Goal: Task Accomplishment & Management: Use online tool/utility

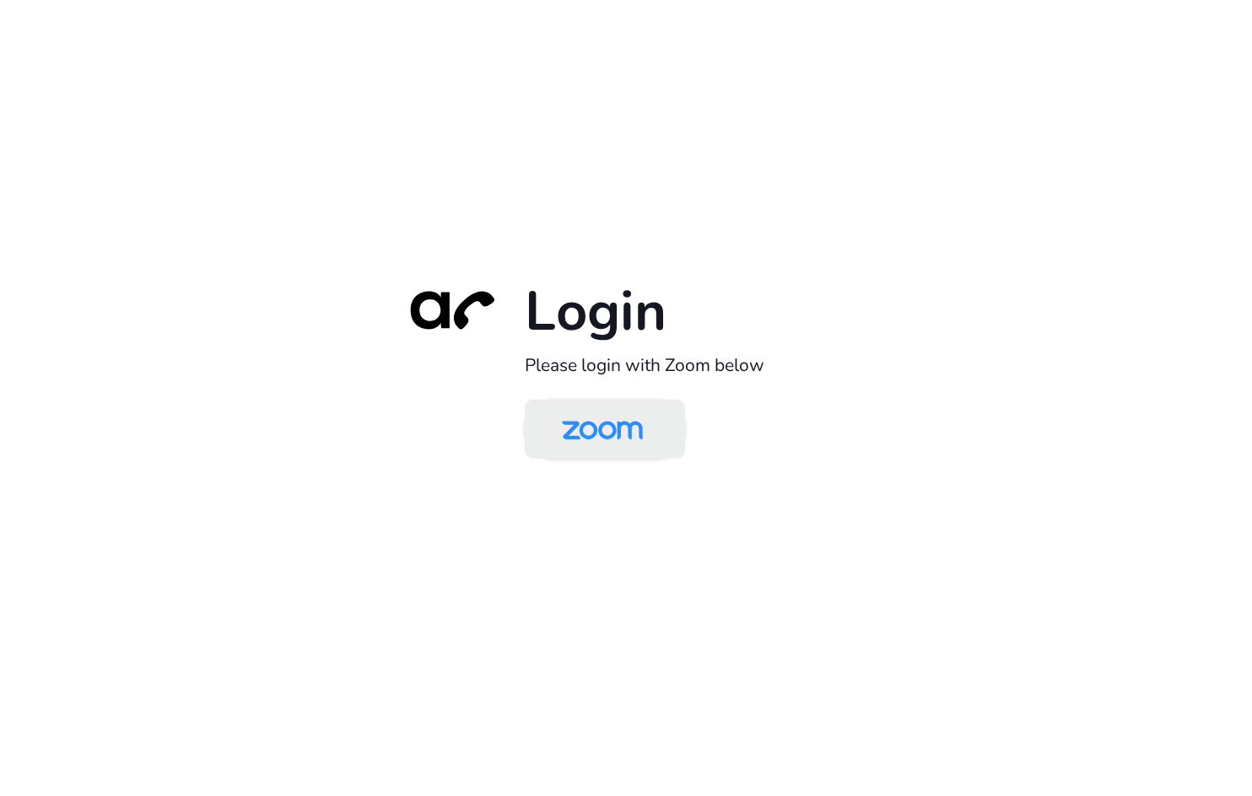
click at [580, 425] on img at bounding box center [602, 430] width 116 height 55
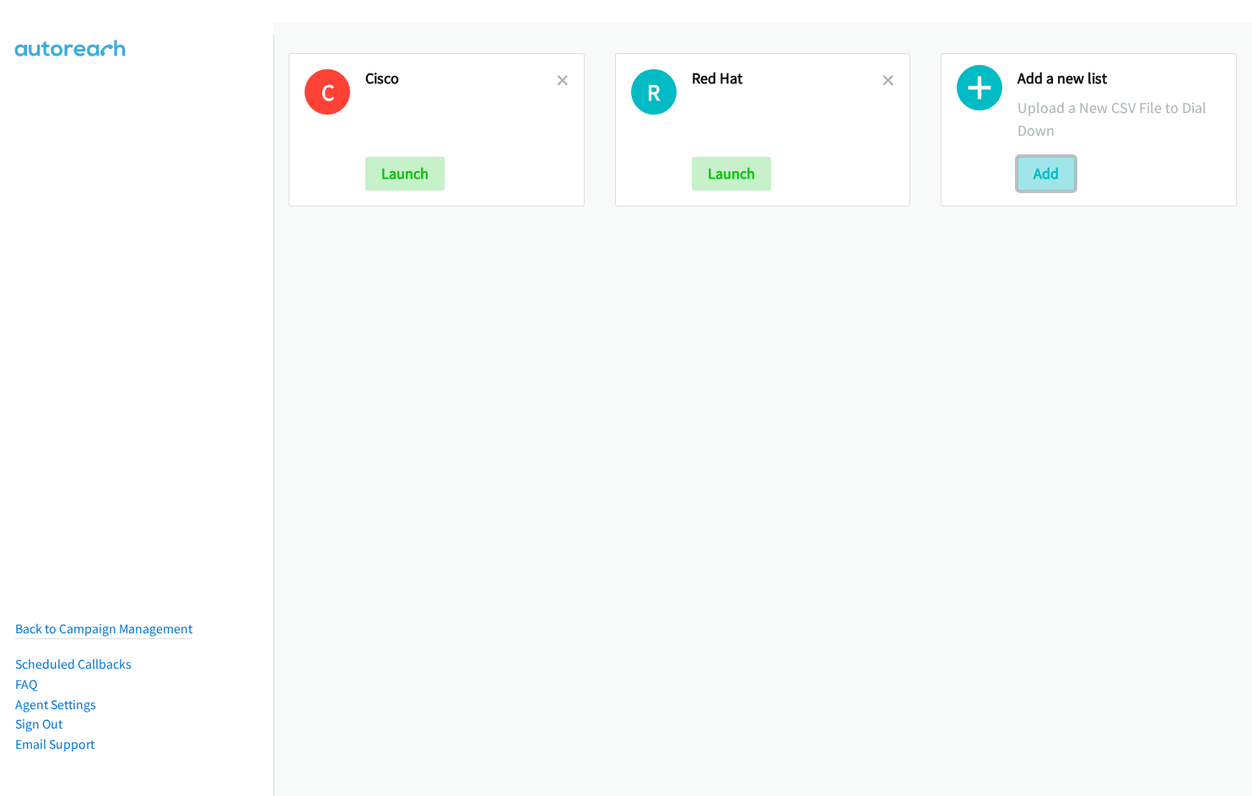
click at [1024, 170] on button "Add" at bounding box center [1045, 174] width 57 height 34
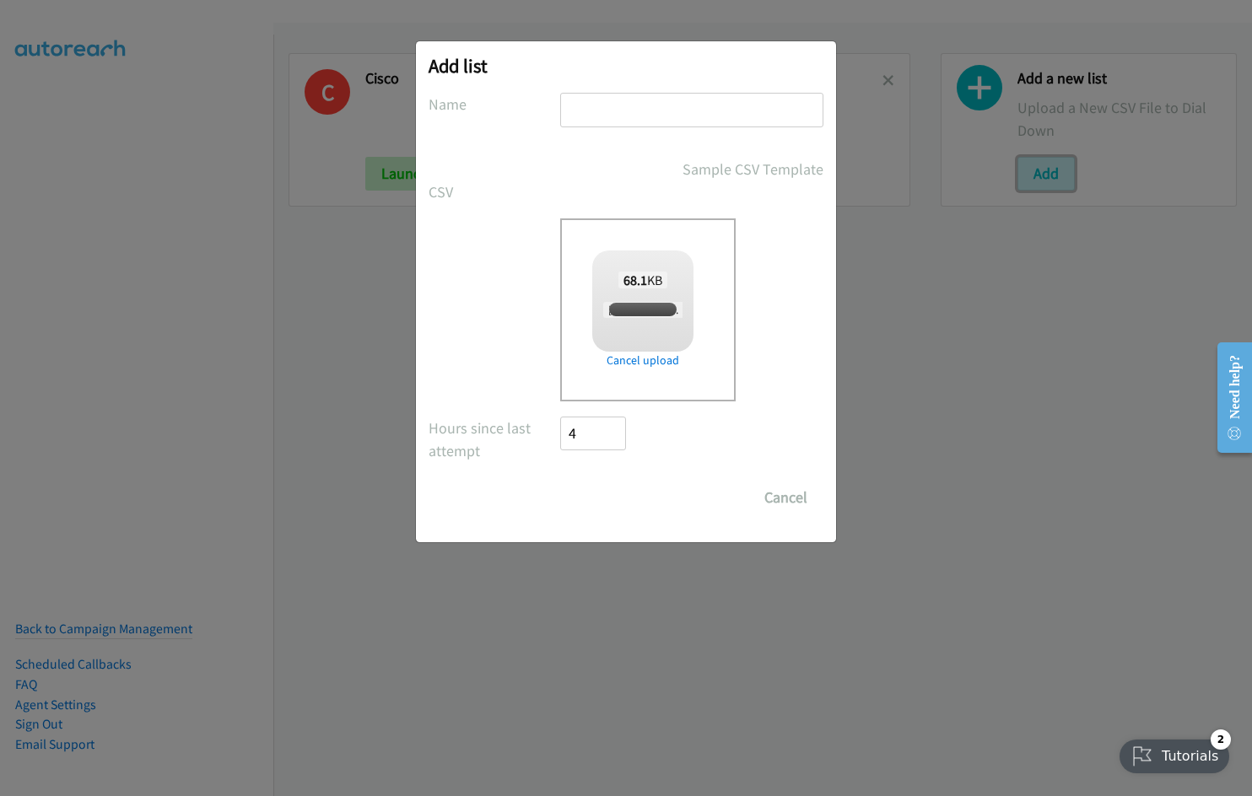
checkbox input "true"
click at [629, 106] on input "text" at bounding box center [691, 110] width 263 height 35
type input "Redhat"
click at [560, 481] on input "Save List" at bounding box center [604, 498] width 89 height 34
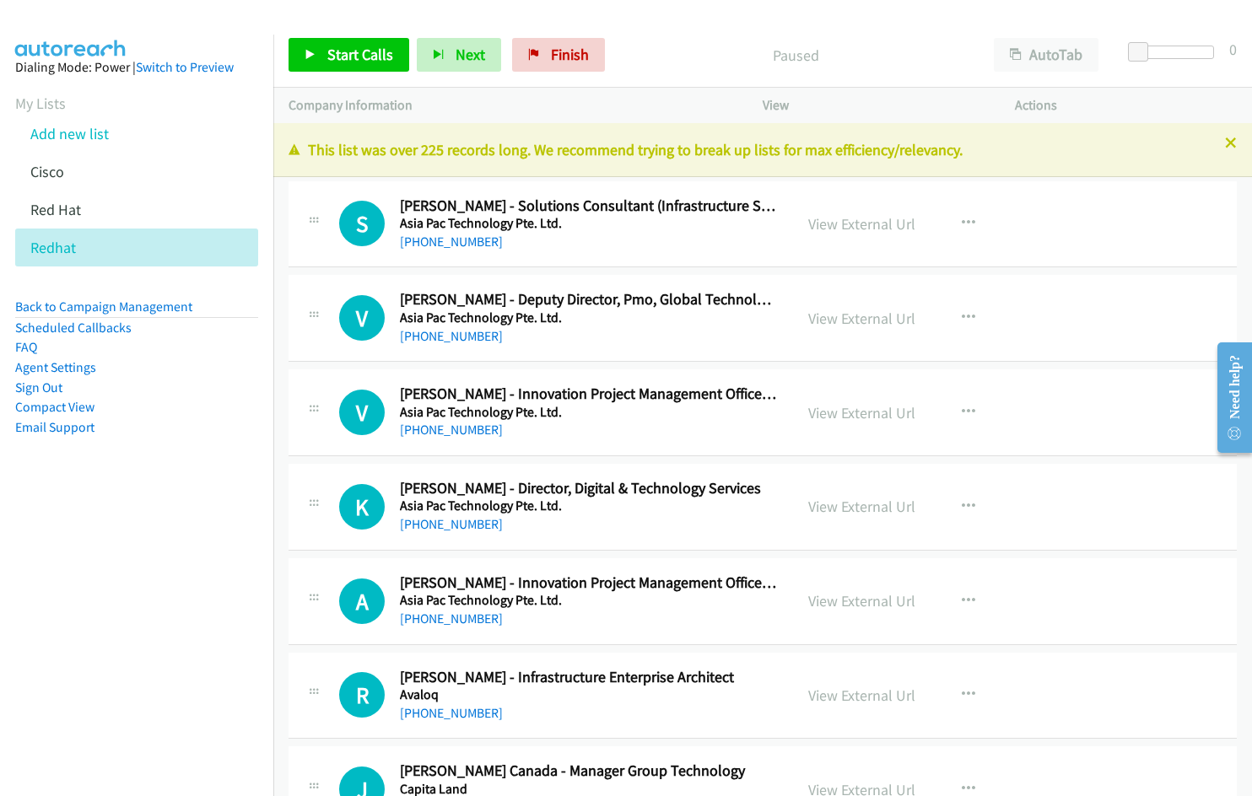
click at [162, 450] on aside "Dialing Mode: Power | Switch to Preview My Lists Add new list [GEOGRAPHIC_DATA]…" at bounding box center [136, 274] width 273 height 479
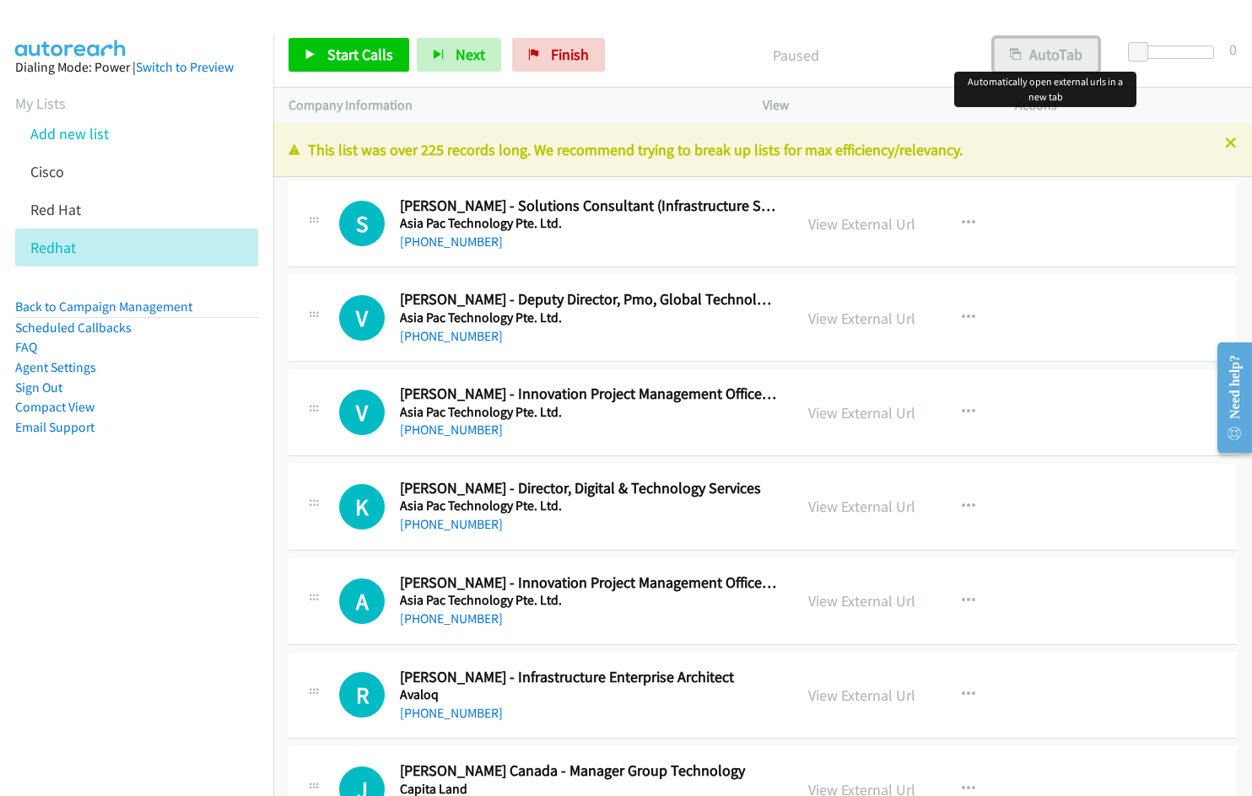
click at [1039, 57] on button "AutoTab" at bounding box center [1046, 55] width 105 height 34
drag, startPoint x: 179, startPoint y: 554, endPoint x: 197, endPoint y: 469, distance: 87.2
click at [178, 552] on nav "Dialing Mode: Power | Switch to Preview My Lists Add new list [GEOGRAPHIC_DATA]…" at bounding box center [137, 433] width 274 height 796
click at [834, 230] on link "View External Url" at bounding box center [861, 223] width 107 height 19
click at [852, 316] on link "View External Url" at bounding box center [861, 318] width 107 height 19
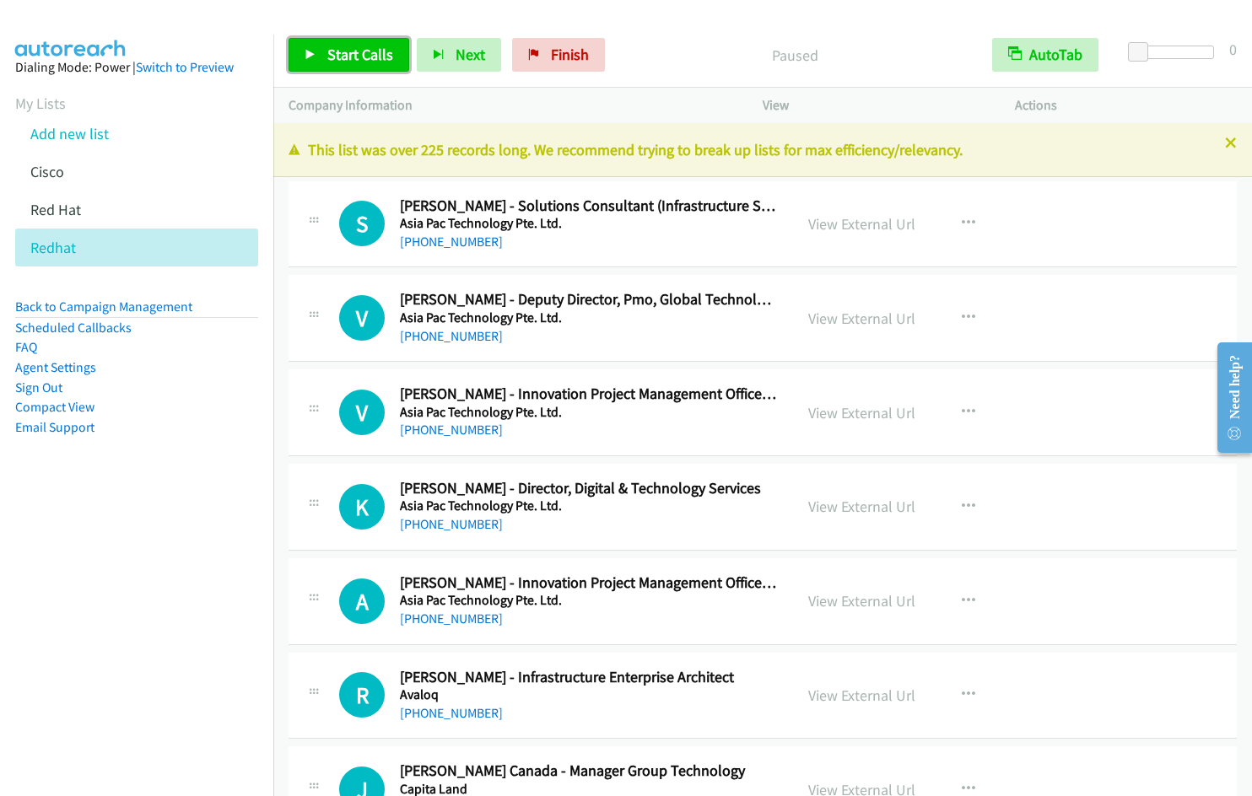
click at [348, 62] on span "Start Calls" at bounding box center [360, 54] width 66 height 19
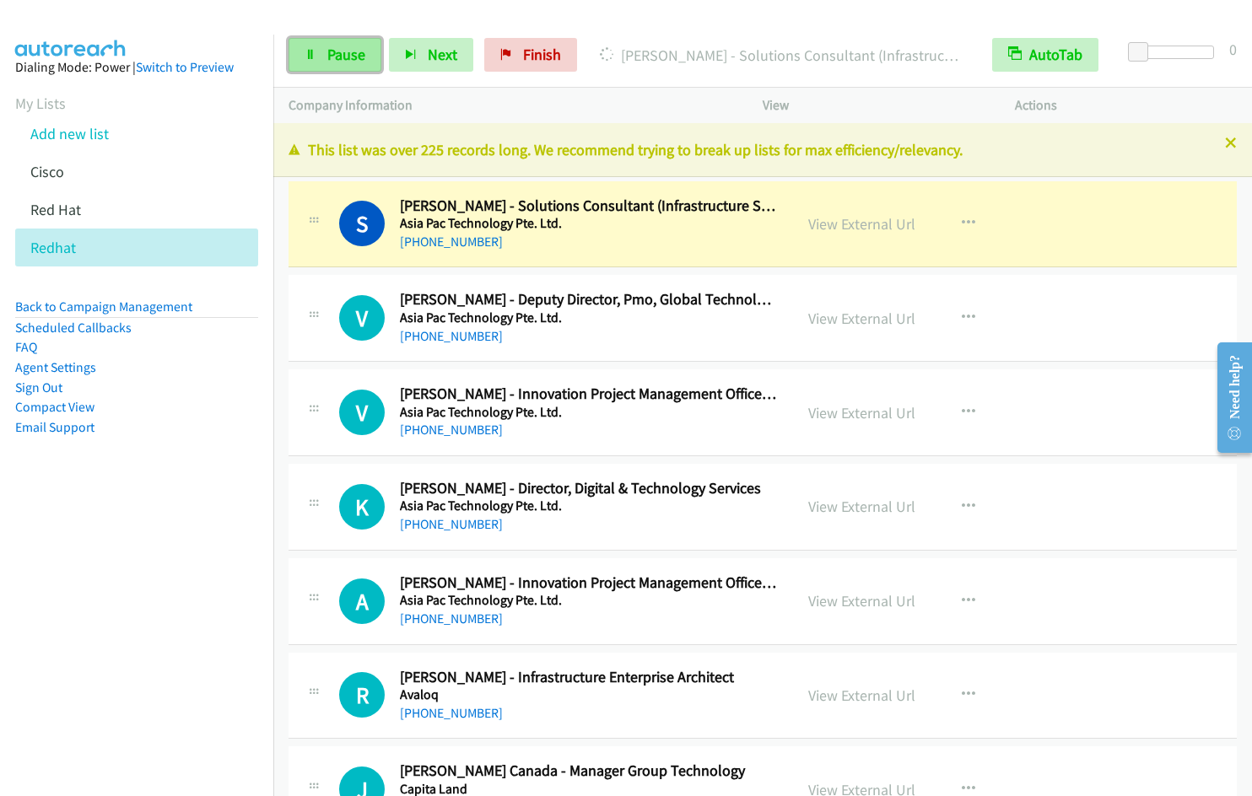
click at [359, 46] on span "Pause" at bounding box center [346, 54] width 38 height 19
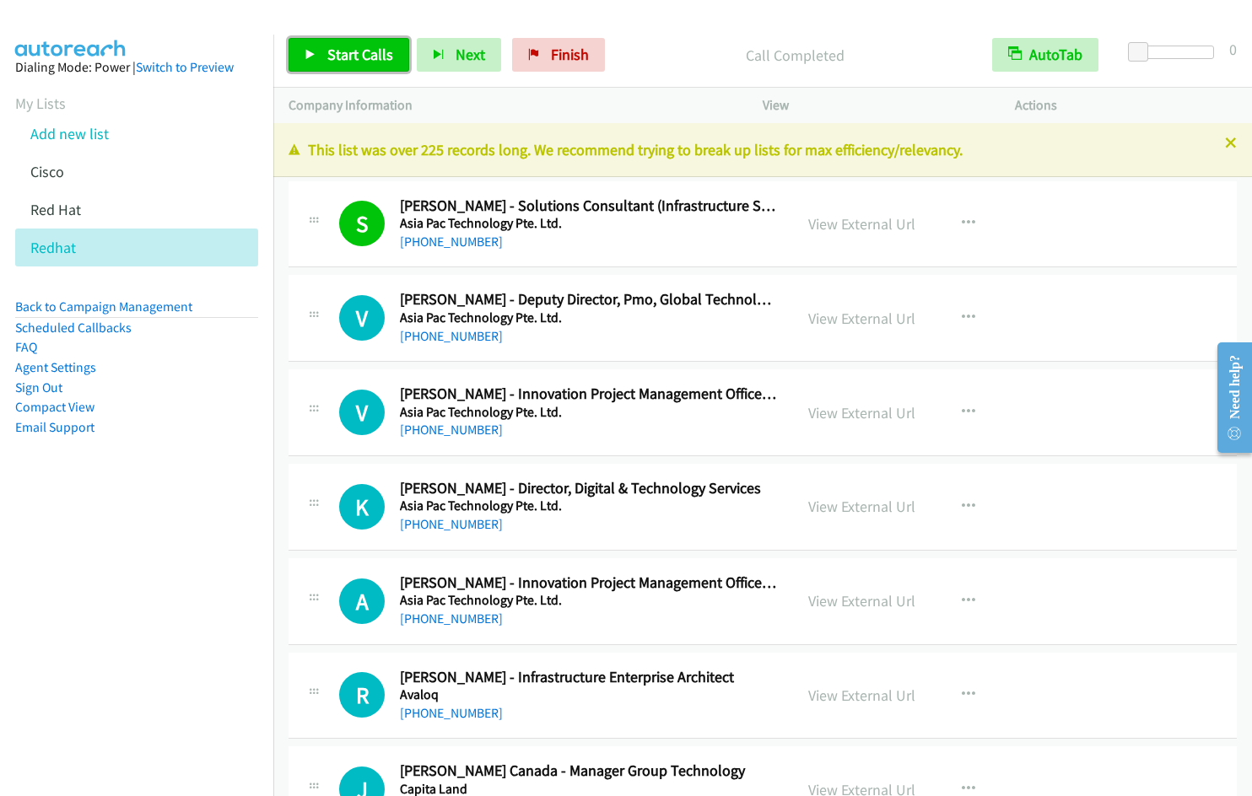
click at [343, 66] on link "Start Calls" at bounding box center [349, 55] width 121 height 34
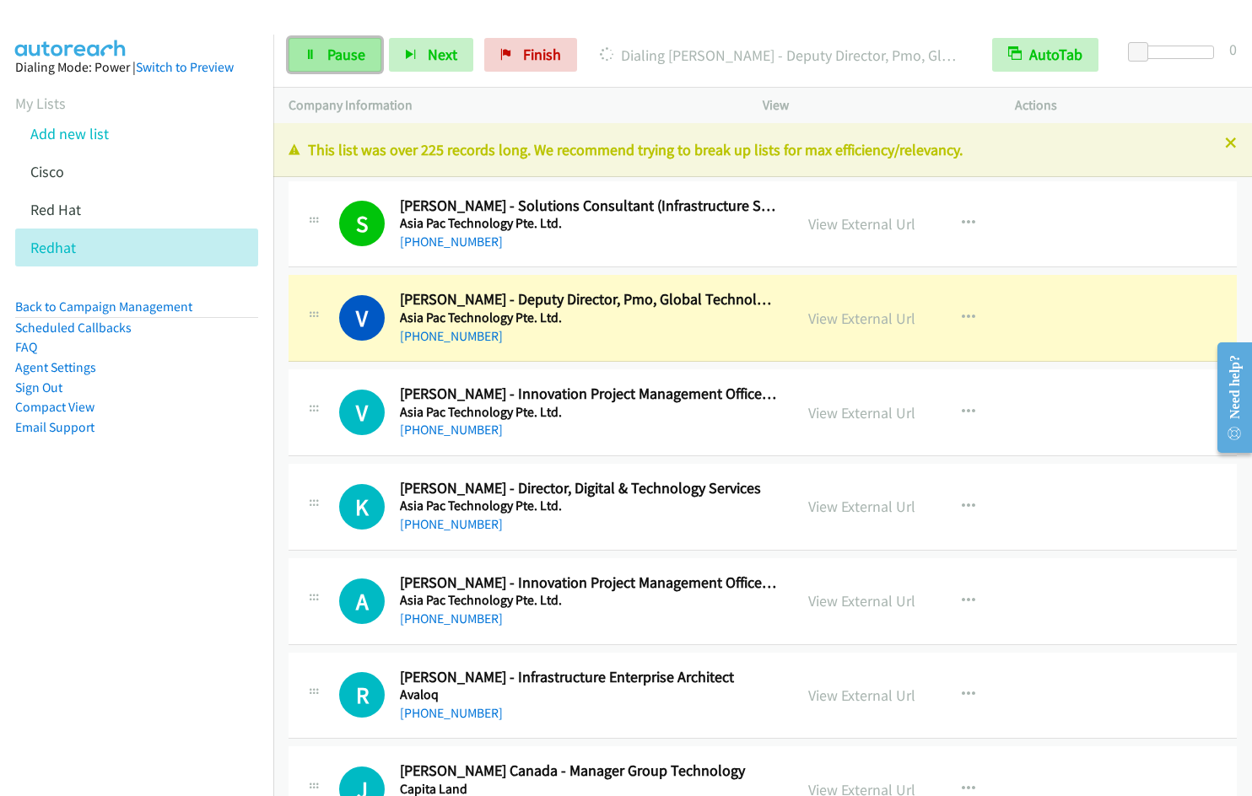
click at [327, 48] on span "Pause" at bounding box center [346, 54] width 38 height 19
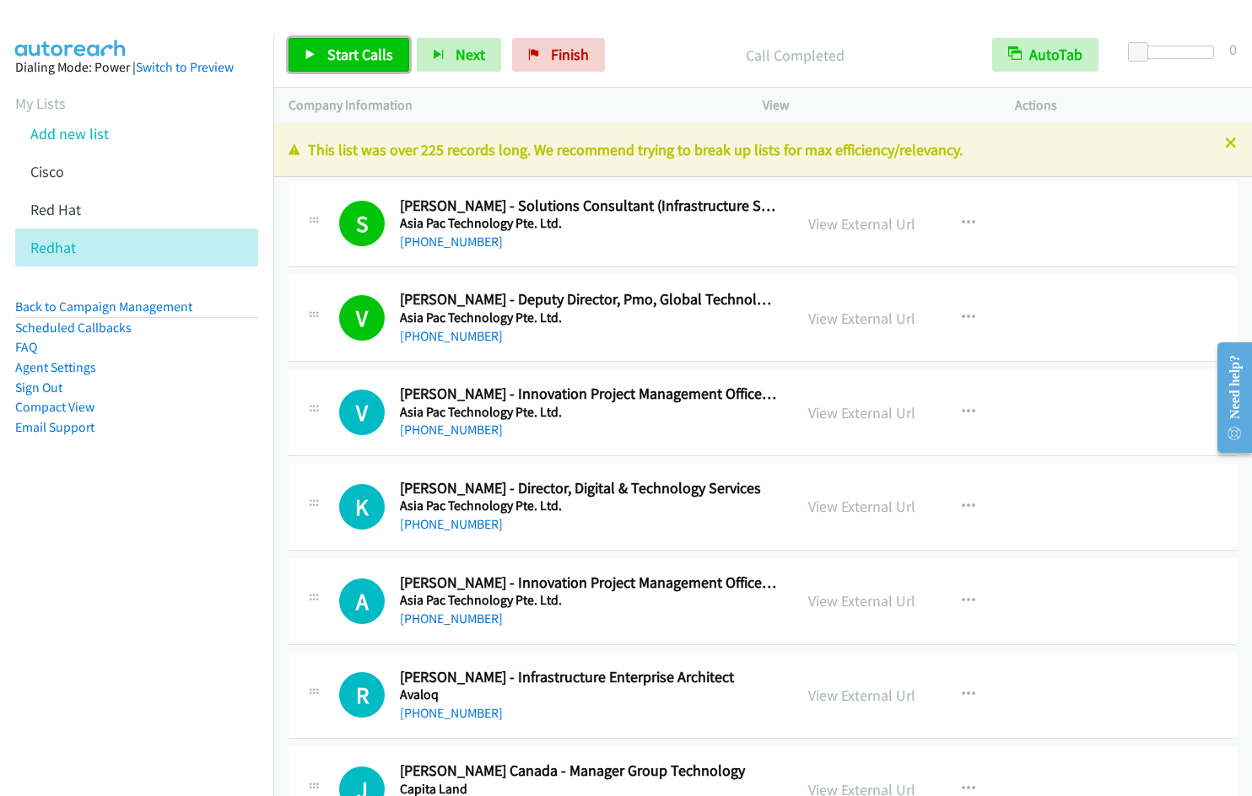
click at [340, 62] on span "Start Calls" at bounding box center [360, 54] width 66 height 19
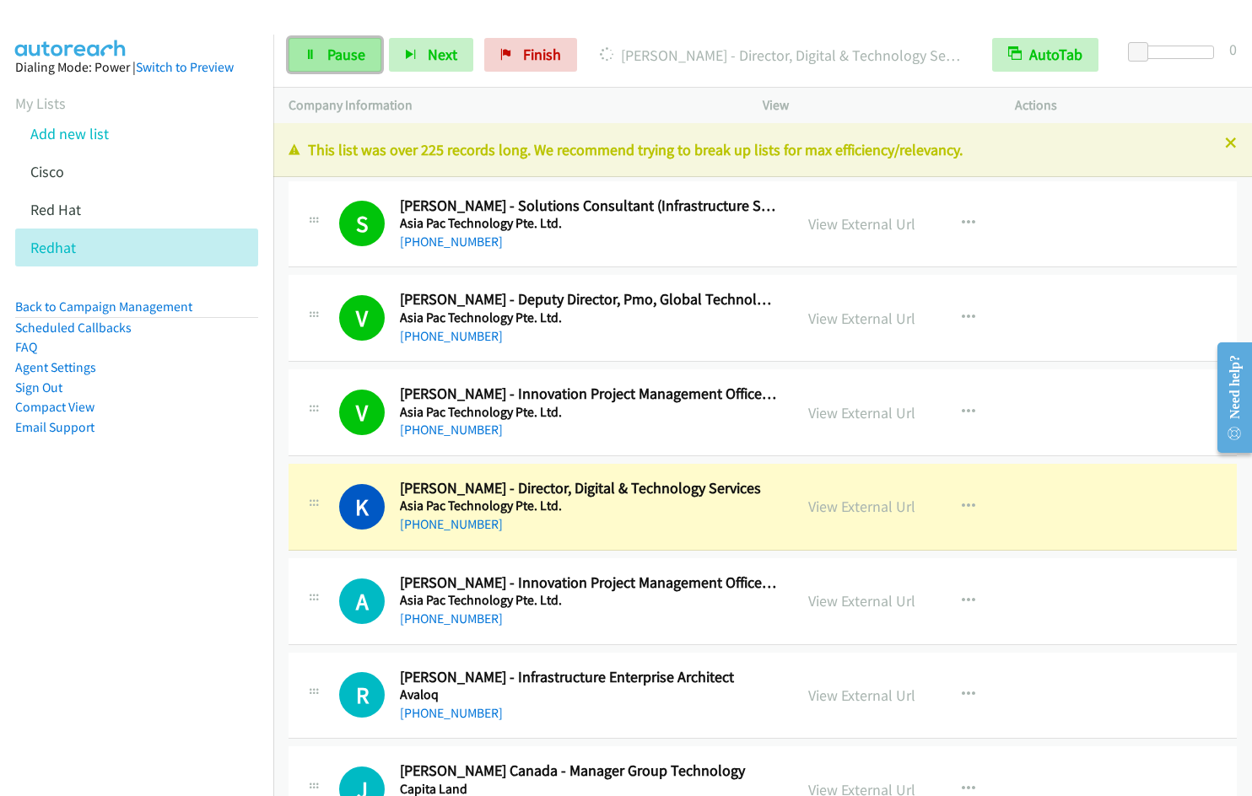
click at [349, 66] on link "Pause" at bounding box center [335, 55] width 93 height 34
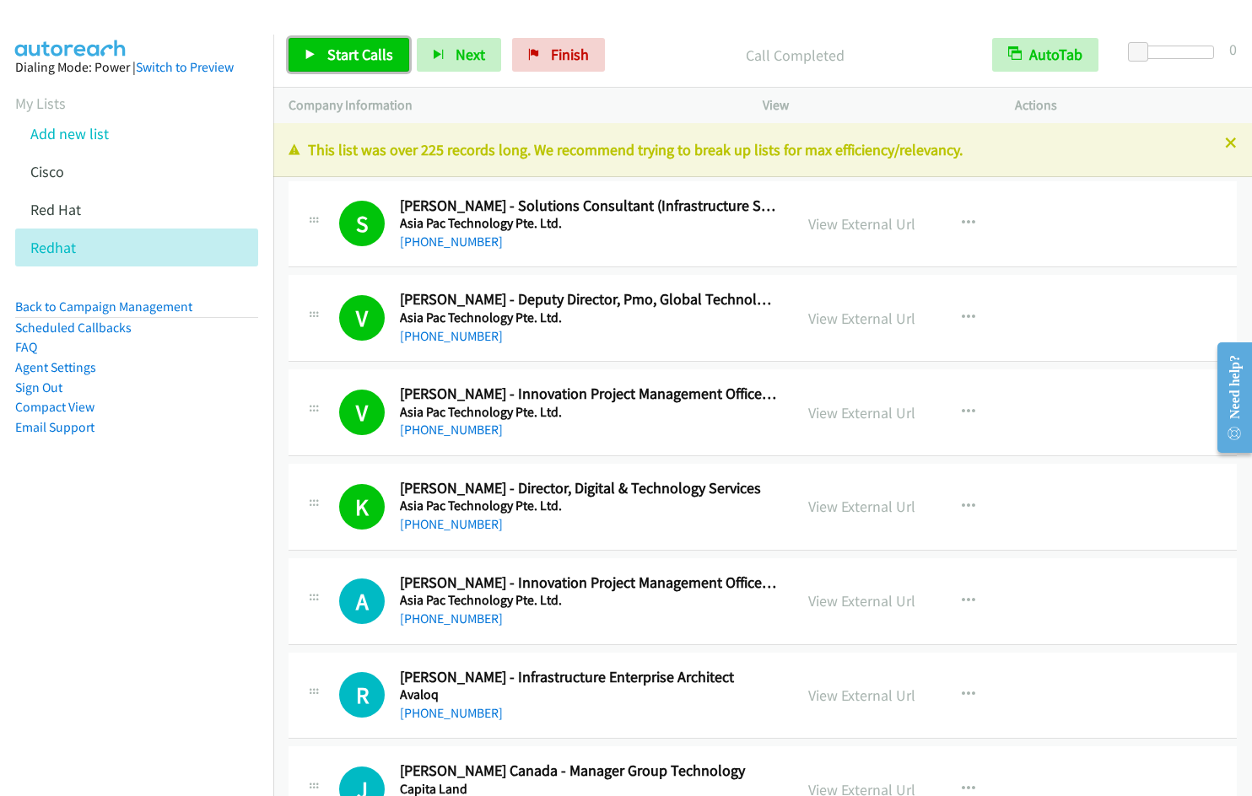
click at [383, 61] on span "Start Calls" at bounding box center [360, 54] width 66 height 19
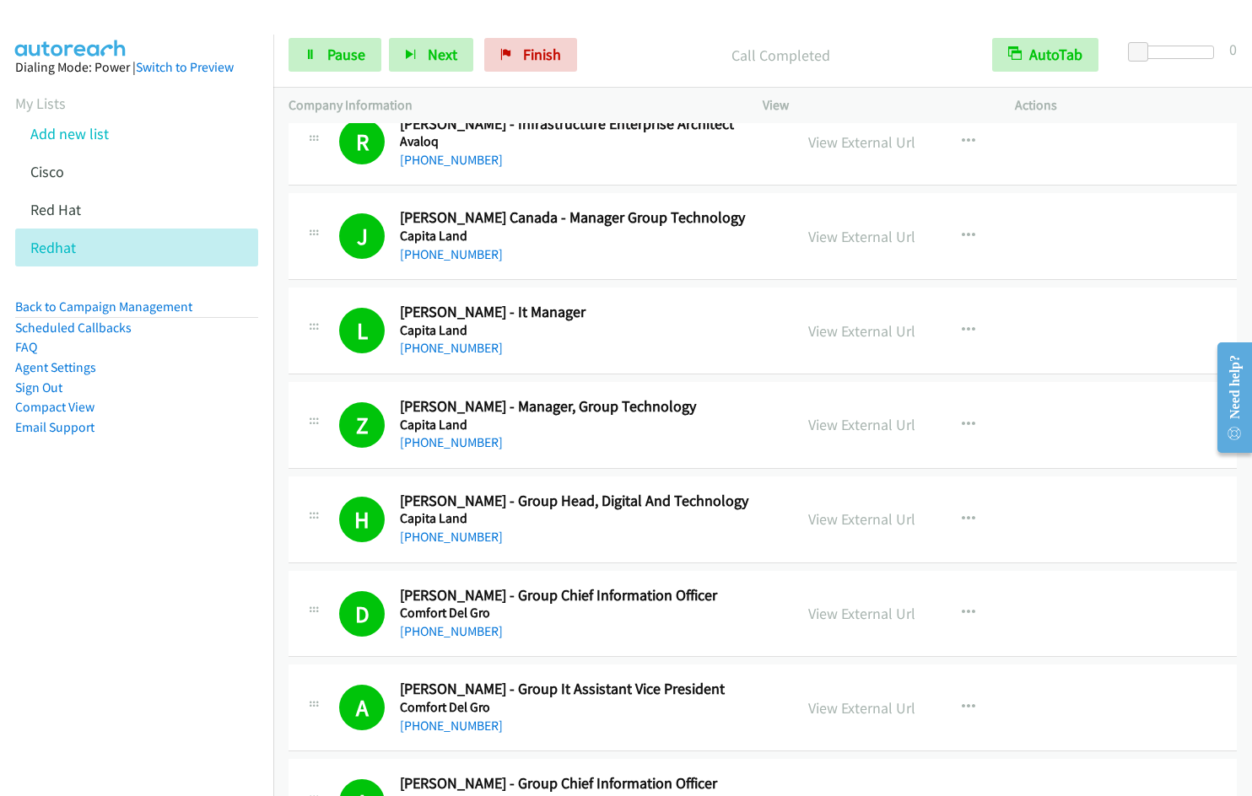
scroll to position [1131, 0]
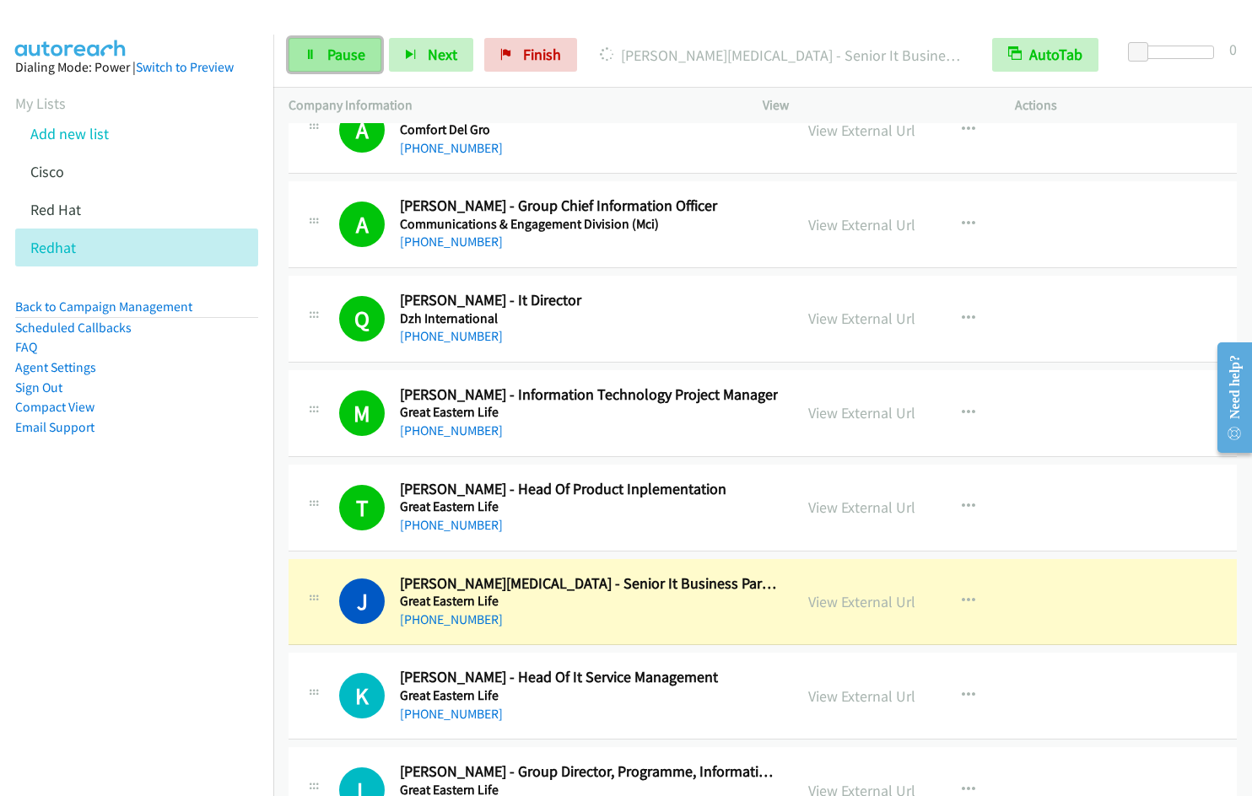
click at [328, 45] on span "Pause" at bounding box center [346, 54] width 38 height 19
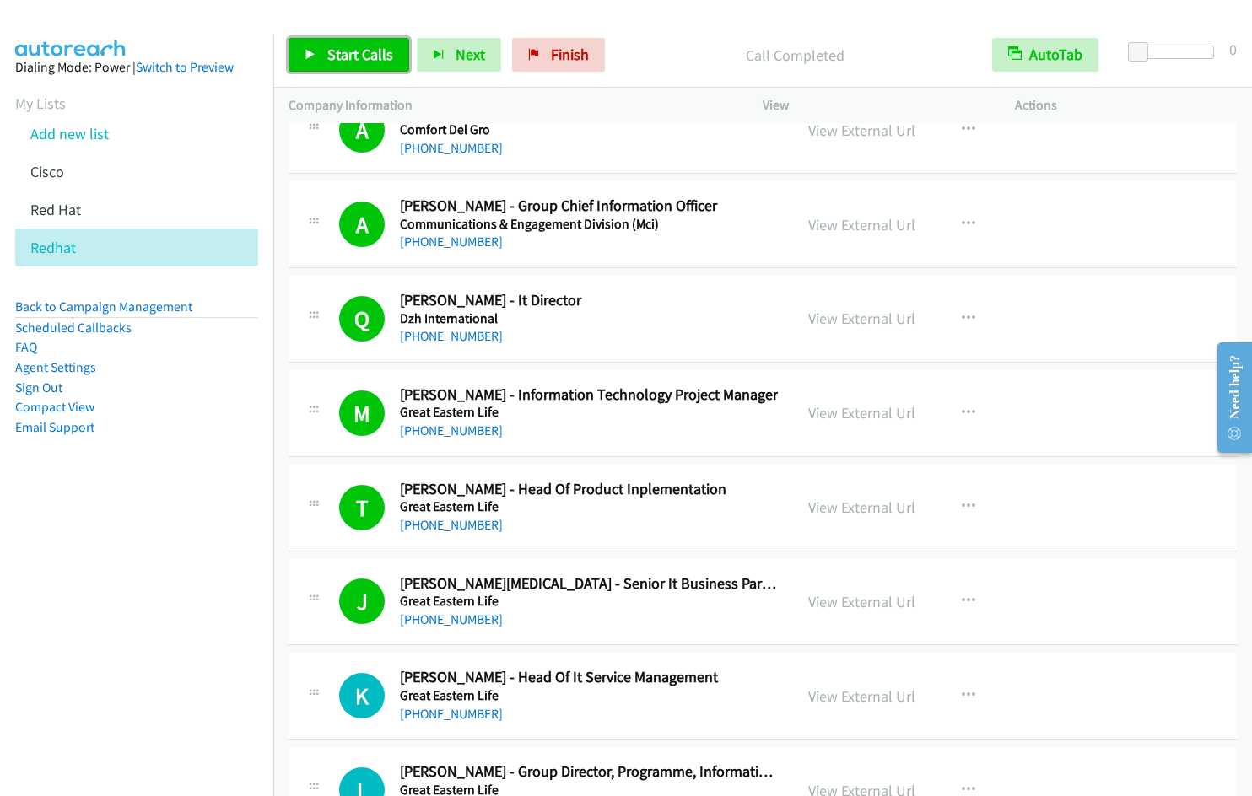
click at [325, 56] on link "Start Calls" at bounding box center [349, 55] width 121 height 34
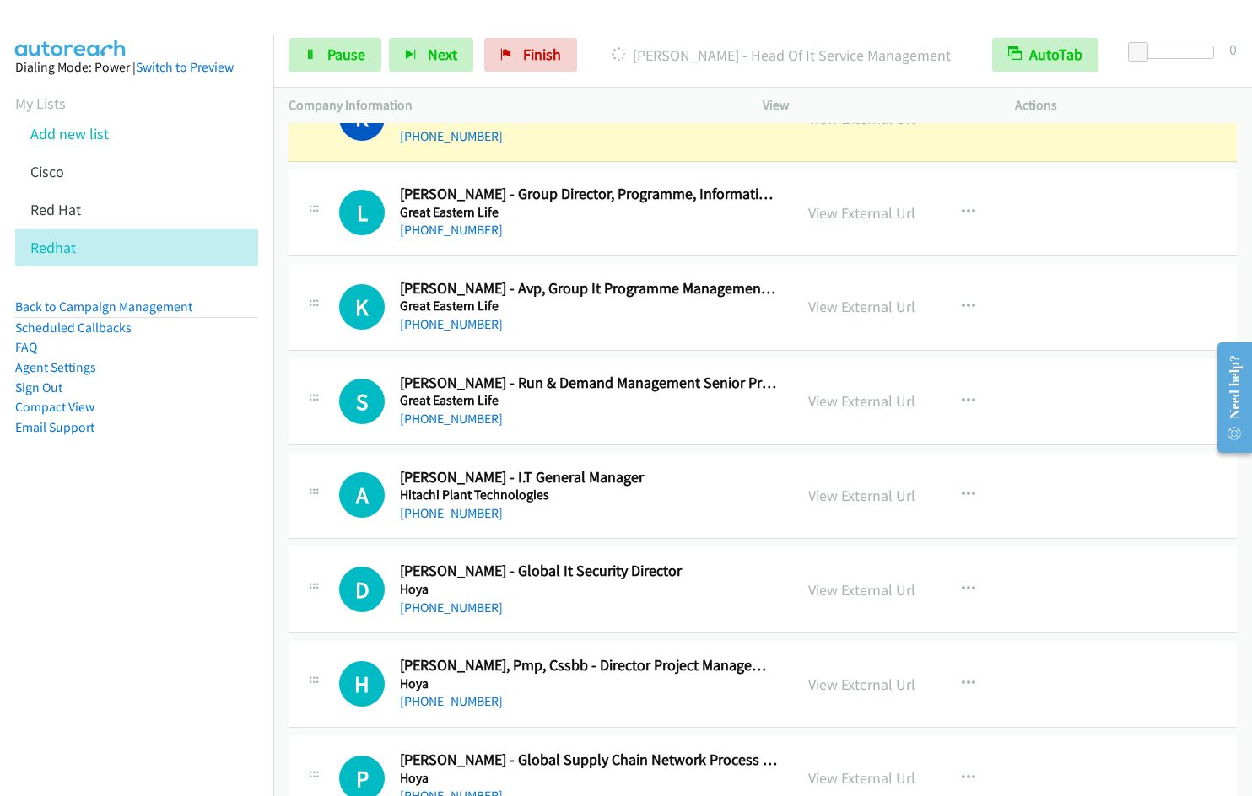
scroll to position [1675, 0]
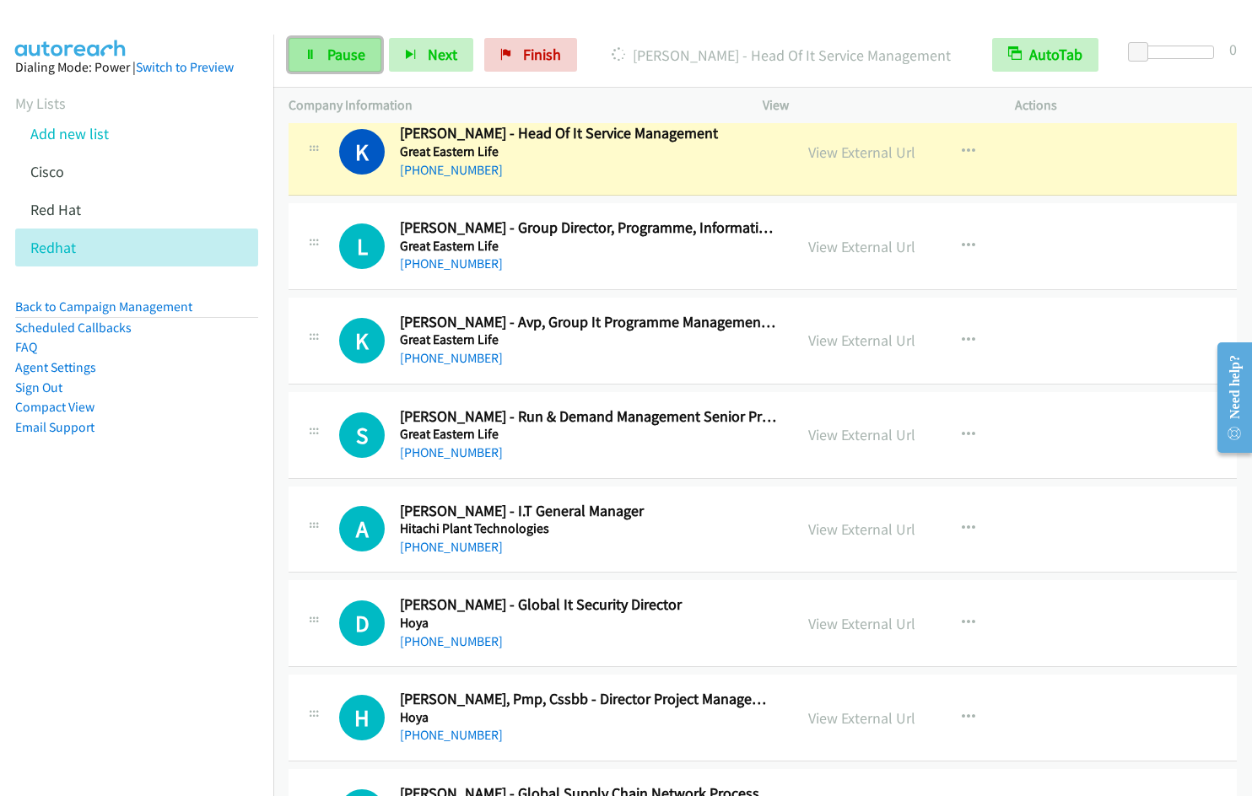
click at [332, 60] on span "Pause" at bounding box center [346, 54] width 38 height 19
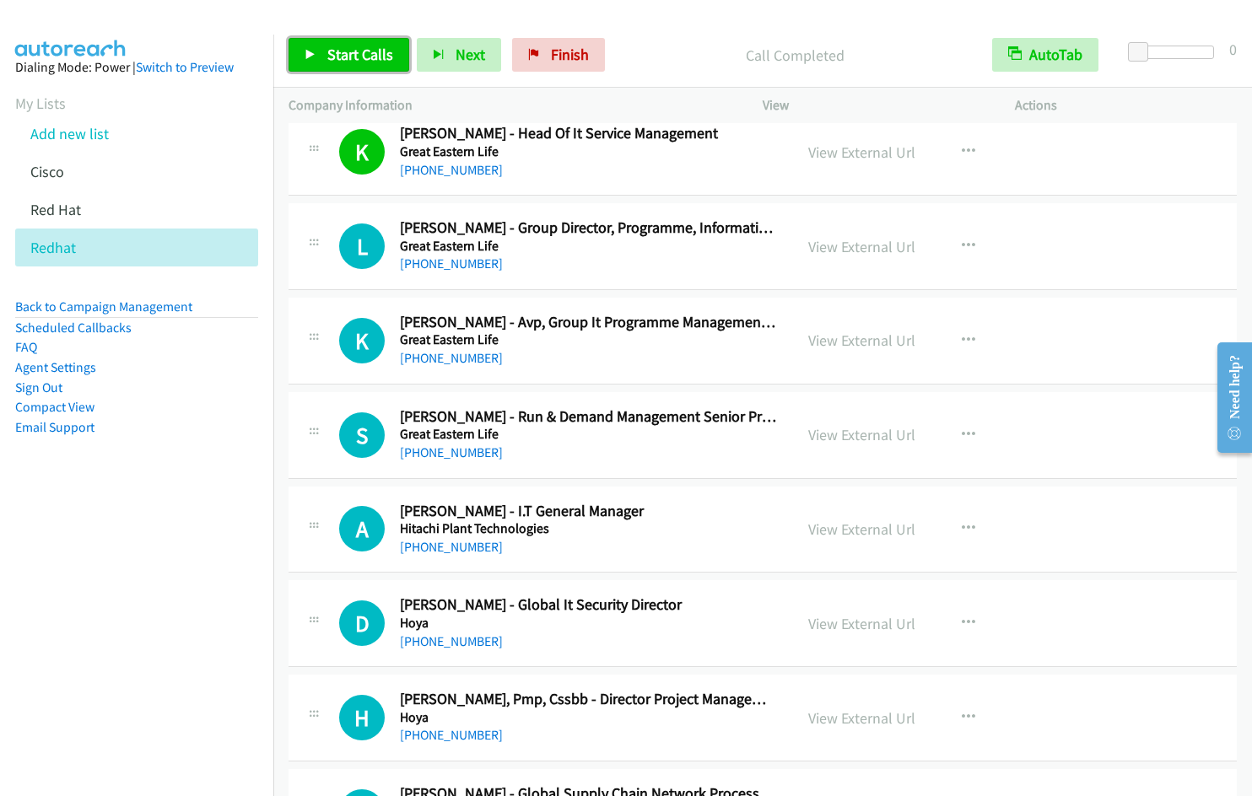
click at [323, 63] on link "Start Calls" at bounding box center [349, 55] width 121 height 34
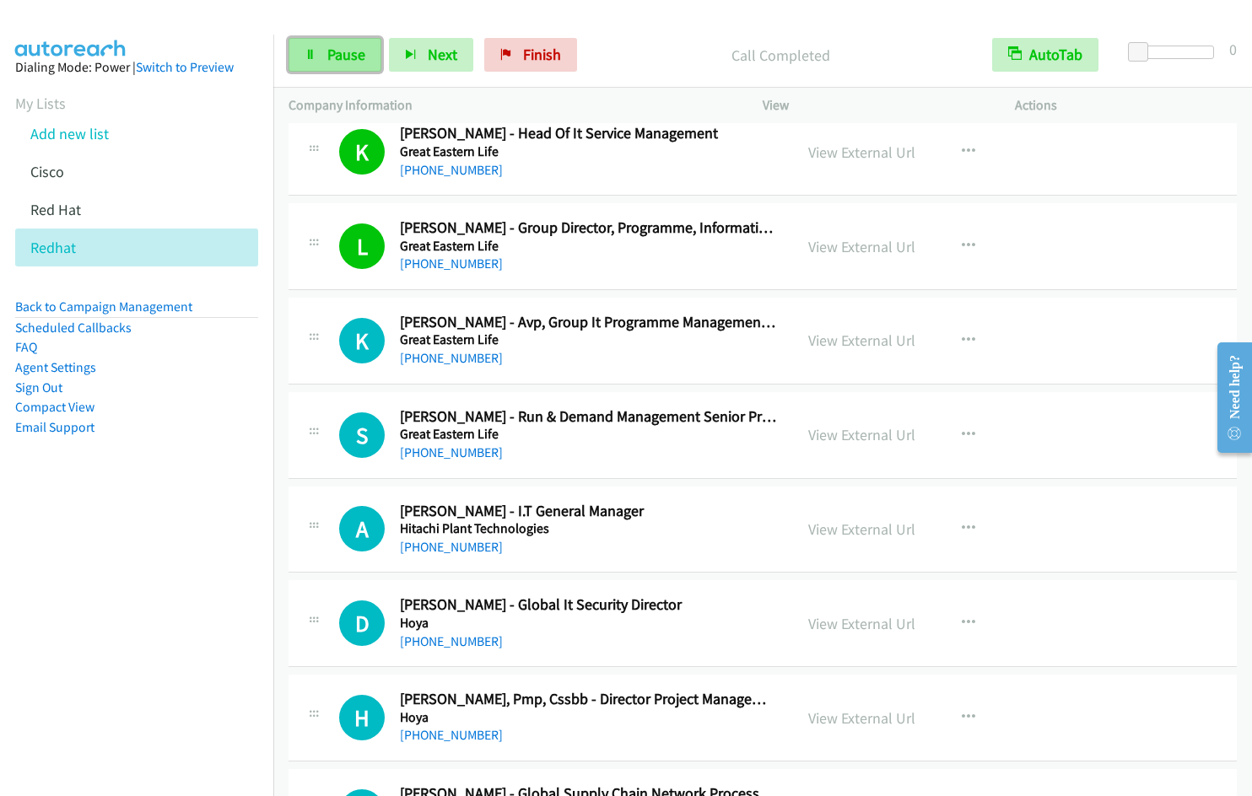
click at [337, 54] on span "Pause" at bounding box center [346, 54] width 38 height 19
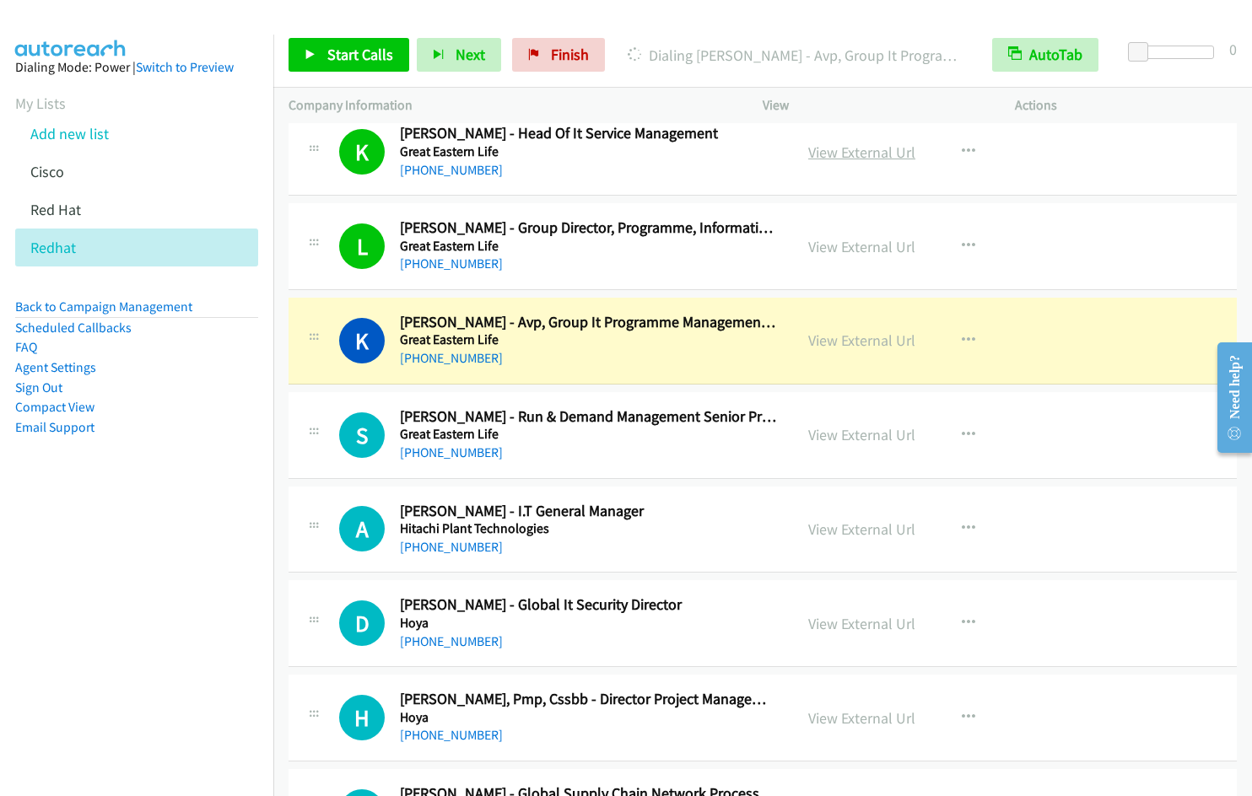
click at [877, 155] on link "View External Url" at bounding box center [861, 152] width 107 height 19
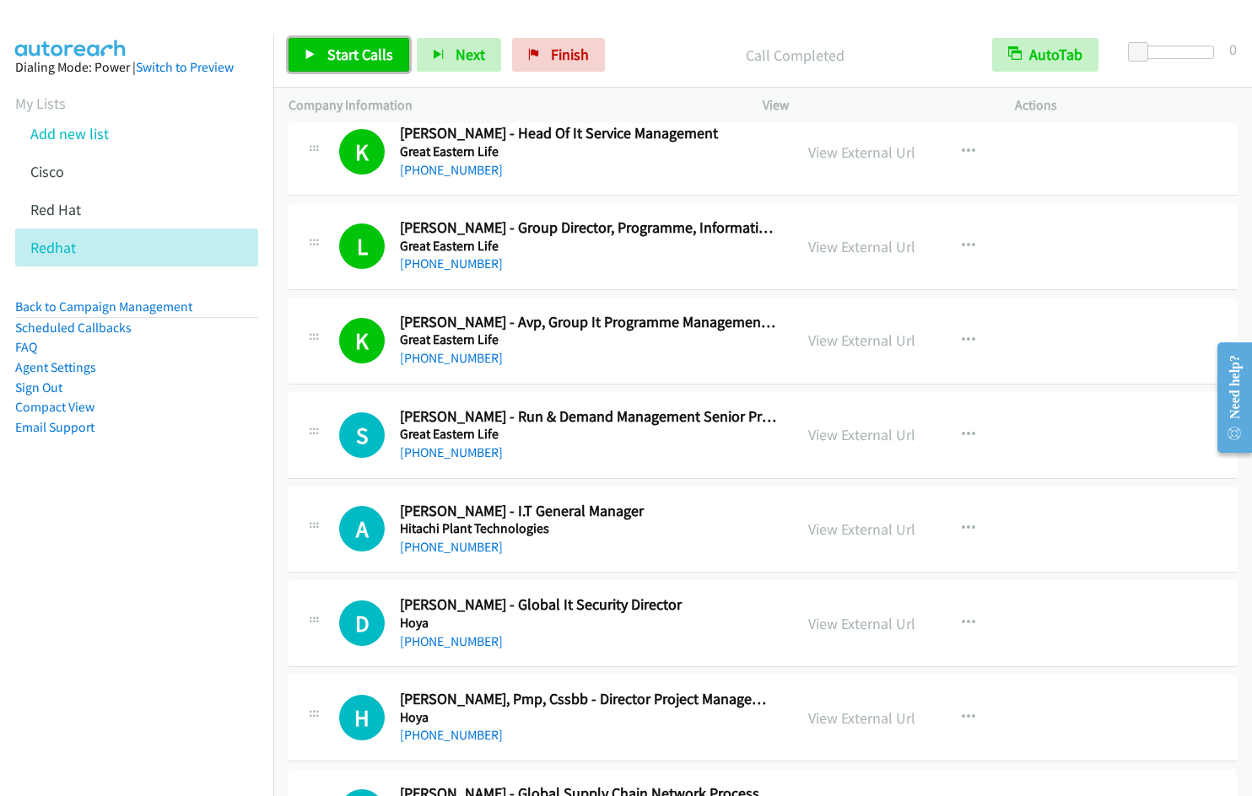
click at [347, 55] on span "Start Calls" at bounding box center [360, 54] width 66 height 19
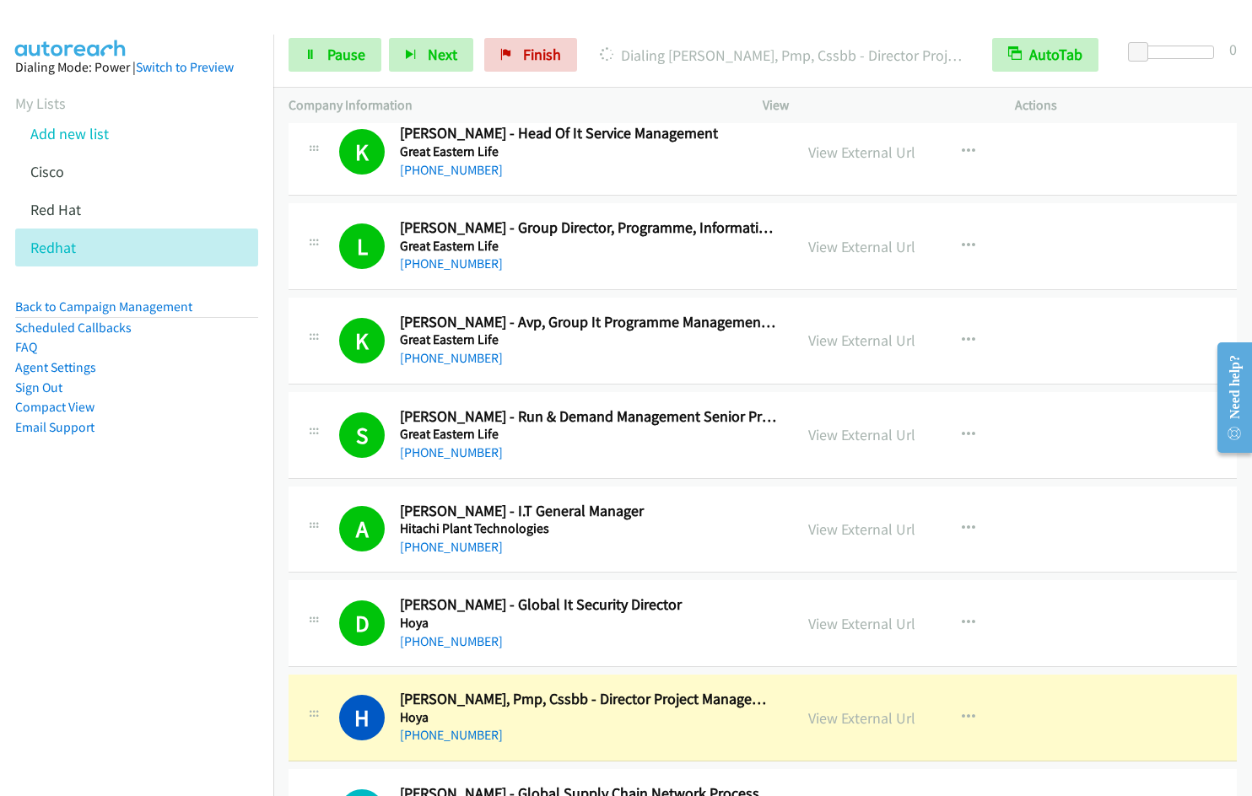
scroll to position [2253, 0]
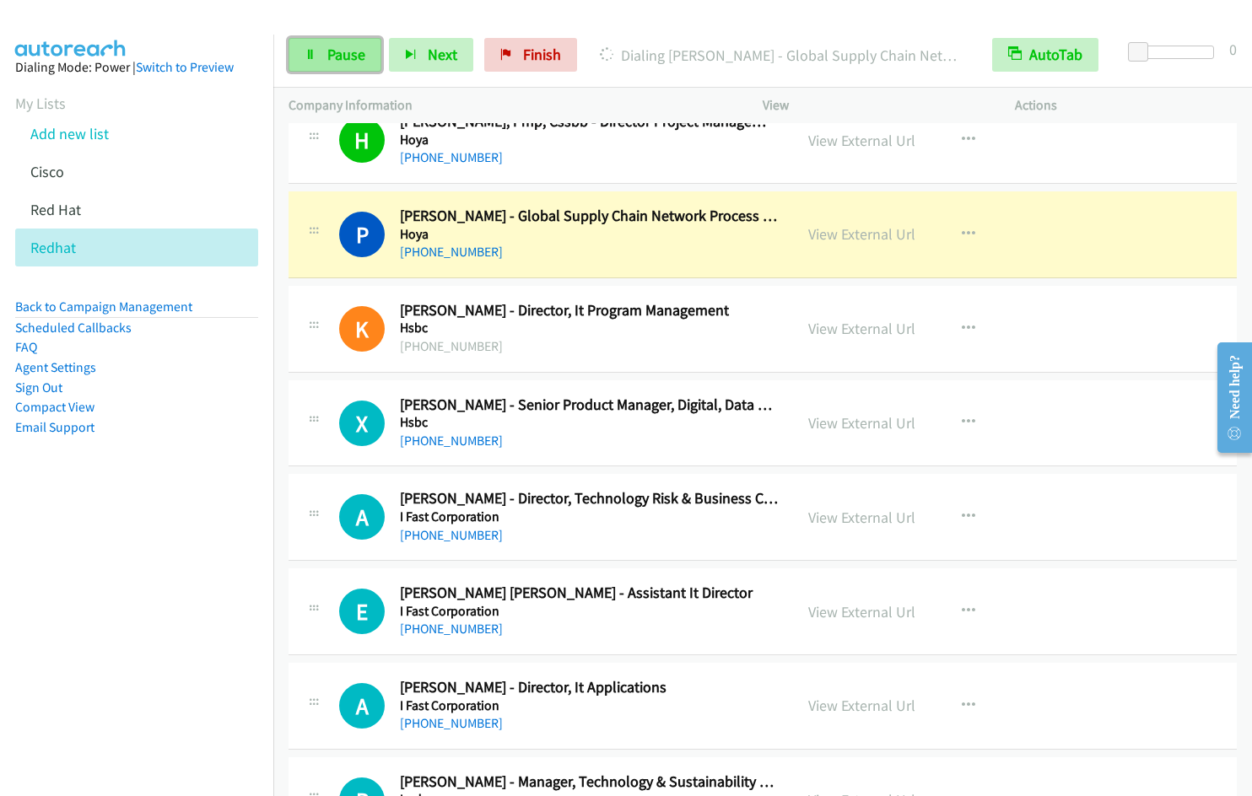
click at [337, 57] on span "Pause" at bounding box center [346, 54] width 38 height 19
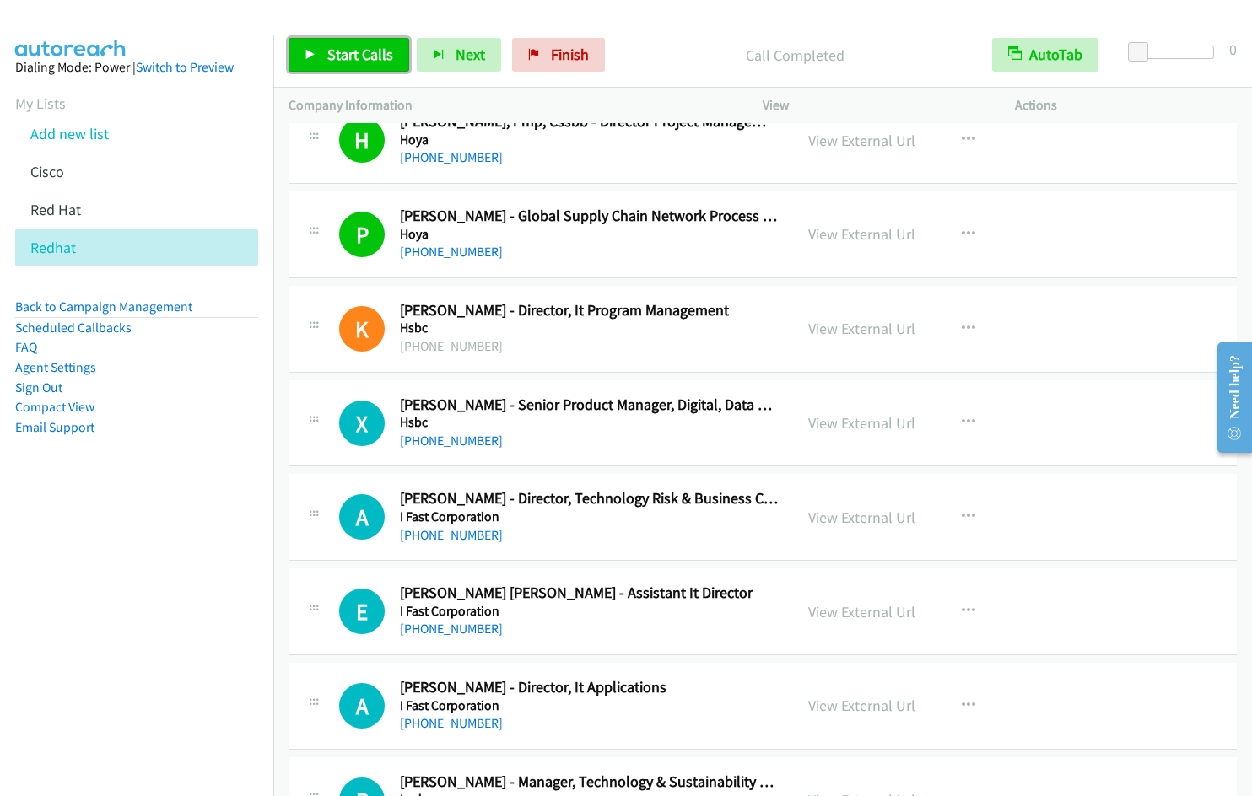
click at [361, 50] on span "Start Calls" at bounding box center [360, 54] width 66 height 19
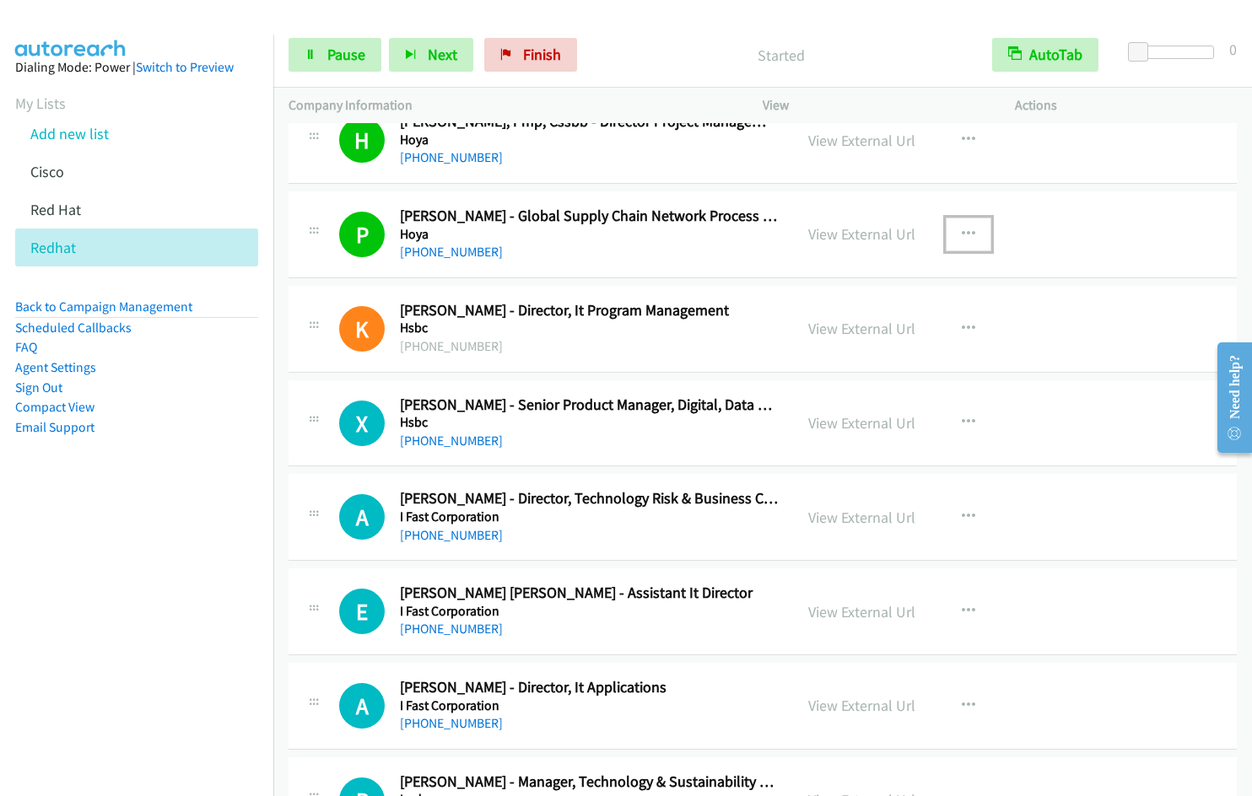
click at [962, 233] on icon "button" at bounding box center [968, 234] width 13 height 13
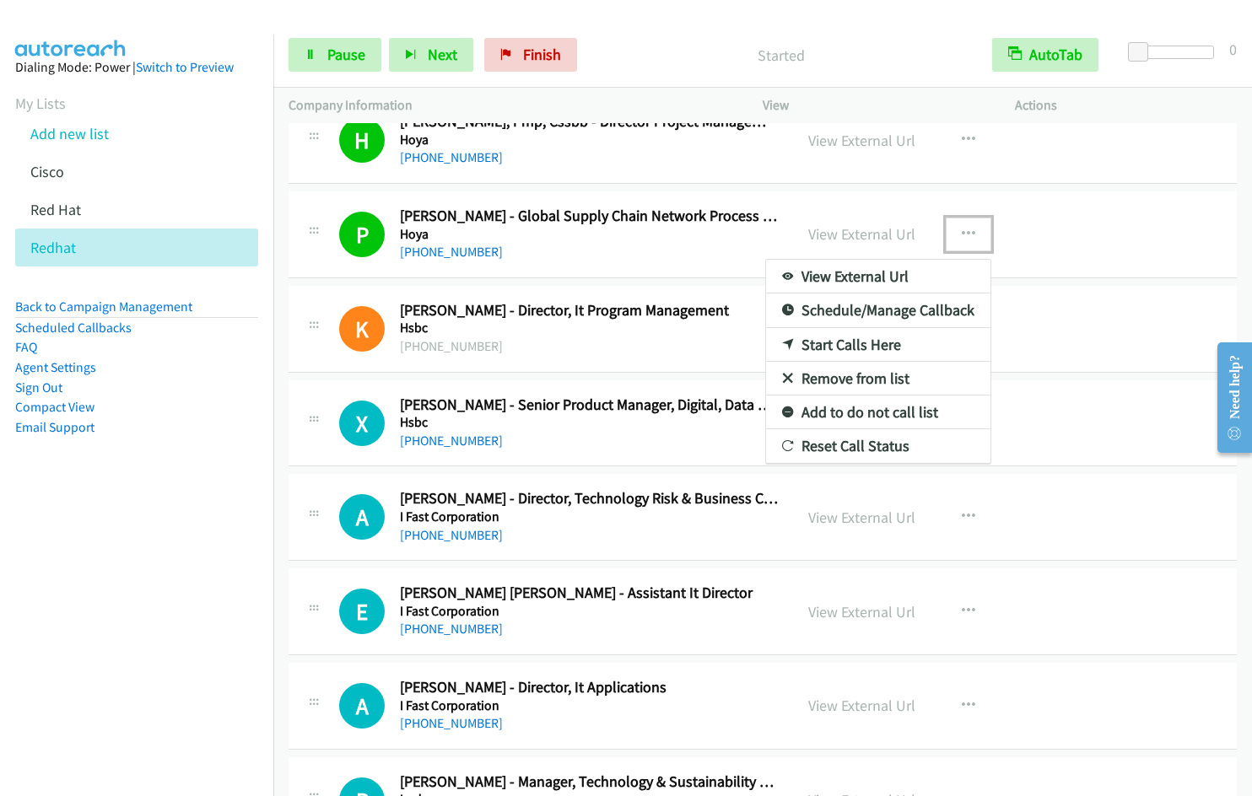
click at [861, 380] on link "Remove from list" at bounding box center [878, 379] width 224 height 34
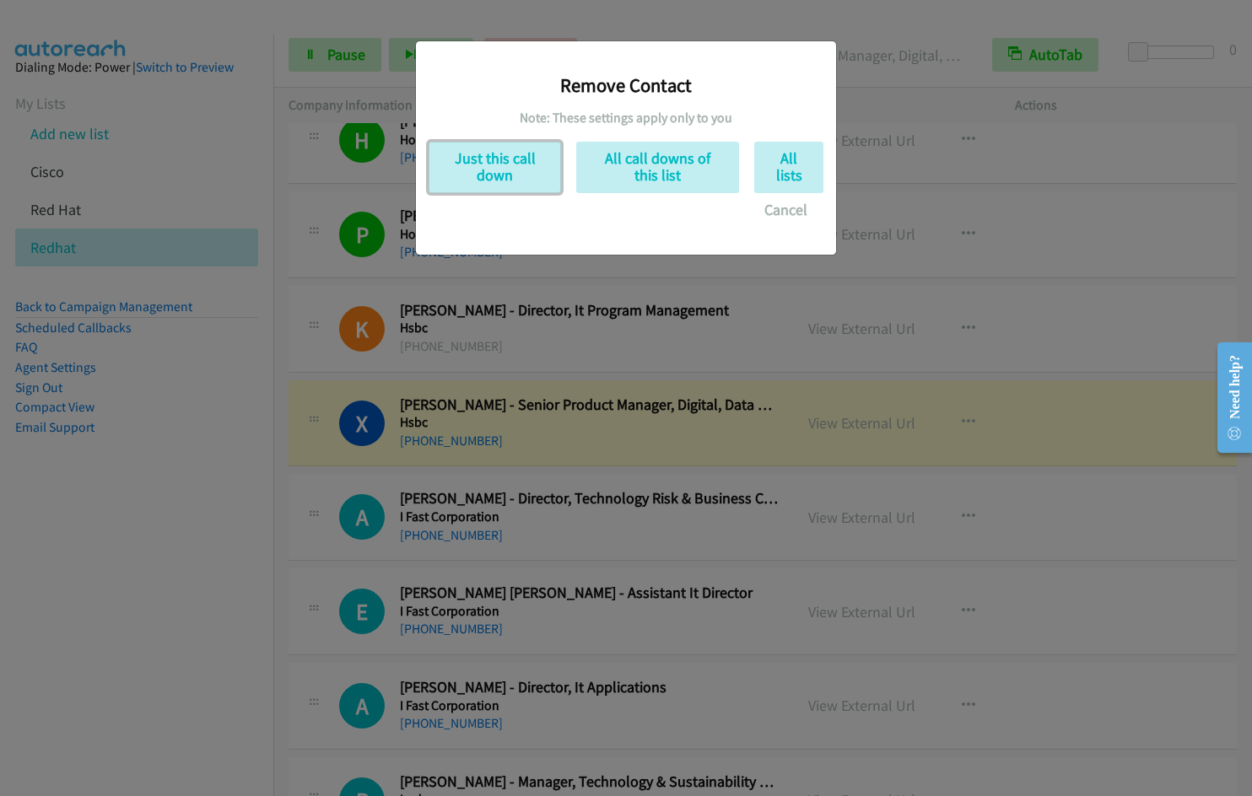
drag, startPoint x: 528, startPoint y: 175, endPoint x: 727, endPoint y: 302, distance: 236.4
click at [527, 175] on button "Just this call down" at bounding box center [495, 167] width 132 height 51
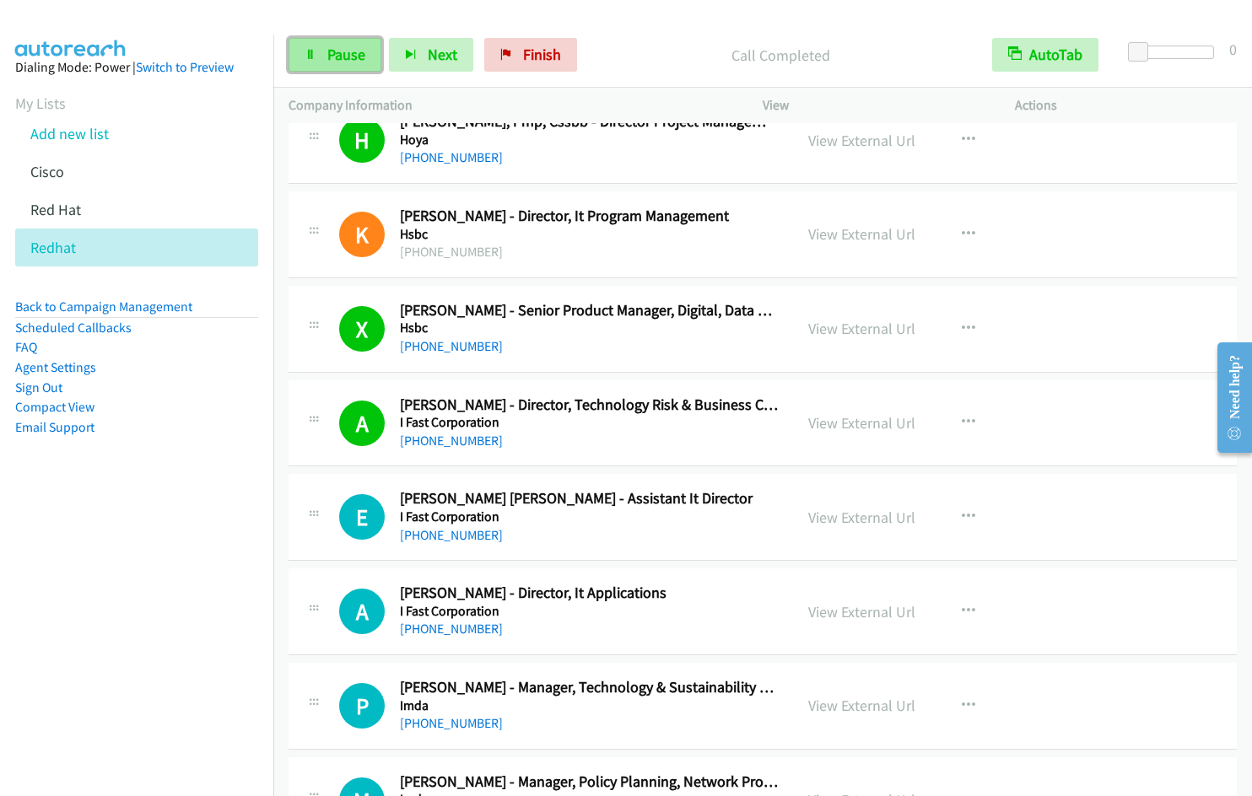
click at [339, 55] on span "Pause" at bounding box center [346, 54] width 38 height 19
click at [377, 61] on span "Start Calls" at bounding box center [360, 54] width 66 height 19
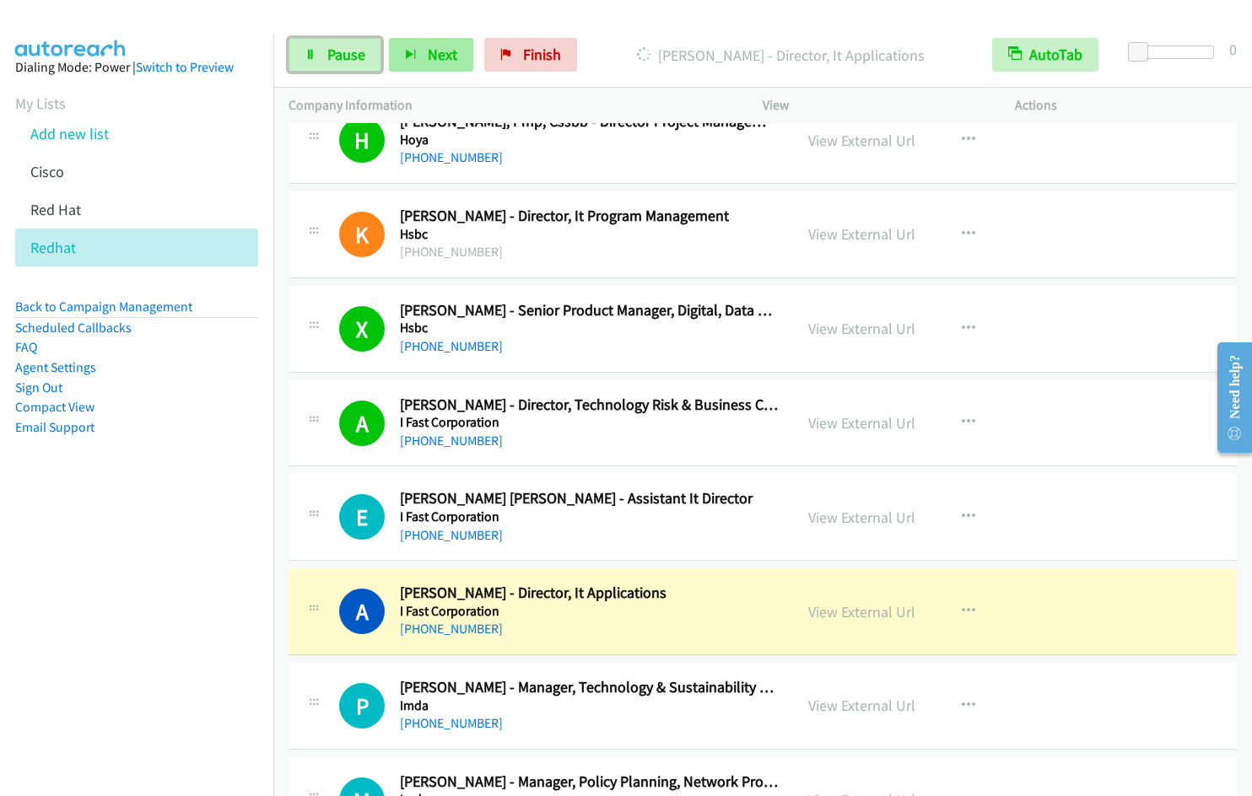
drag, startPoint x: 329, startPoint y: 55, endPoint x: 451, endPoint y: 39, distance: 123.4
click at [329, 55] on span "Pause" at bounding box center [346, 54] width 38 height 19
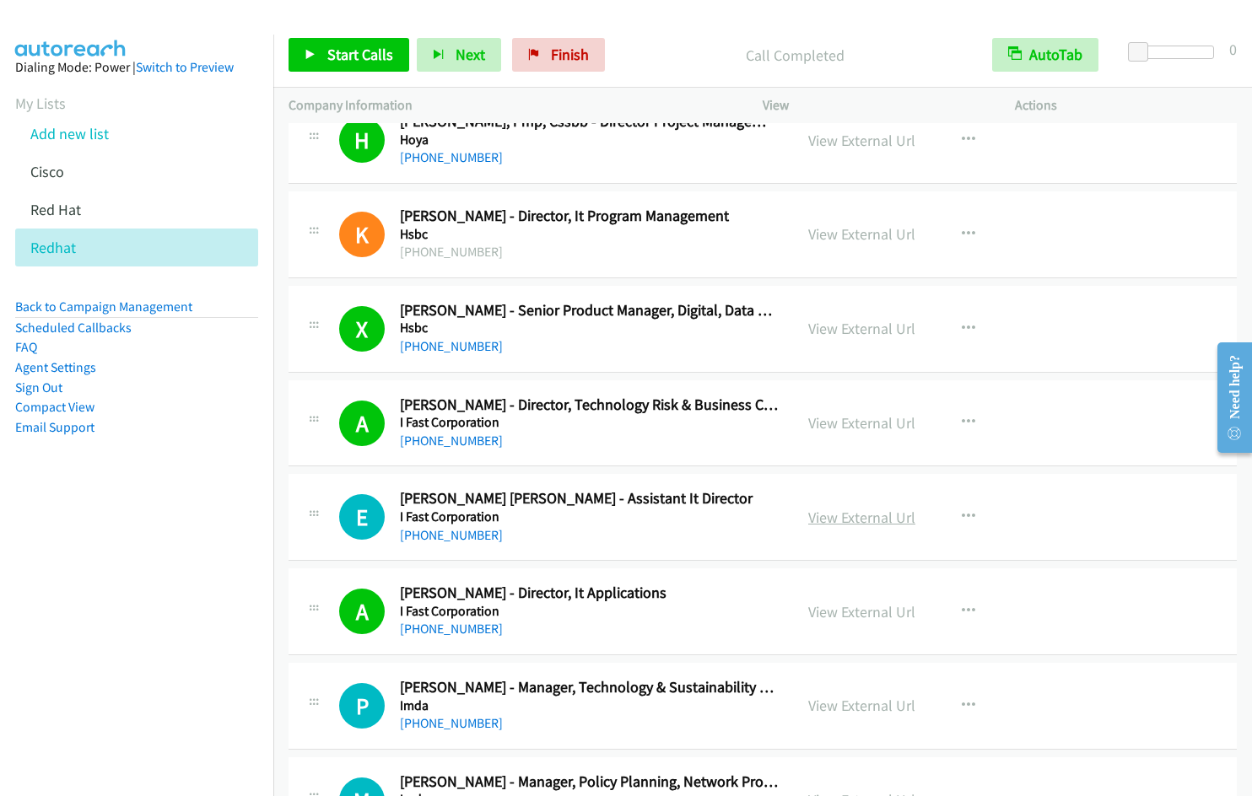
click at [887, 525] on link "View External Url" at bounding box center [861, 517] width 107 height 19
click at [368, 49] on span "Start Calls" at bounding box center [360, 54] width 66 height 19
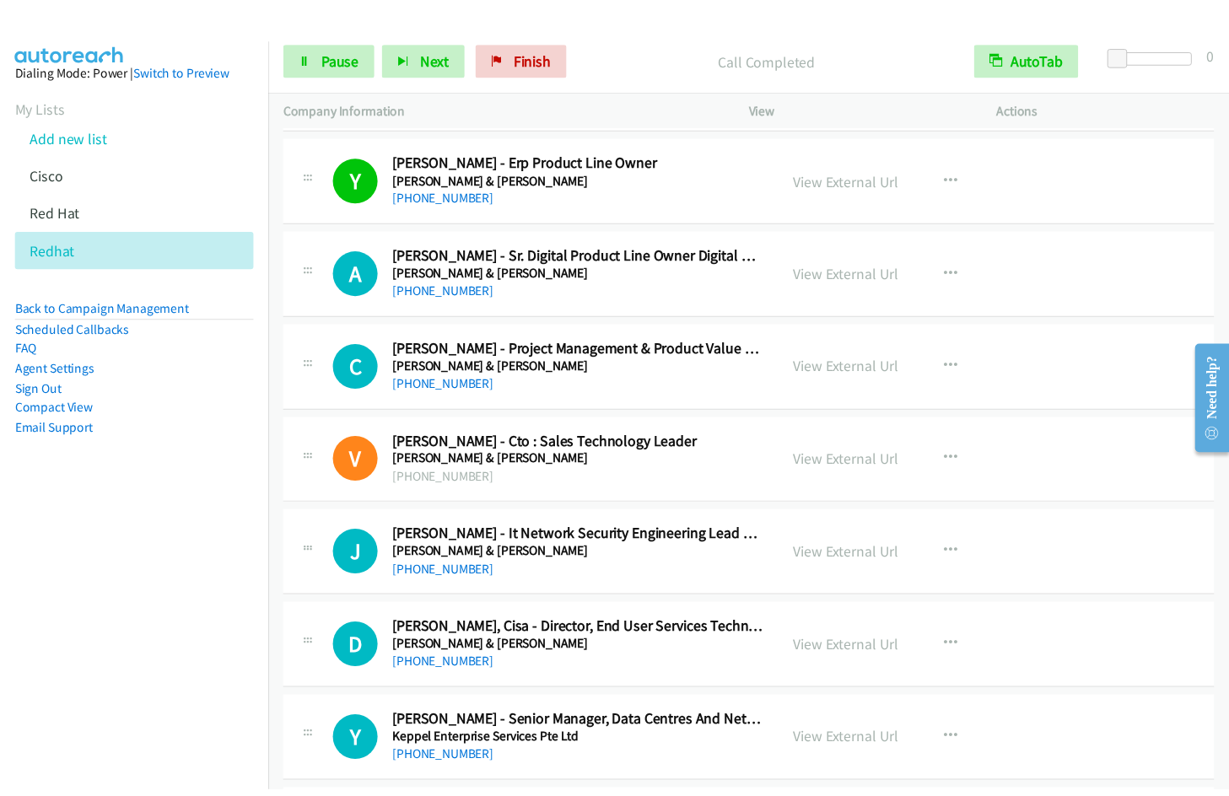
scroll to position [3336, 0]
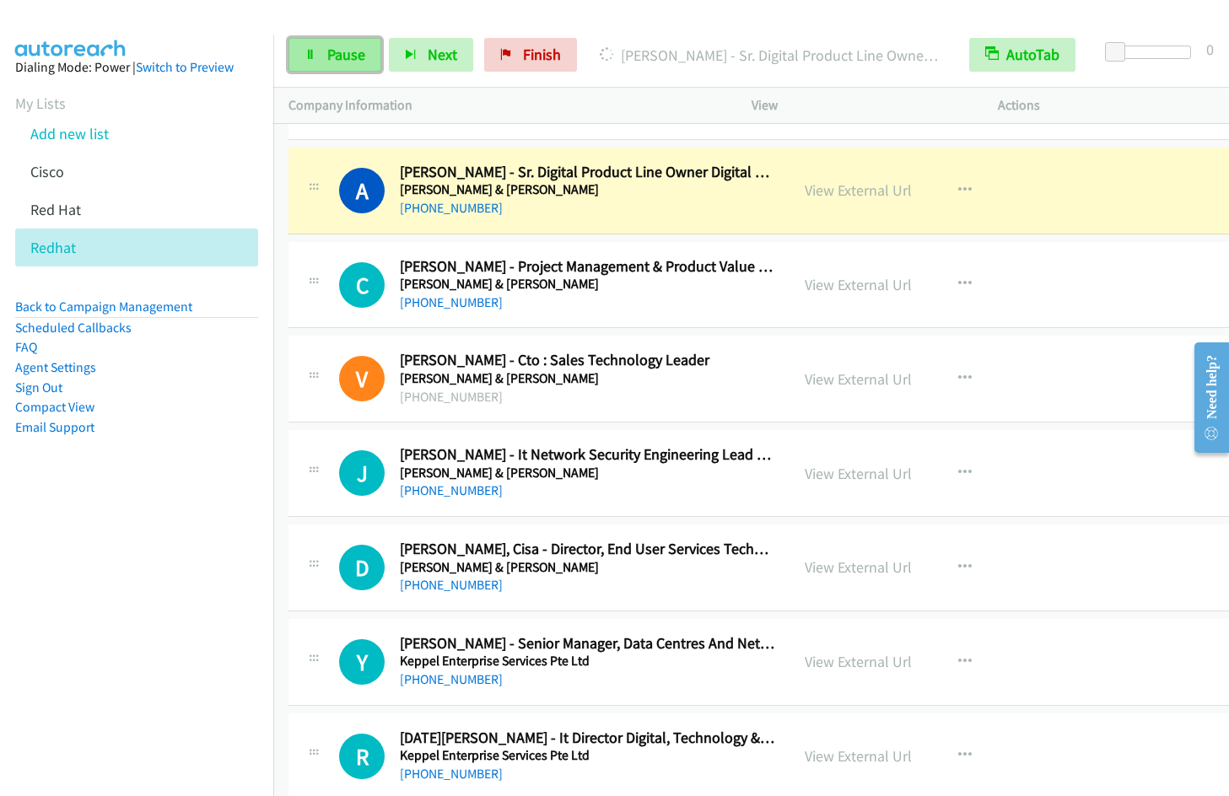
drag, startPoint x: 335, startPoint y: 67, endPoint x: 355, endPoint y: 62, distance: 20.9
click at [335, 67] on link "Pause" at bounding box center [335, 55] width 93 height 34
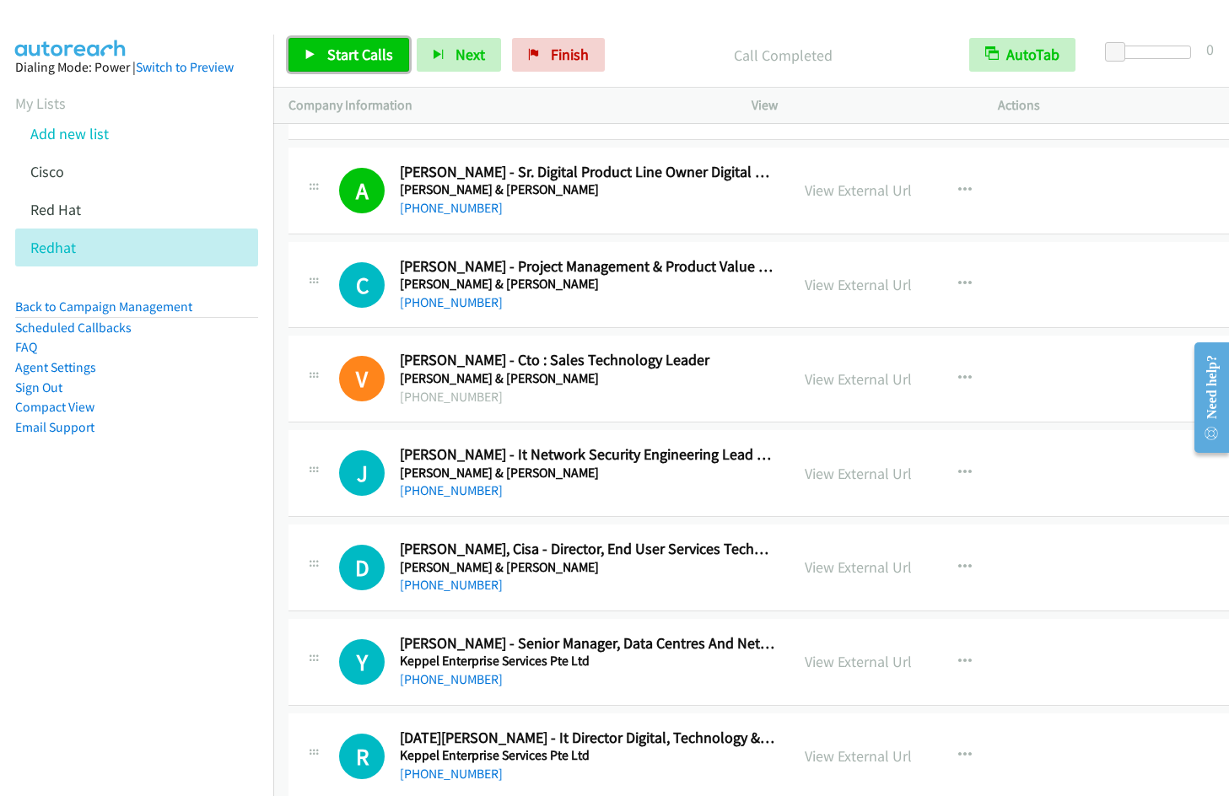
click at [369, 52] on span "Start Calls" at bounding box center [360, 54] width 66 height 19
click at [942, 188] on button "button" at bounding box center [965, 191] width 46 height 34
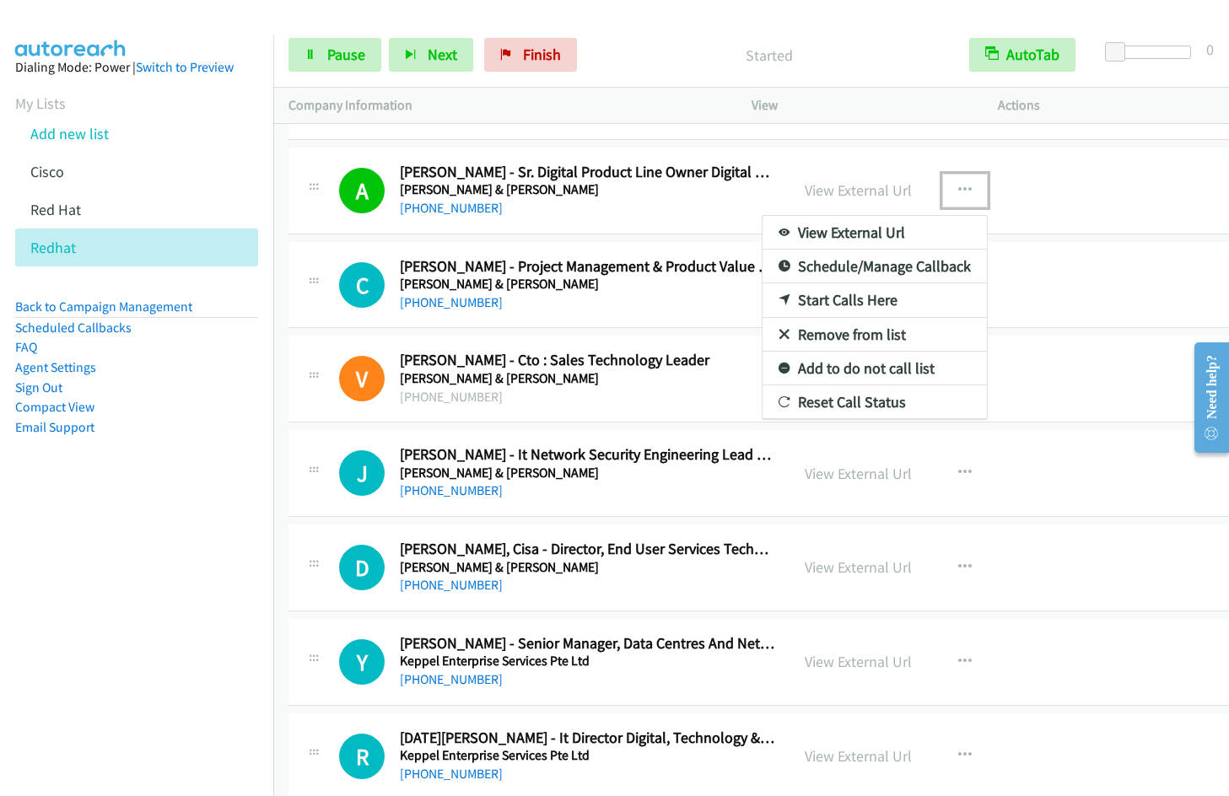
click at [867, 336] on link "Remove from list" at bounding box center [875, 335] width 224 height 34
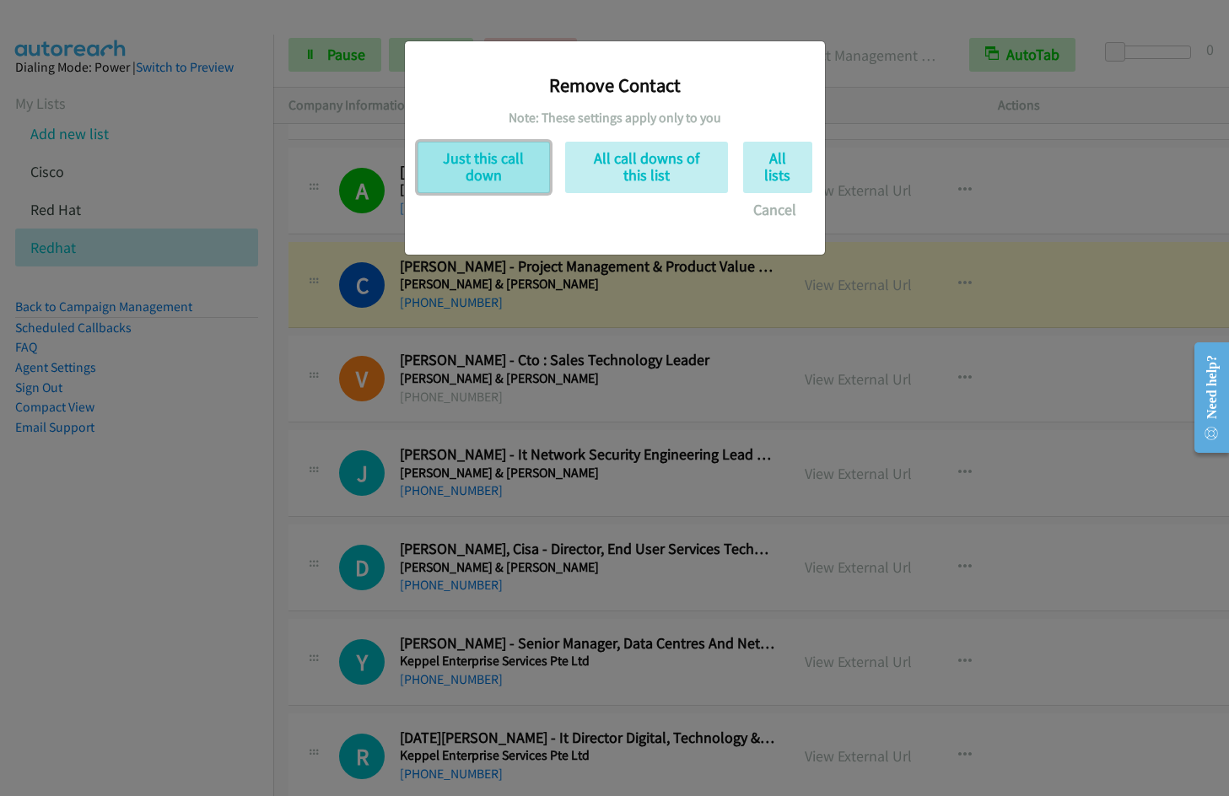
click at [541, 166] on button "Just this call down" at bounding box center [484, 167] width 132 height 51
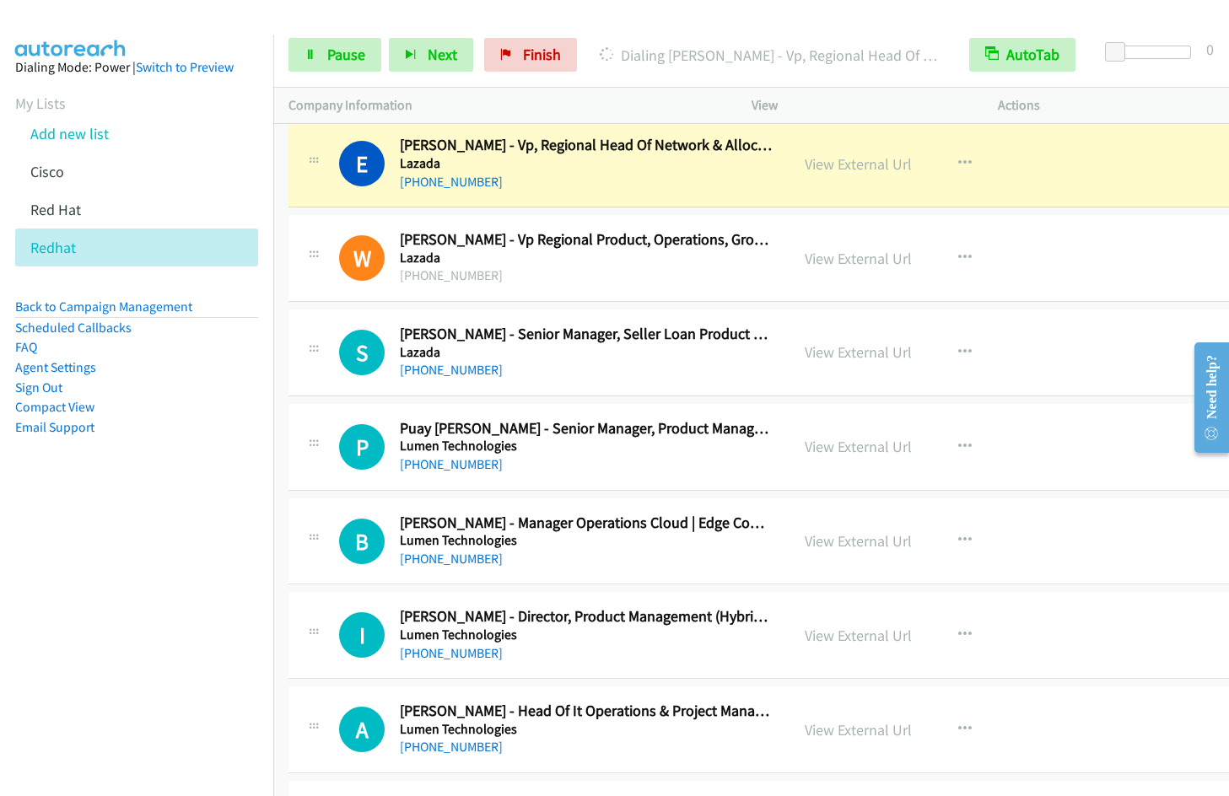
scroll to position [4562, 0]
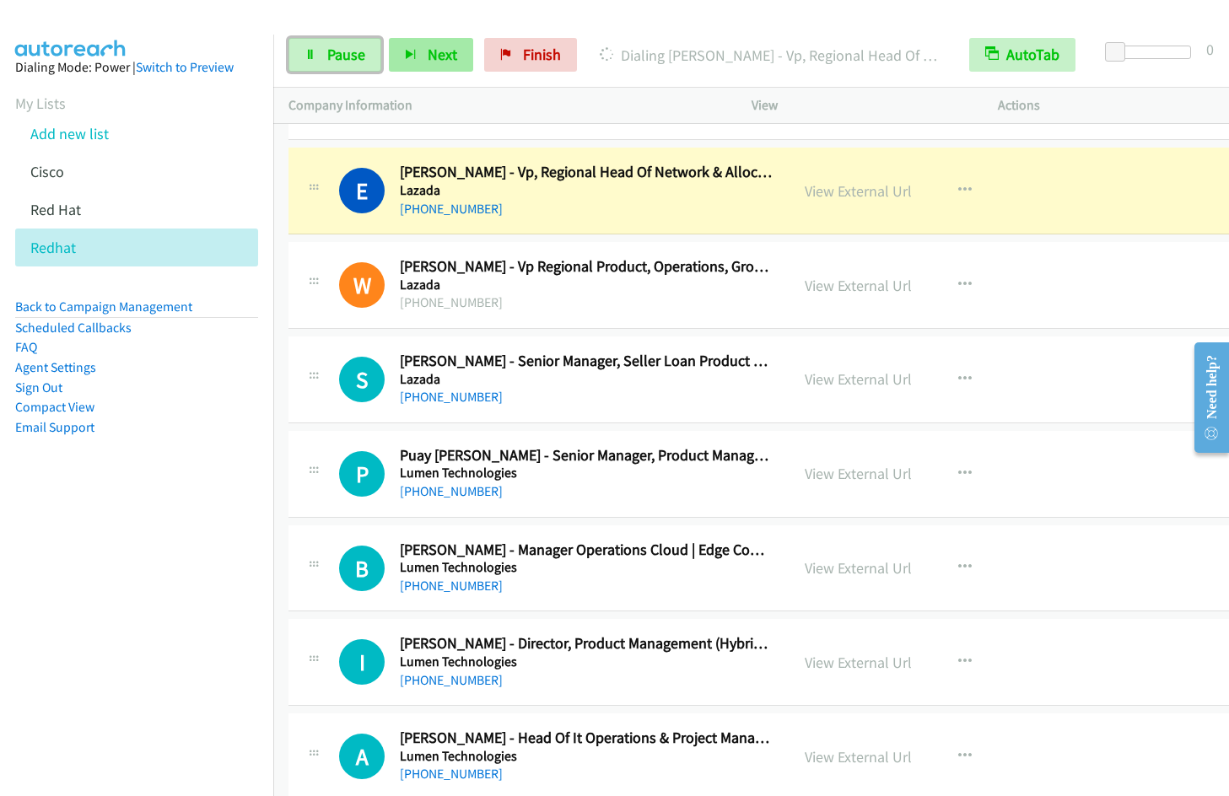
click at [367, 68] on link "Pause" at bounding box center [335, 55] width 93 height 34
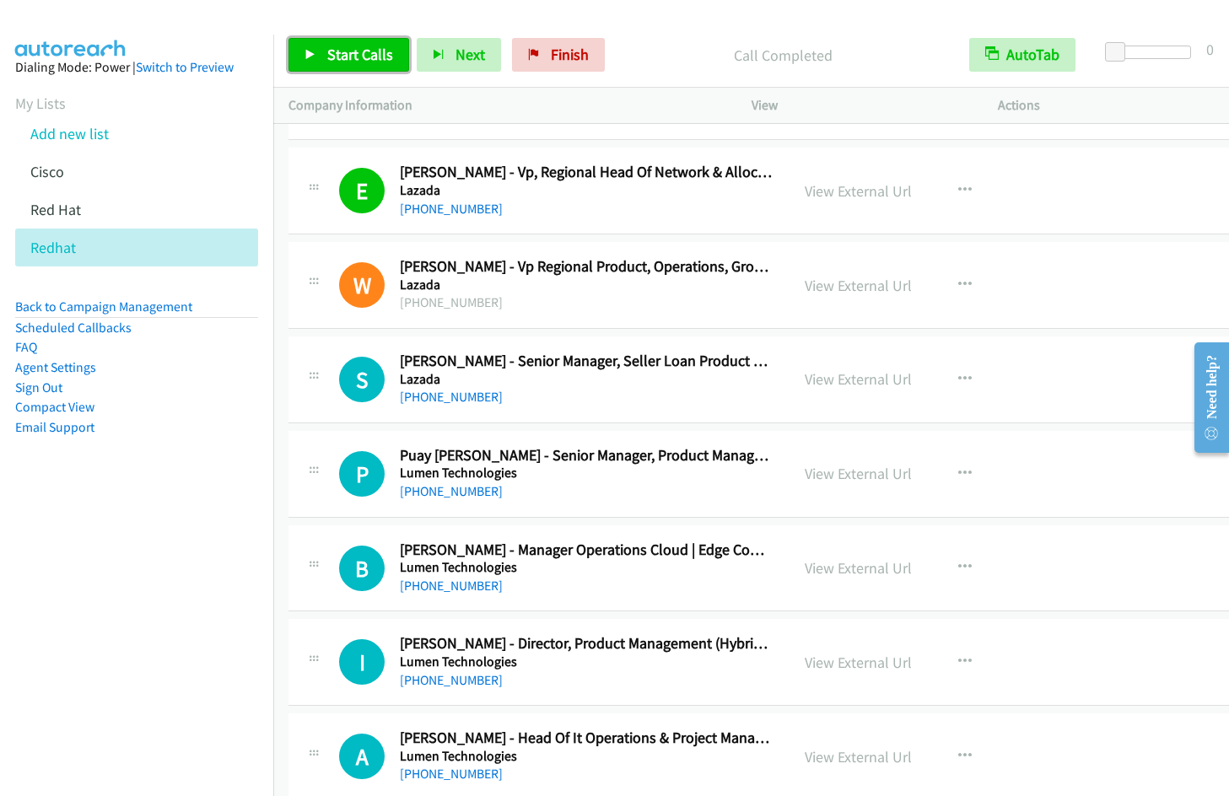
click at [320, 65] on link "Start Calls" at bounding box center [349, 55] width 121 height 34
click at [958, 184] on icon "button" at bounding box center [964, 190] width 13 height 13
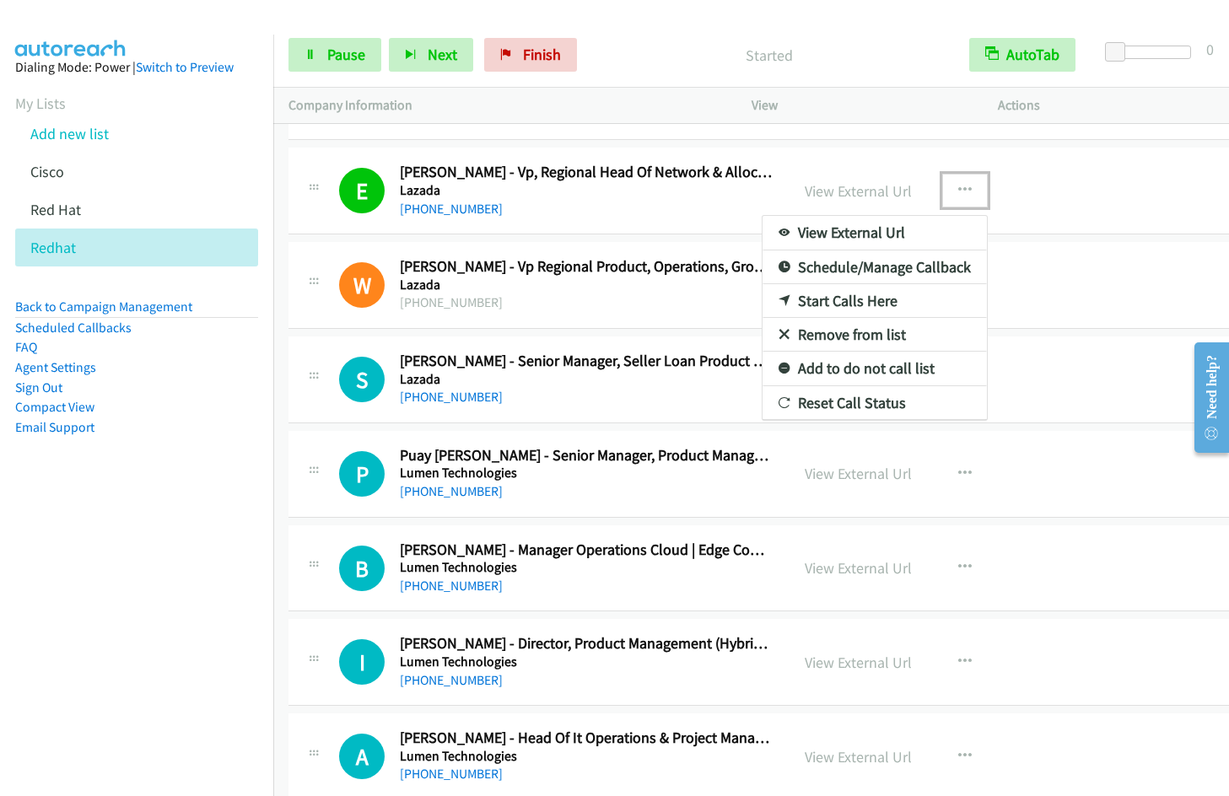
click at [832, 335] on link "Remove from list" at bounding box center [875, 335] width 224 height 34
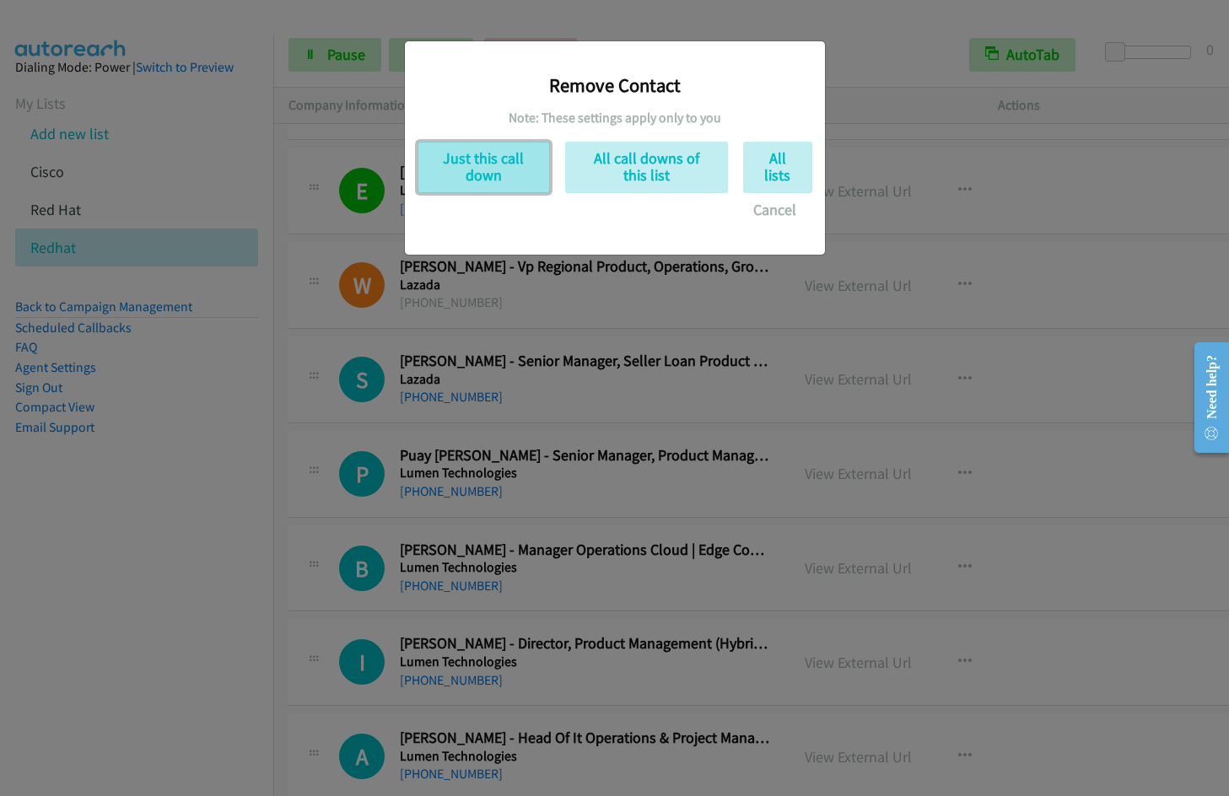
click at [511, 159] on button "Just this call down" at bounding box center [484, 167] width 132 height 51
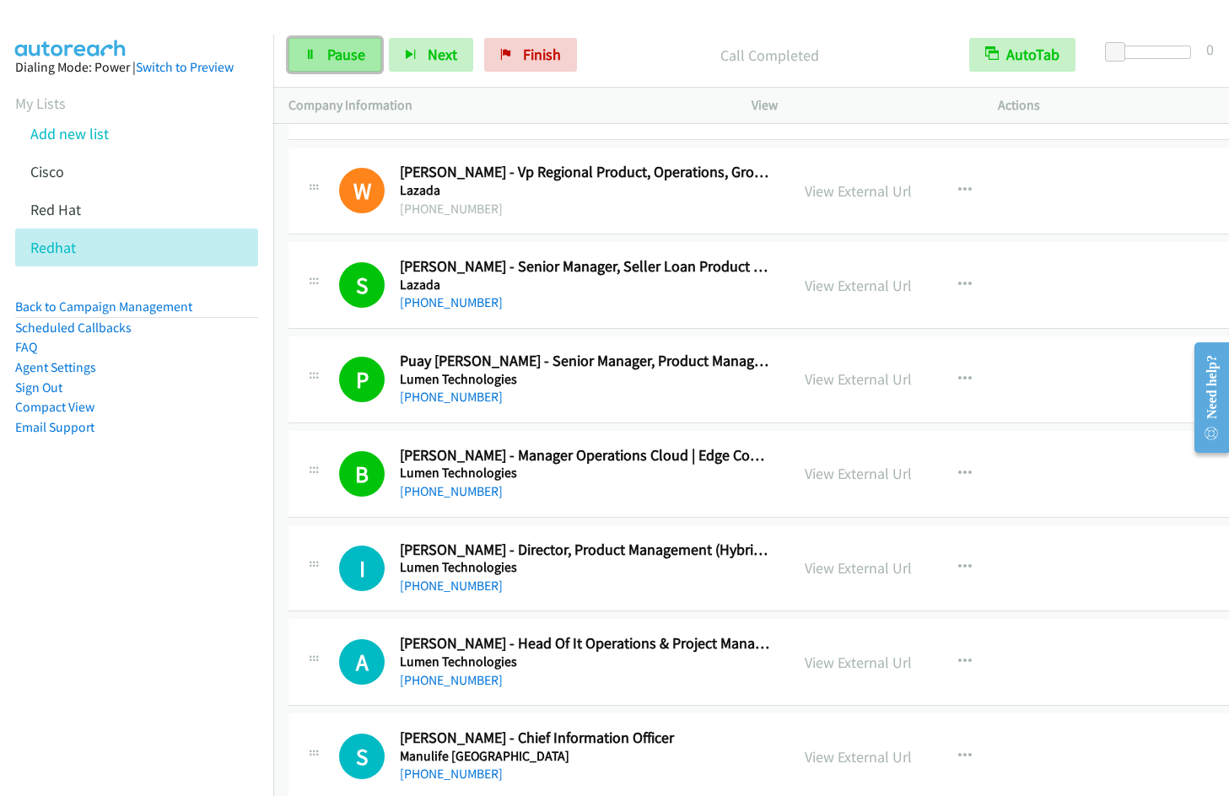
click at [353, 54] on span "Pause" at bounding box center [346, 54] width 38 height 19
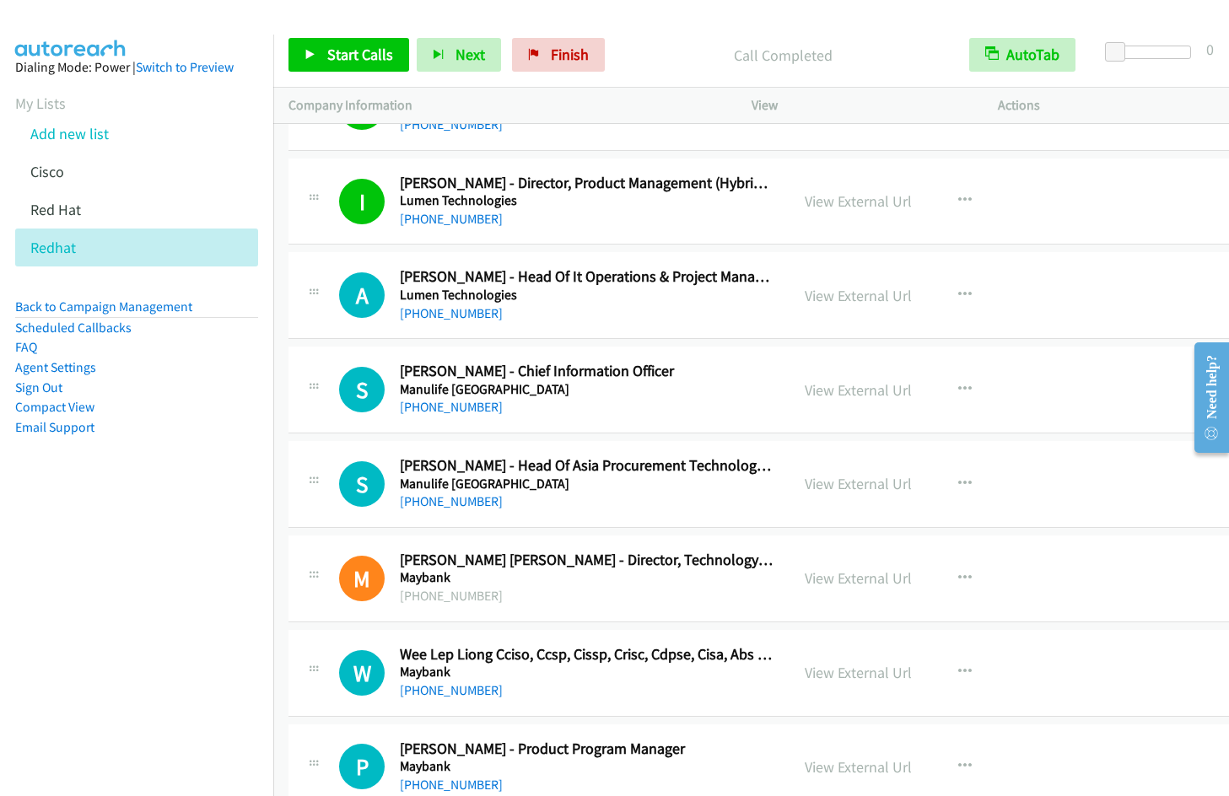
scroll to position [4937, 0]
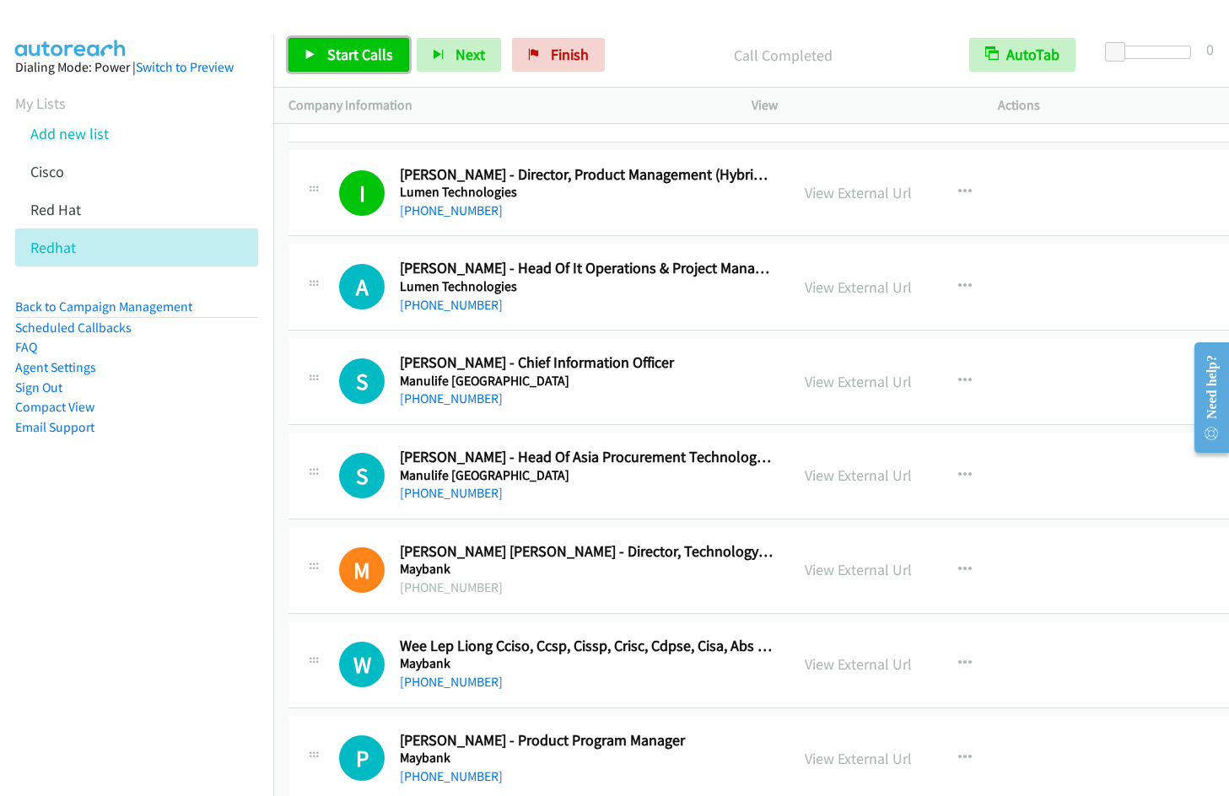
click at [355, 40] on link "Start Calls" at bounding box center [349, 55] width 121 height 34
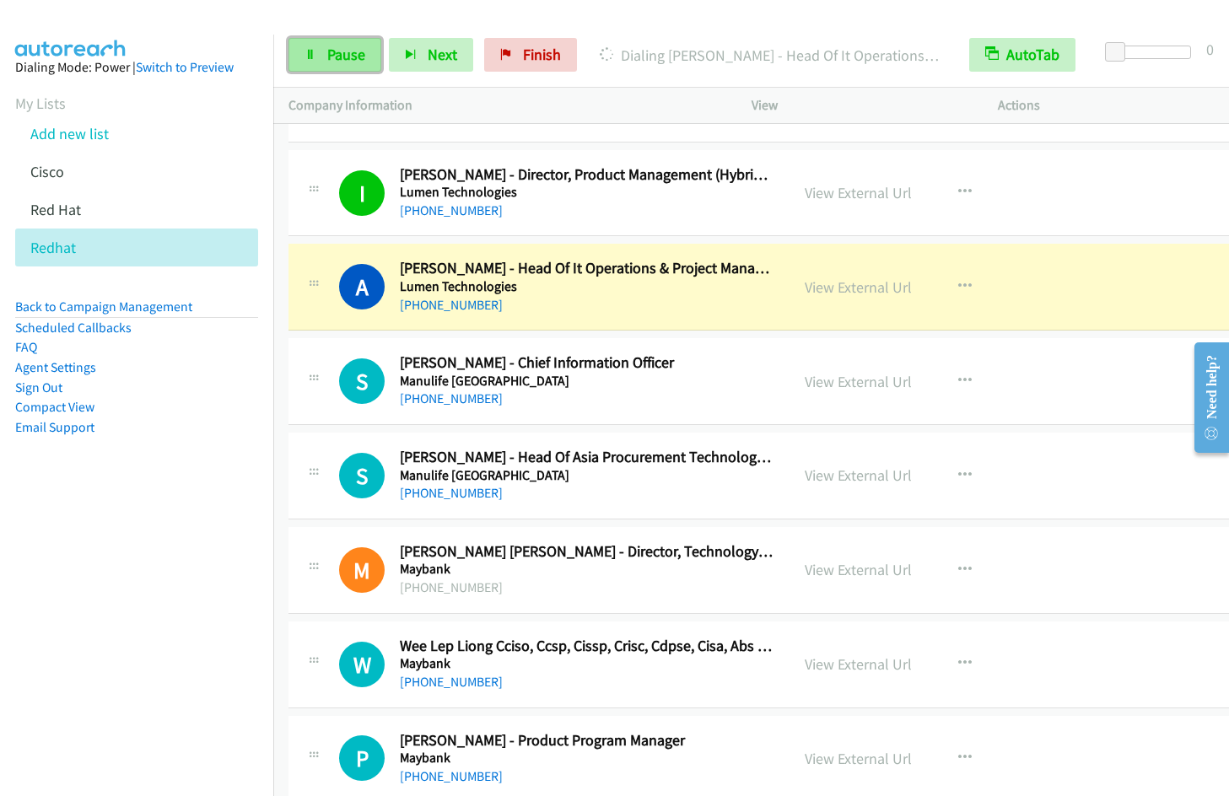
click at [334, 65] on link "Pause" at bounding box center [335, 55] width 93 height 34
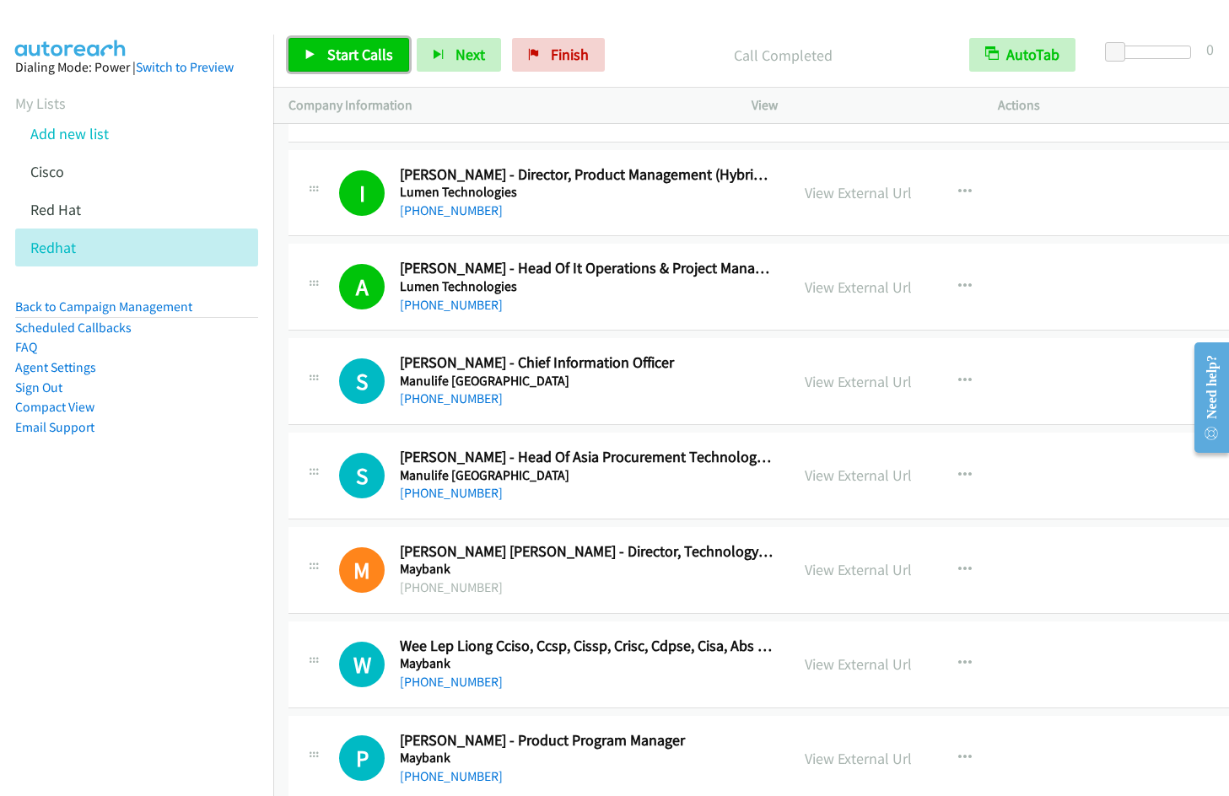
click at [345, 56] on span "Start Calls" at bounding box center [360, 54] width 66 height 19
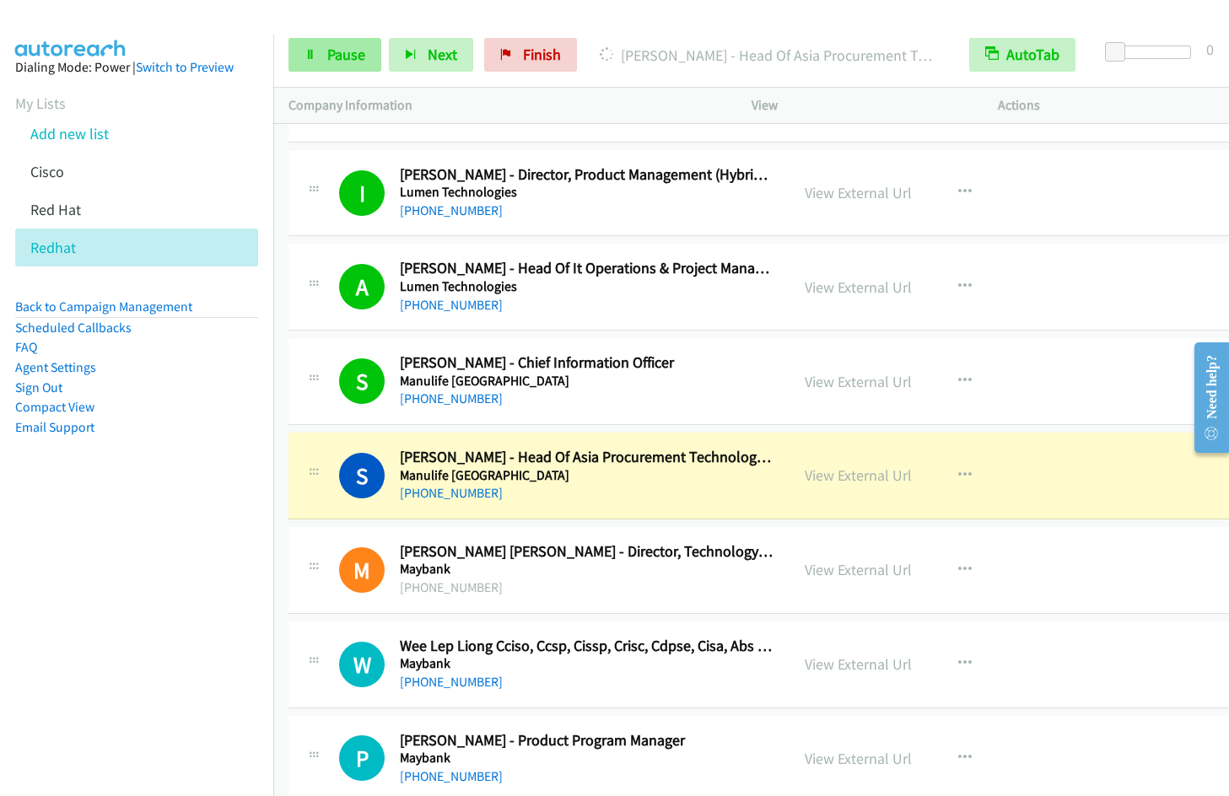
drag, startPoint x: 278, startPoint y: 57, endPoint x: 294, endPoint y: 55, distance: 16.2
click at [278, 57] on div "Start Calls Pause Next Finish [PERSON_NAME] - Head Of Asia Procurement Technolo…" at bounding box center [751, 55] width 956 height 65
click at [321, 57] on link "Pause" at bounding box center [335, 55] width 93 height 34
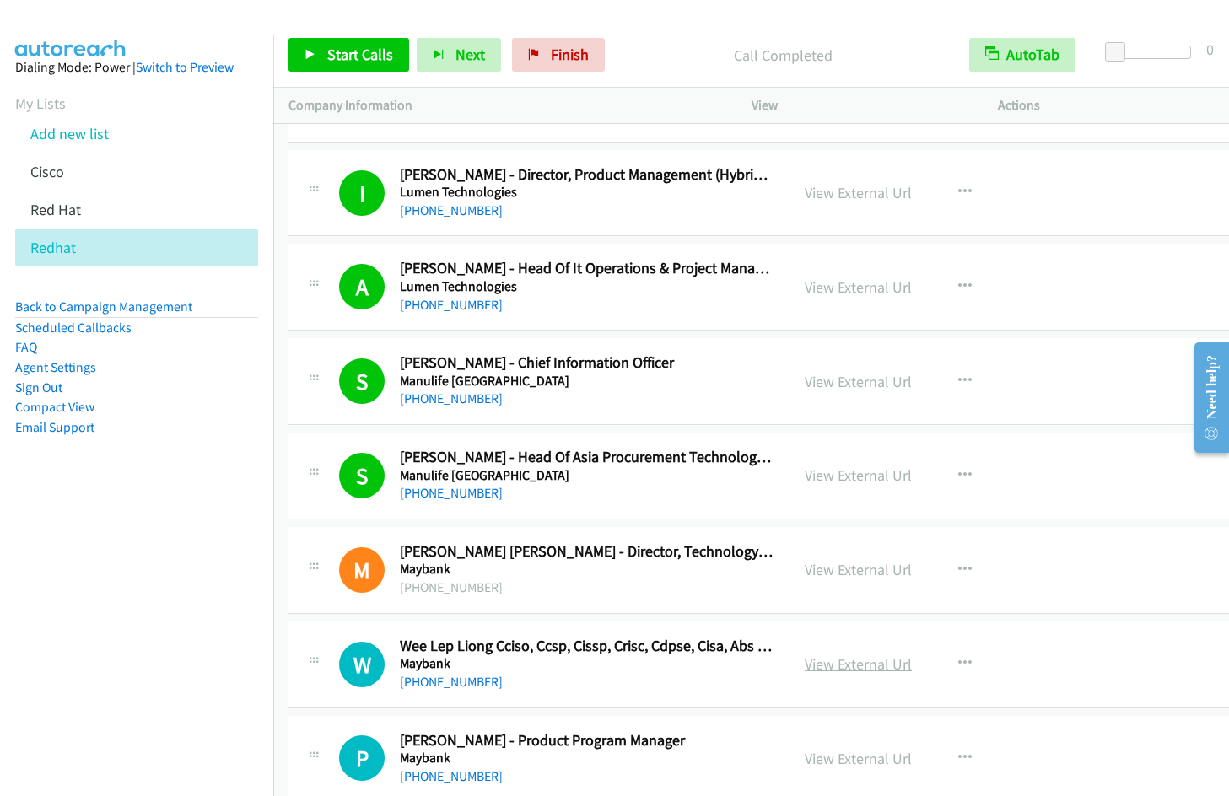
click at [844, 664] on link "View External Url" at bounding box center [858, 664] width 107 height 19
click at [367, 58] on span "Start Calls" at bounding box center [360, 54] width 66 height 19
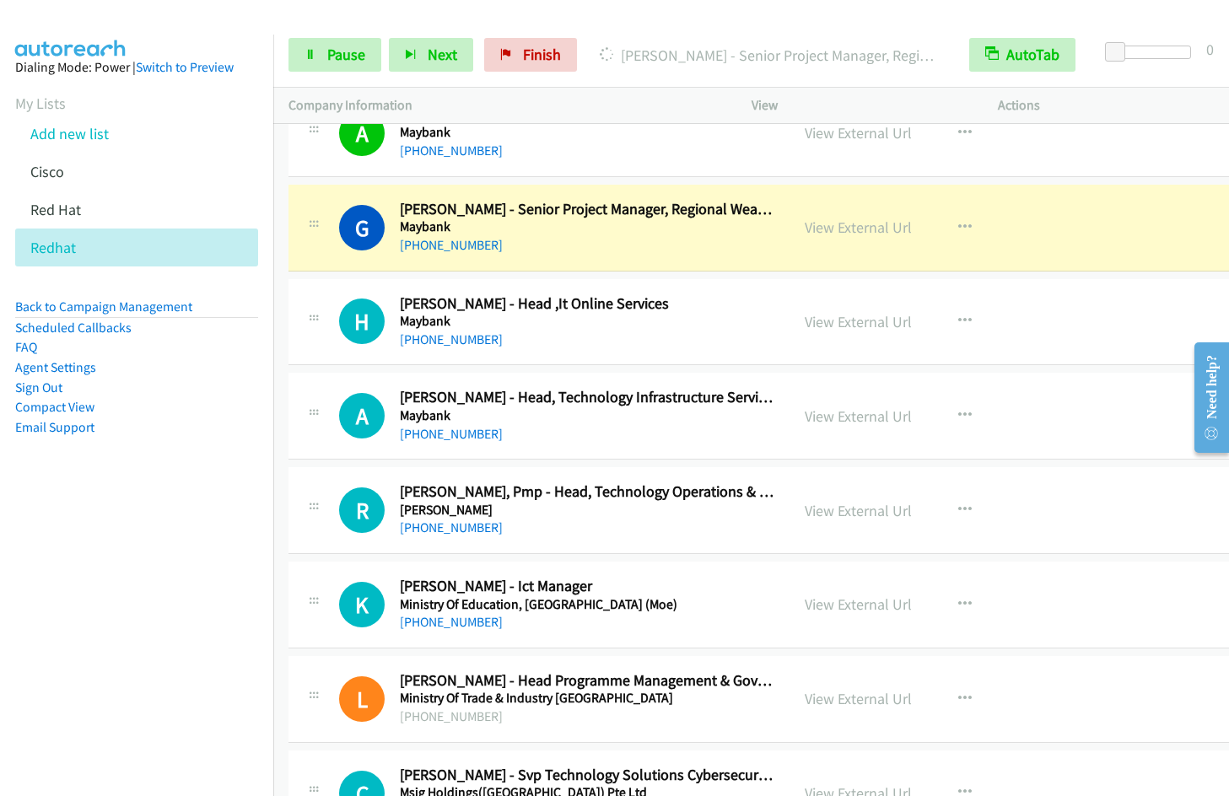
scroll to position [5873, 0]
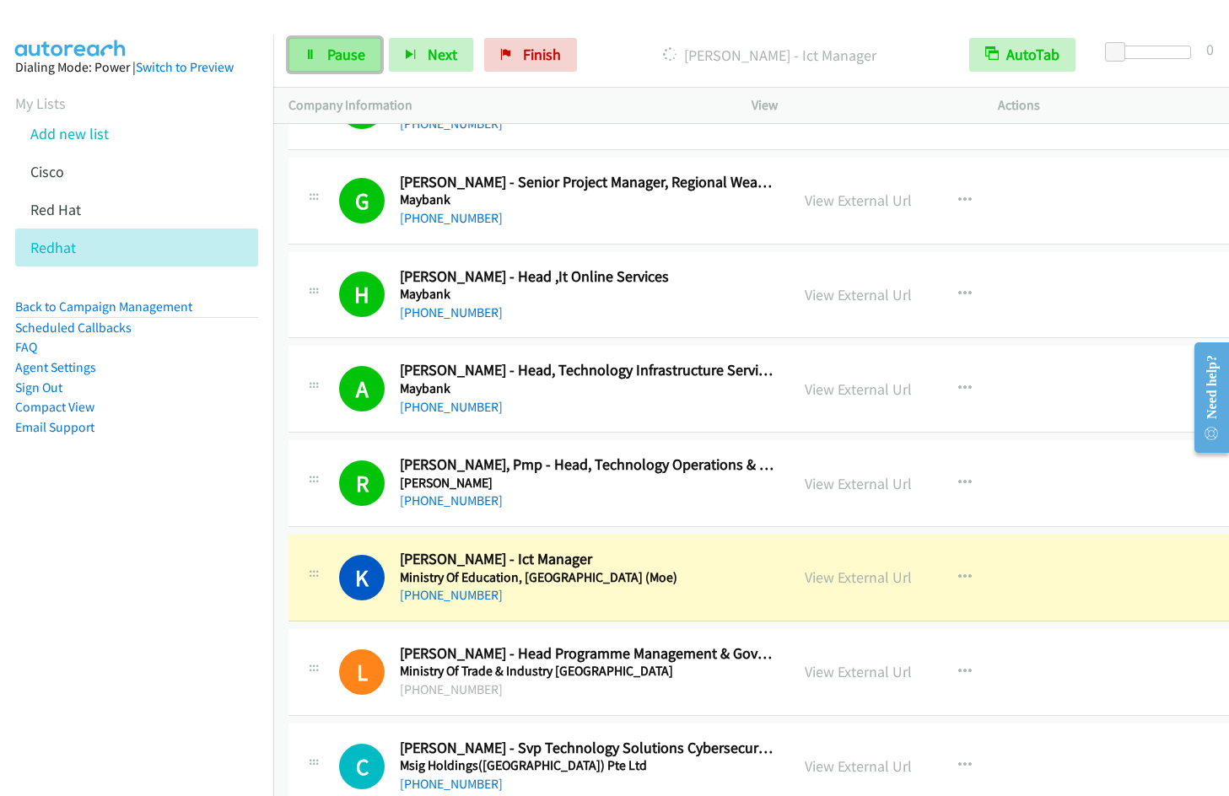
click at [329, 60] on span "Pause" at bounding box center [346, 54] width 38 height 19
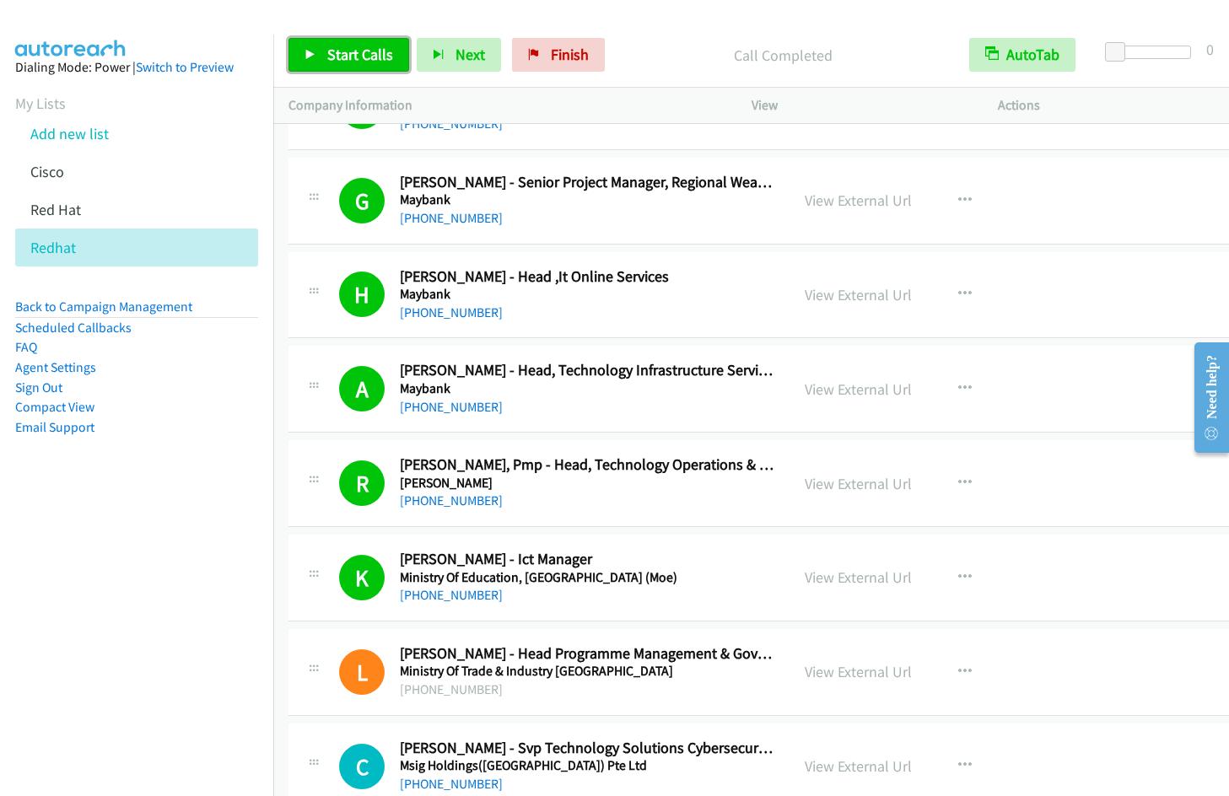
click at [342, 52] on span "Start Calls" at bounding box center [360, 54] width 66 height 19
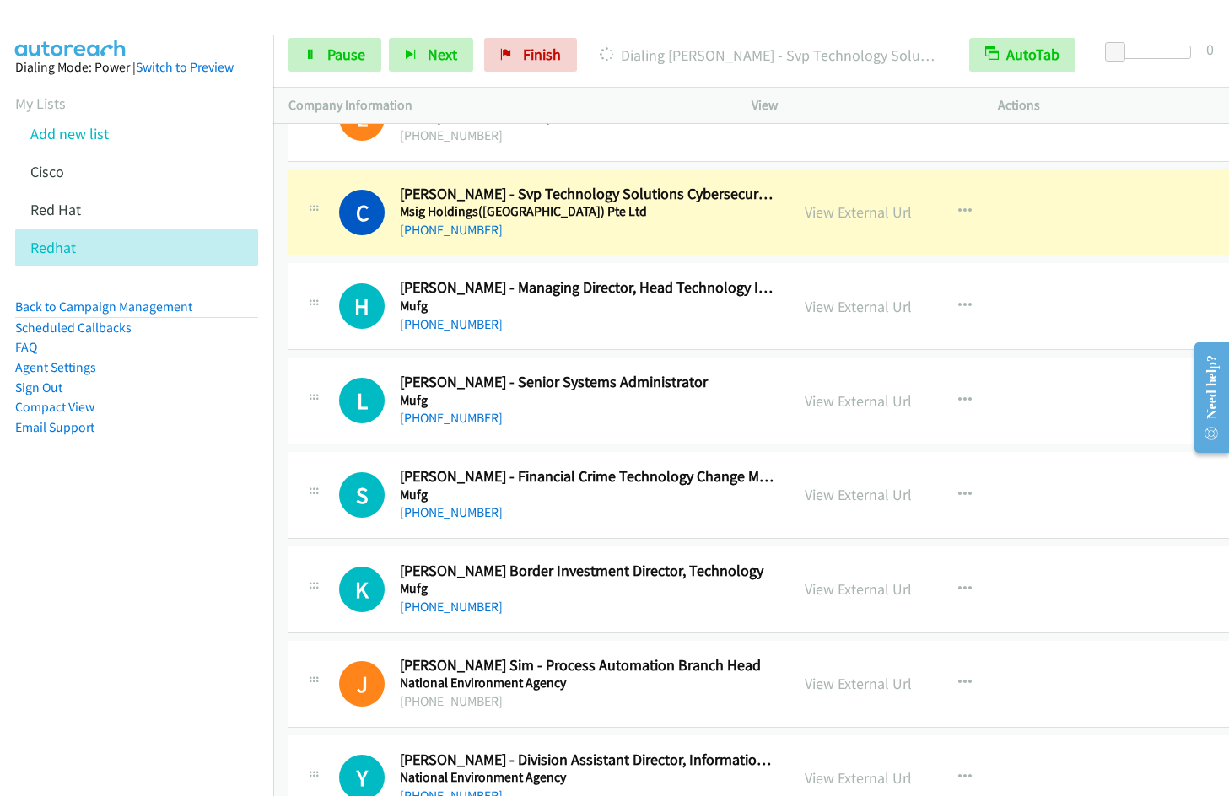
scroll to position [6364, 0]
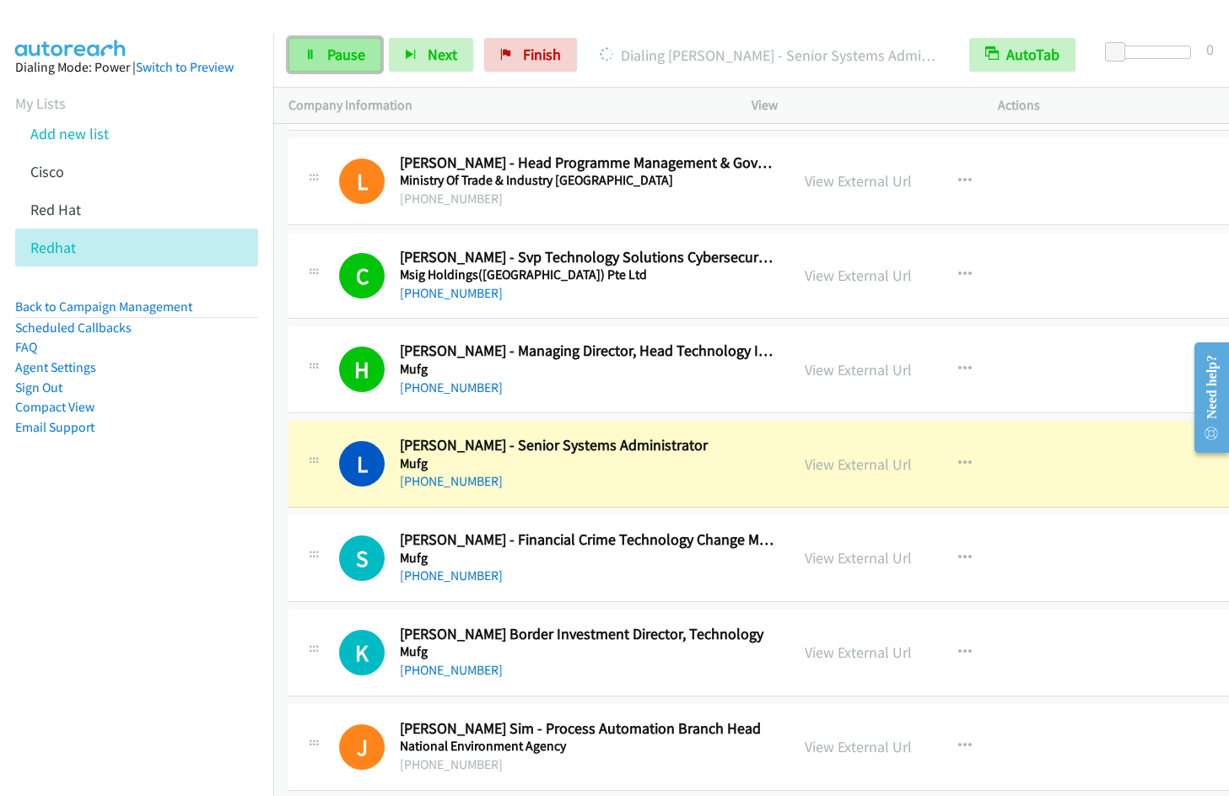
click at [347, 45] on span "Pause" at bounding box center [346, 54] width 38 height 19
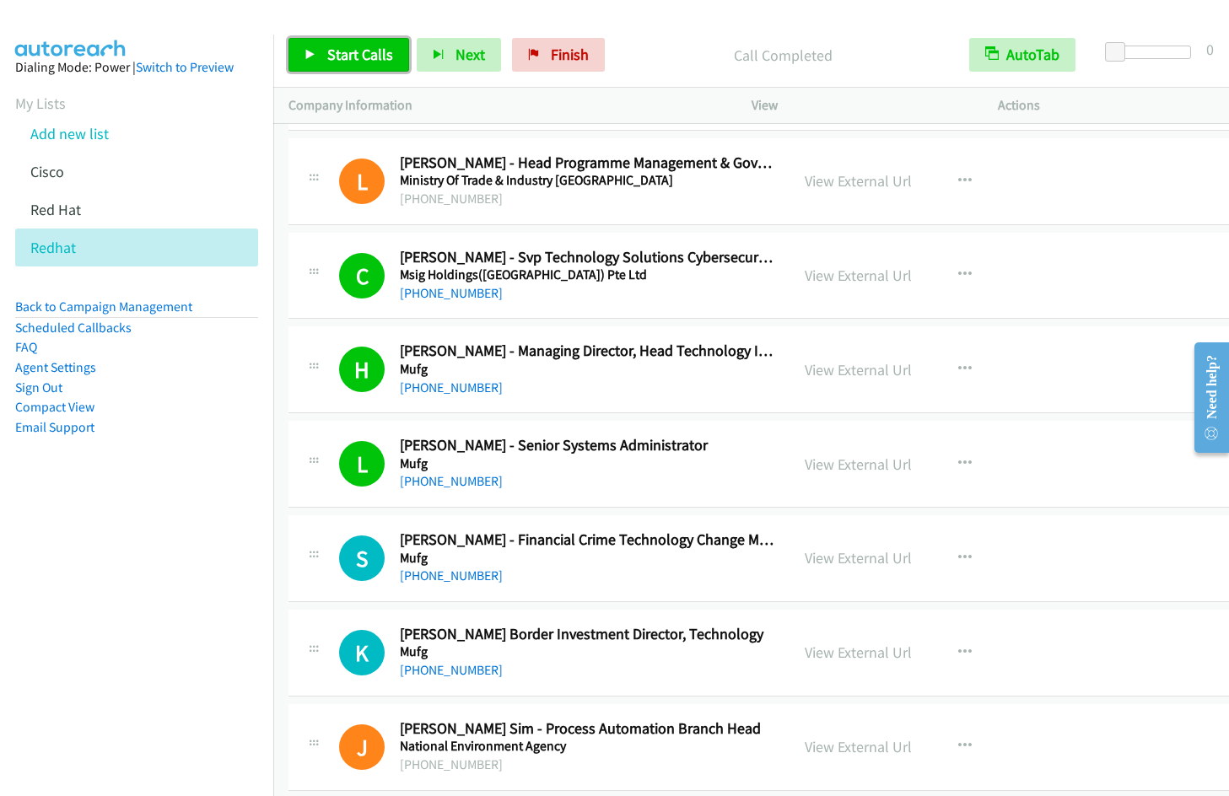
click at [380, 49] on span "Start Calls" at bounding box center [360, 54] width 66 height 19
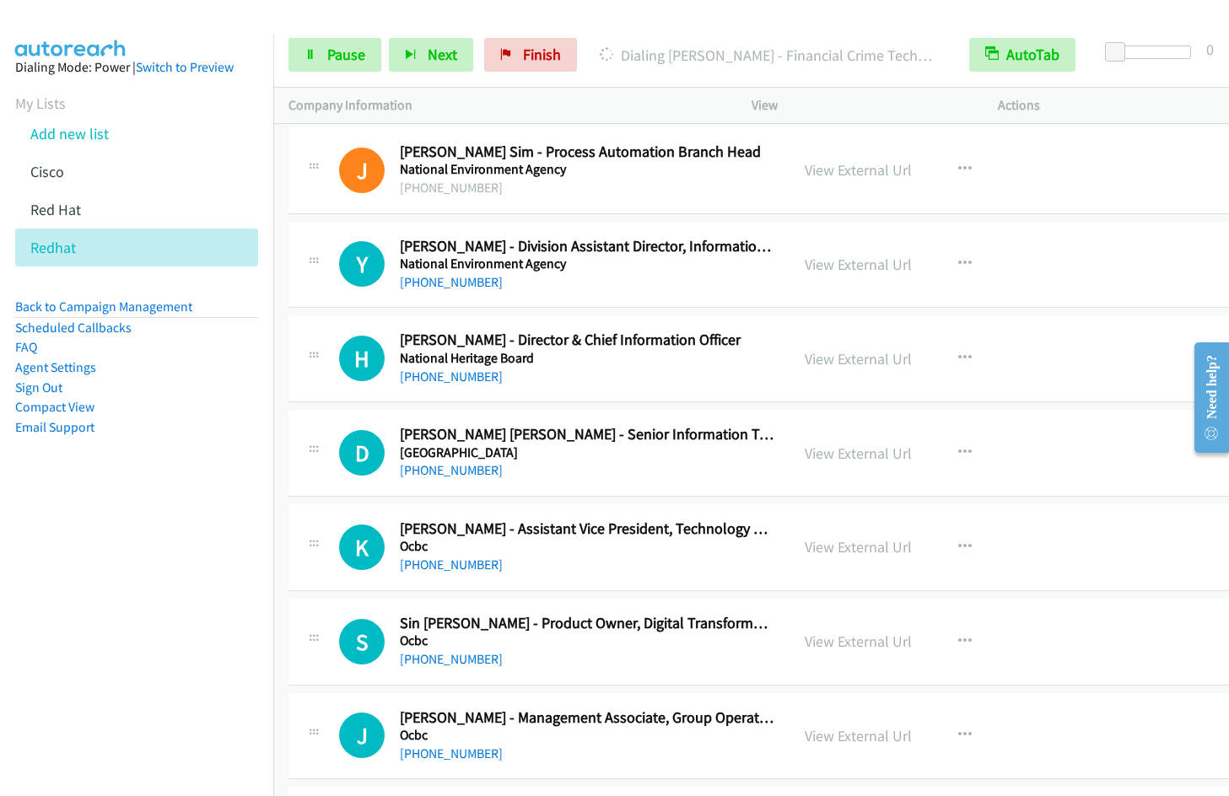
scroll to position [7402, 0]
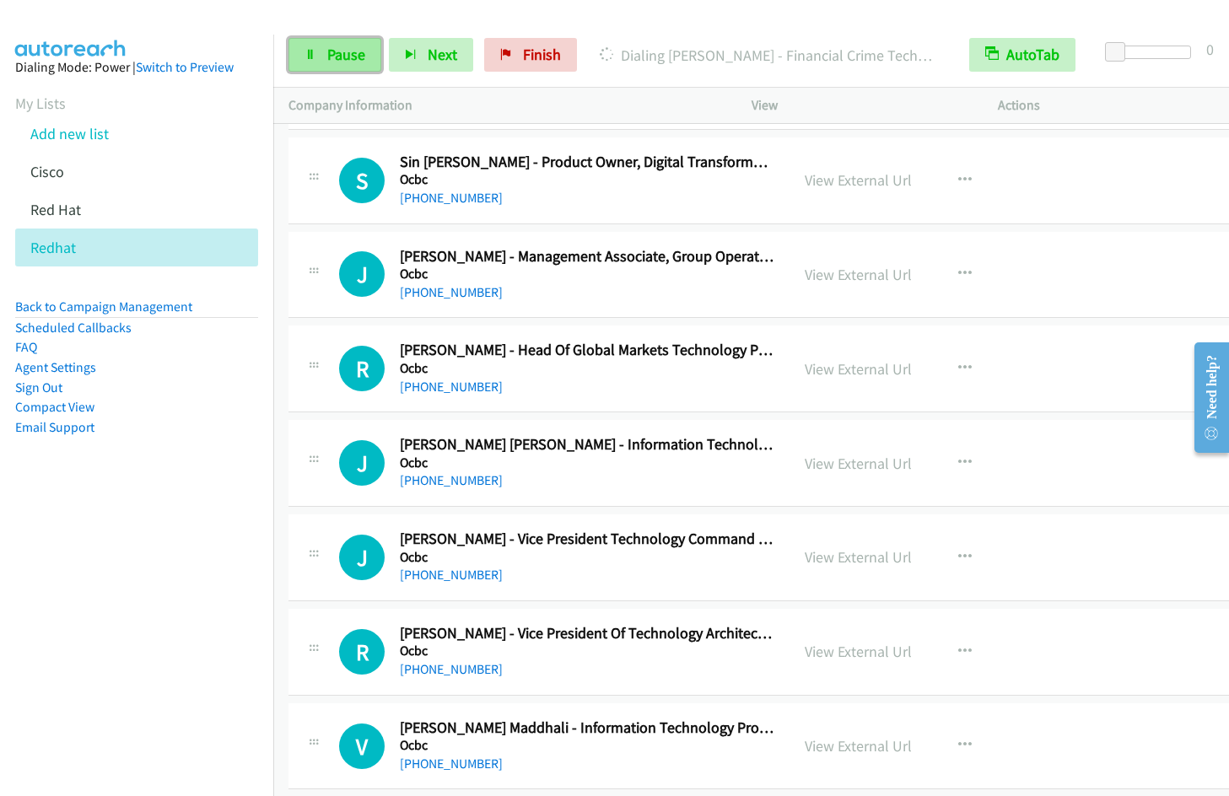
click at [332, 62] on span "Pause" at bounding box center [346, 54] width 38 height 19
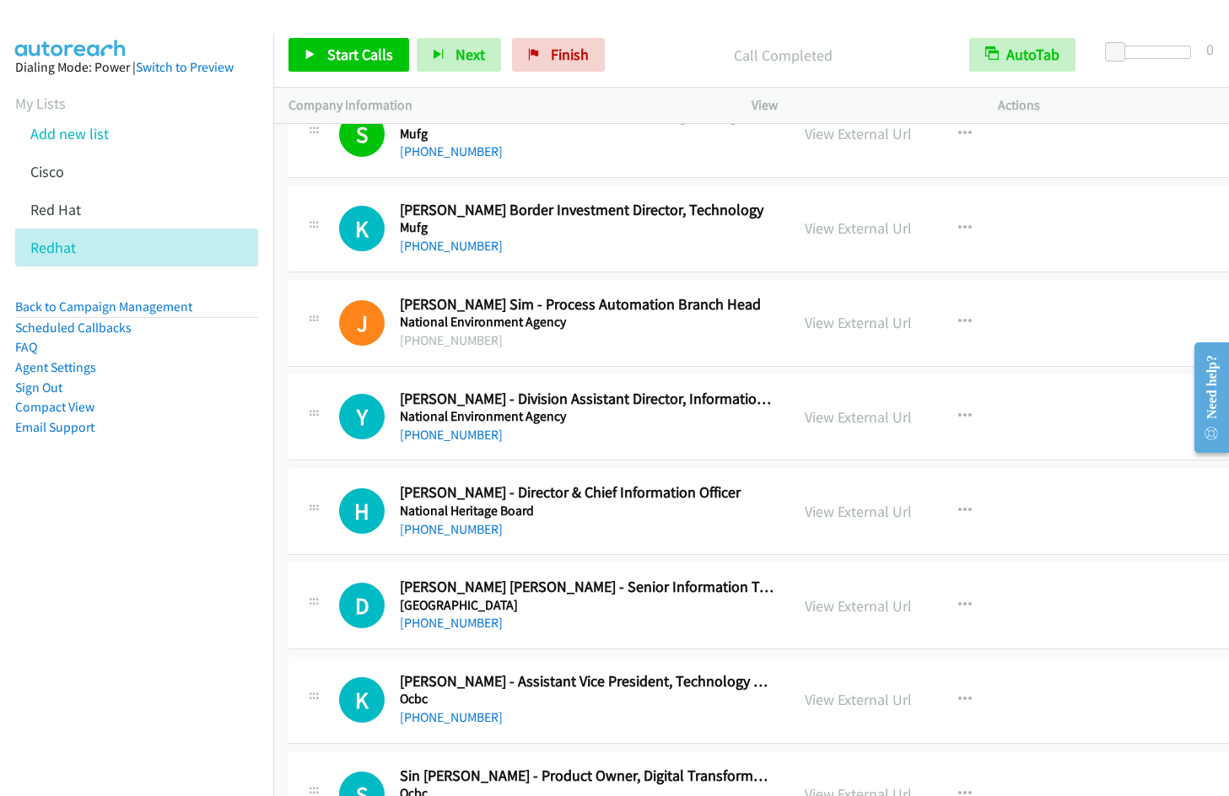
scroll to position [6653, 0]
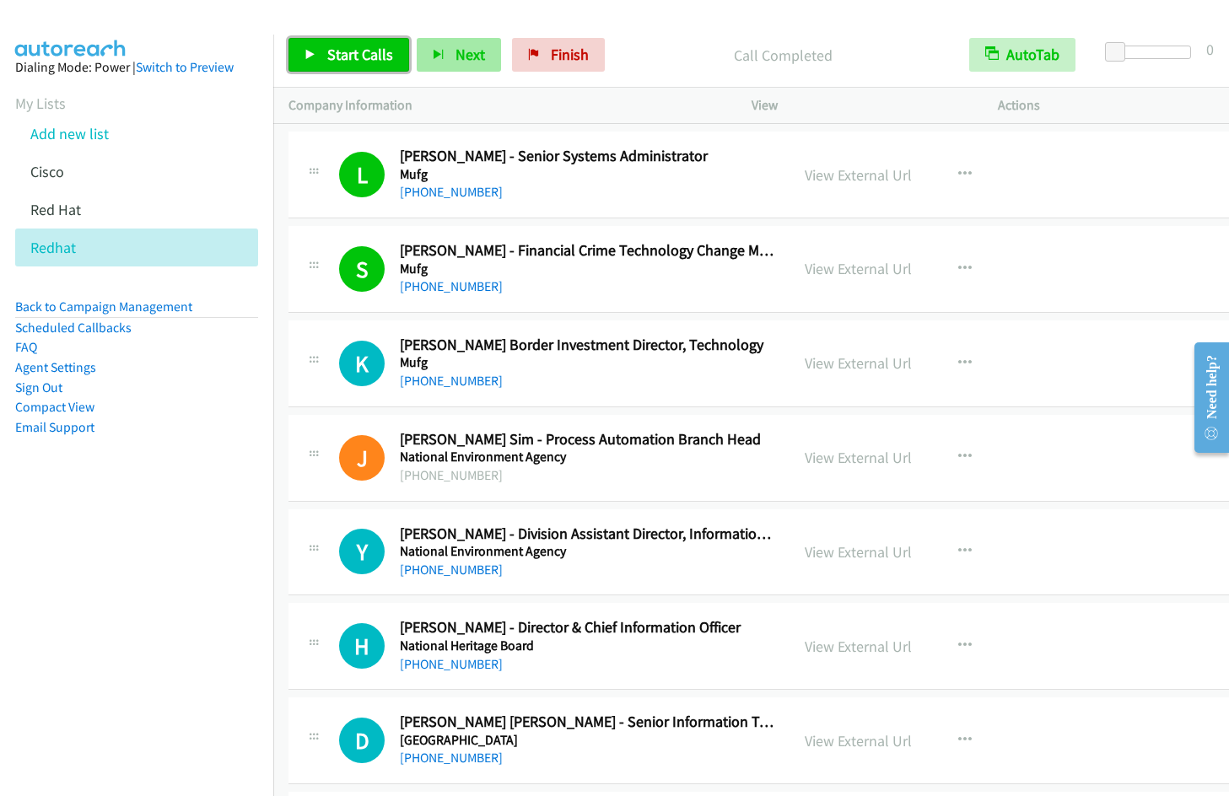
drag, startPoint x: 329, startPoint y: 52, endPoint x: 428, endPoint y: 62, distance: 99.2
click at [331, 53] on span "Start Calls" at bounding box center [360, 54] width 66 height 19
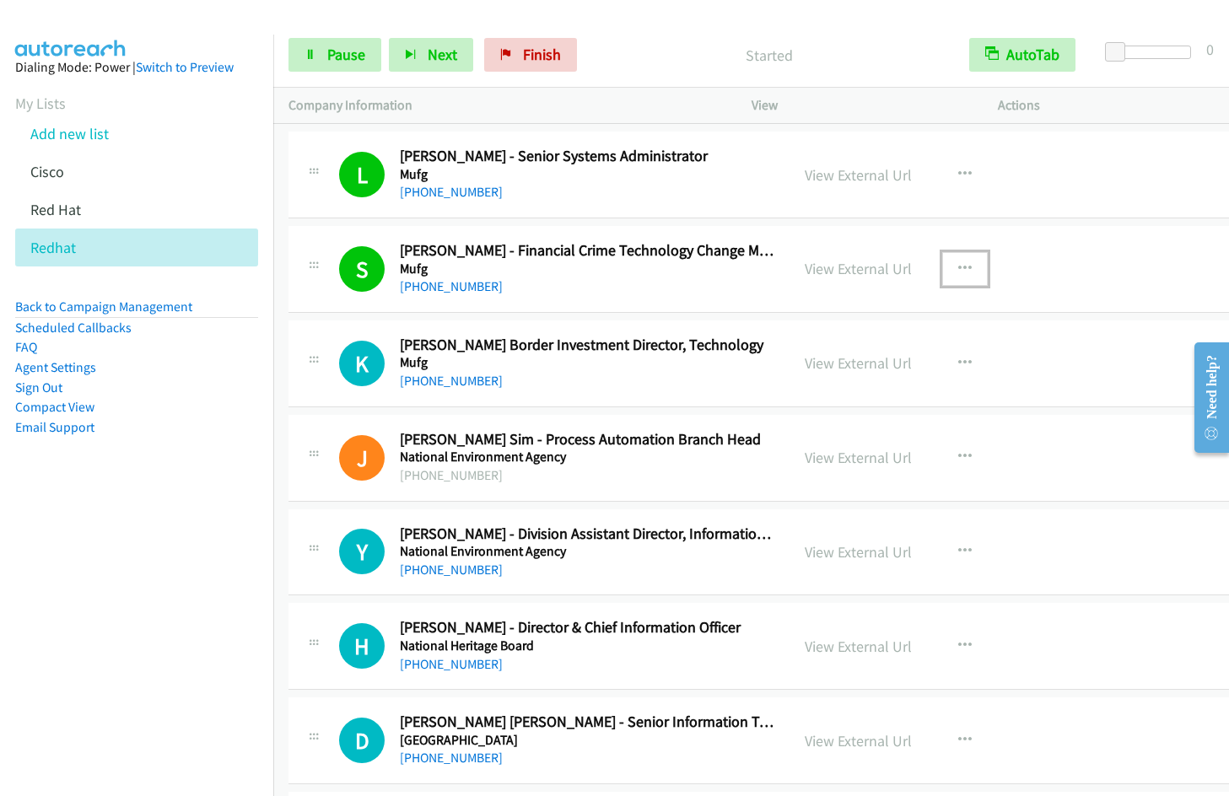
click at [958, 269] on button "button" at bounding box center [965, 269] width 46 height 34
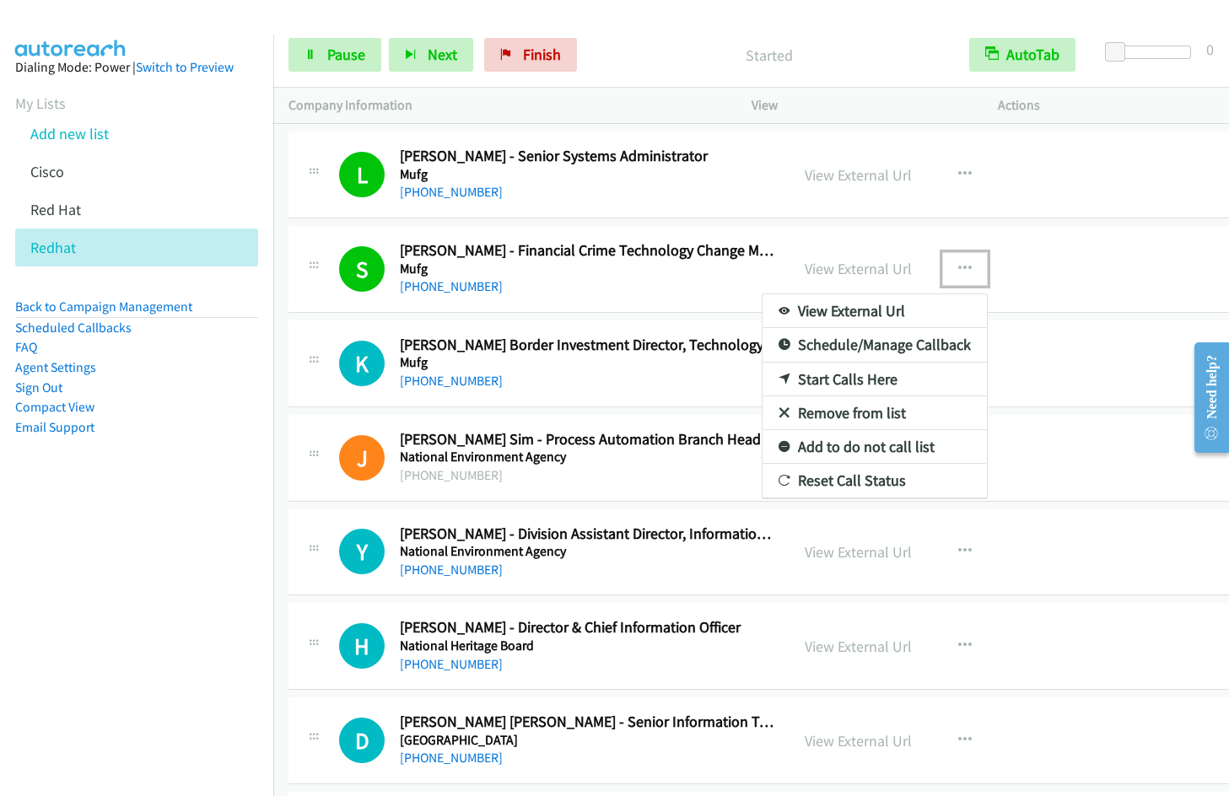
click at [827, 410] on link "Remove from list" at bounding box center [875, 414] width 224 height 34
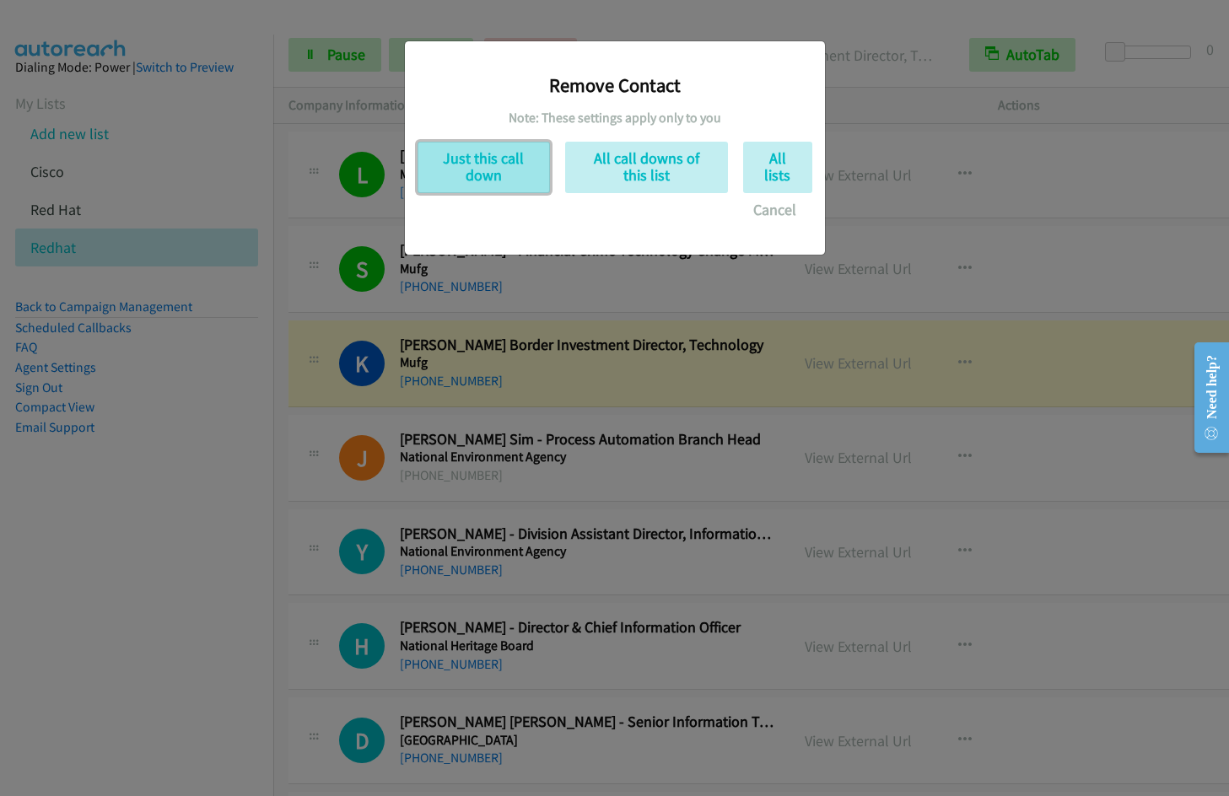
click at [499, 154] on button "Just this call down" at bounding box center [484, 167] width 132 height 51
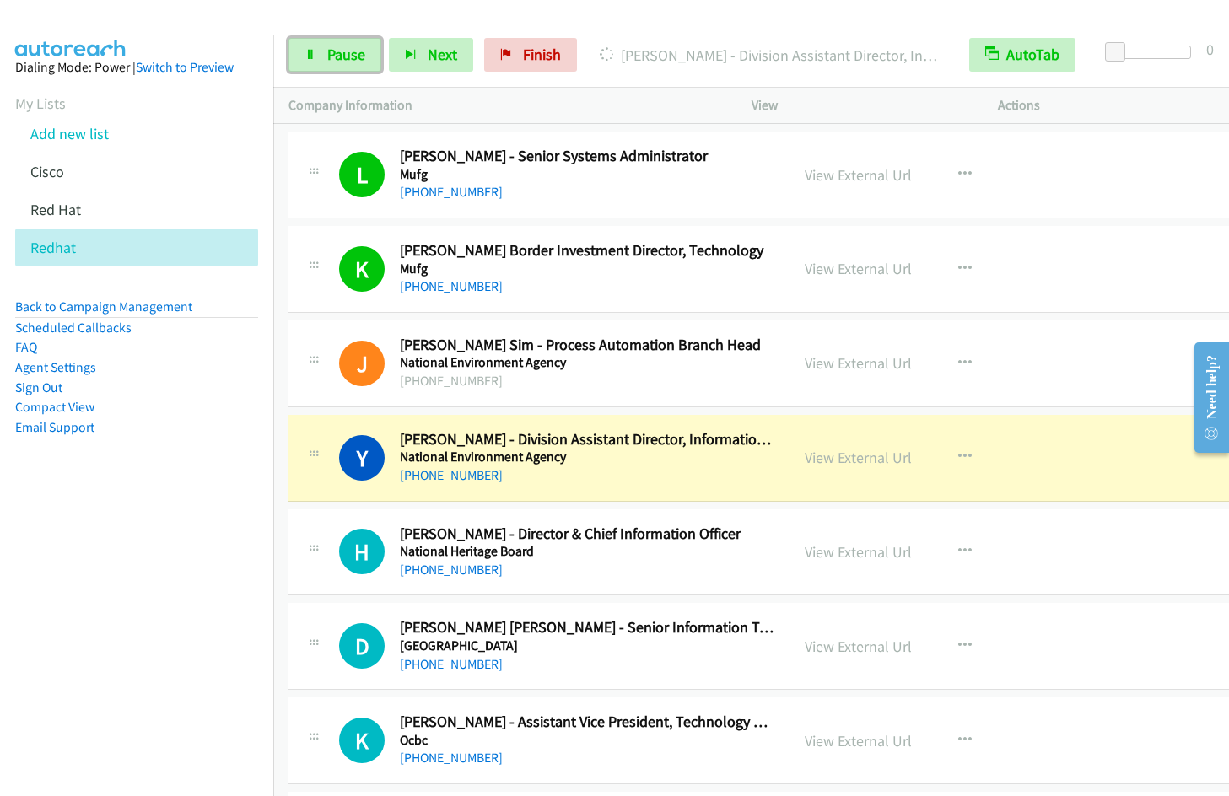
drag, startPoint x: 337, startPoint y: 63, endPoint x: 471, endPoint y: 38, distance: 135.7
click at [339, 62] on span "Pause" at bounding box center [346, 54] width 38 height 19
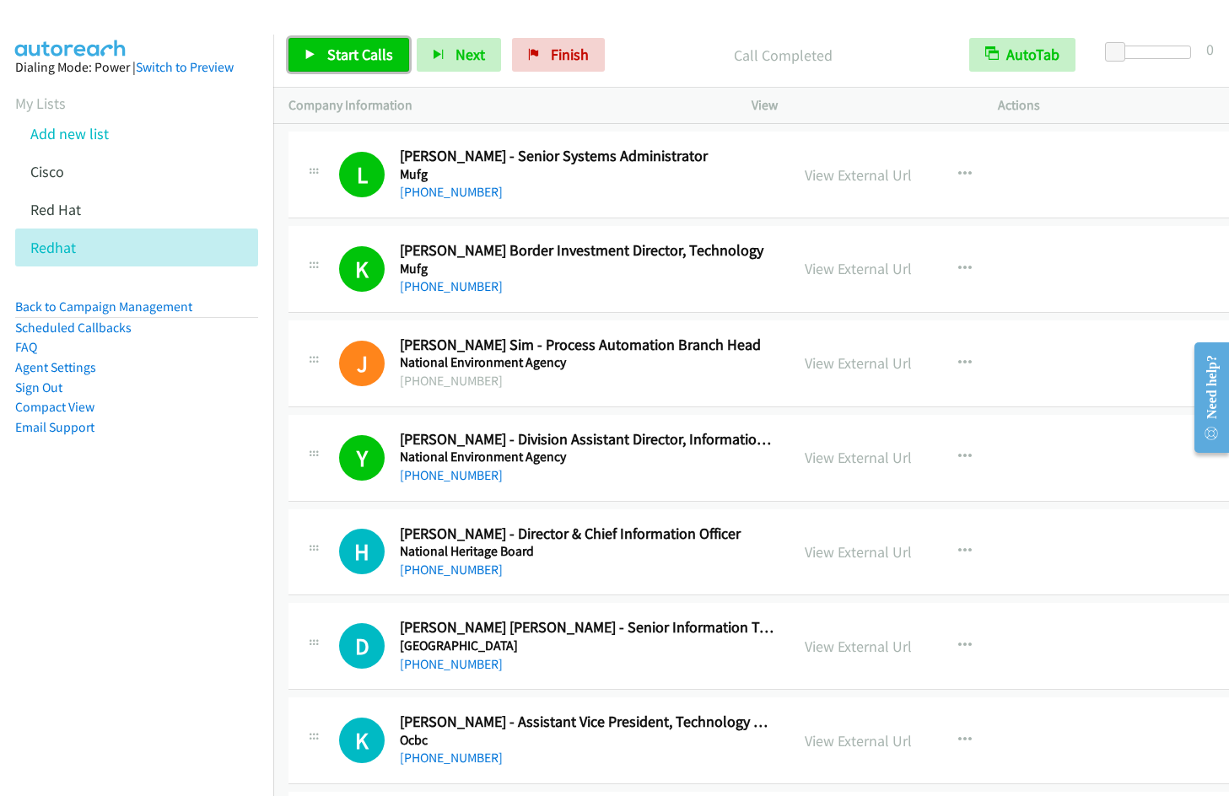
click at [336, 57] on span "Start Calls" at bounding box center [360, 54] width 66 height 19
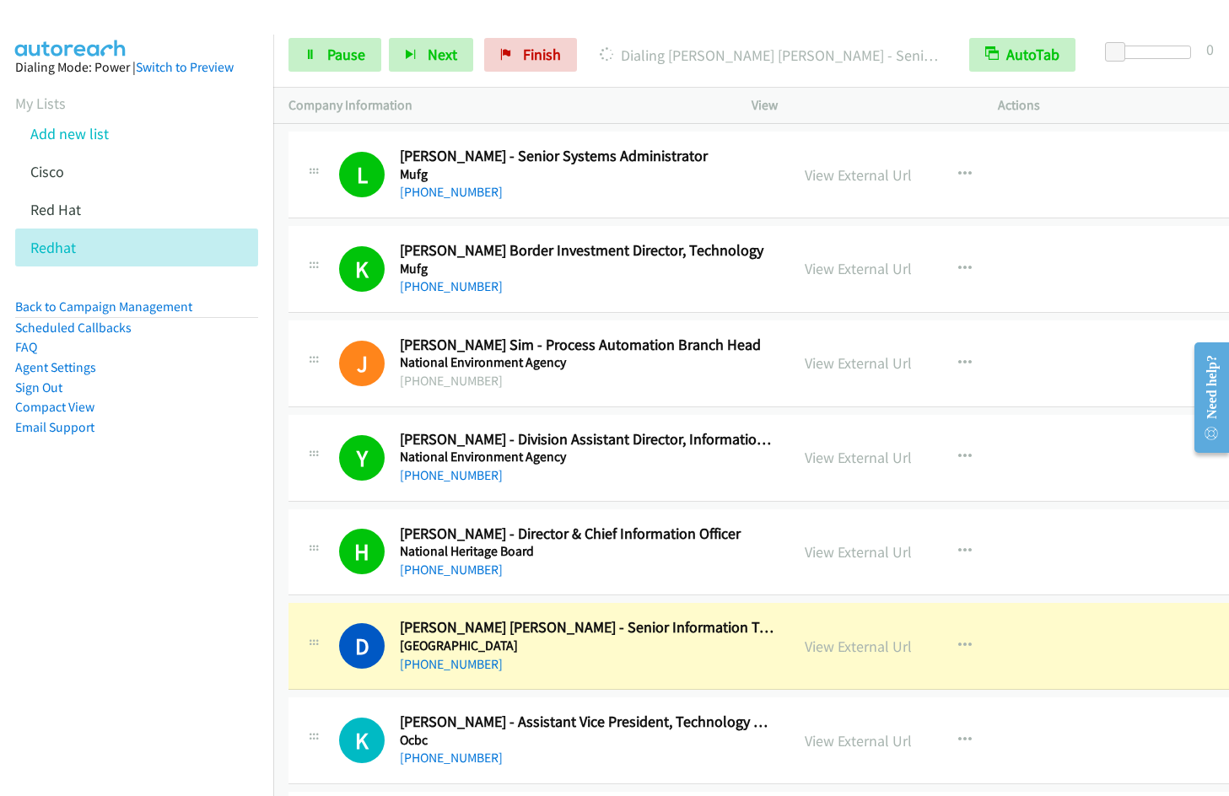
click at [121, 585] on nav "Dialing Mode: Power | Switch to Preview My Lists Add new list [GEOGRAPHIC_DATA]…" at bounding box center [137, 433] width 274 height 796
click at [111, 595] on nav "Dialing Mode: Power | Switch to Preview My Lists Add new list [GEOGRAPHIC_DATA]…" at bounding box center [137, 433] width 274 height 796
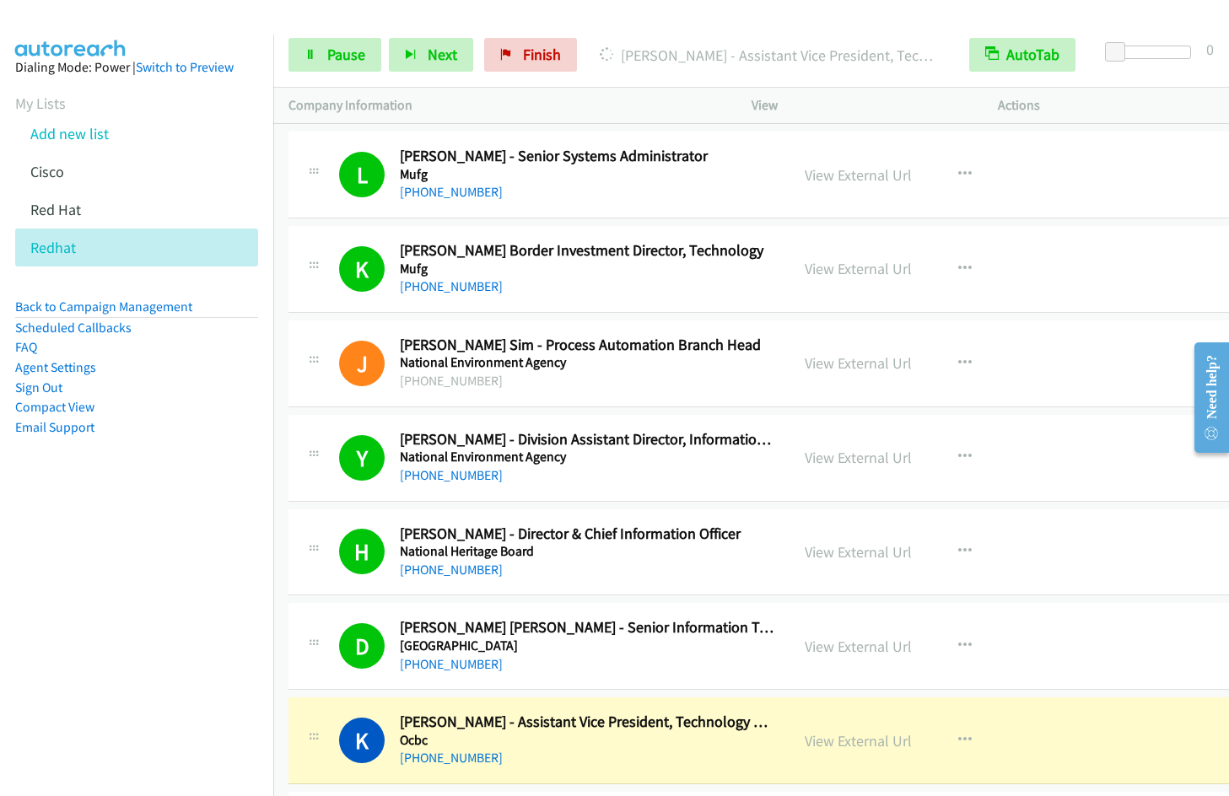
scroll to position [7230, 0]
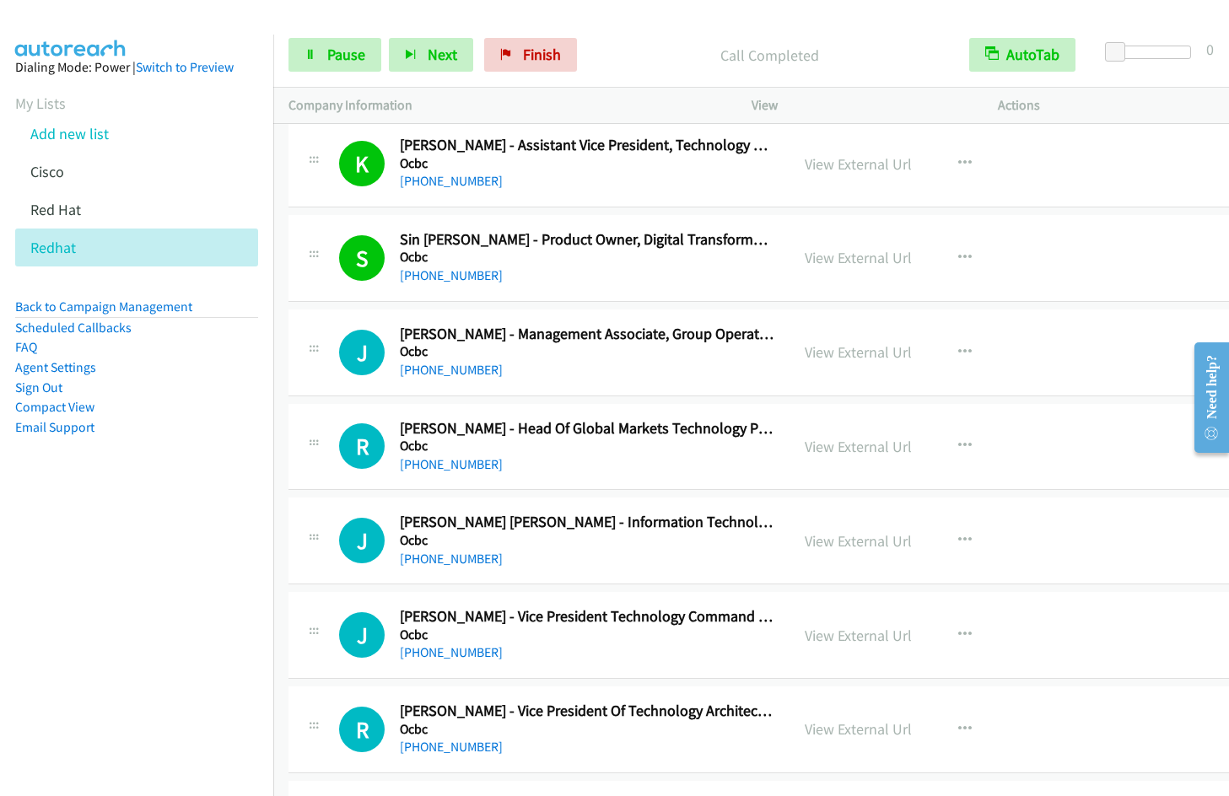
click at [136, 631] on nav "Dialing Mode: Power | Switch to Preview My Lists Add new list [GEOGRAPHIC_DATA]…" at bounding box center [137, 433] width 274 height 796
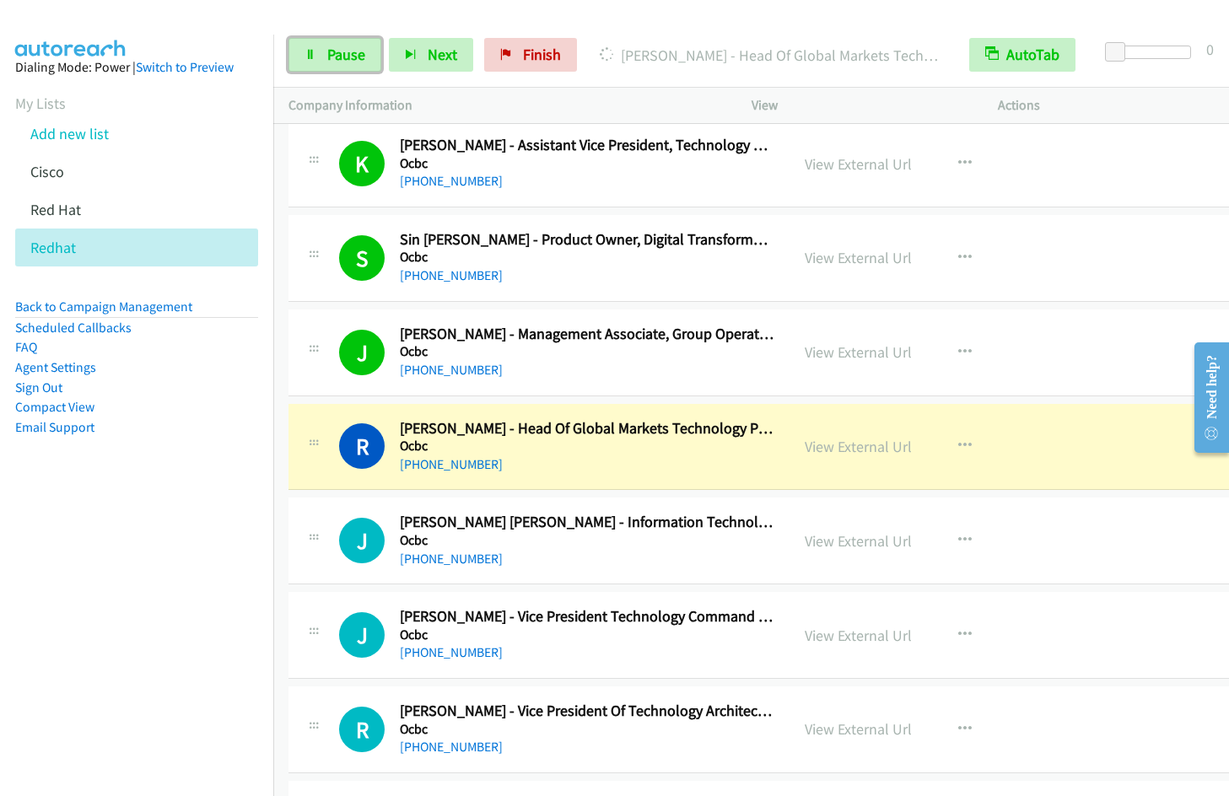
drag, startPoint x: 343, startPoint y: 58, endPoint x: 630, endPoint y: 75, distance: 288.2
click at [343, 58] on span "Pause" at bounding box center [346, 54] width 38 height 19
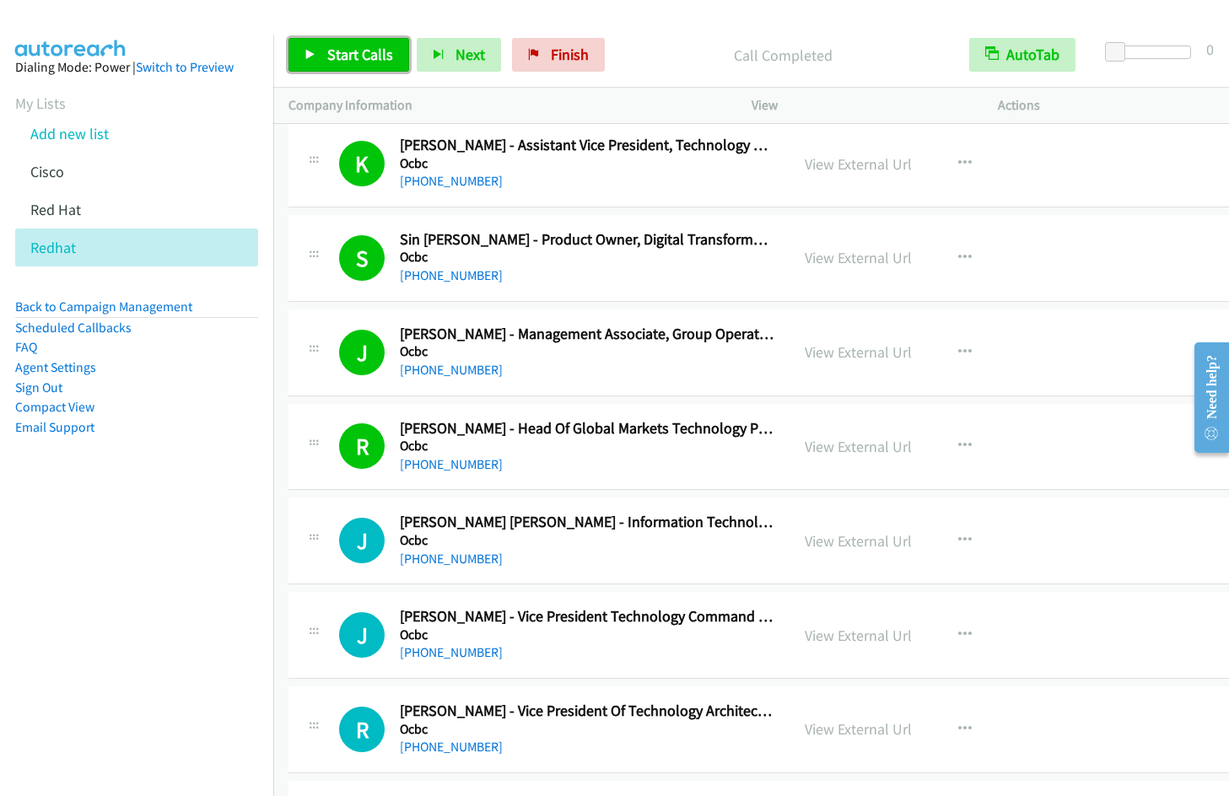
click at [338, 54] on span "Start Calls" at bounding box center [360, 54] width 66 height 19
click at [958, 444] on icon "button" at bounding box center [964, 446] width 13 height 13
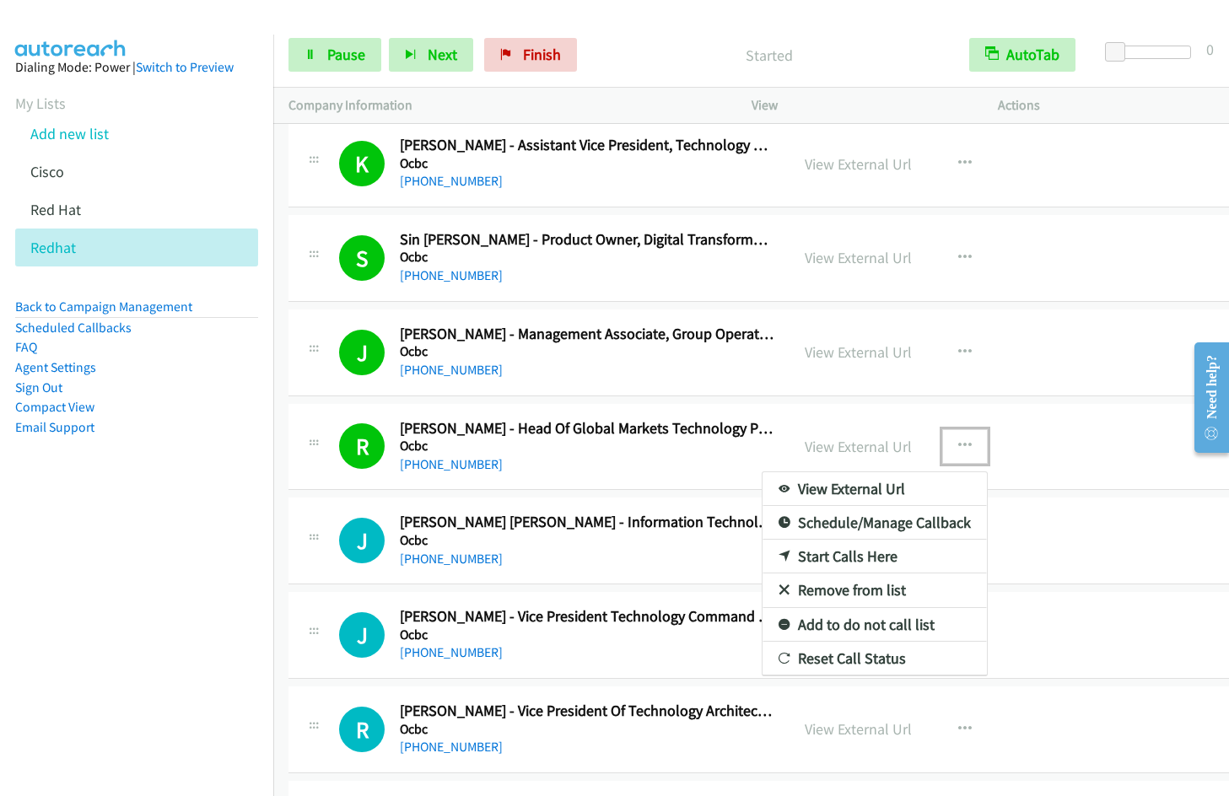
click at [846, 591] on link "Remove from list" at bounding box center [875, 591] width 224 height 34
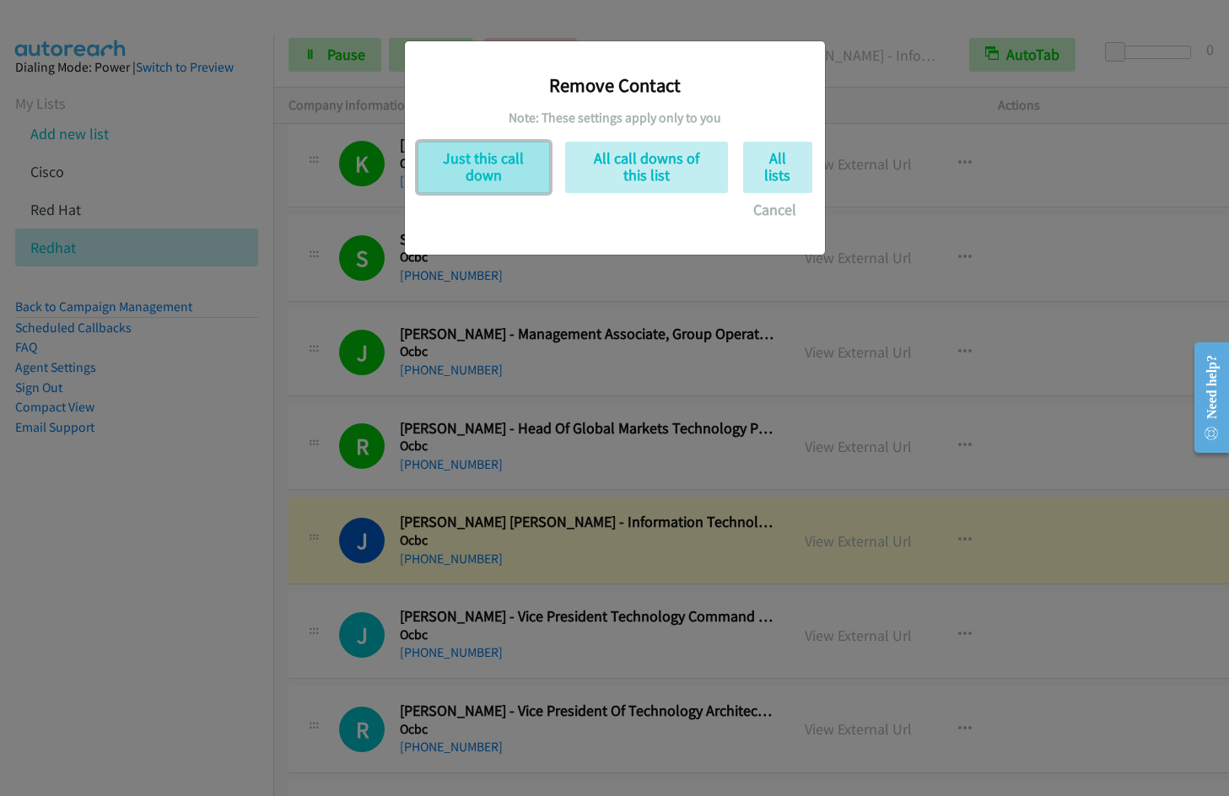
click at [509, 174] on button "Just this call down" at bounding box center [484, 167] width 132 height 51
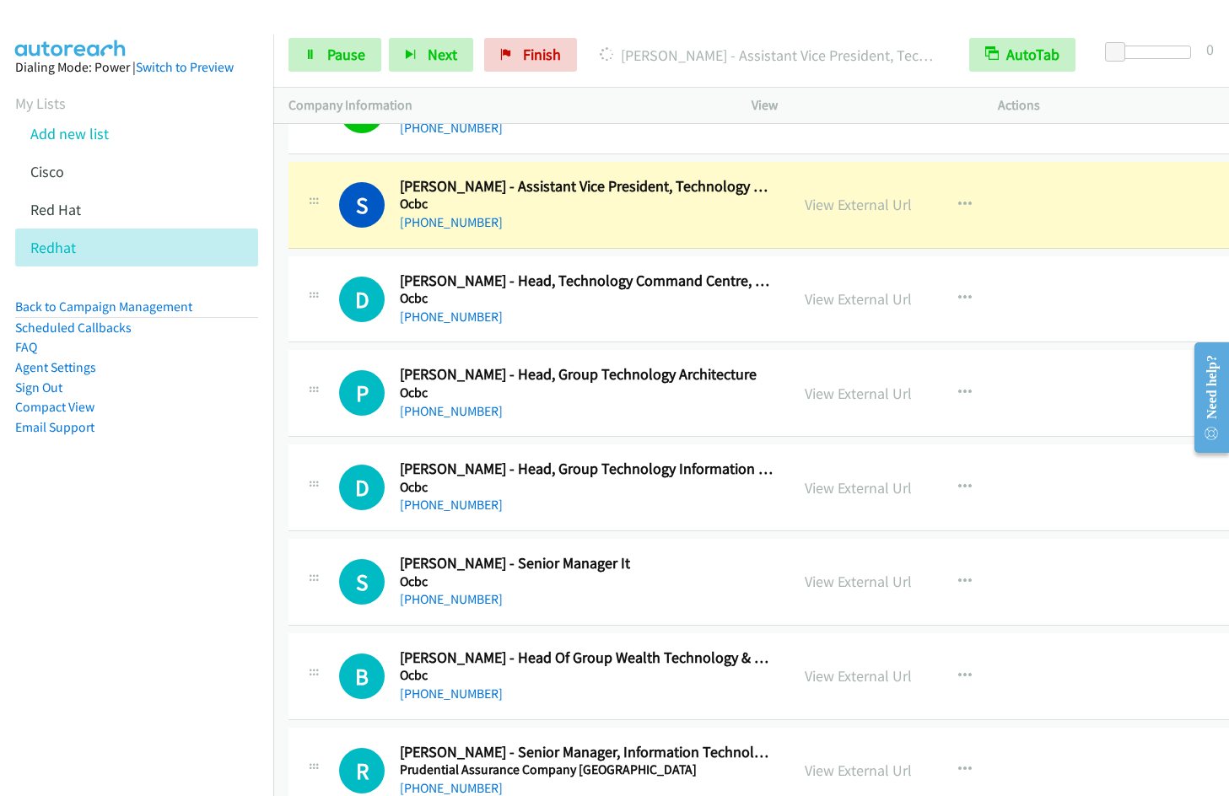
scroll to position [7886, 0]
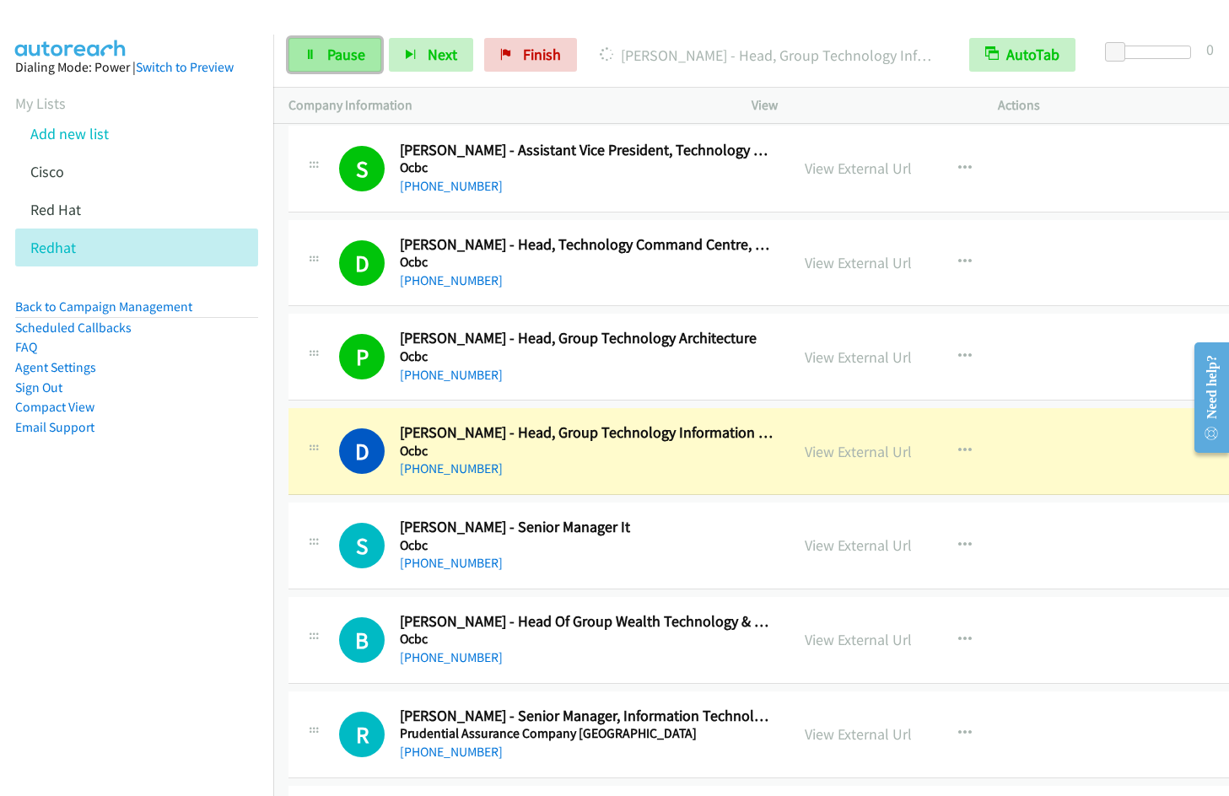
click at [349, 48] on span "Pause" at bounding box center [346, 54] width 38 height 19
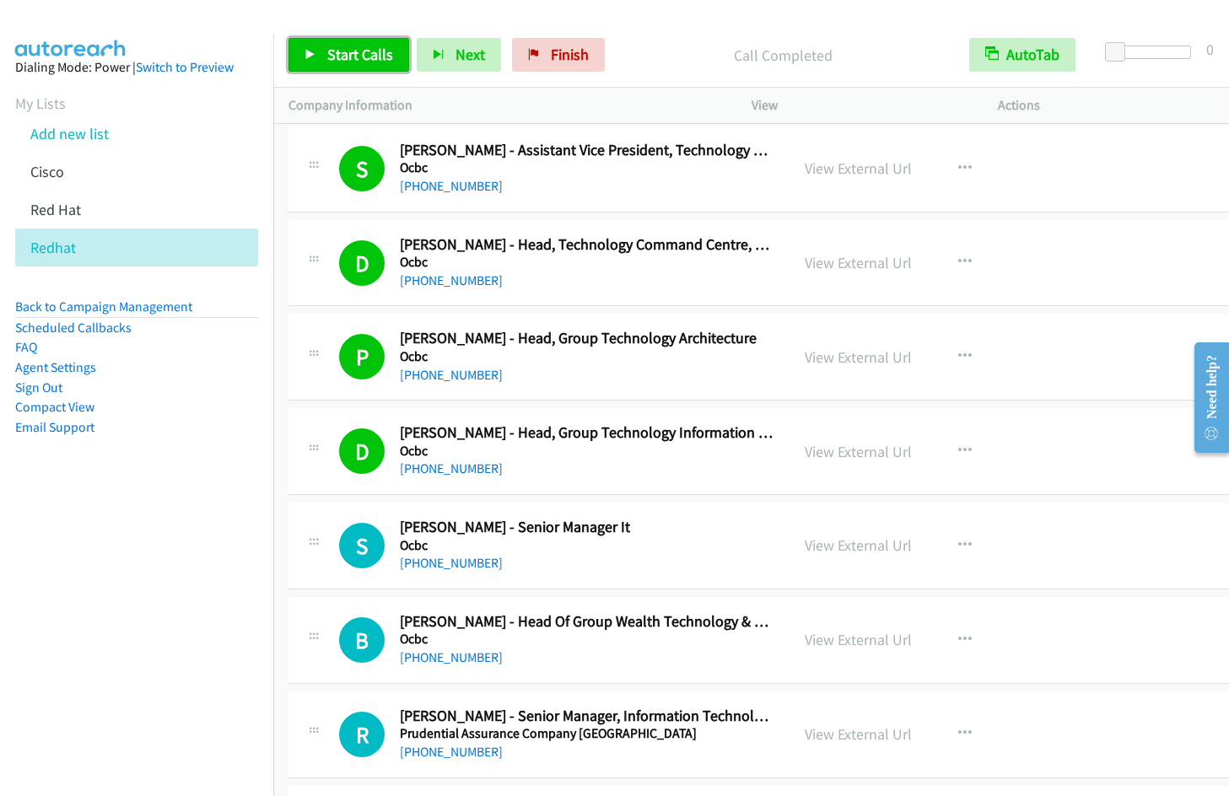
click at [327, 55] on span "Start Calls" at bounding box center [360, 54] width 66 height 19
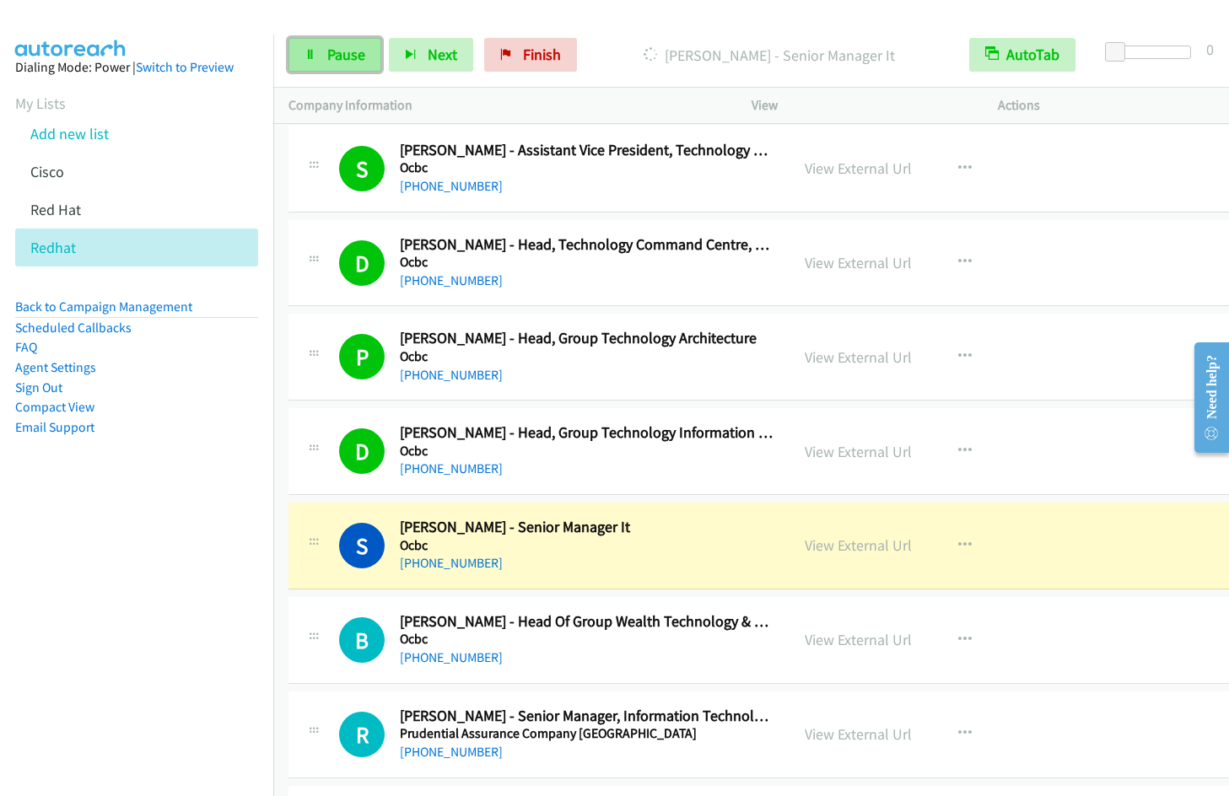
click at [330, 59] on span "Pause" at bounding box center [346, 54] width 38 height 19
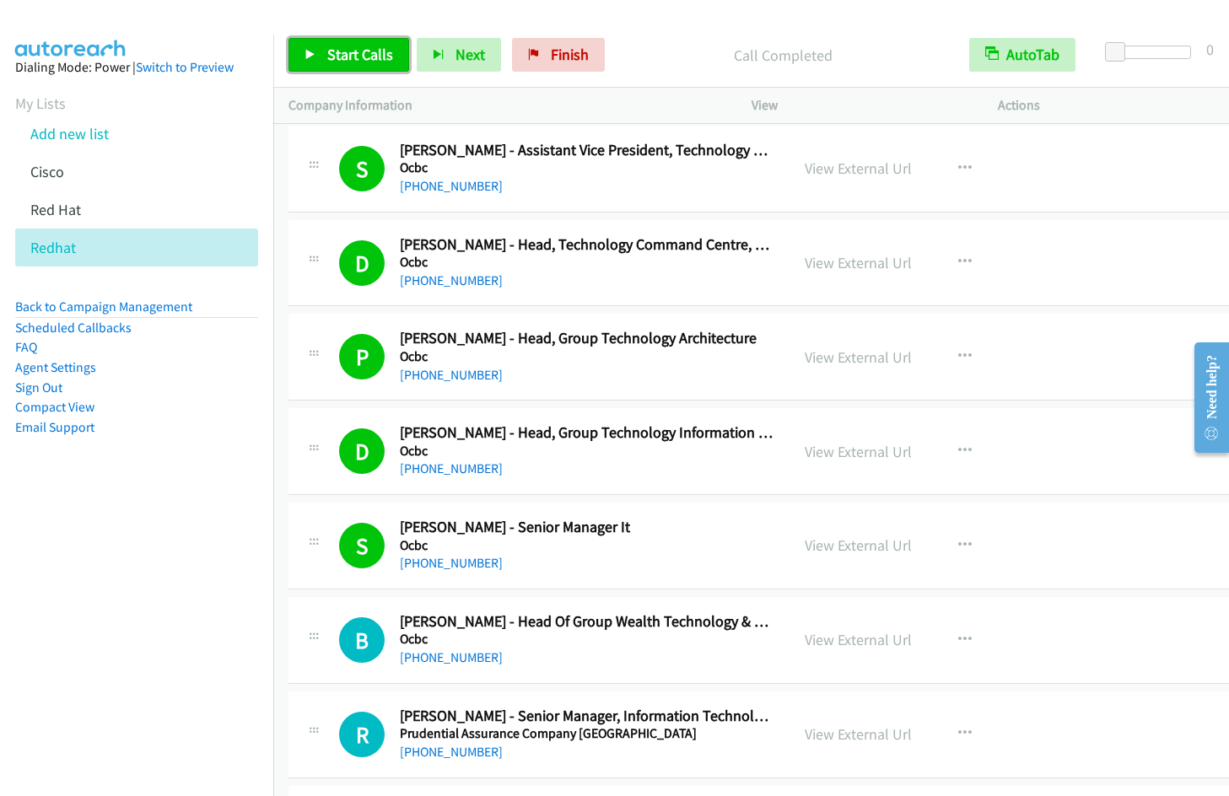
click at [363, 53] on span "Start Calls" at bounding box center [360, 54] width 66 height 19
click at [958, 547] on icon "button" at bounding box center [964, 545] width 13 height 13
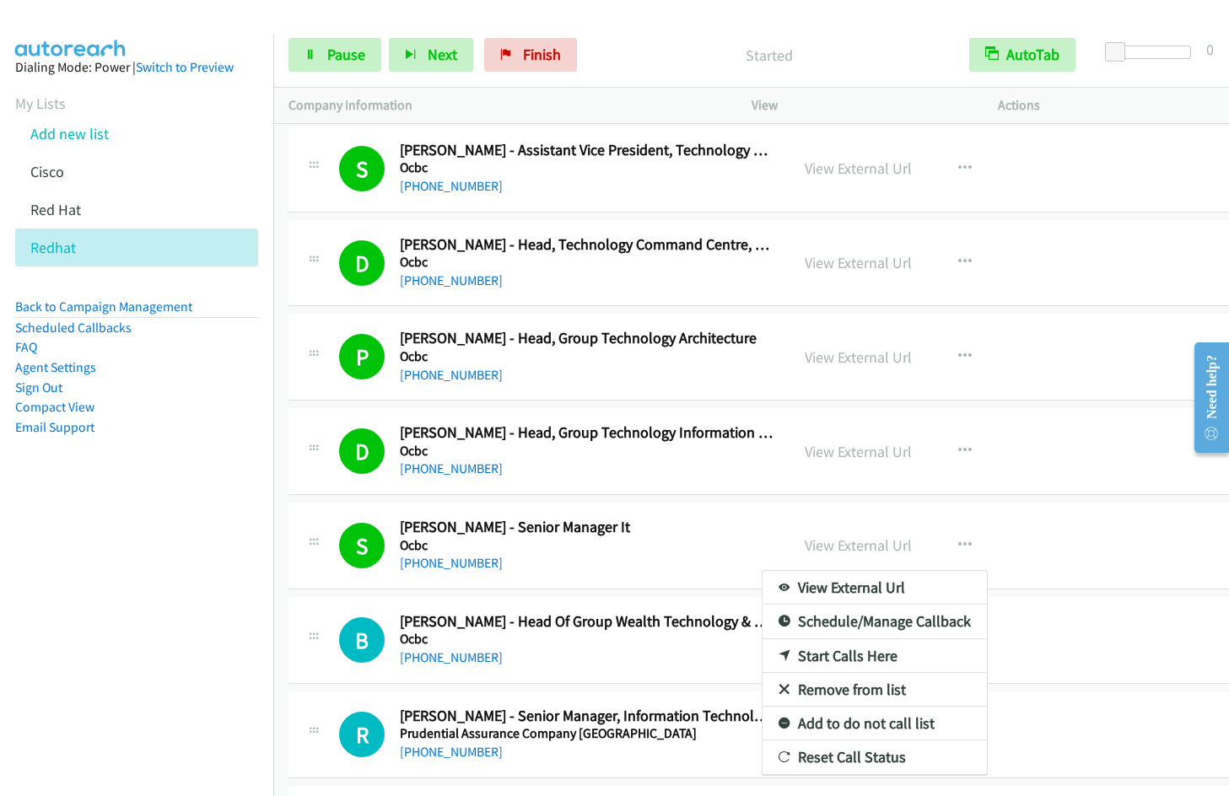
click at [866, 690] on link "Remove from list" at bounding box center [875, 690] width 224 height 34
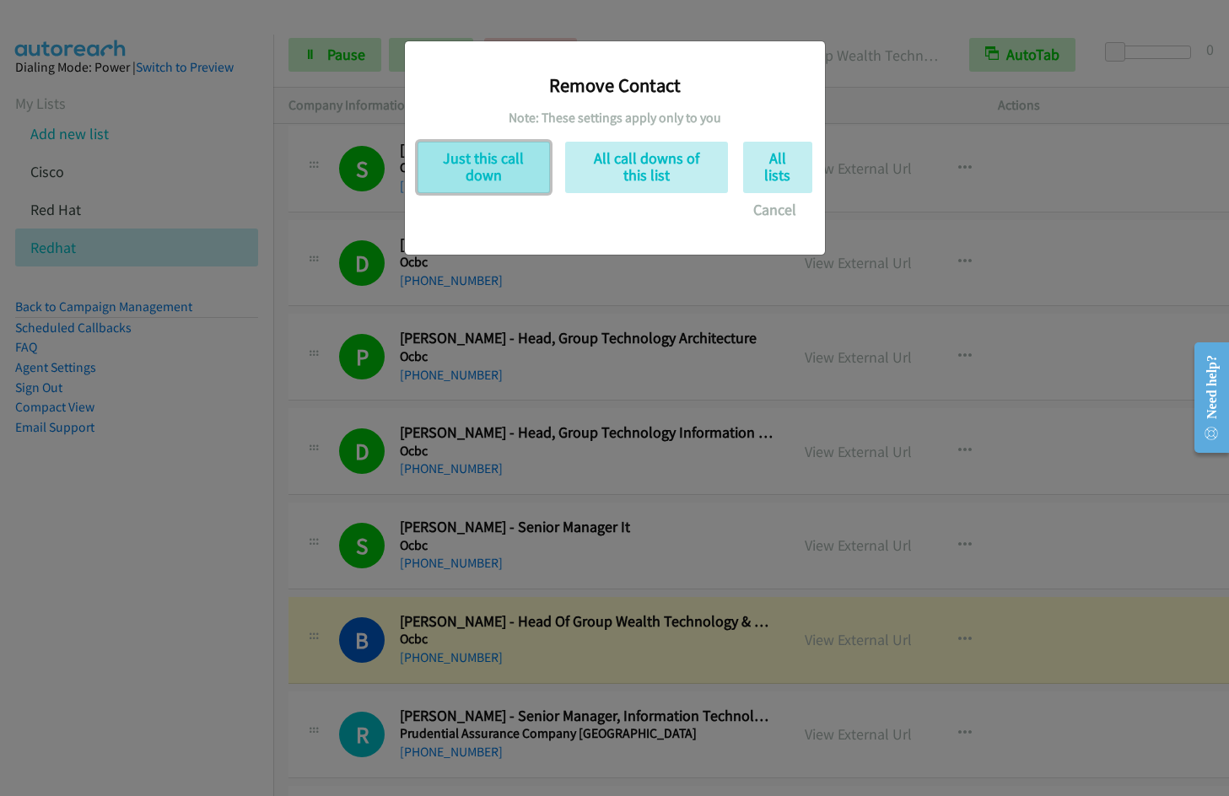
drag, startPoint x: 500, startPoint y: 175, endPoint x: 526, endPoint y: 188, distance: 29.4
click at [500, 175] on button "Just this call down" at bounding box center [484, 167] width 132 height 51
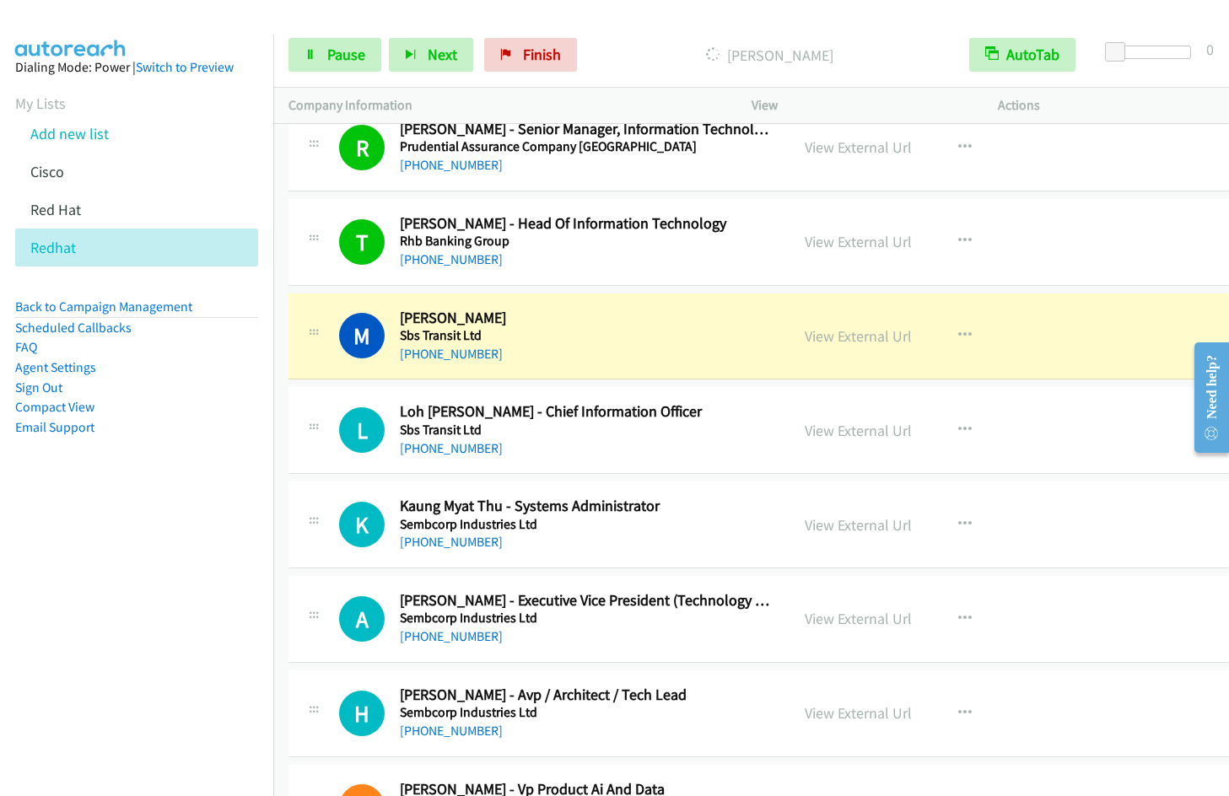
scroll to position [8441, 0]
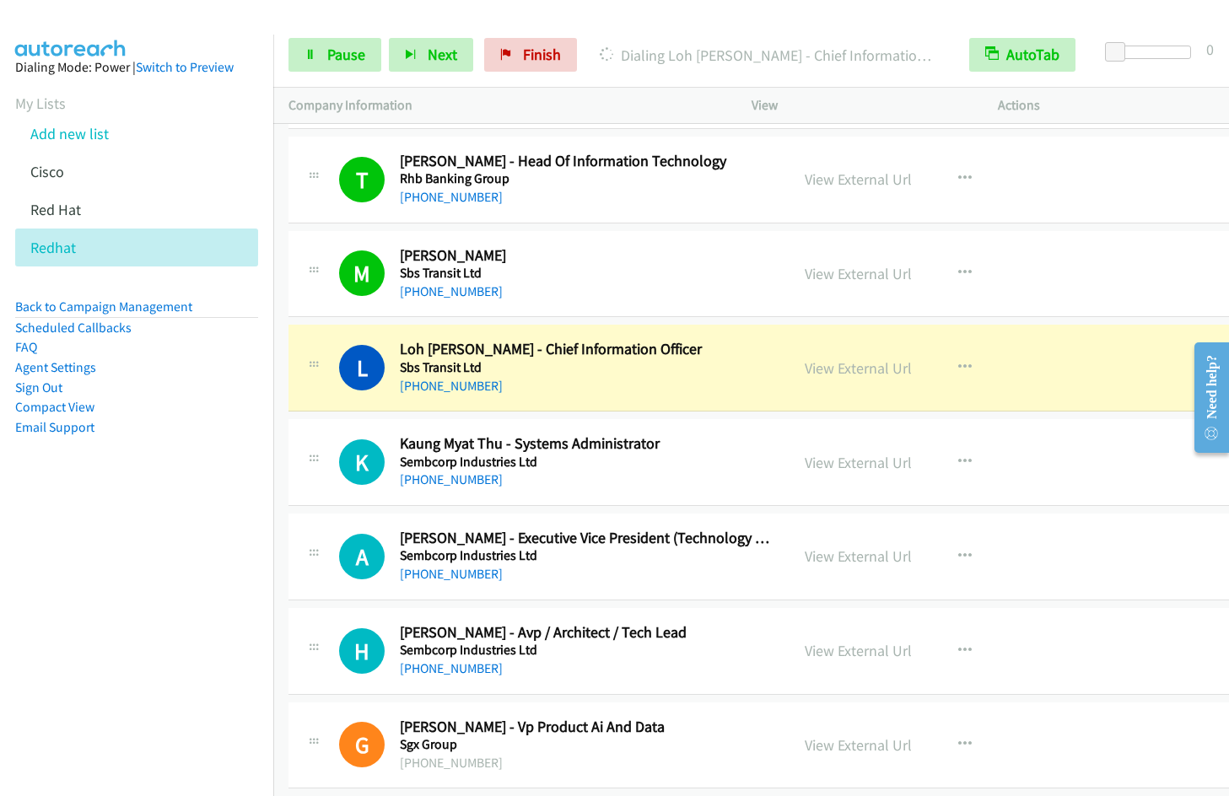
click at [63, 595] on nav "Dialing Mode: Power | Switch to Preview My Lists Add new list [GEOGRAPHIC_DATA]…" at bounding box center [137, 433] width 274 height 796
click at [61, 596] on nav "Dialing Mode: Power | Switch to Preview My Lists Add new list [GEOGRAPHIC_DATA]…" at bounding box center [137, 433] width 274 height 796
click at [121, 585] on nav "Dialing Mode: Power | Switch to Preview My Lists Add new list [GEOGRAPHIC_DATA]…" at bounding box center [137, 433] width 274 height 796
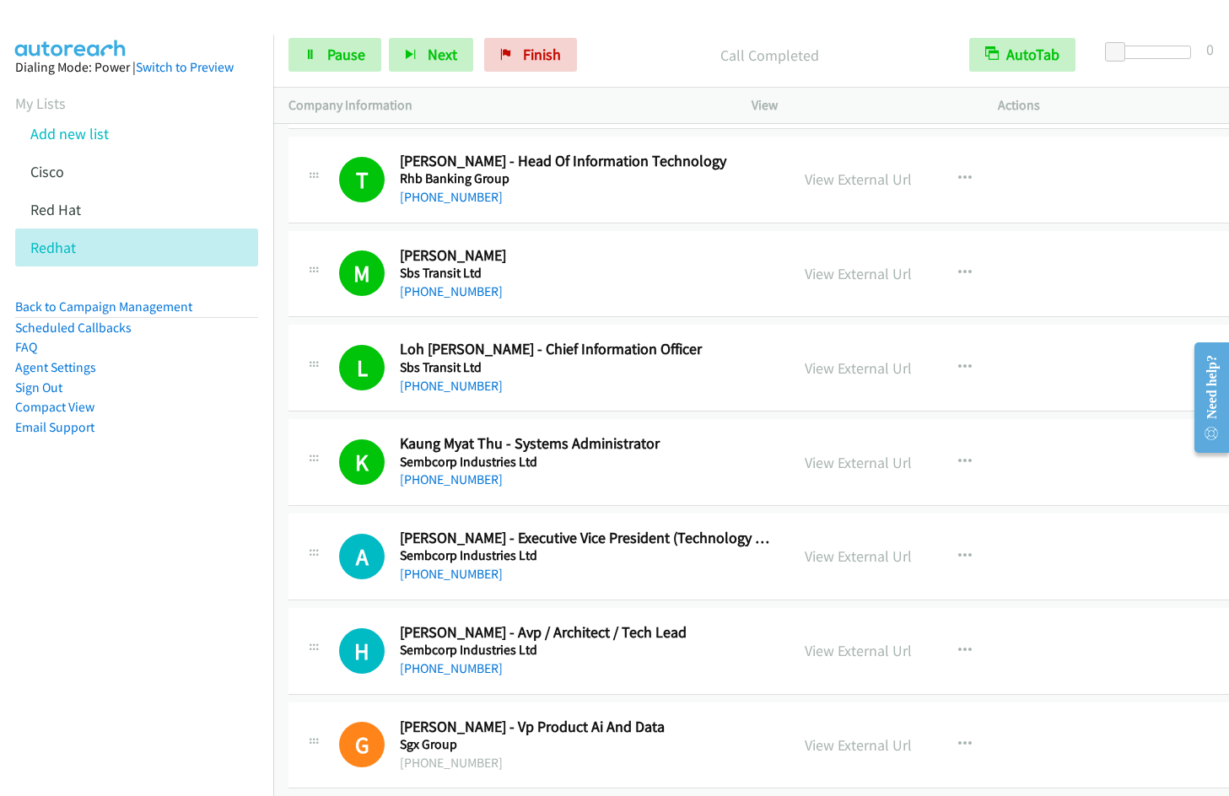
click at [192, 549] on nav "Dialing Mode: Power | Switch to Preview My Lists Add new list [GEOGRAPHIC_DATA]…" at bounding box center [137, 433] width 274 height 796
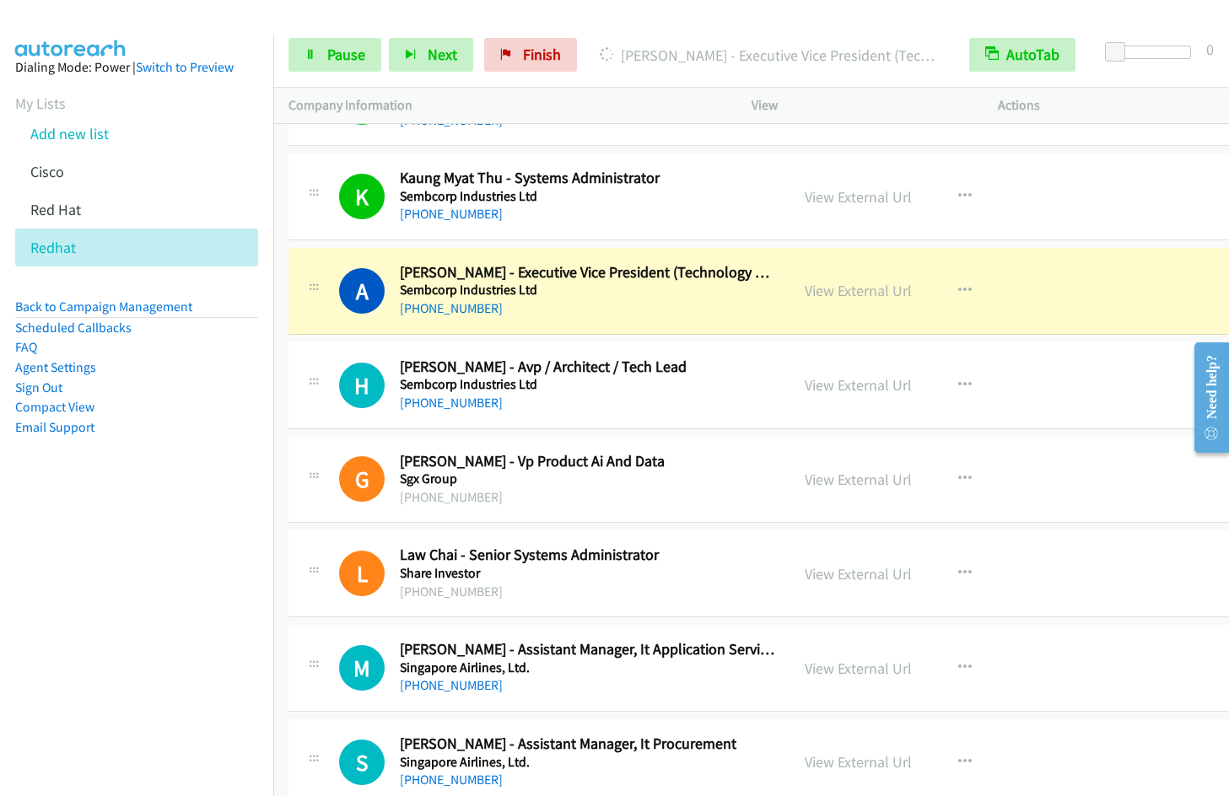
scroll to position [8797, 0]
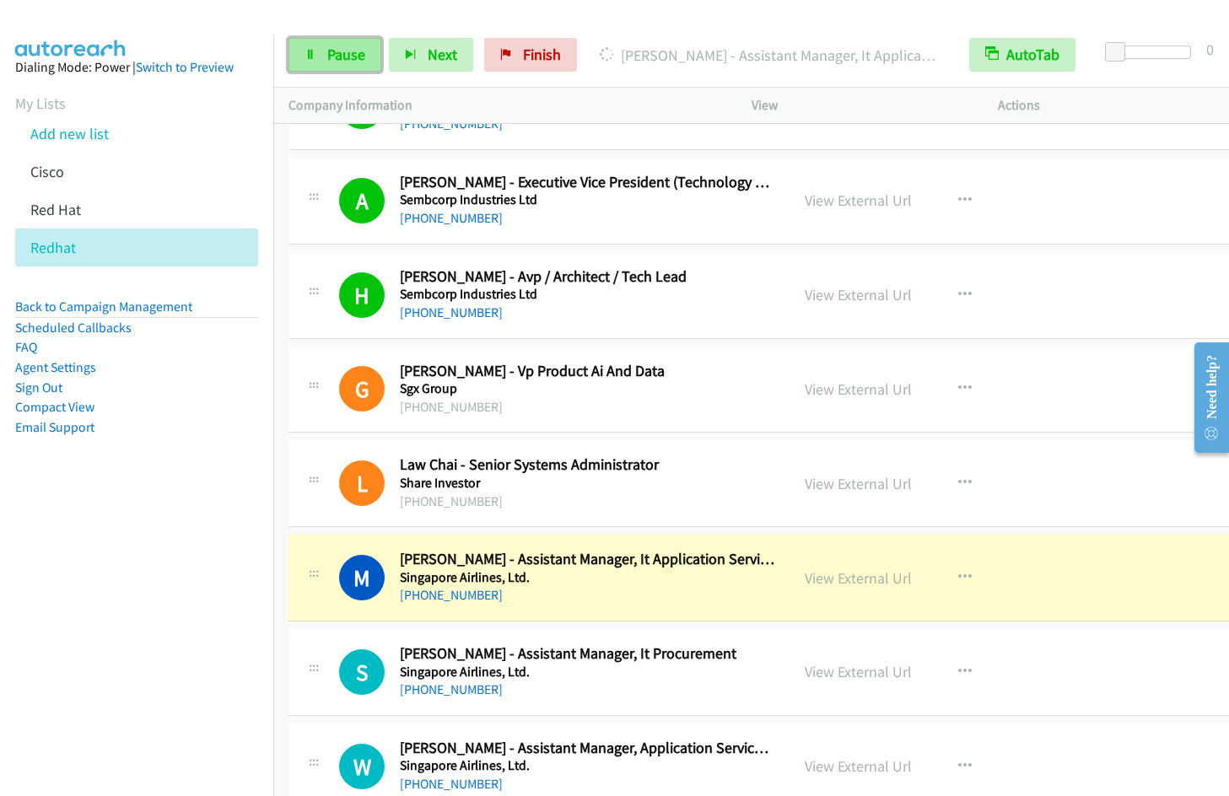
click at [343, 53] on span "Pause" at bounding box center [346, 54] width 38 height 19
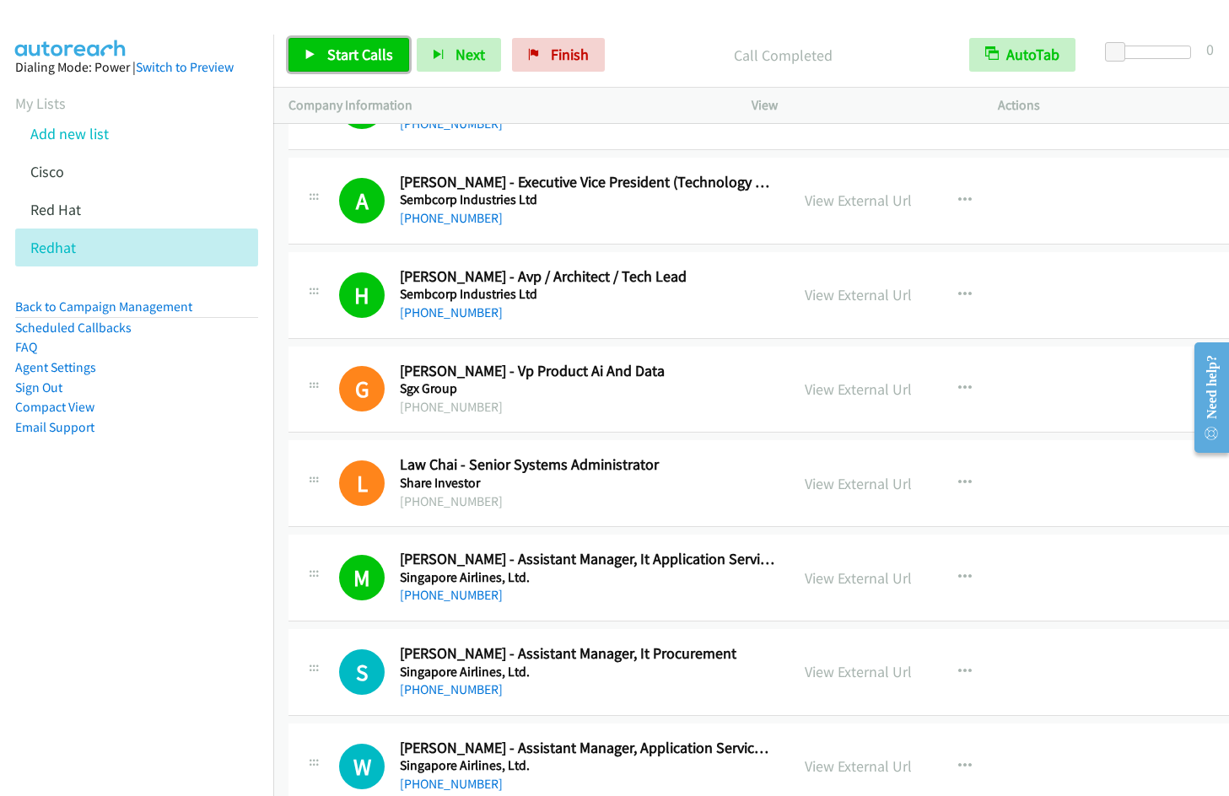
click at [374, 60] on span "Start Calls" at bounding box center [360, 54] width 66 height 19
click at [958, 578] on icon "button" at bounding box center [964, 577] width 13 height 13
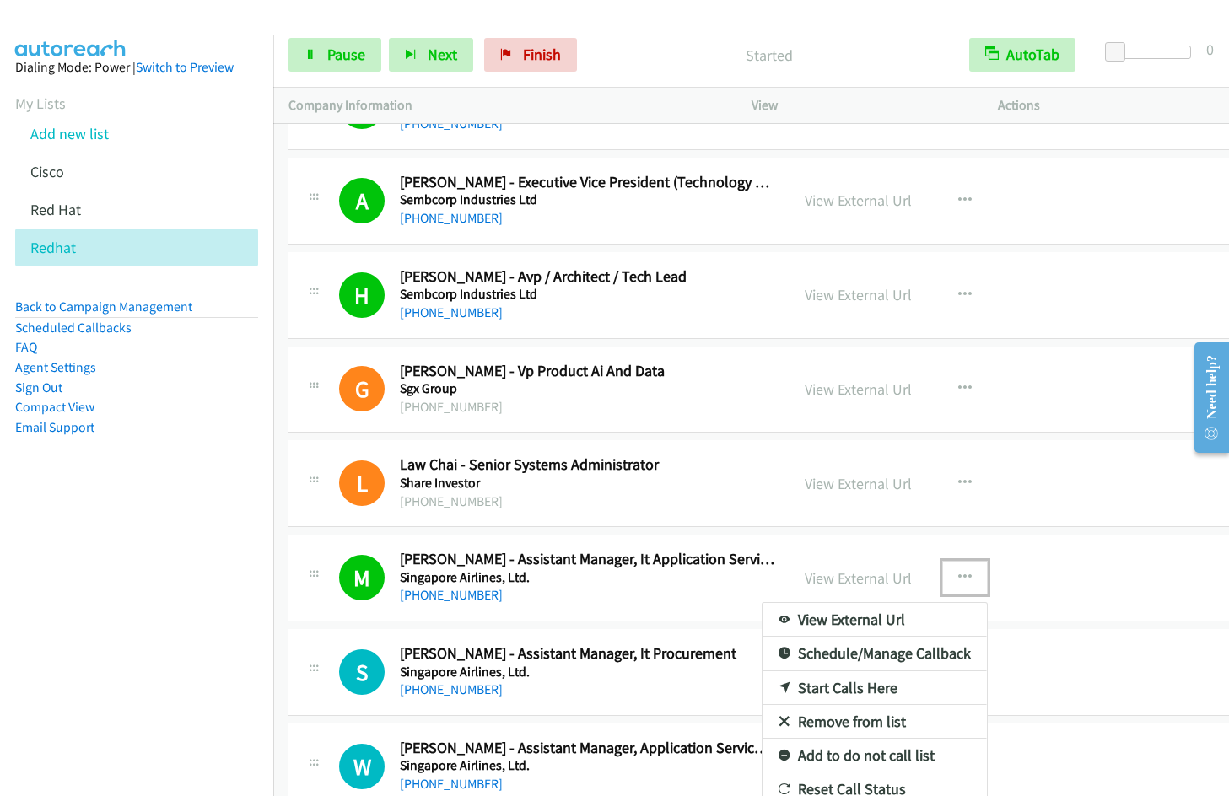
click at [850, 721] on link "Remove from list" at bounding box center [875, 722] width 224 height 34
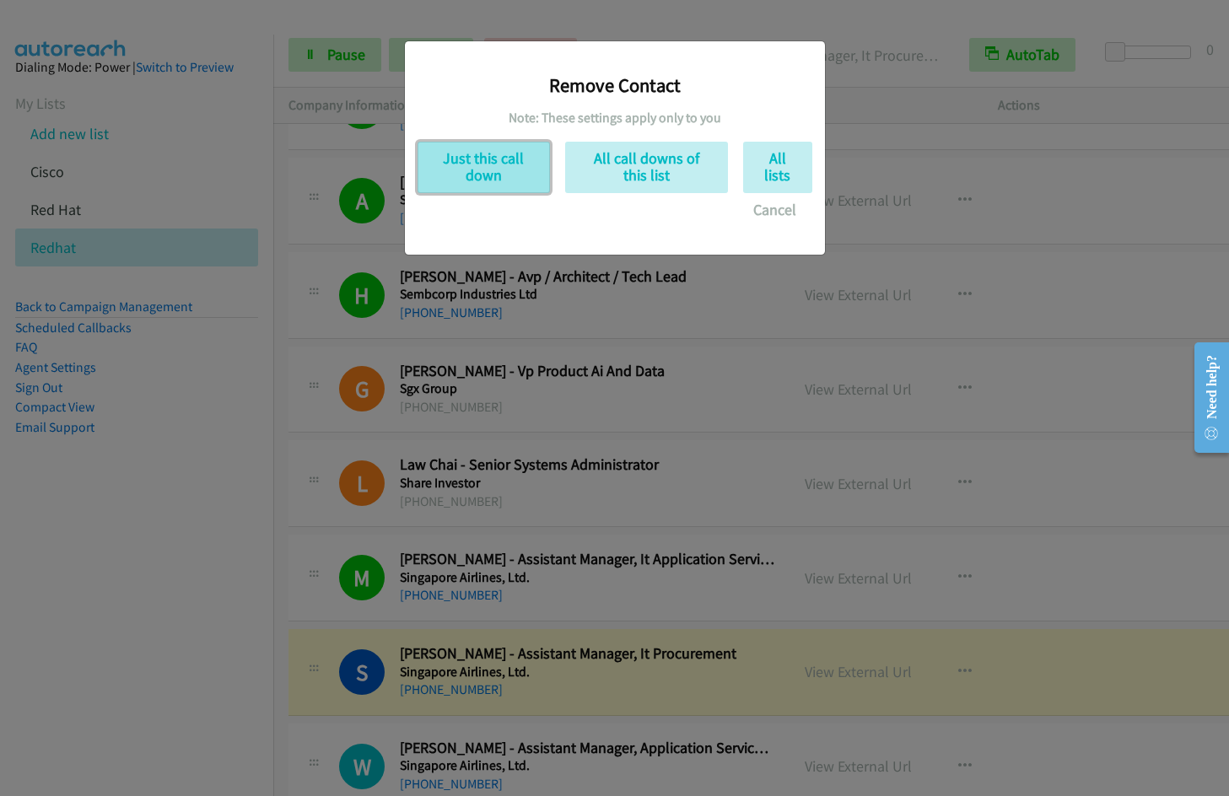
click at [490, 165] on button "Just this call down" at bounding box center [484, 167] width 132 height 51
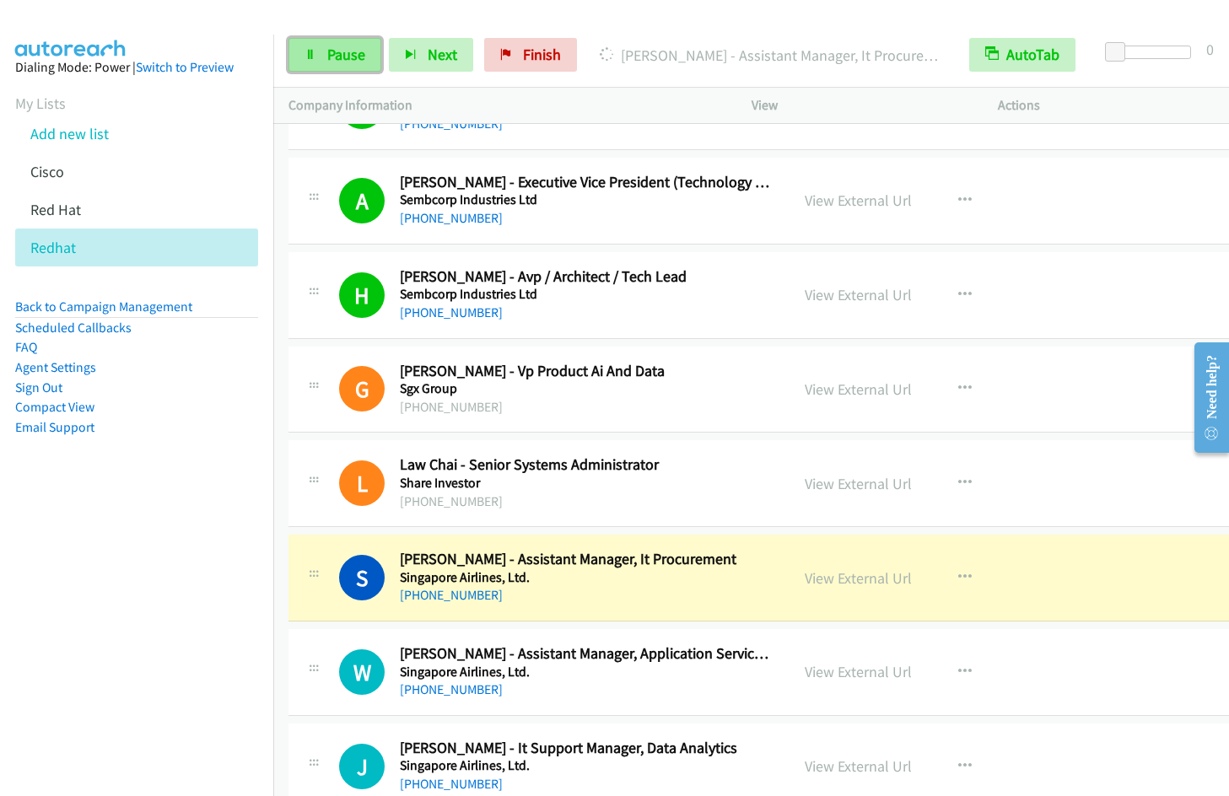
click at [354, 49] on span "Pause" at bounding box center [346, 54] width 38 height 19
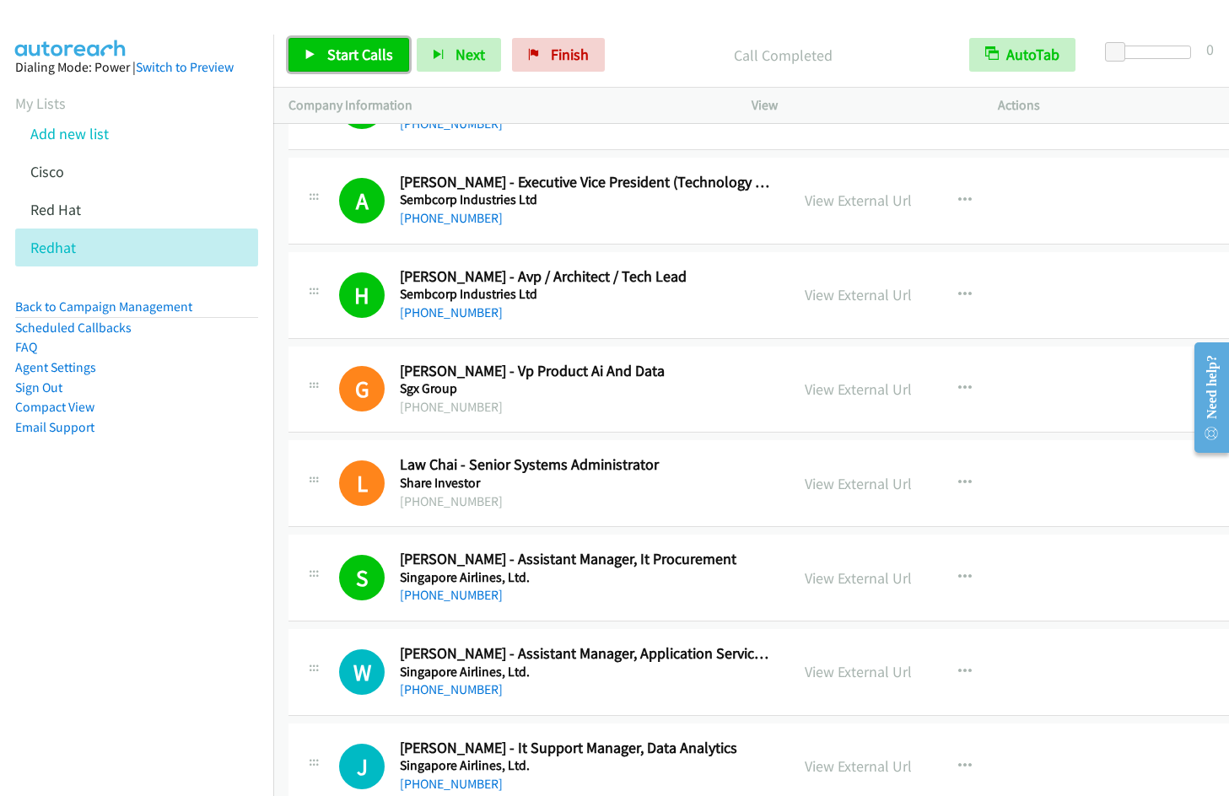
click at [350, 51] on span "Start Calls" at bounding box center [360, 54] width 66 height 19
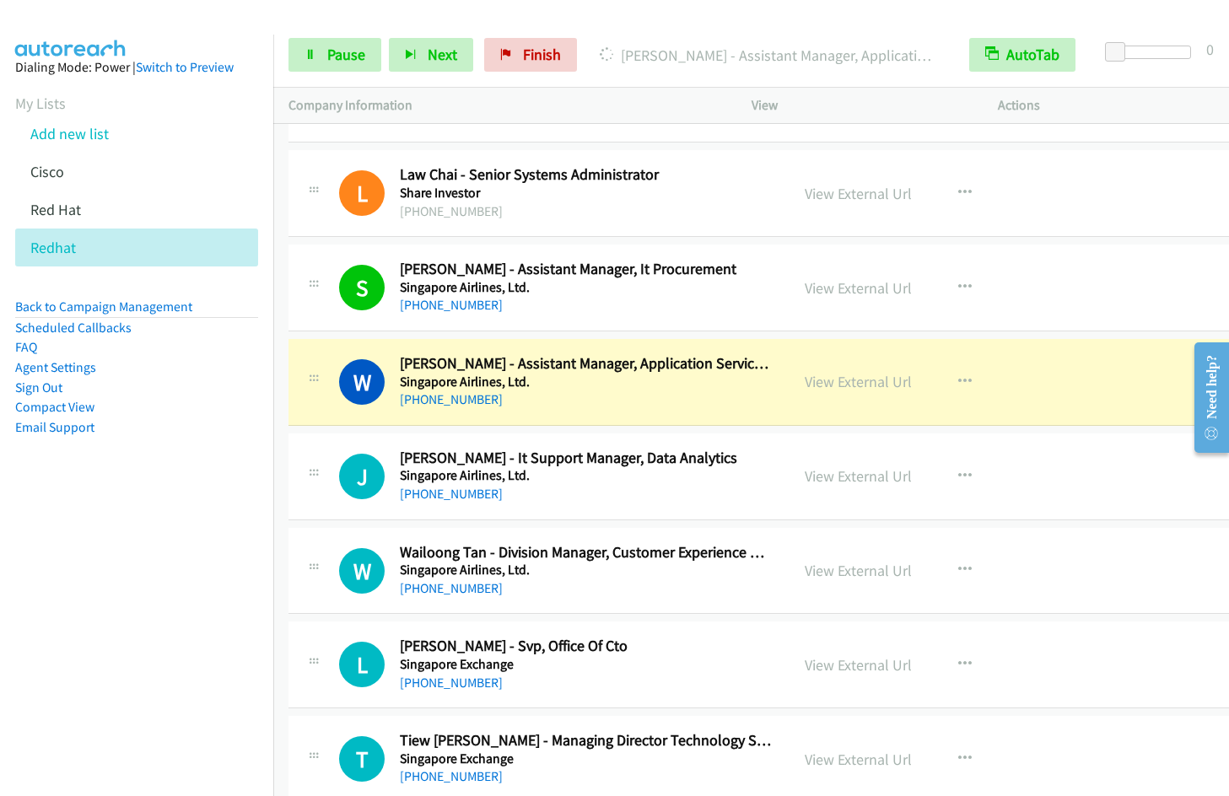
scroll to position [9132, 0]
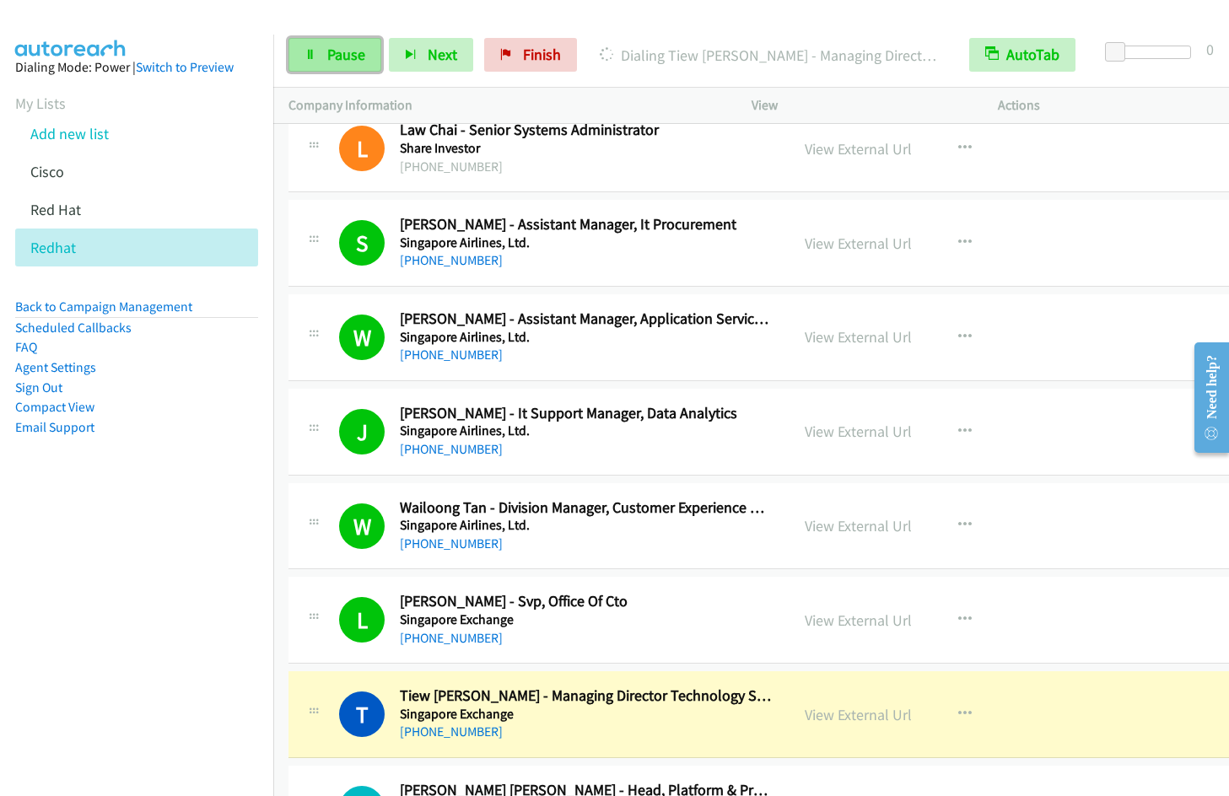
click at [341, 55] on span "Pause" at bounding box center [346, 54] width 38 height 19
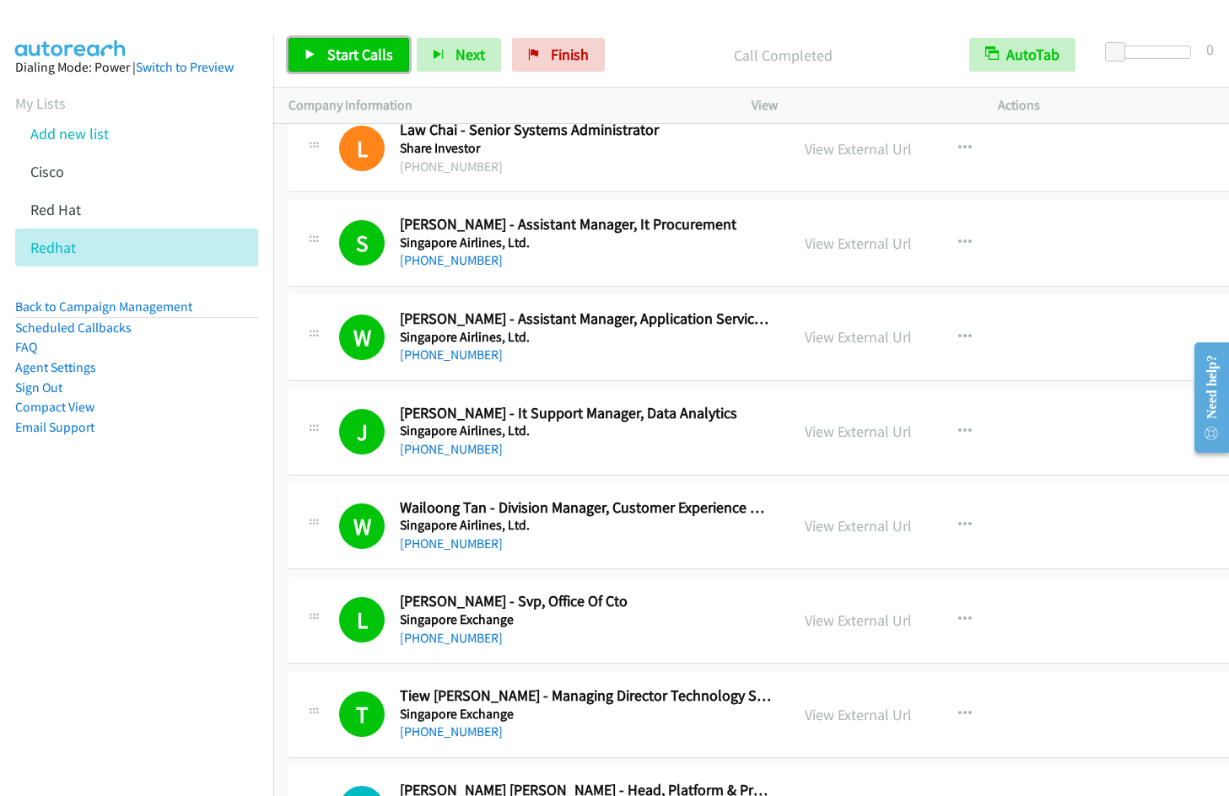
click at [325, 57] on link "Start Calls" at bounding box center [349, 55] width 121 height 34
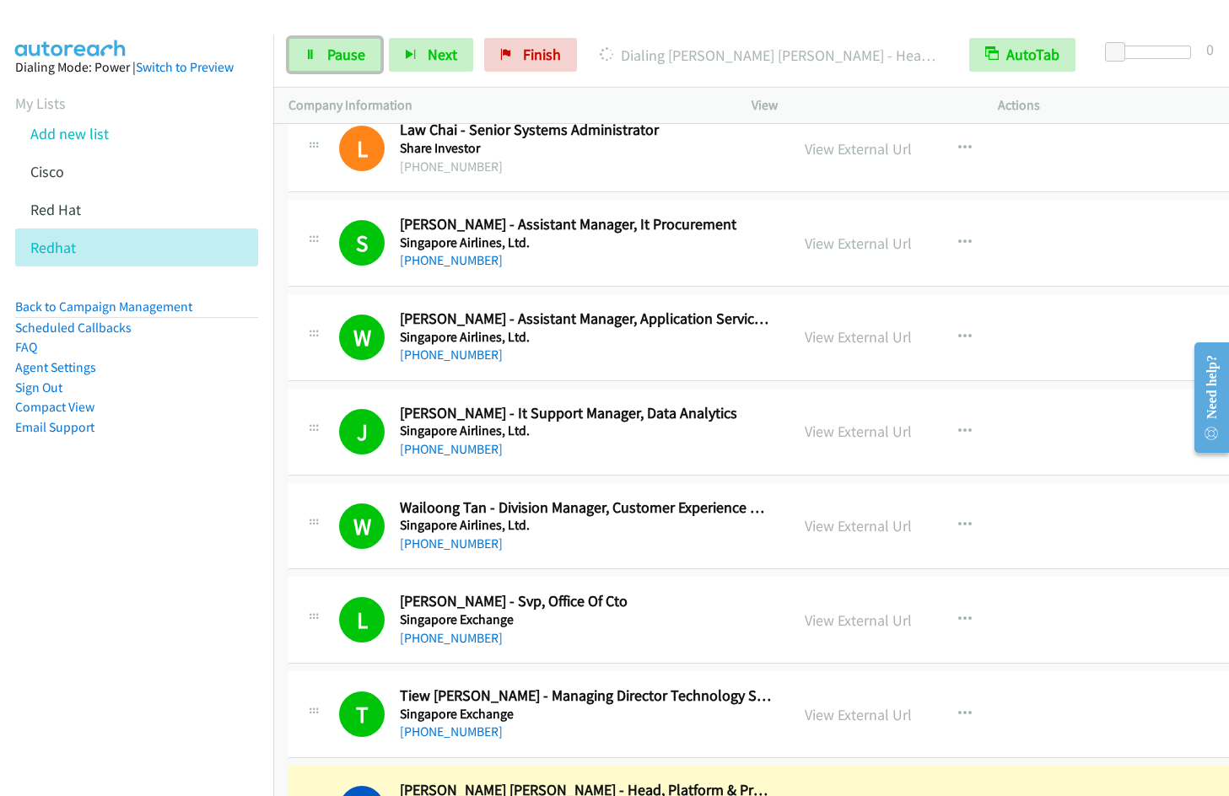
drag, startPoint x: 336, startPoint y: 59, endPoint x: 888, endPoint y: 11, distance: 553.8
click at [336, 59] on span "Pause" at bounding box center [346, 54] width 38 height 19
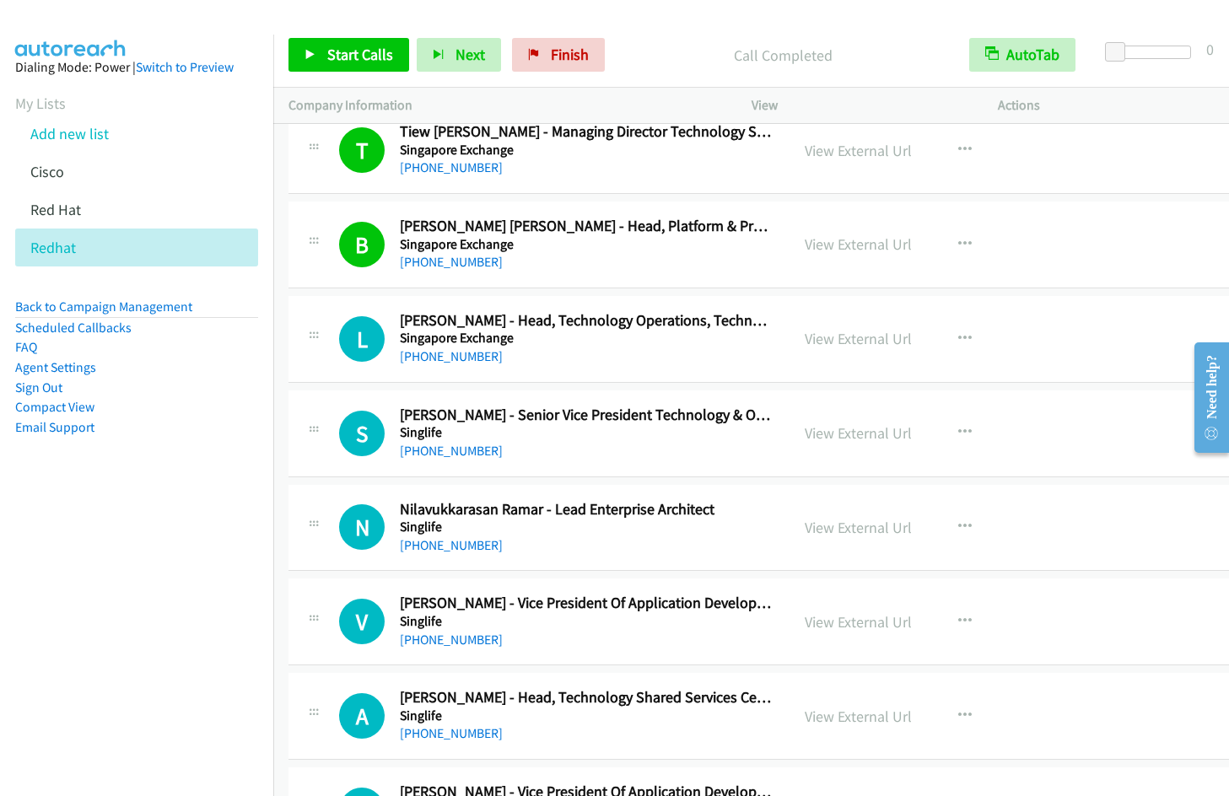
scroll to position [9786, 0]
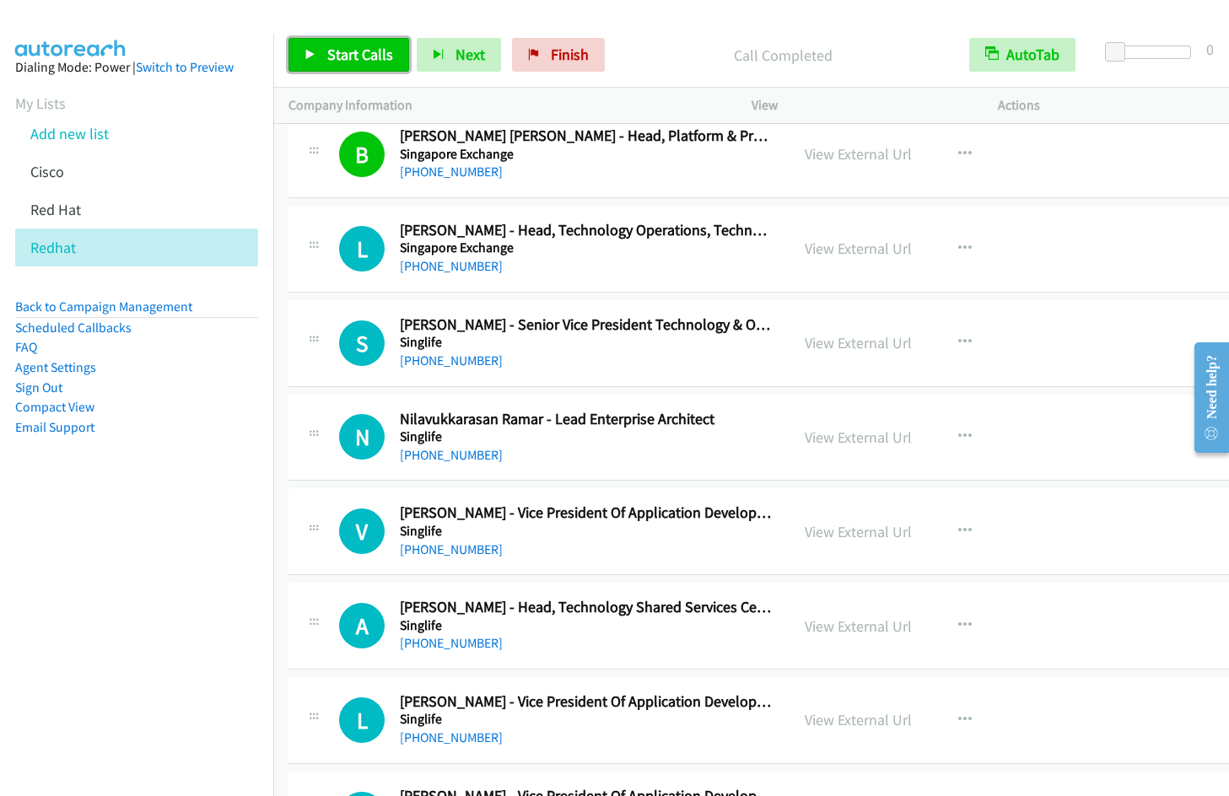
click at [325, 56] on link "Start Calls" at bounding box center [349, 55] width 121 height 34
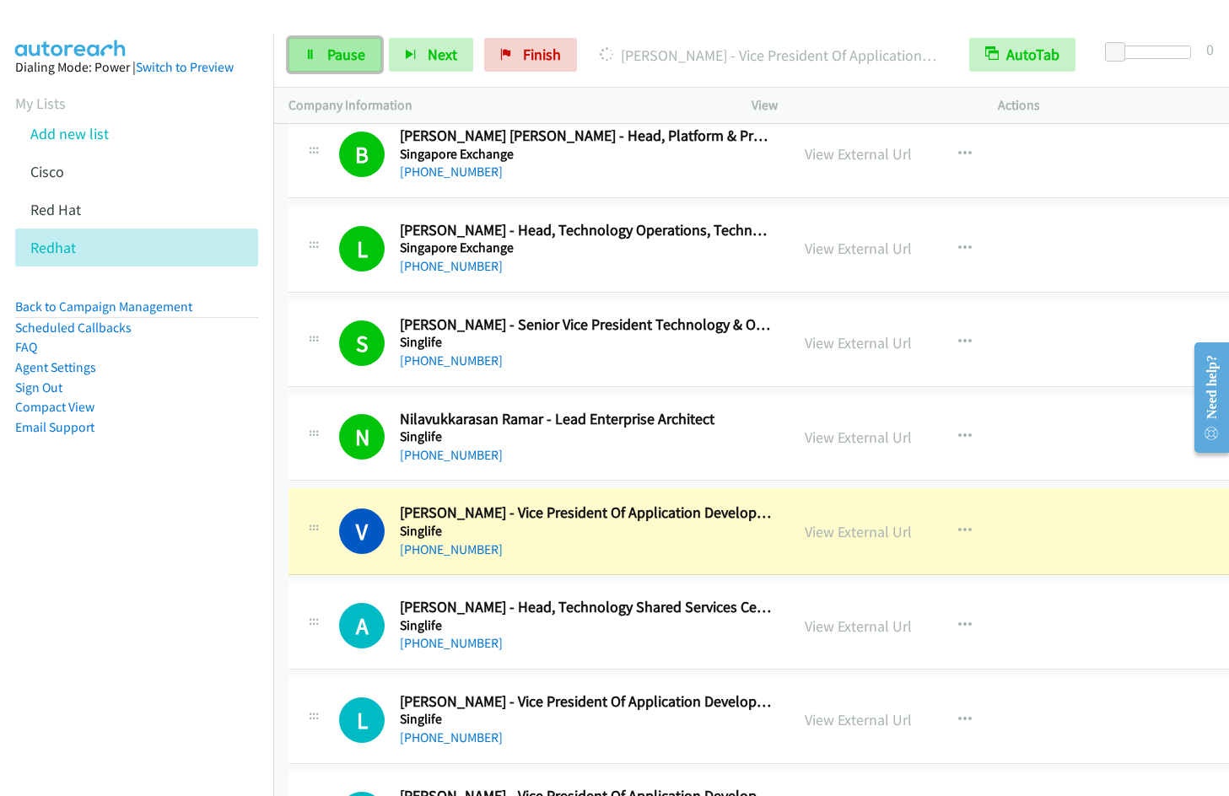
drag, startPoint x: 343, startPoint y: 50, endPoint x: 366, endPoint y: 45, distance: 23.3
click at [343, 50] on span "Pause" at bounding box center [346, 54] width 38 height 19
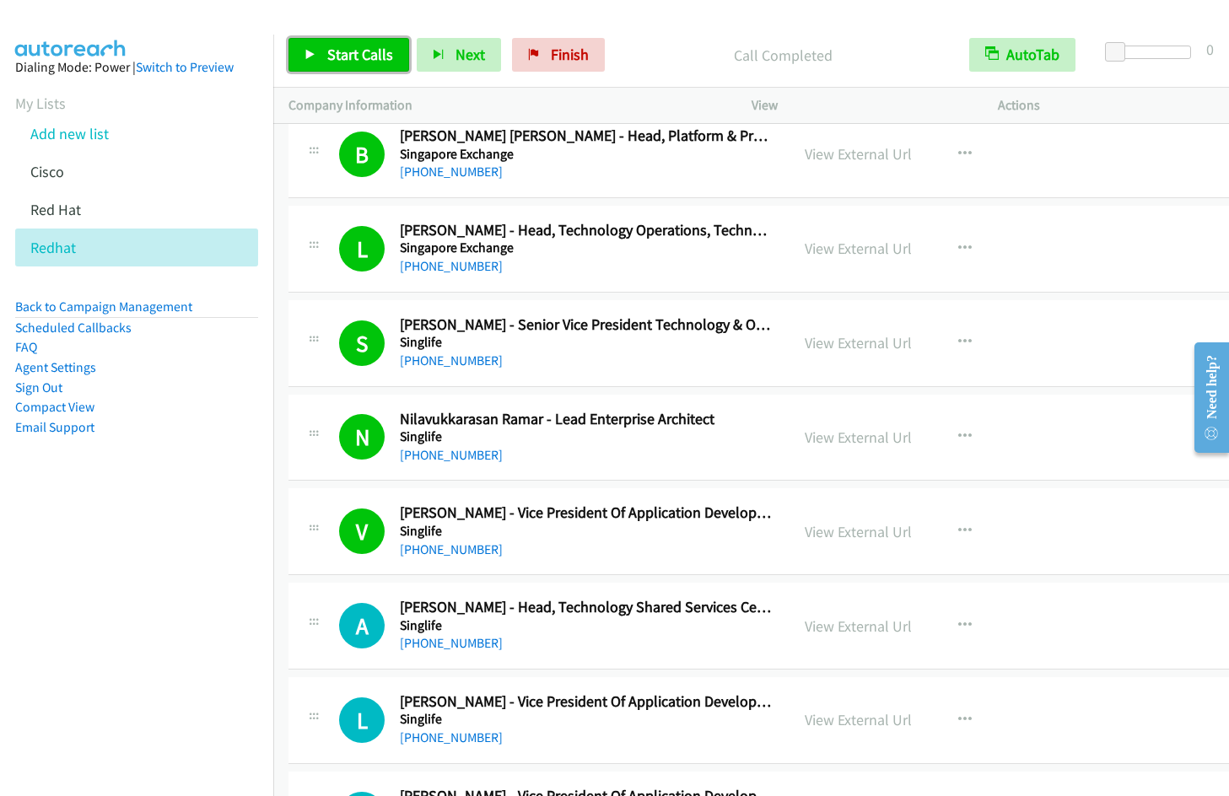
click at [359, 53] on span "Start Calls" at bounding box center [360, 54] width 66 height 19
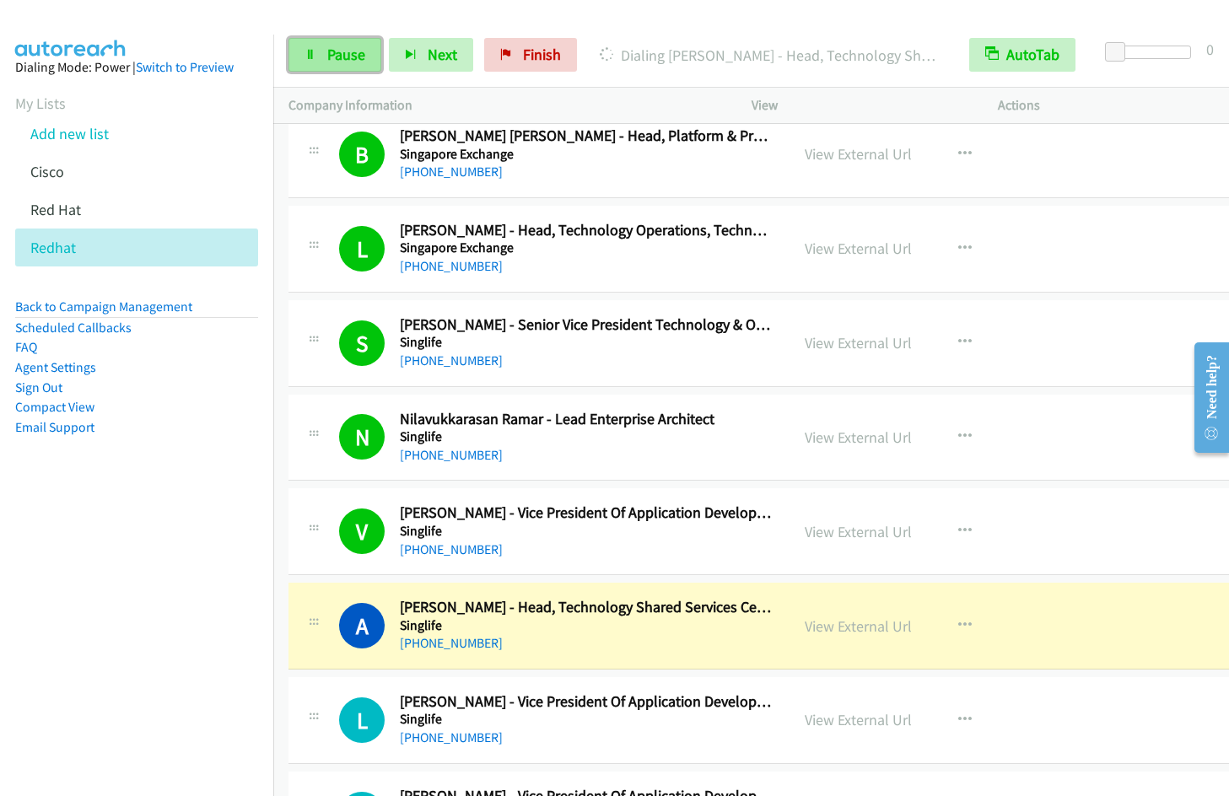
click at [305, 63] on link "Pause" at bounding box center [335, 55] width 93 height 34
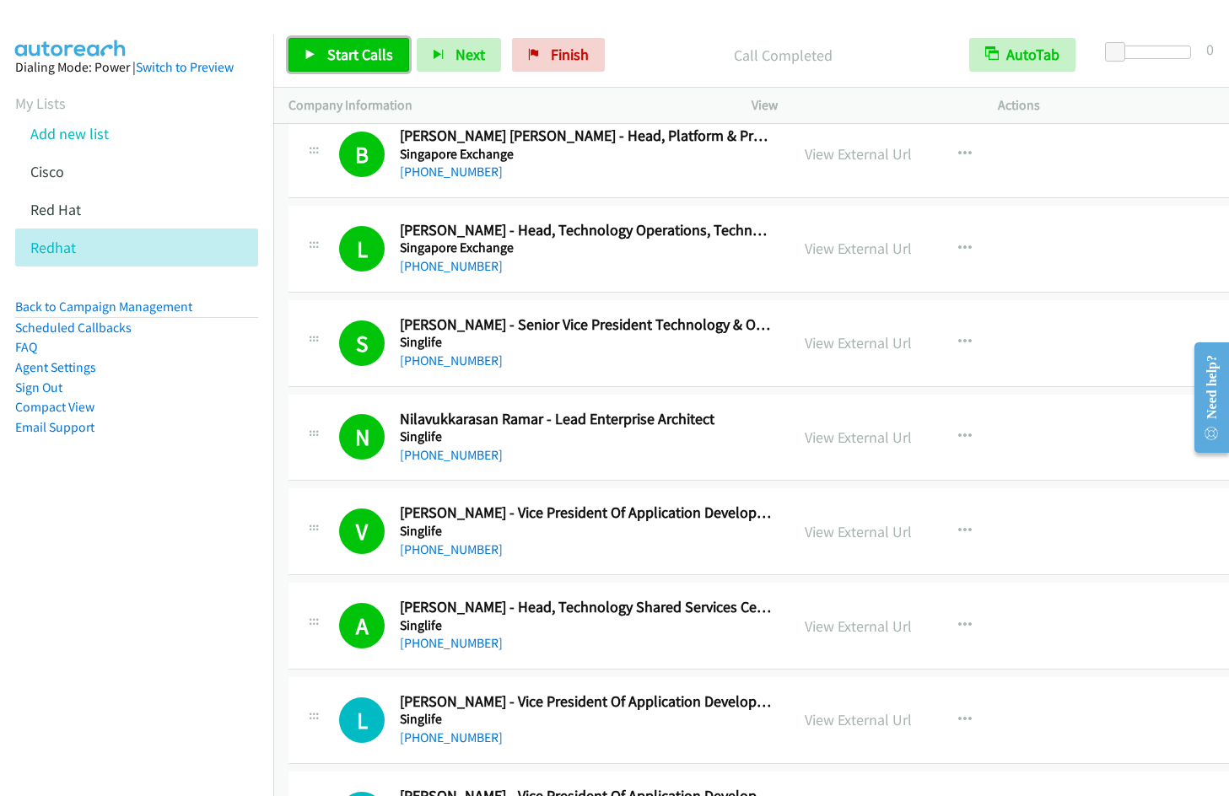
click at [346, 69] on link "Start Calls" at bounding box center [349, 55] width 121 height 34
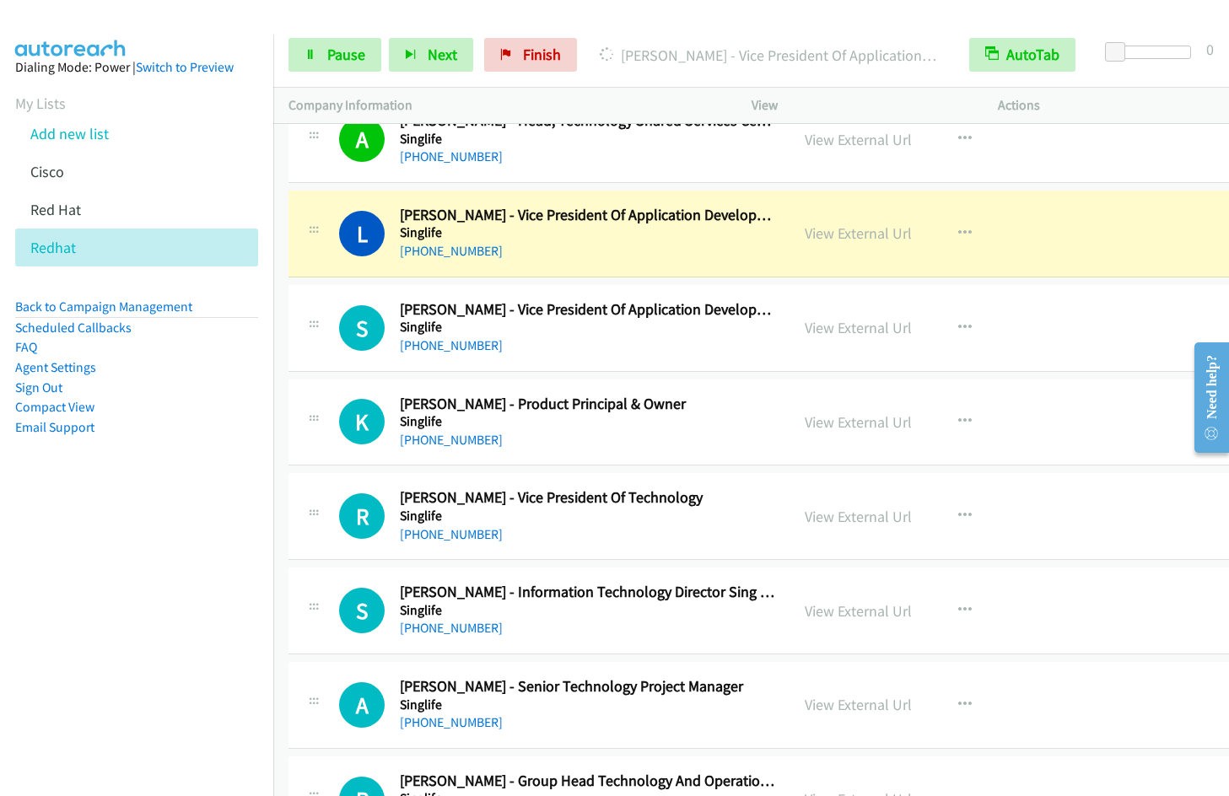
scroll to position [10307, 0]
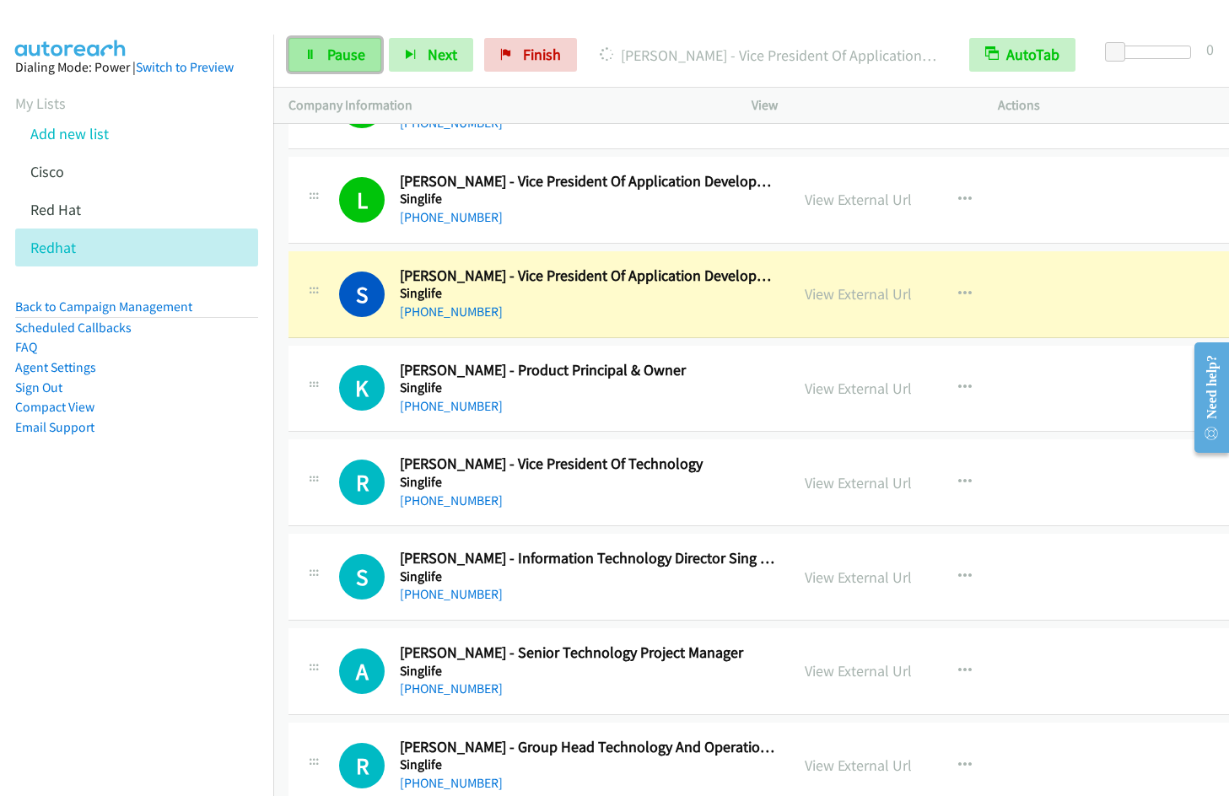
click at [331, 54] on span "Pause" at bounding box center [346, 54] width 38 height 19
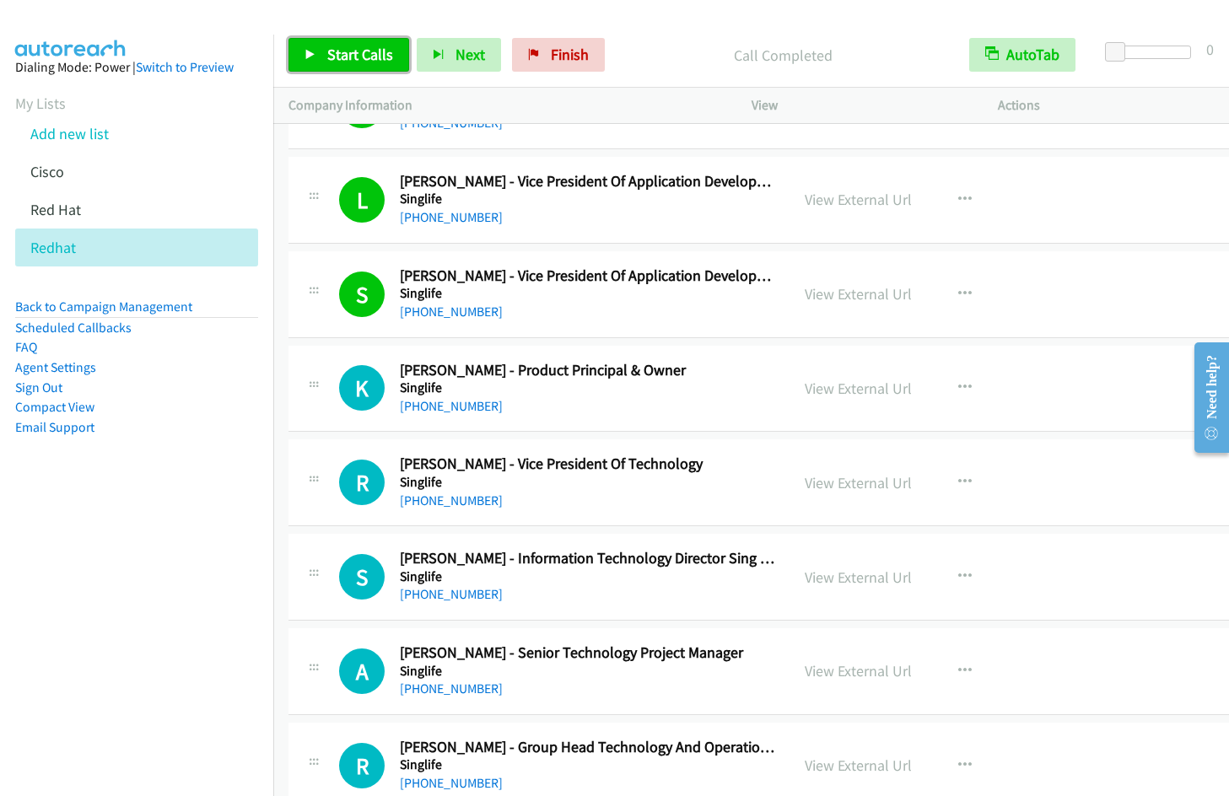
click at [345, 62] on span "Start Calls" at bounding box center [360, 54] width 66 height 19
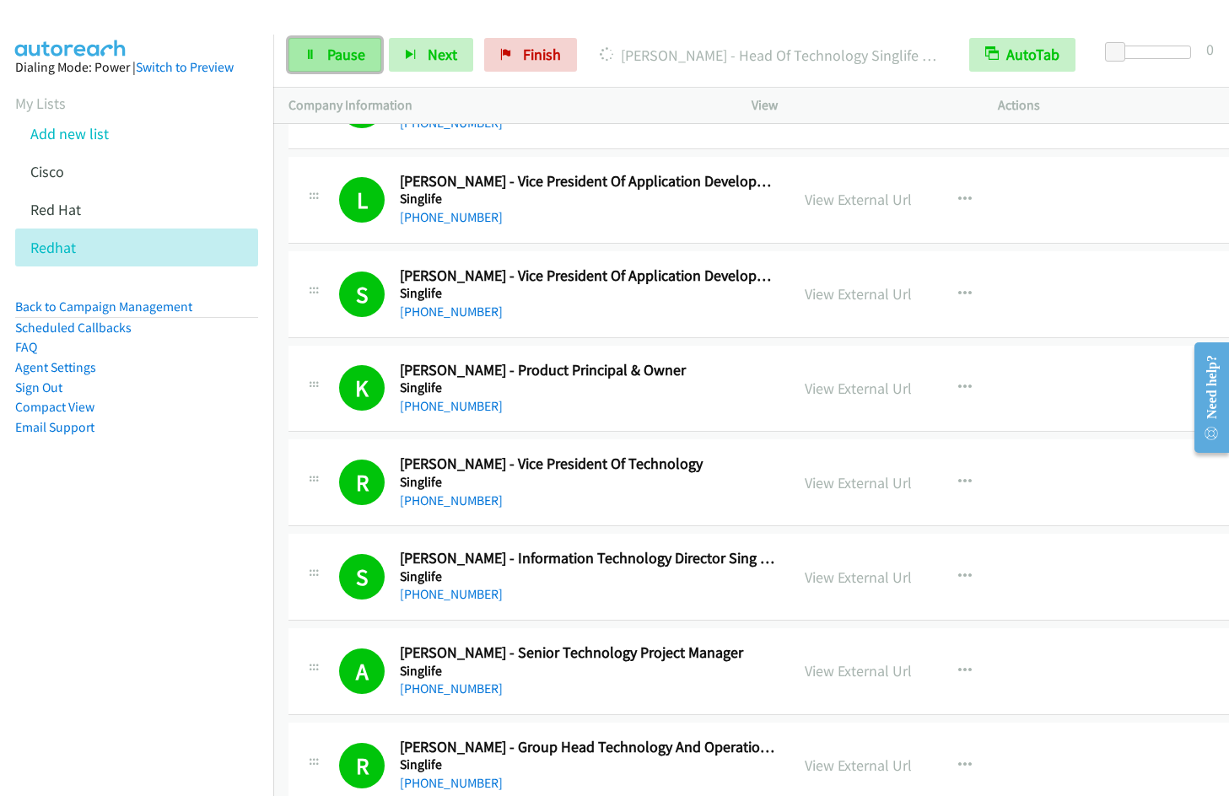
click at [348, 56] on span "Pause" at bounding box center [346, 54] width 38 height 19
click at [343, 55] on span "Start Calls" at bounding box center [360, 54] width 66 height 19
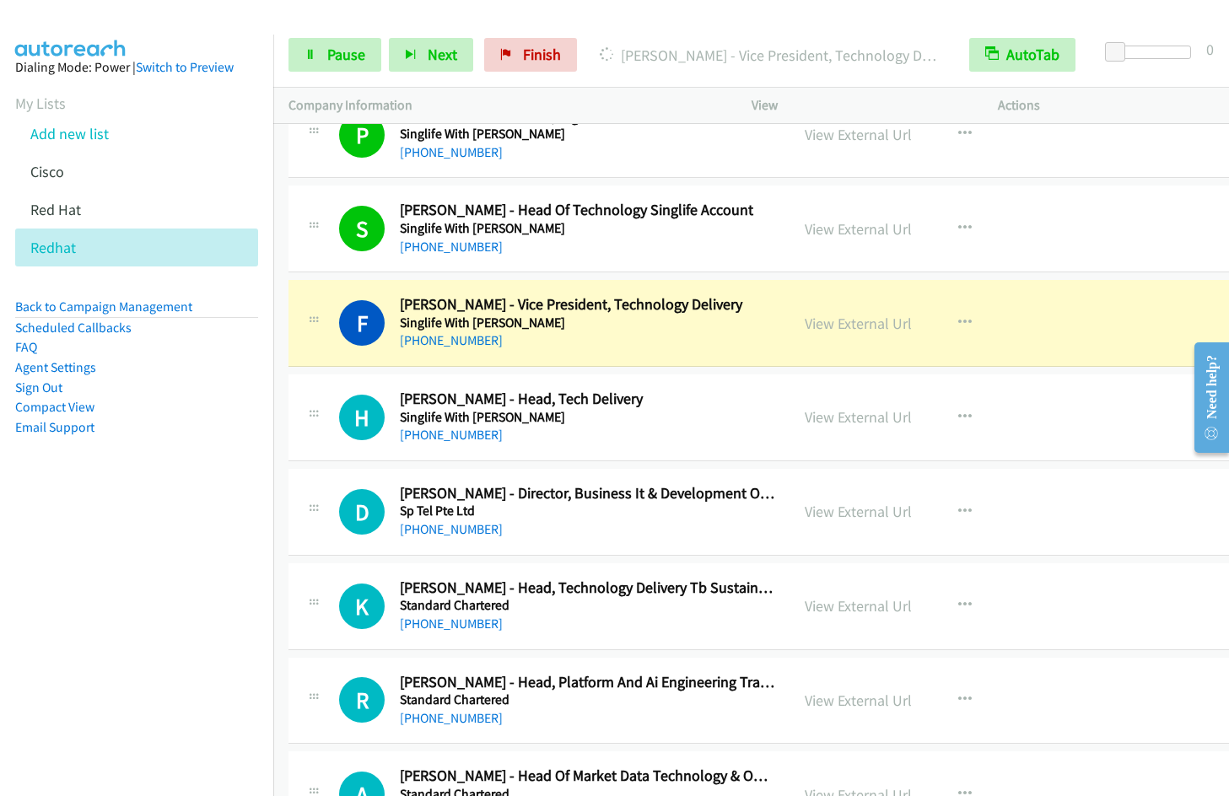
scroll to position [11050, 0]
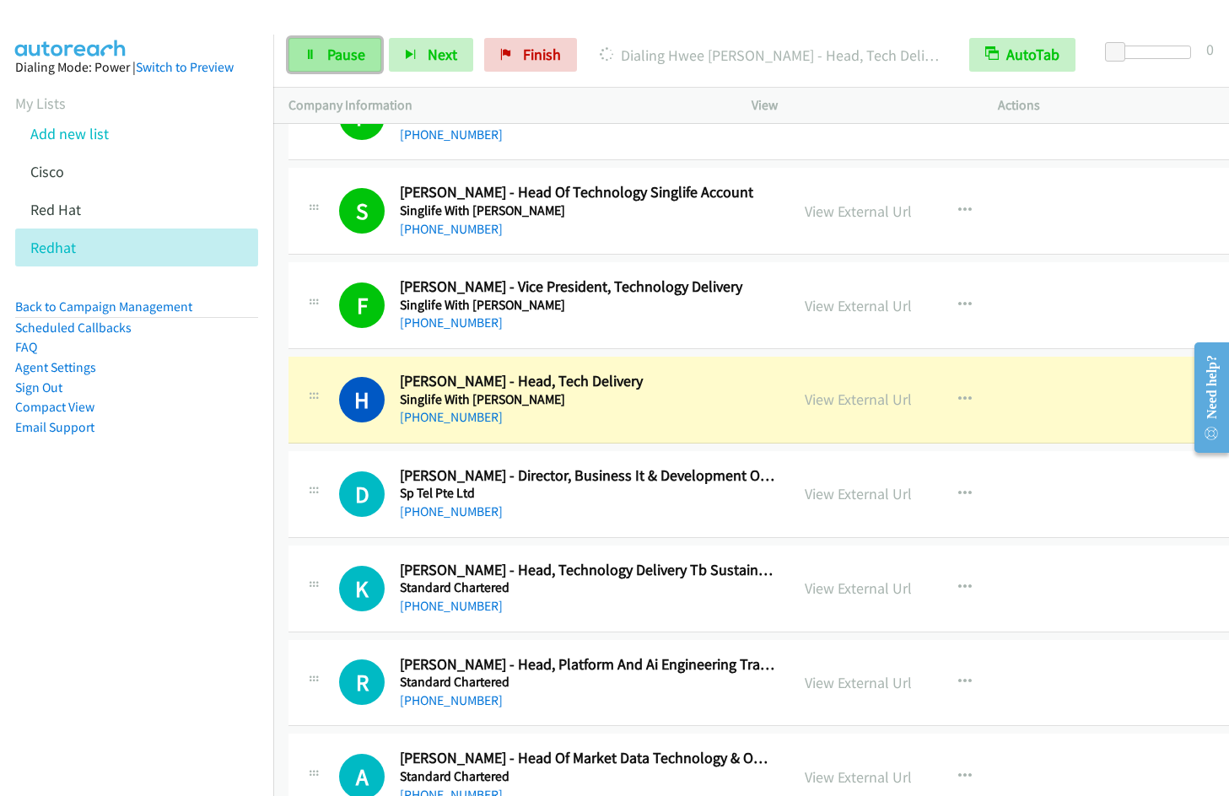
click at [330, 64] on link "Pause" at bounding box center [335, 55] width 93 height 34
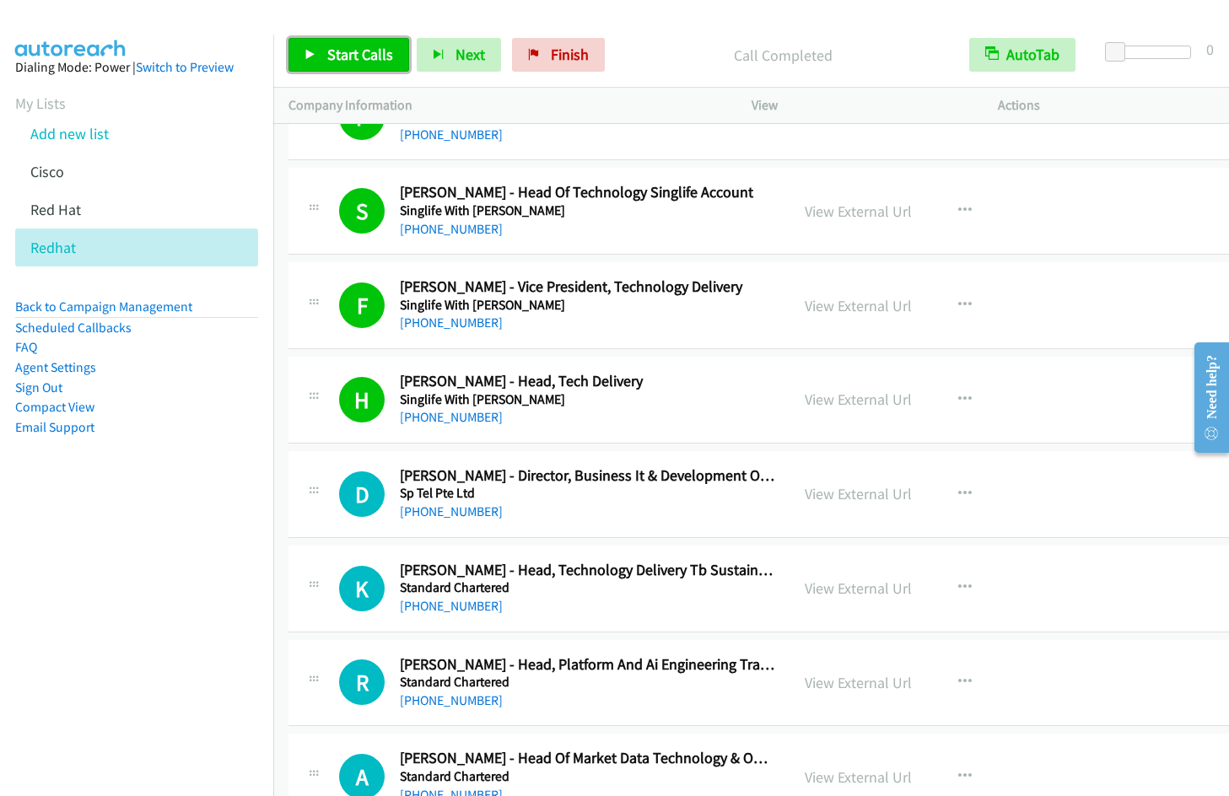
click at [332, 50] on span "Start Calls" at bounding box center [360, 54] width 66 height 19
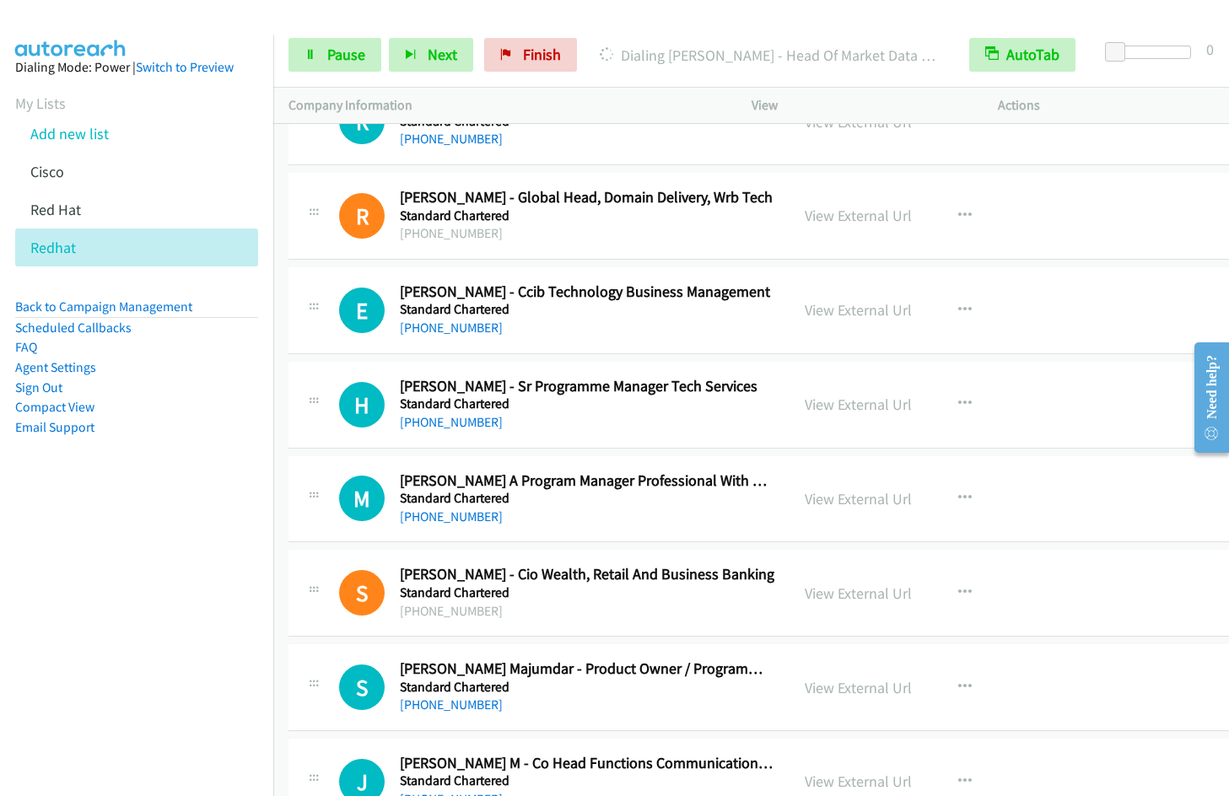
scroll to position [11513, 0]
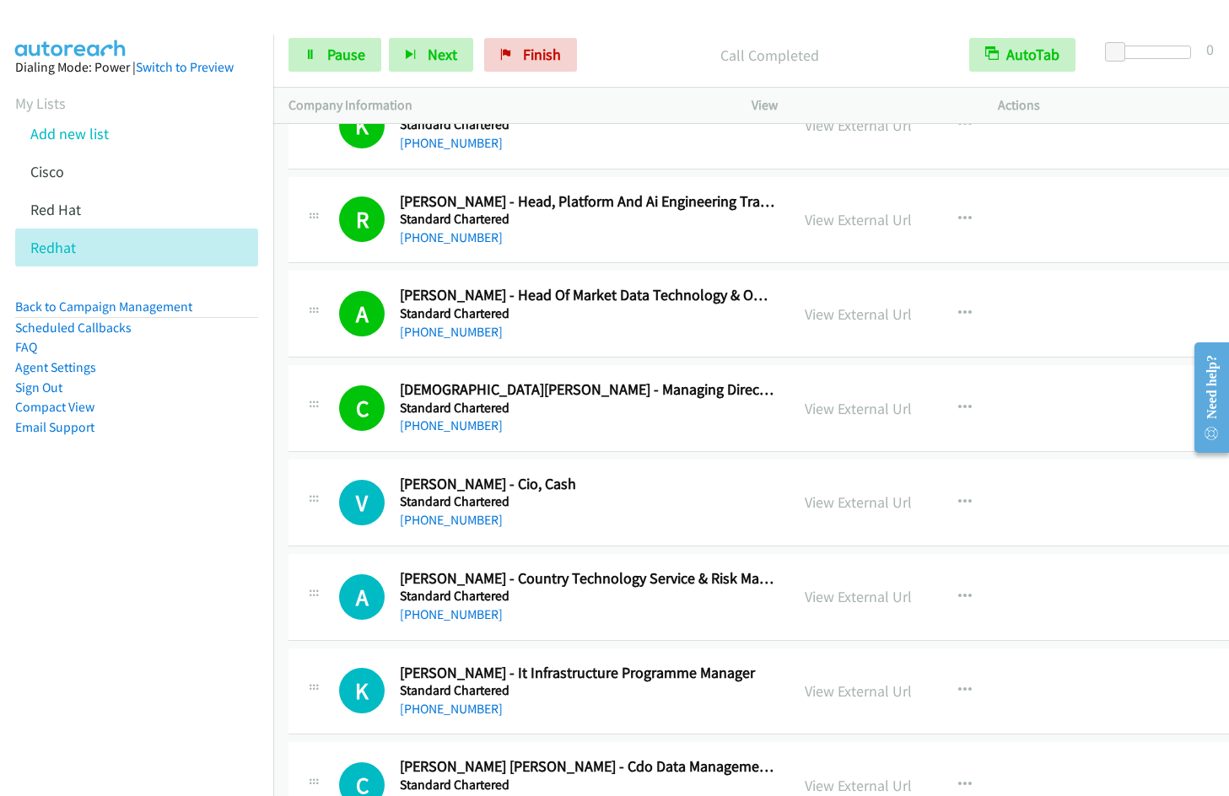
click at [158, 602] on nav "Dialing Mode: Power | Switch to Preview My Lists Add new list [GEOGRAPHIC_DATA]…" at bounding box center [137, 433] width 274 height 796
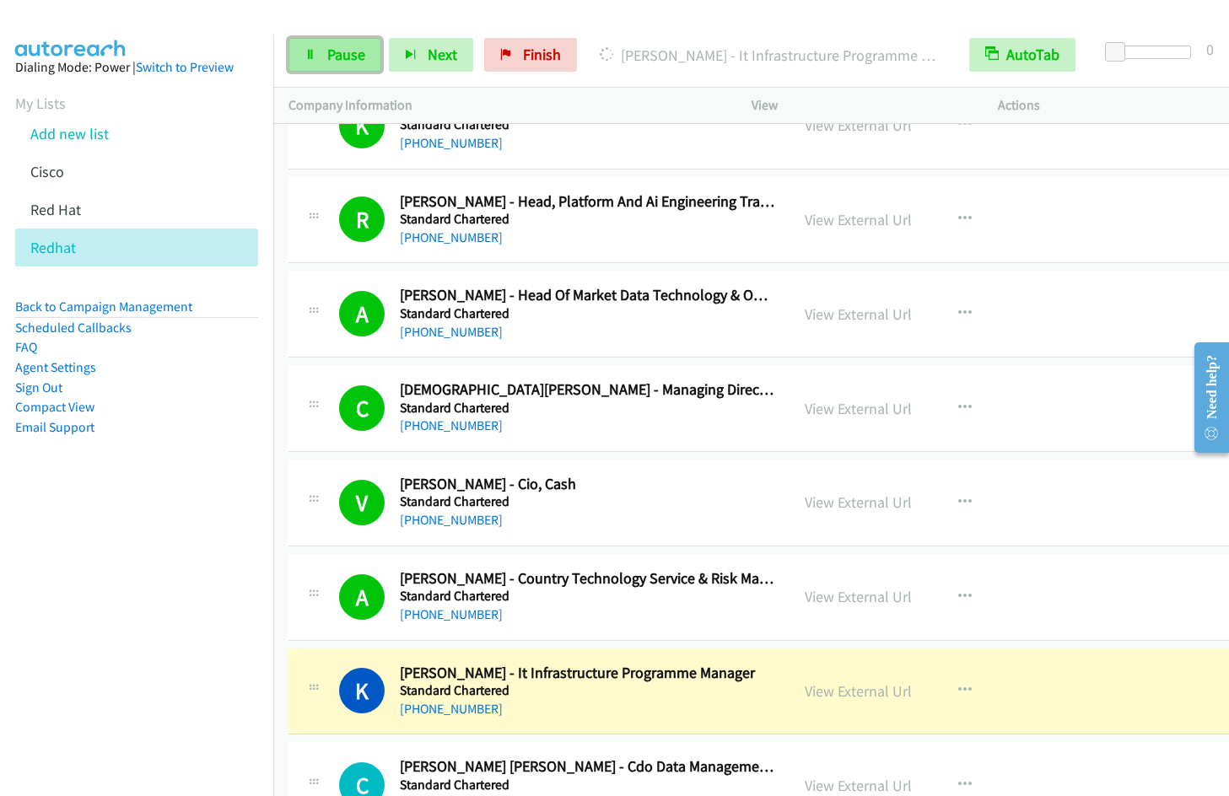
click at [322, 66] on link "Pause" at bounding box center [335, 55] width 93 height 34
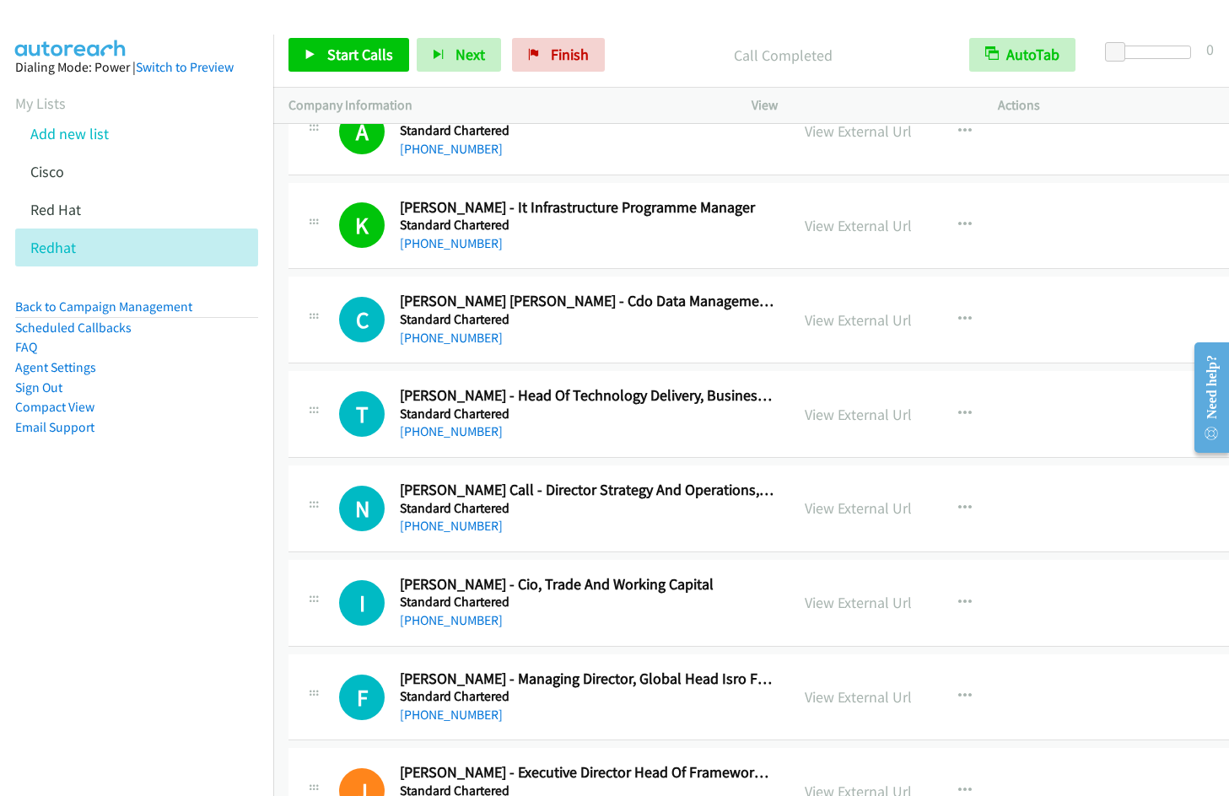
scroll to position [12015, 0]
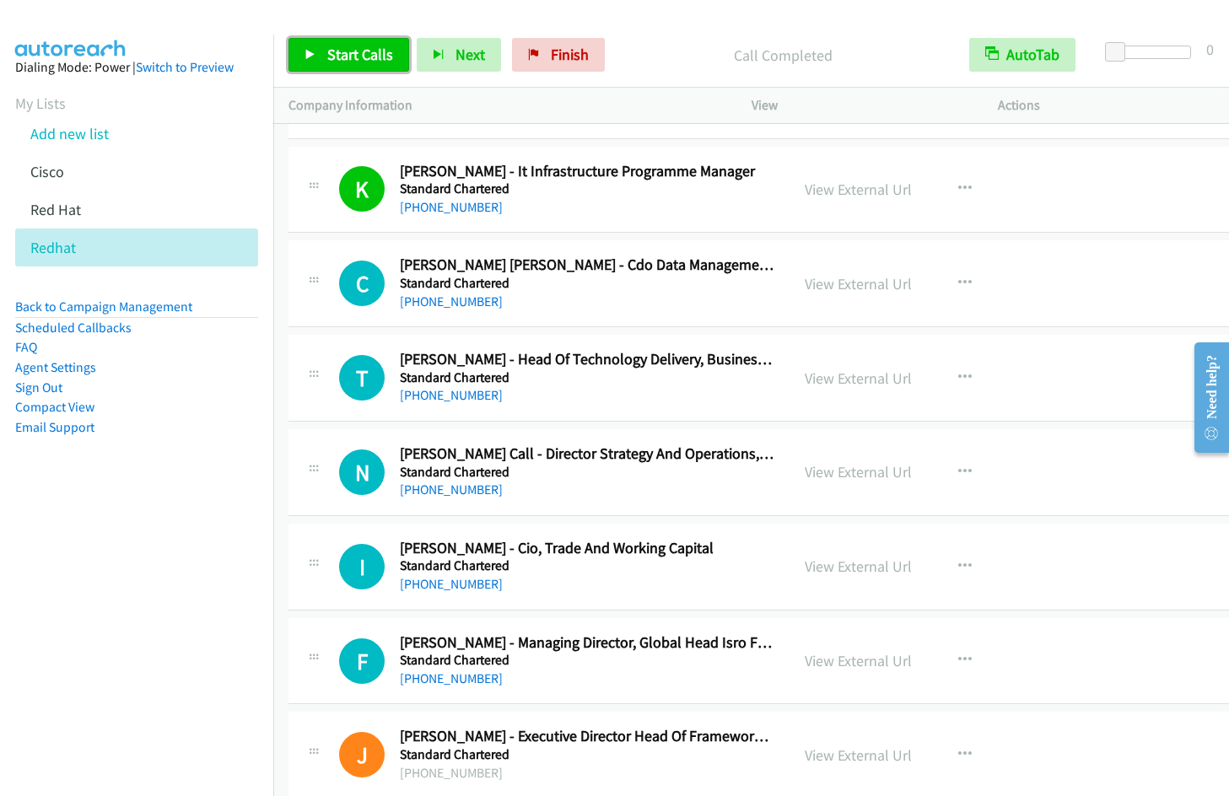
click at [374, 57] on span "Start Calls" at bounding box center [360, 54] width 66 height 19
click at [958, 188] on icon "button" at bounding box center [964, 188] width 13 height 13
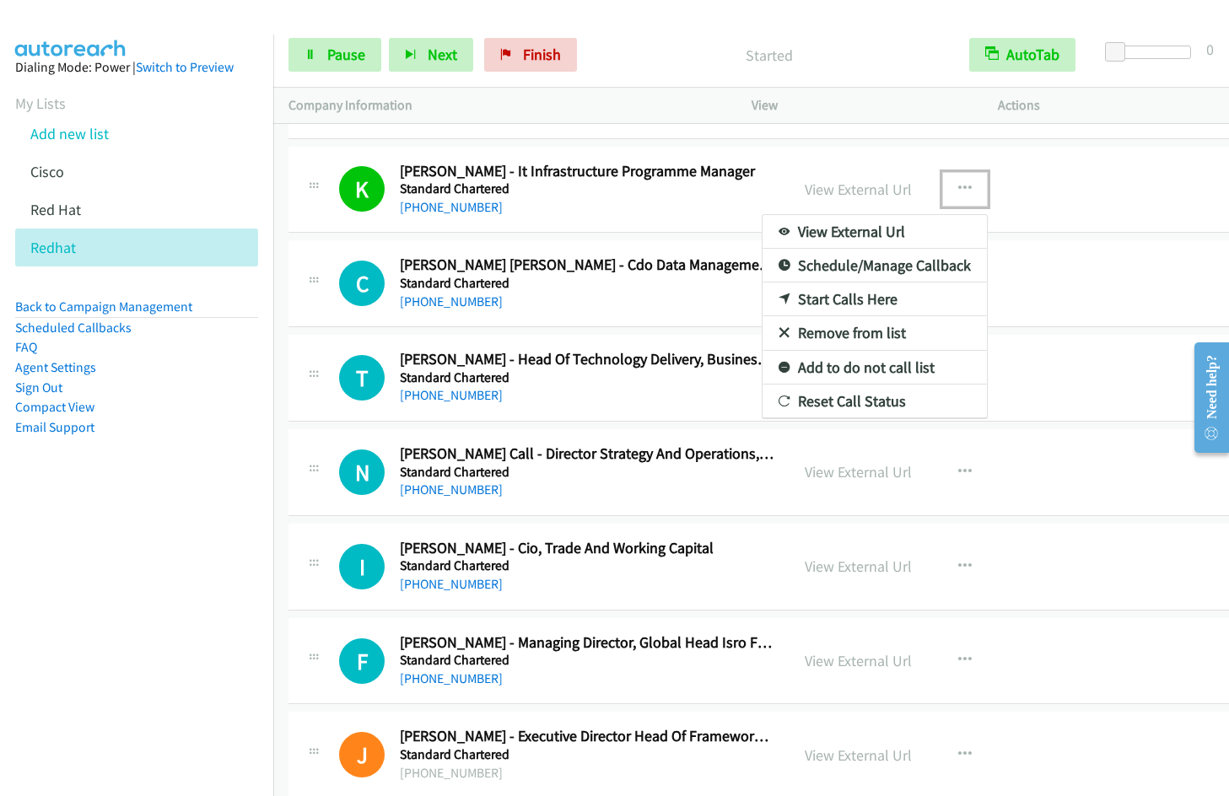
click at [840, 327] on link "Remove from list" at bounding box center [875, 333] width 224 height 34
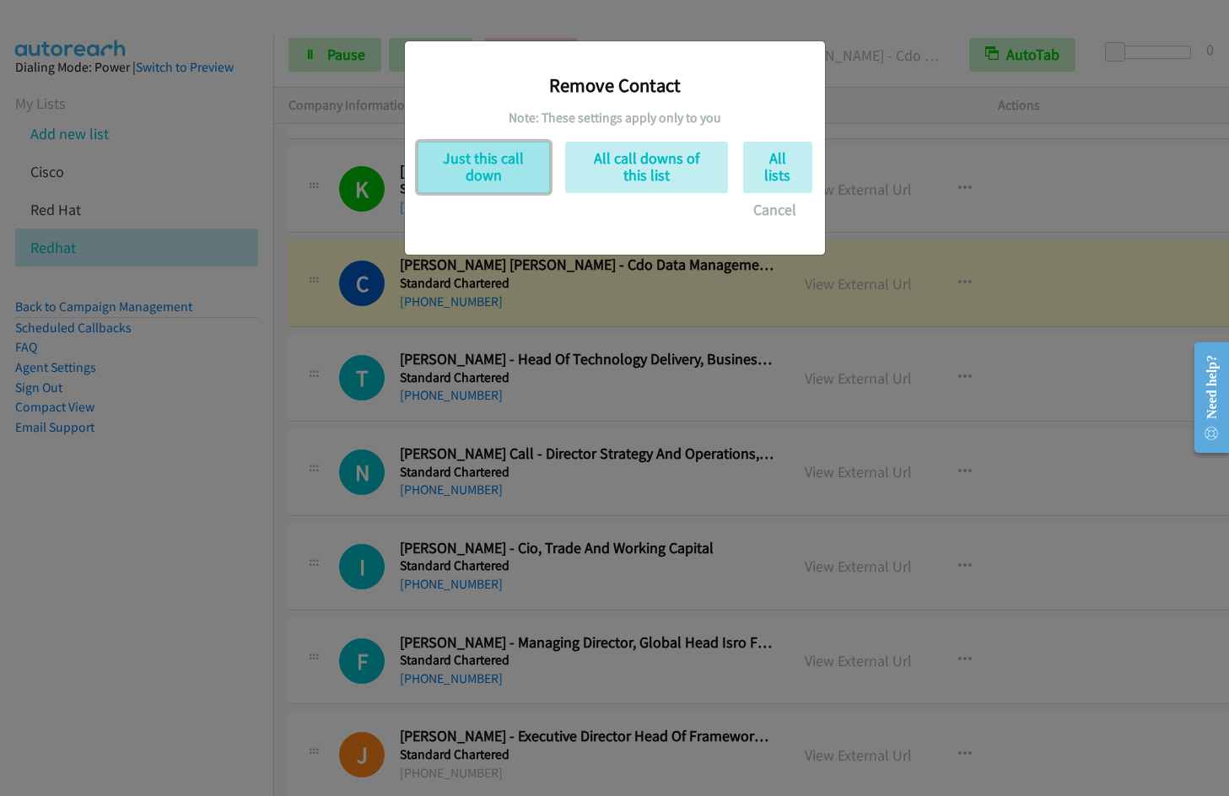
click at [509, 165] on button "Just this call down" at bounding box center [484, 167] width 132 height 51
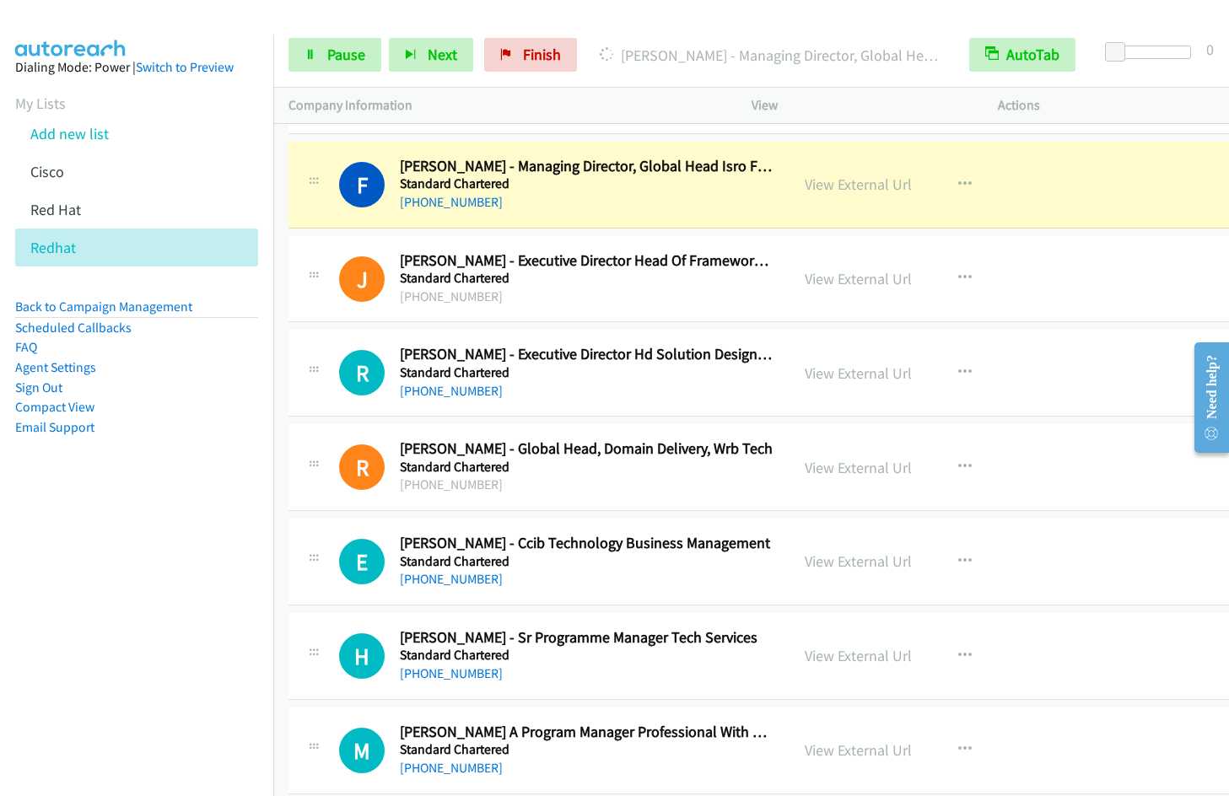
scroll to position [12407, 0]
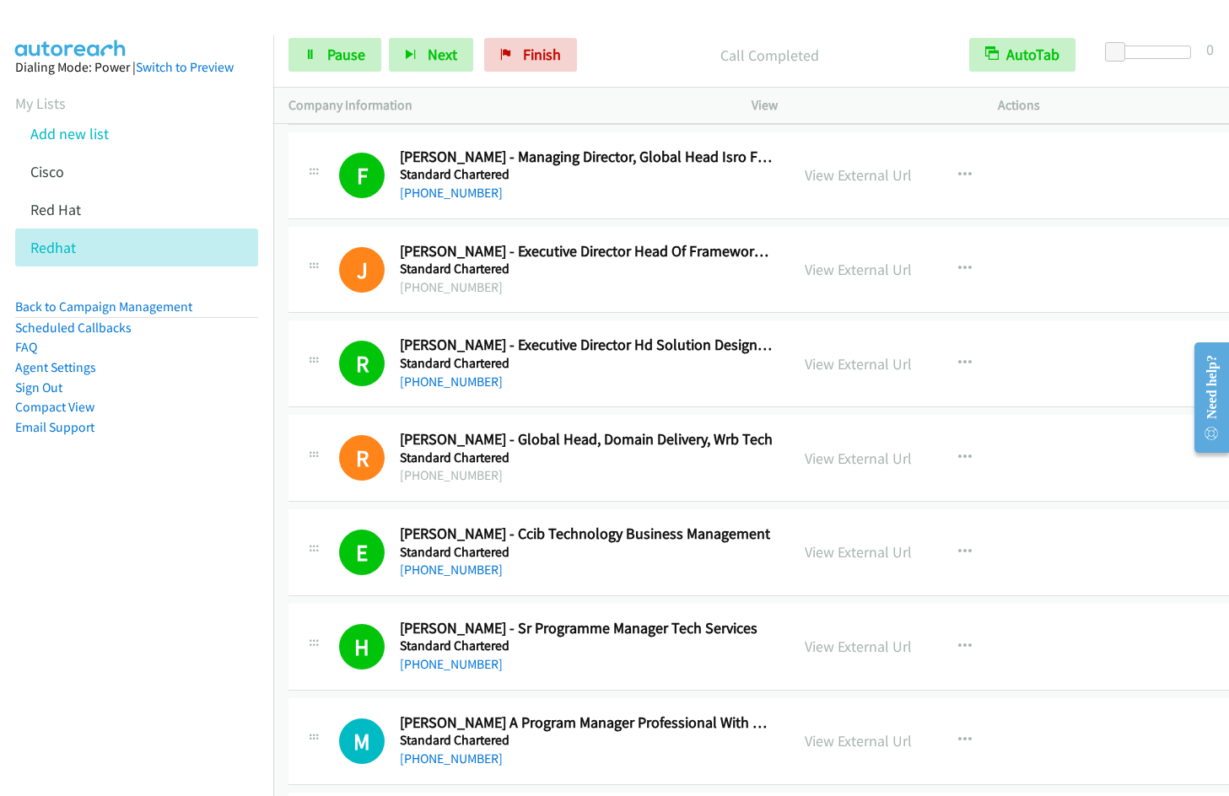
click at [1216, 769] on td "M Callback Scheduled [PERSON_NAME] A Program Manager Professional With An Agile…" at bounding box center [759, 741] width 972 height 94
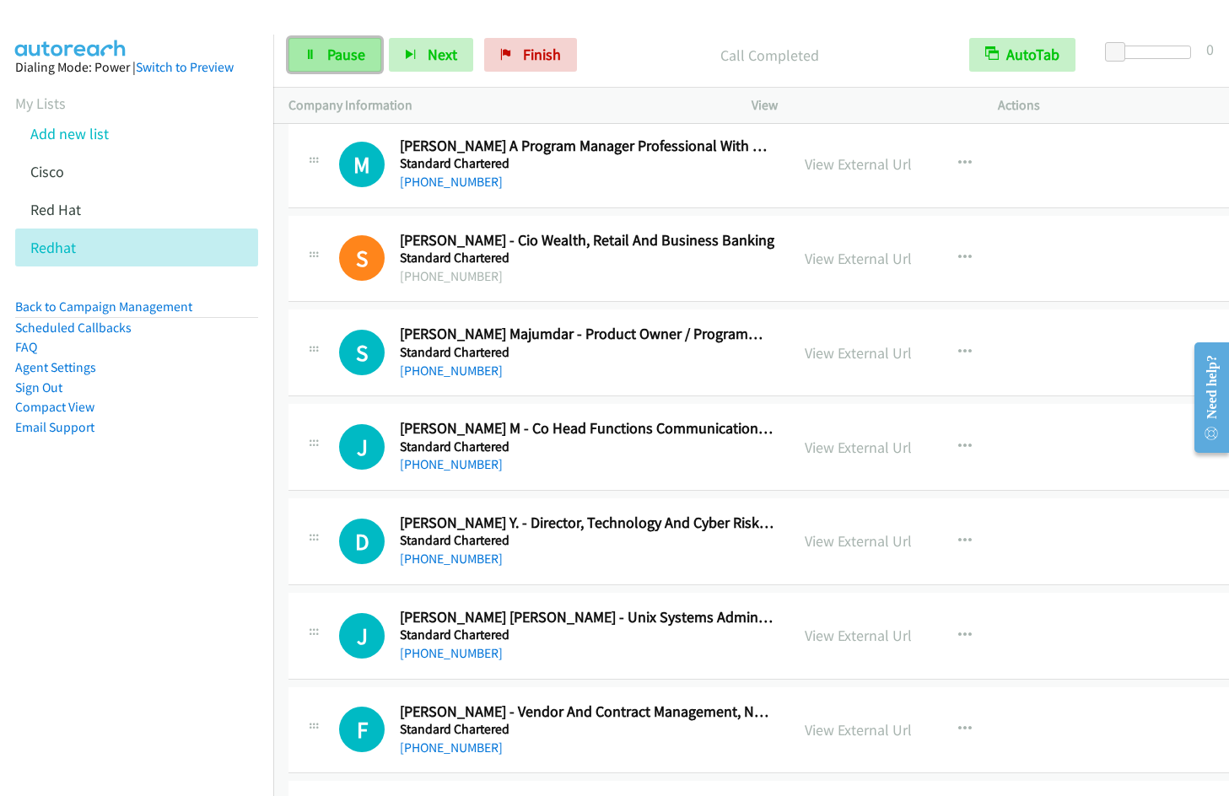
click at [337, 63] on span "Pause" at bounding box center [346, 54] width 38 height 19
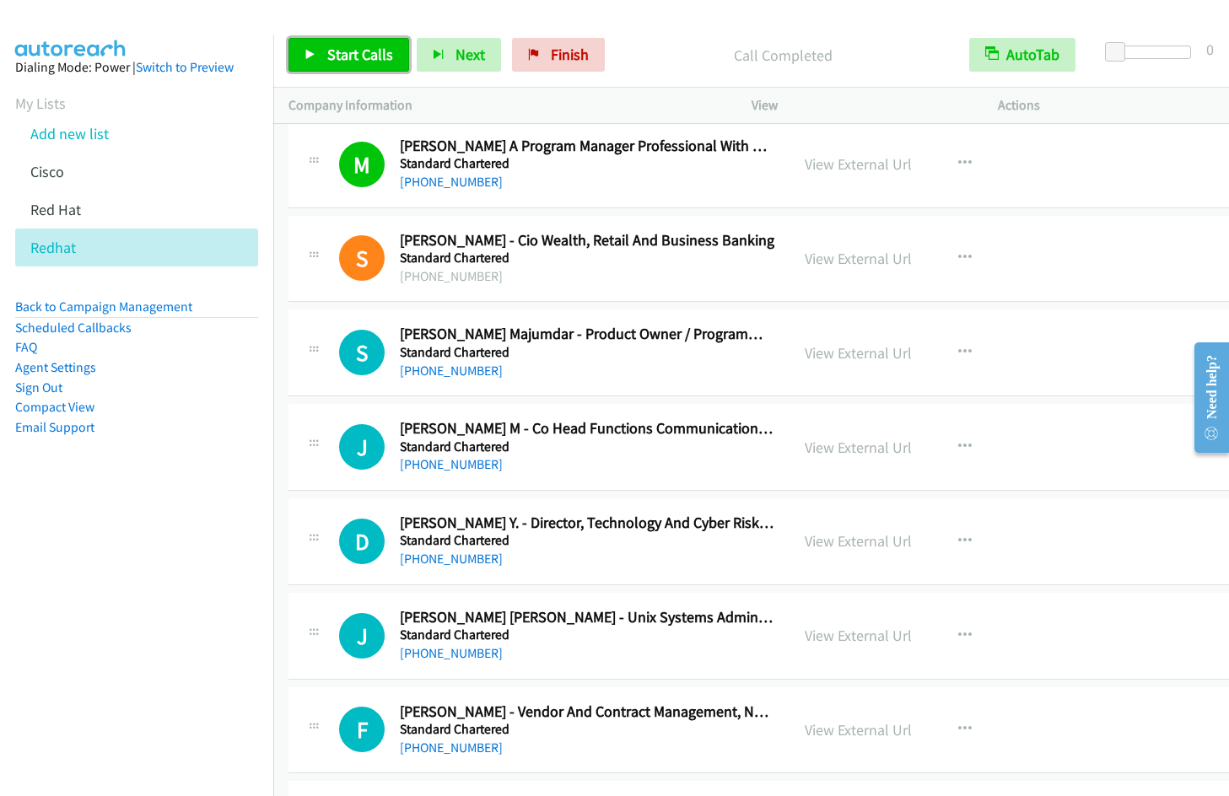
click at [375, 67] on link "Start Calls" at bounding box center [349, 55] width 121 height 34
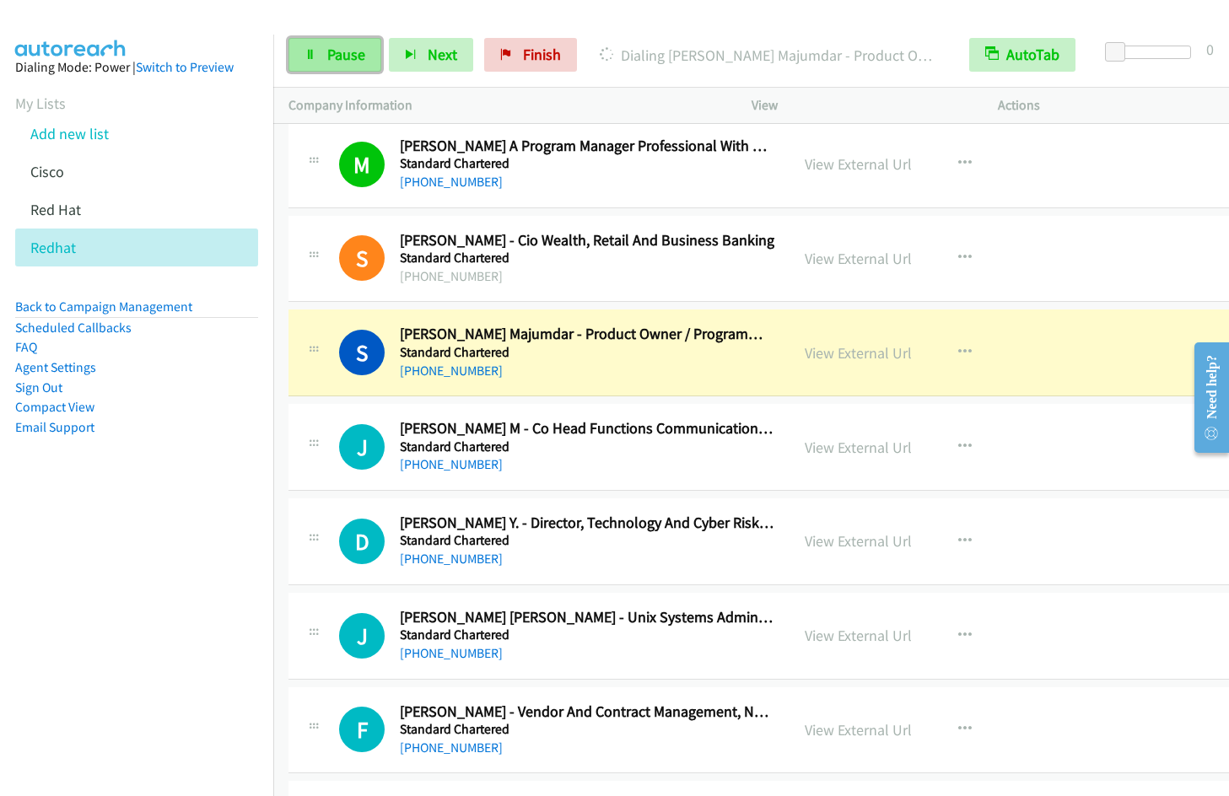
drag, startPoint x: 335, startPoint y: 39, endPoint x: 363, endPoint y: 39, distance: 27.8
click at [335, 39] on link "Pause" at bounding box center [335, 55] width 93 height 34
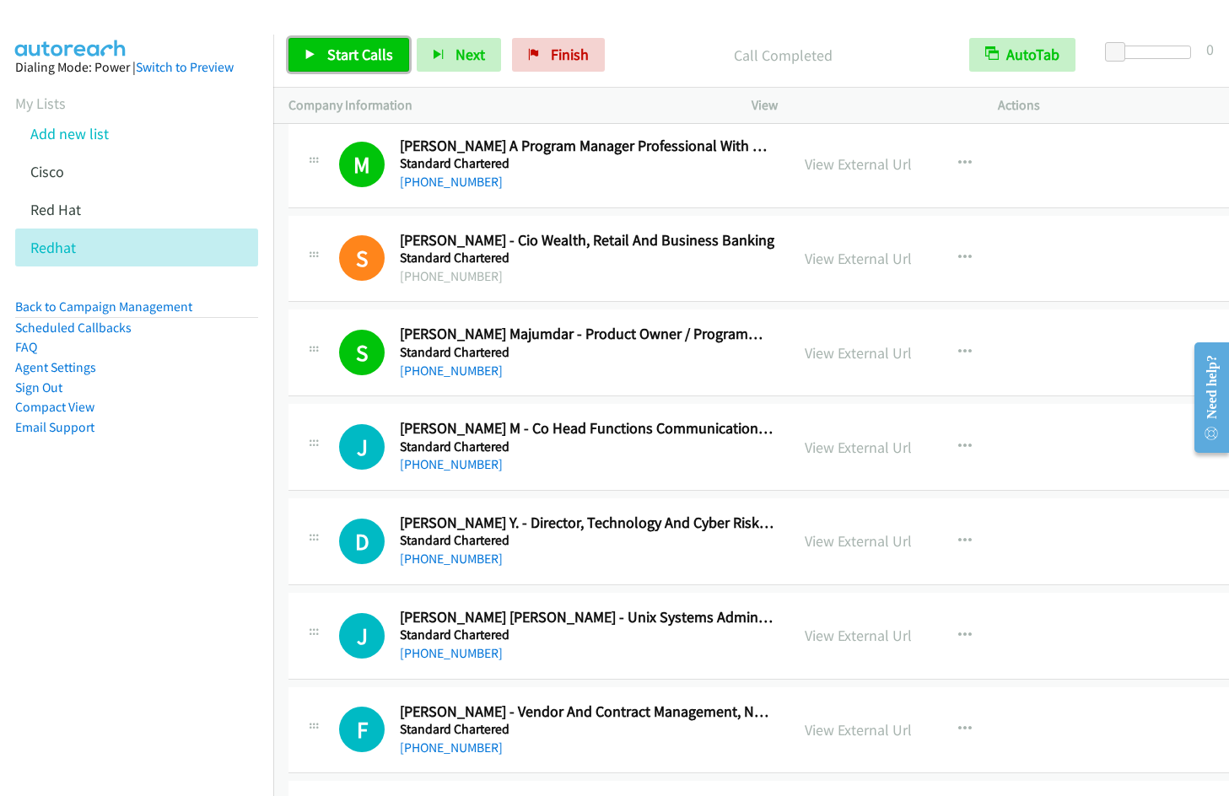
click at [337, 62] on span "Start Calls" at bounding box center [360, 54] width 66 height 19
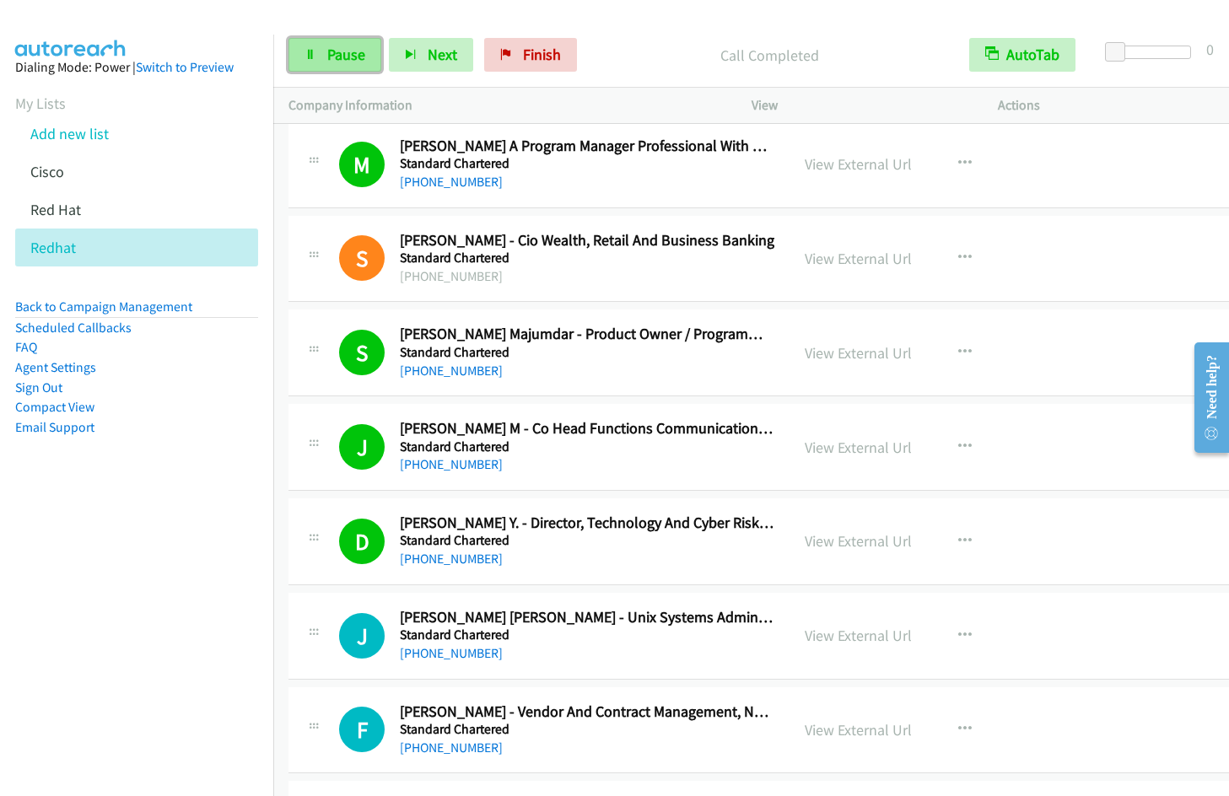
click at [364, 62] on span "Pause" at bounding box center [346, 54] width 38 height 19
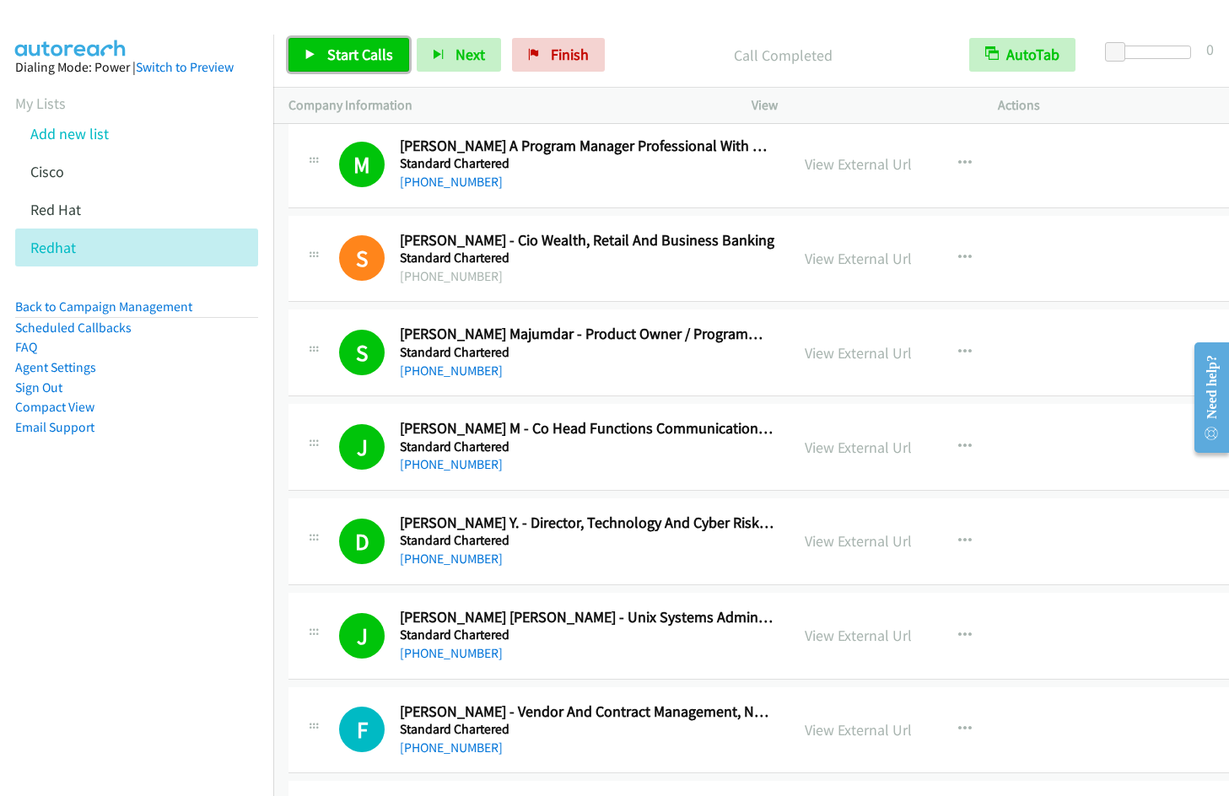
click at [351, 43] on link "Start Calls" at bounding box center [349, 55] width 121 height 34
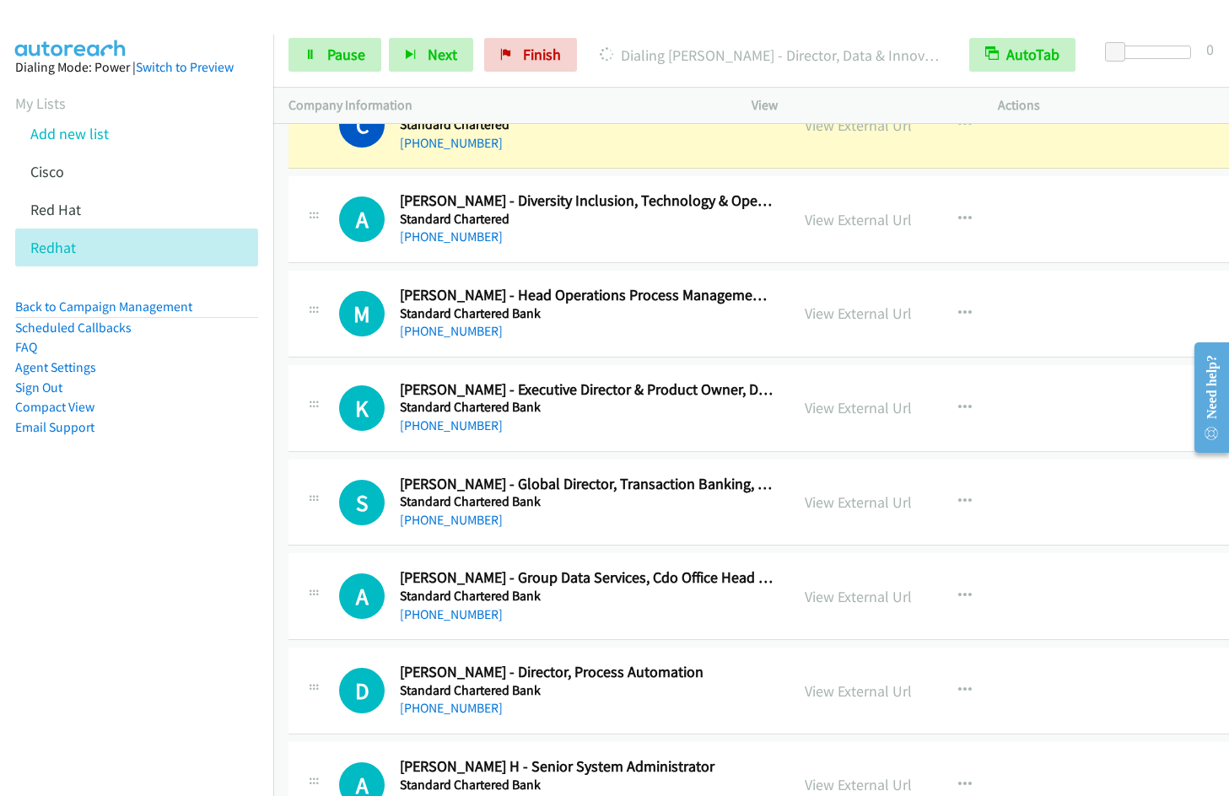
scroll to position [13557, 0]
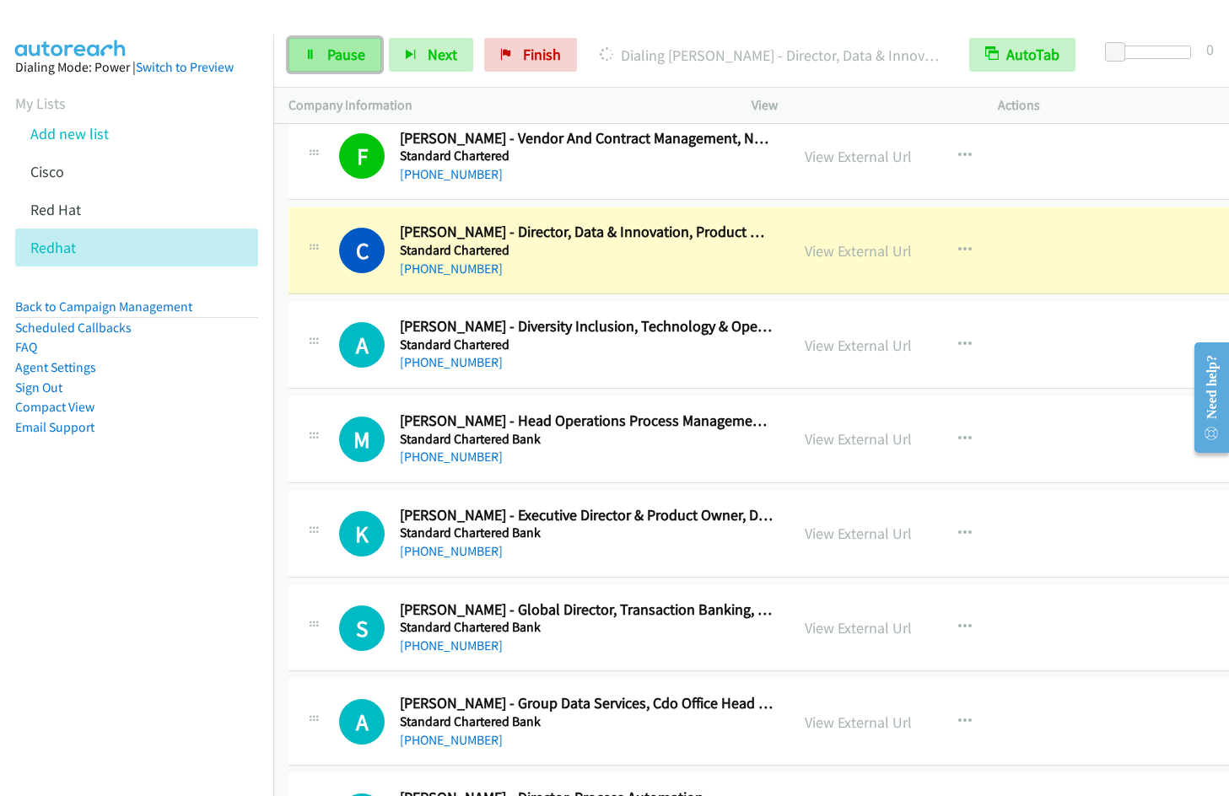
click at [338, 62] on span "Pause" at bounding box center [346, 54] width 38 height 19
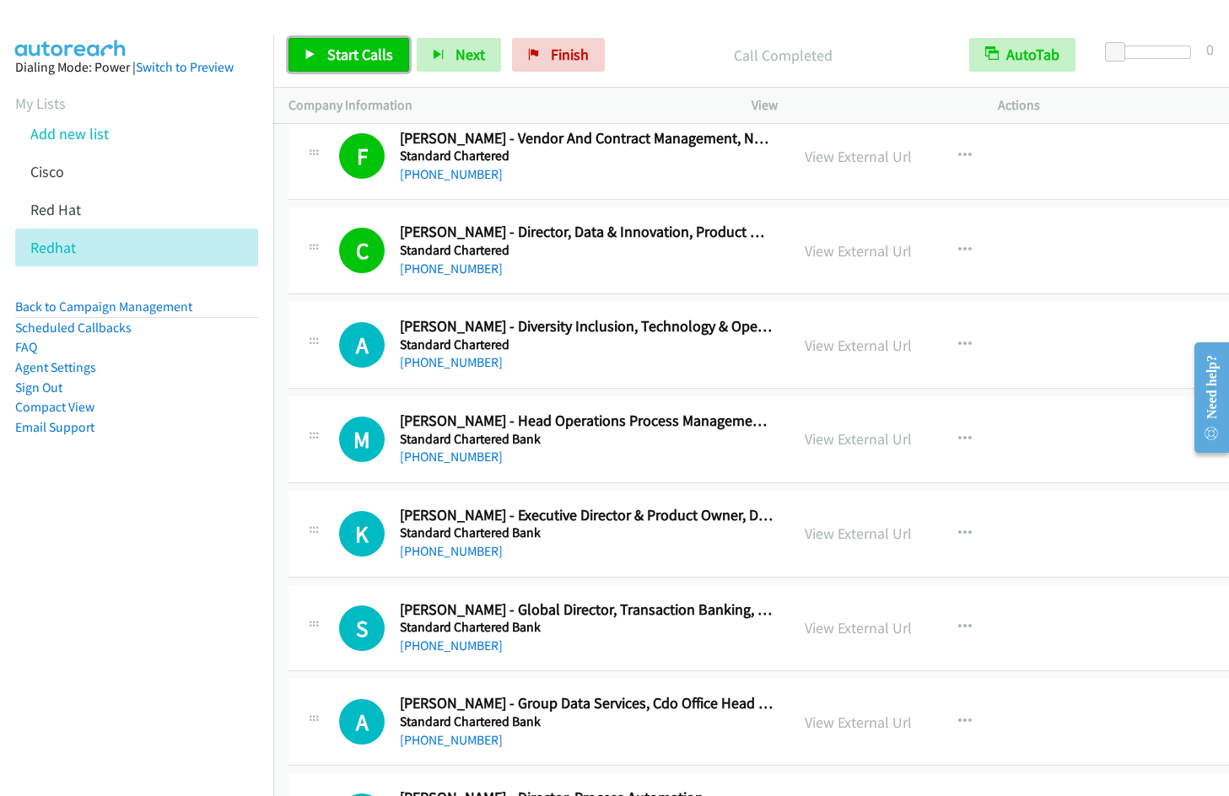
click at [328, 71] on link "Start Calls" at bounding box center [349, 55] width 121 height 34
click at [958, 246] on icon "button" at bounding box center [964, 250] width 13 height 13
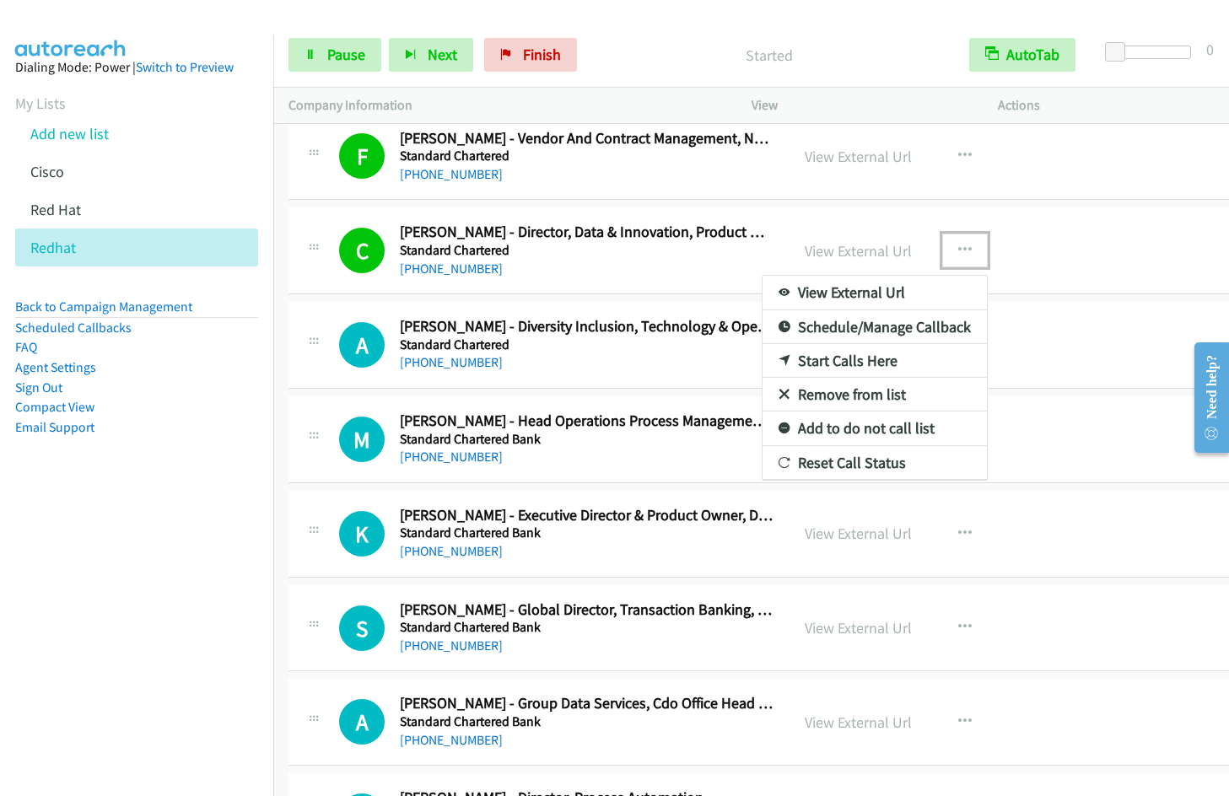
click at [835, 396] on link "Remove from list" at bounding box center [875, 395] width 224 height 34
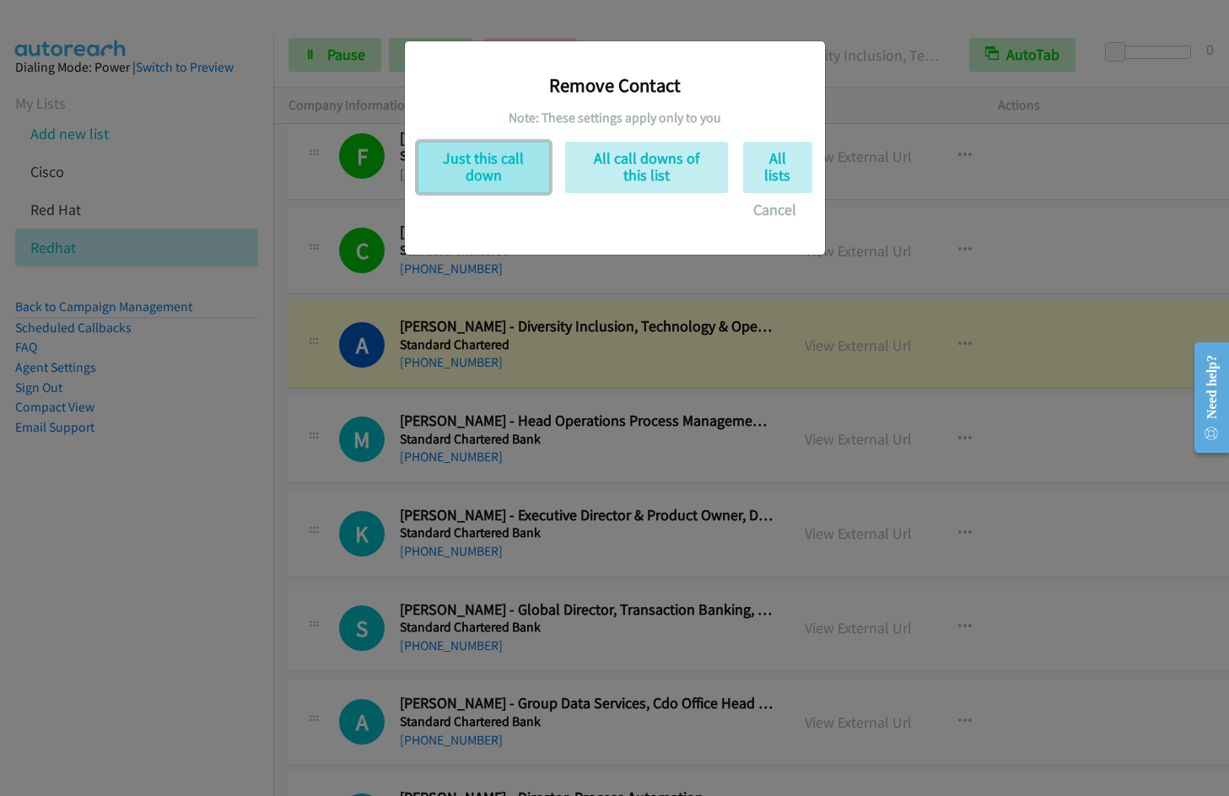
click at [490, 181] on button "Just this call down" at bounding box center [484, 167] width 132 height 51
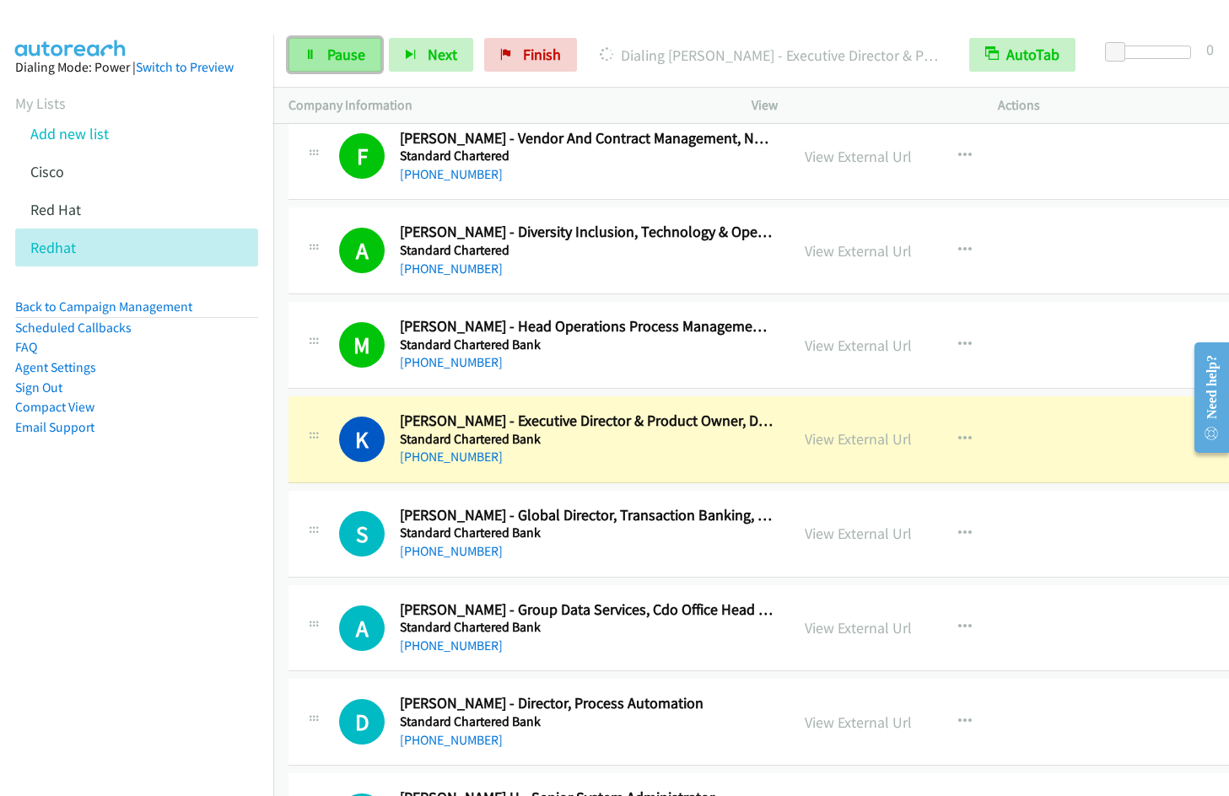
click at [347, 48] on span "Pause" at bounding box center [346, 54] width 38 height 19
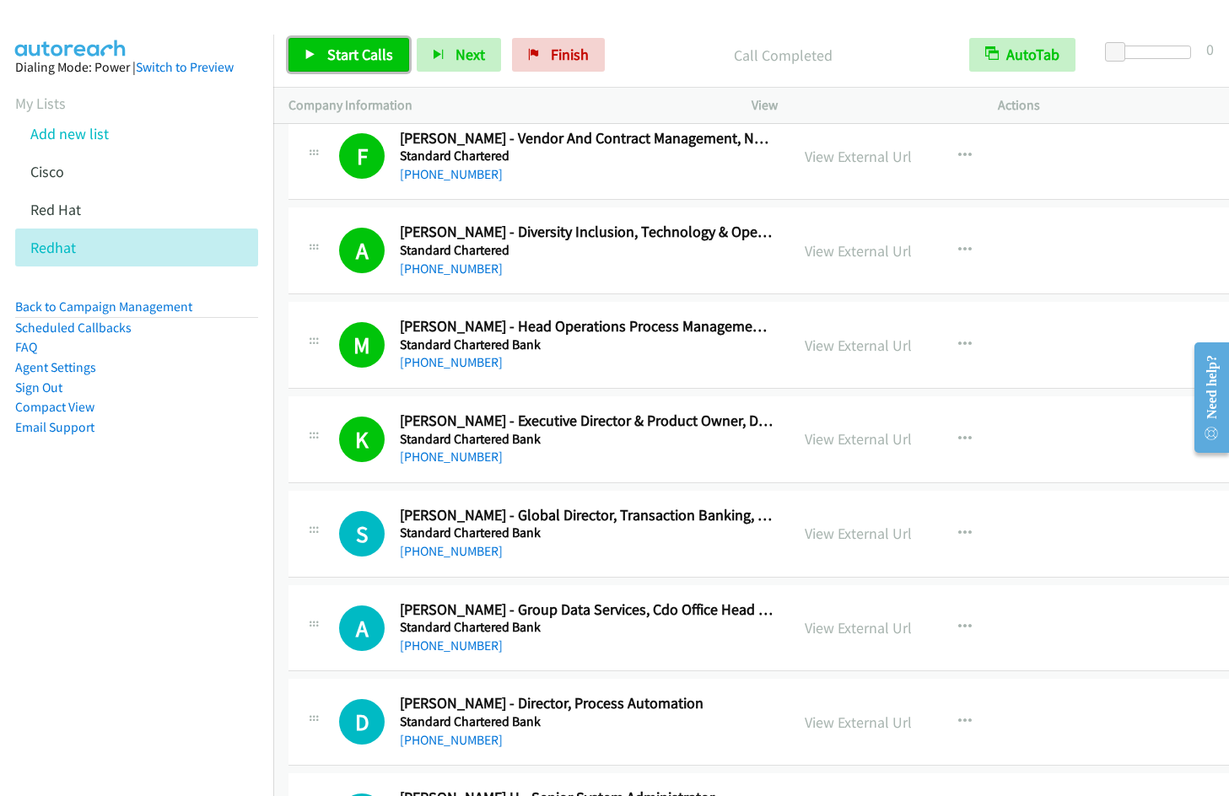
click at [353, 57] on span "Start Calls" at bounding box center [360, 54] width 66 height 19
click at [958, 436] on icon "button" at bounding box center [964, 439] width 13 height 13
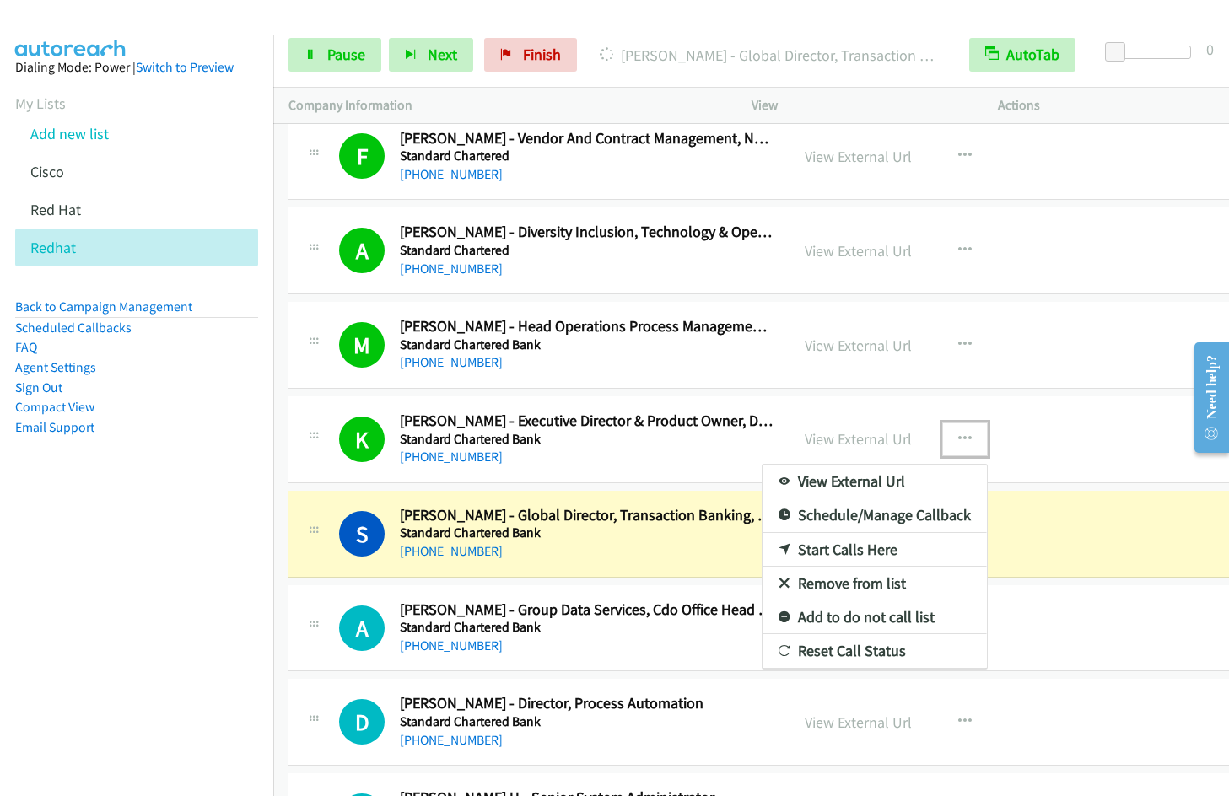
click at [855, 587] on link "Remove from list" at bounding box center [875, 584] width 224 height 34
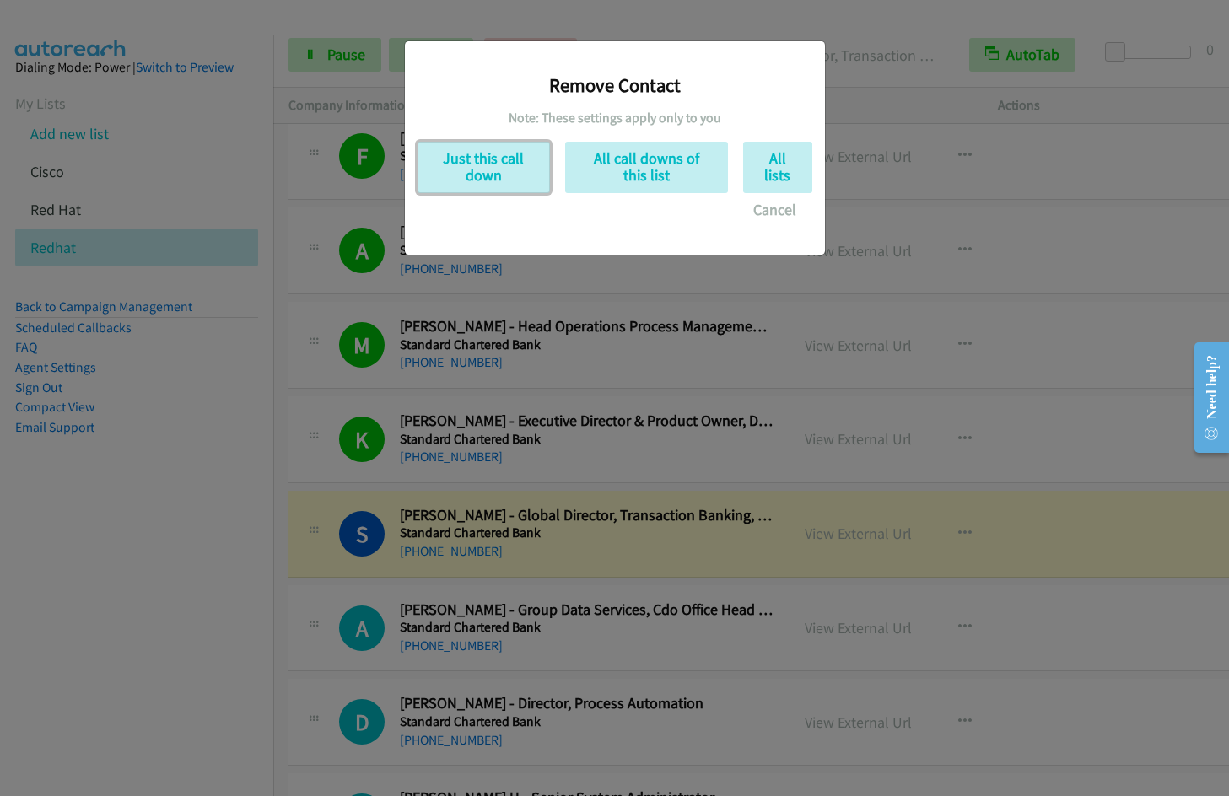
drag, startPoint x: 515, startPoint y: 160, endPoint x: 613, endPoint y: 210, distance: 110.5
click at [515, 162] on button "Just this call down" at bounding box center [484, 167] width 132 height 51
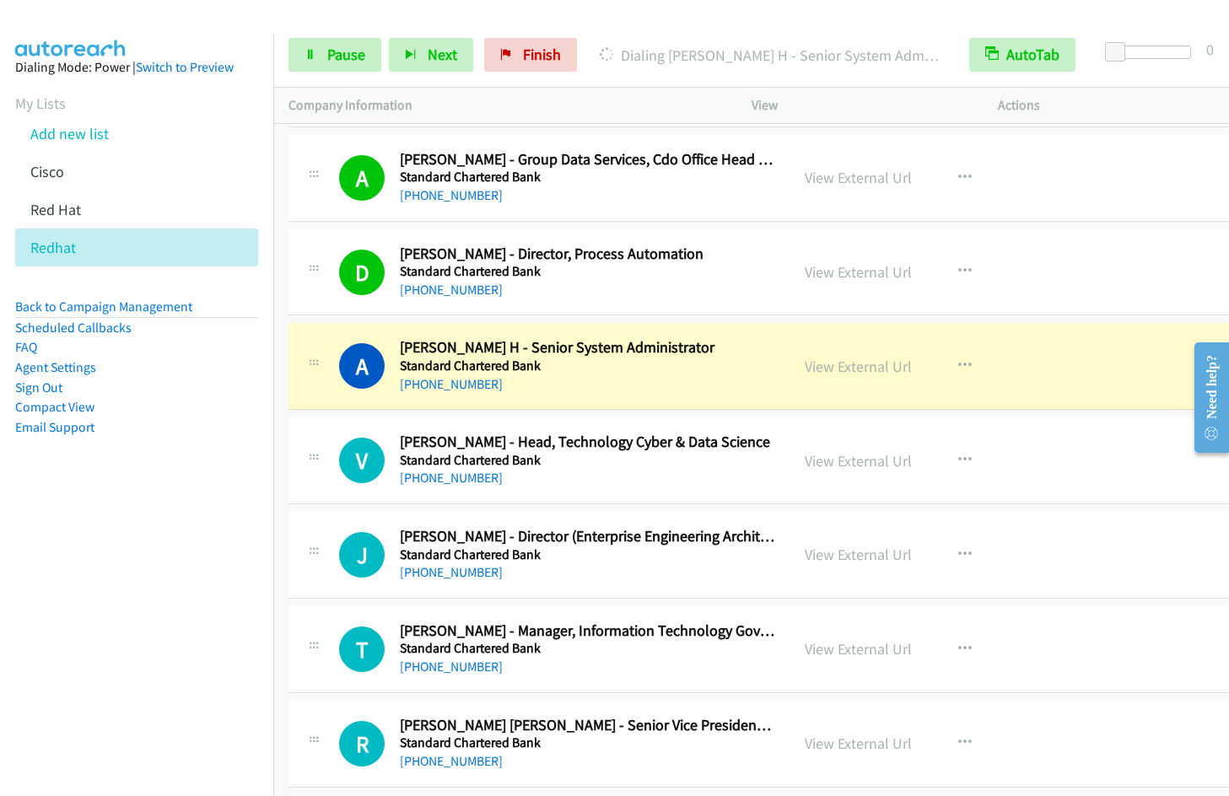
scroll to position [13931, 0]
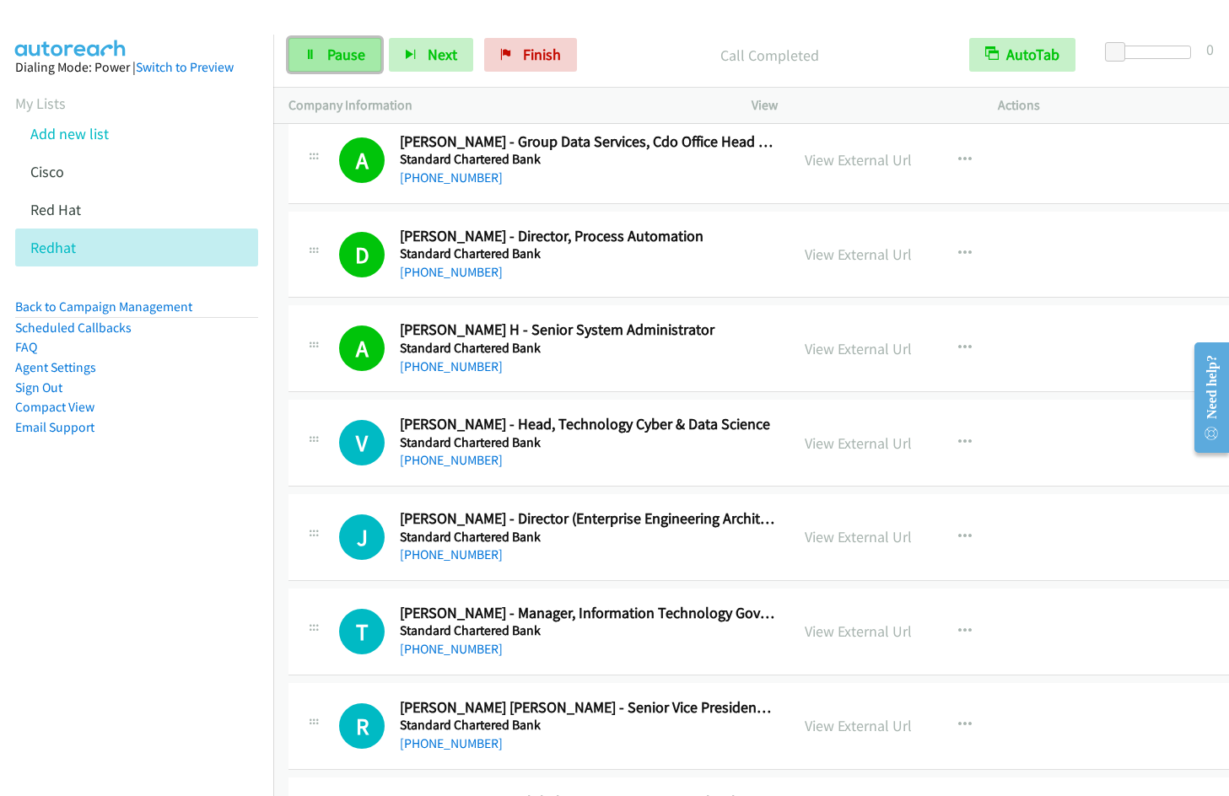
click at [322, 58] on link "Pause" at bounding box center [335, 55] width 93 height 34
click at [942, 344] on button "button" at bounding box center [965, 349] width 46 height 34
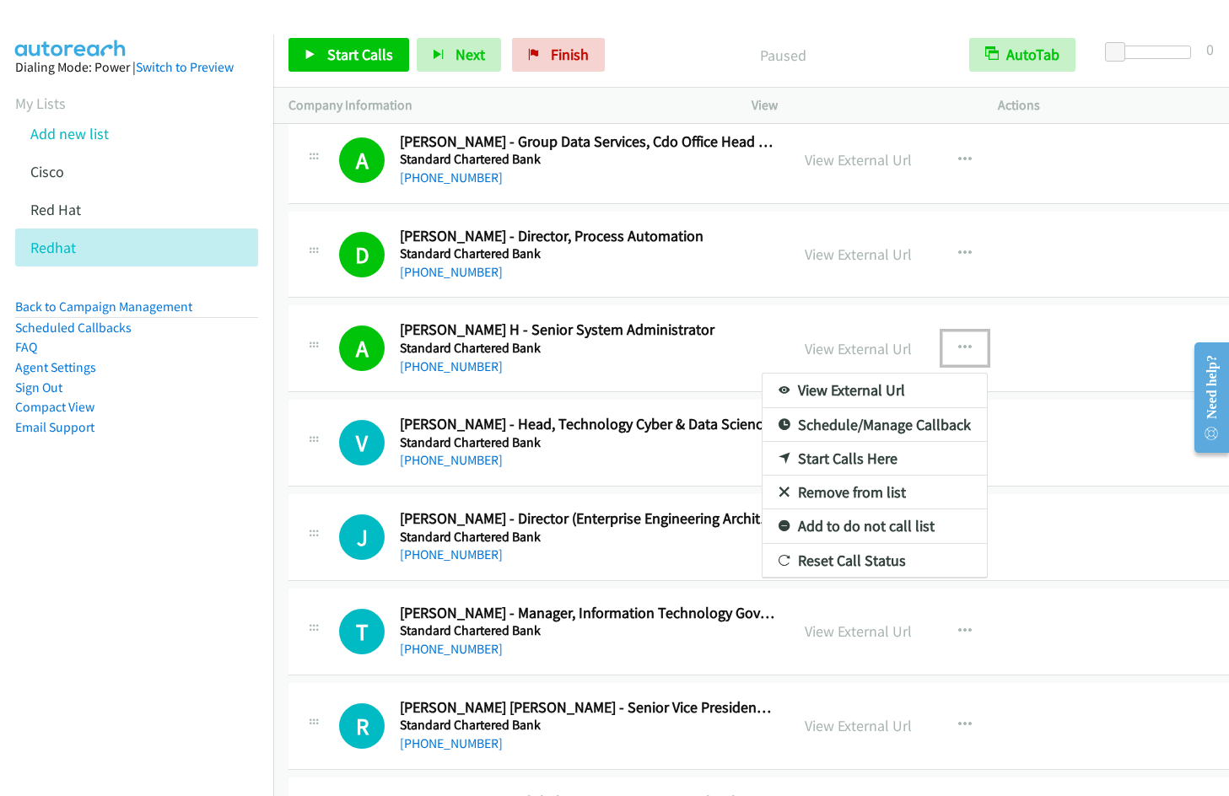
click at [833, 485] on link "Remove from list" at bounding box center [875, 493] width 224 height 34
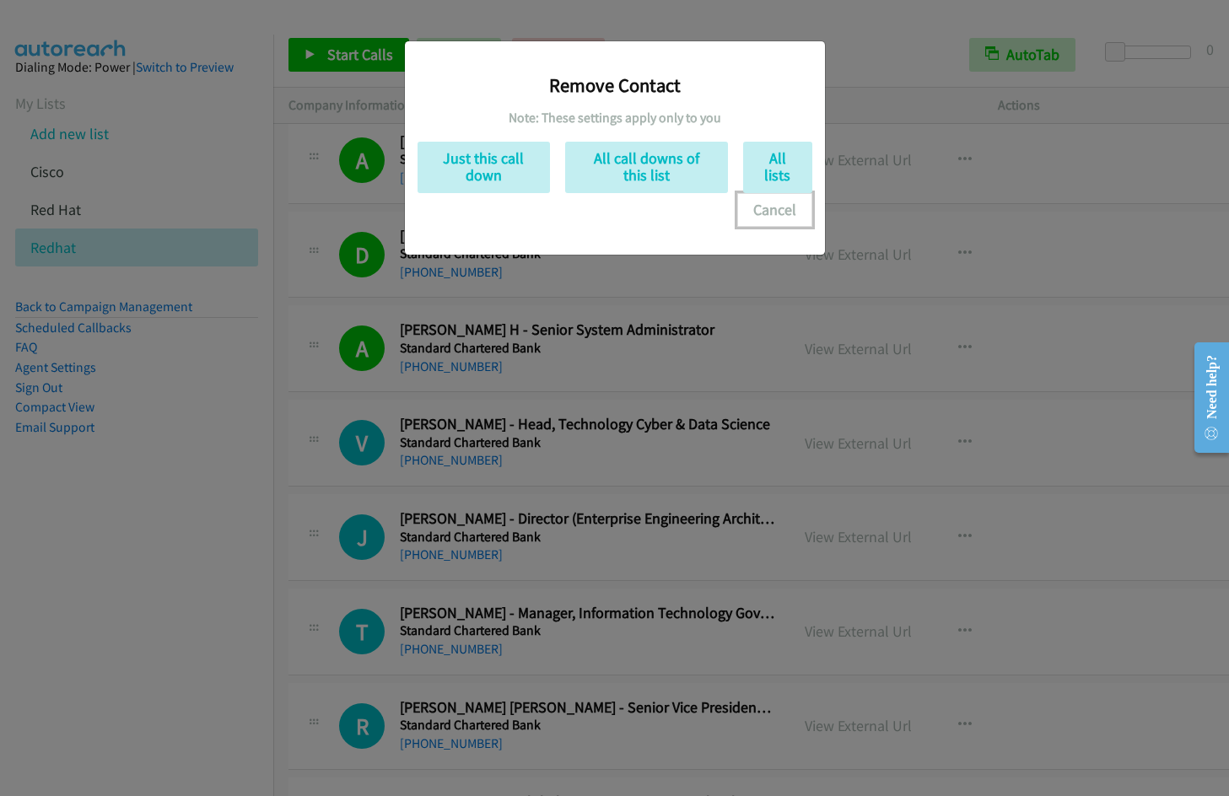
click at [778, 208] on button "Cancel" at bounding box center [774, 210] width 75 height 34
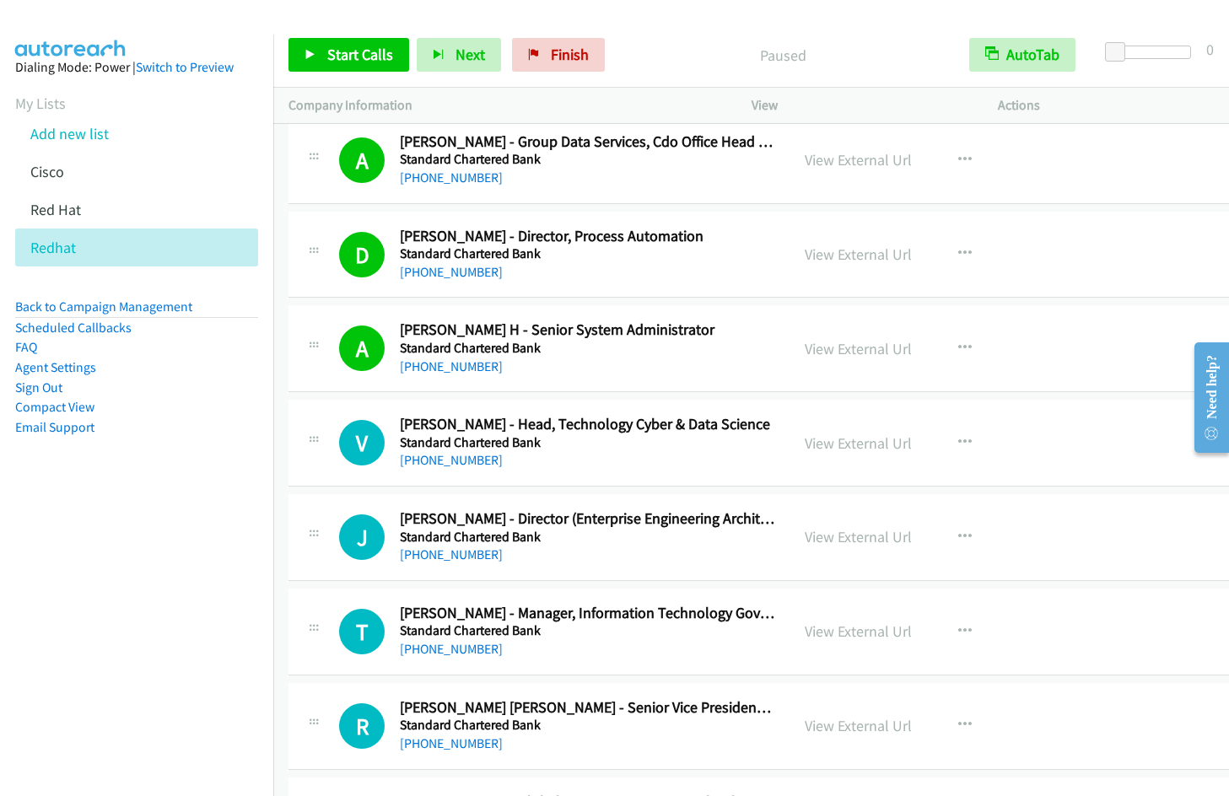
drag, startPoint x: 850, startPoint y: 345, endPoint x: 763, endPoint y: 112, distance: 248.5
click at [819, 348] on link "View External Url" at bounding box center [858, 348] width 107 height 19
click at [958, 342] on icon "button" at bounding box center [964, 348] width 13 height 13
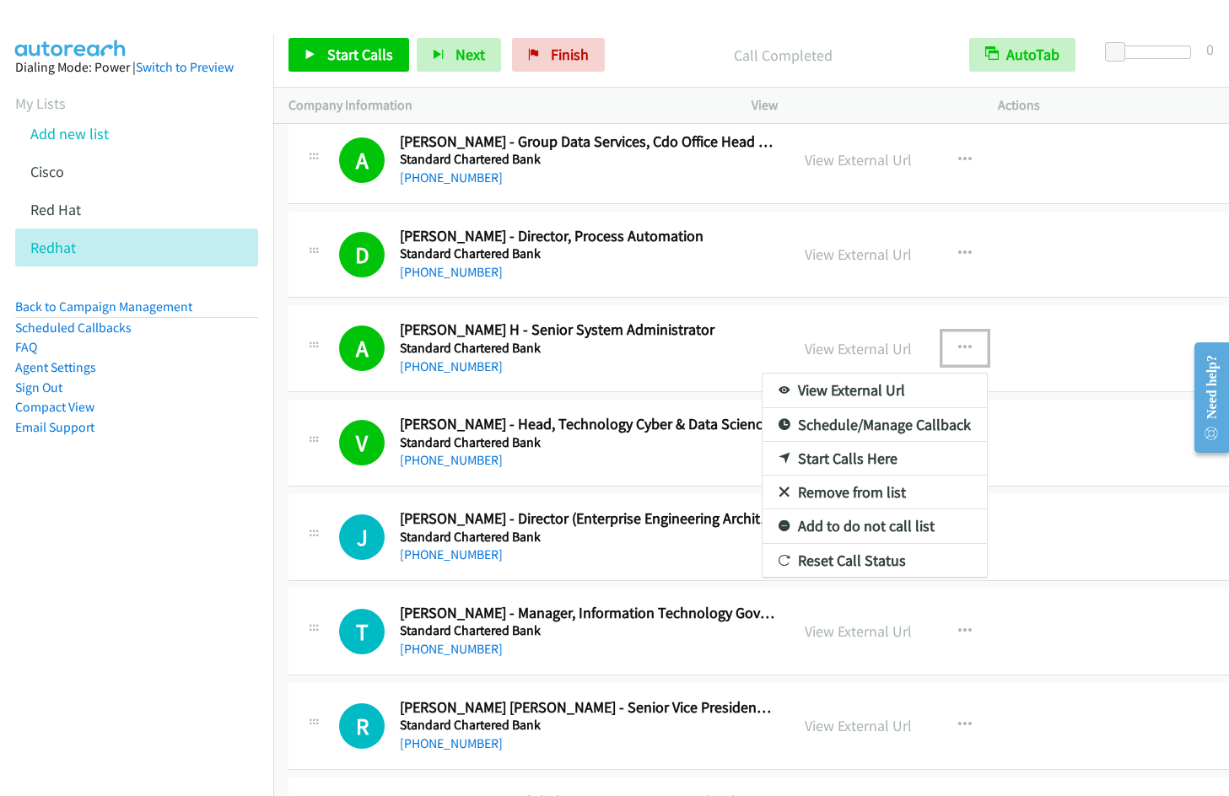
drag, startPoint x: 843, startPoint y: 496, endPoint x: 890, endPoint y: 400, distance: 107.2
click at [821, 497] on link "Remove from list" at bounding box center [875, 493] width 224 height 34
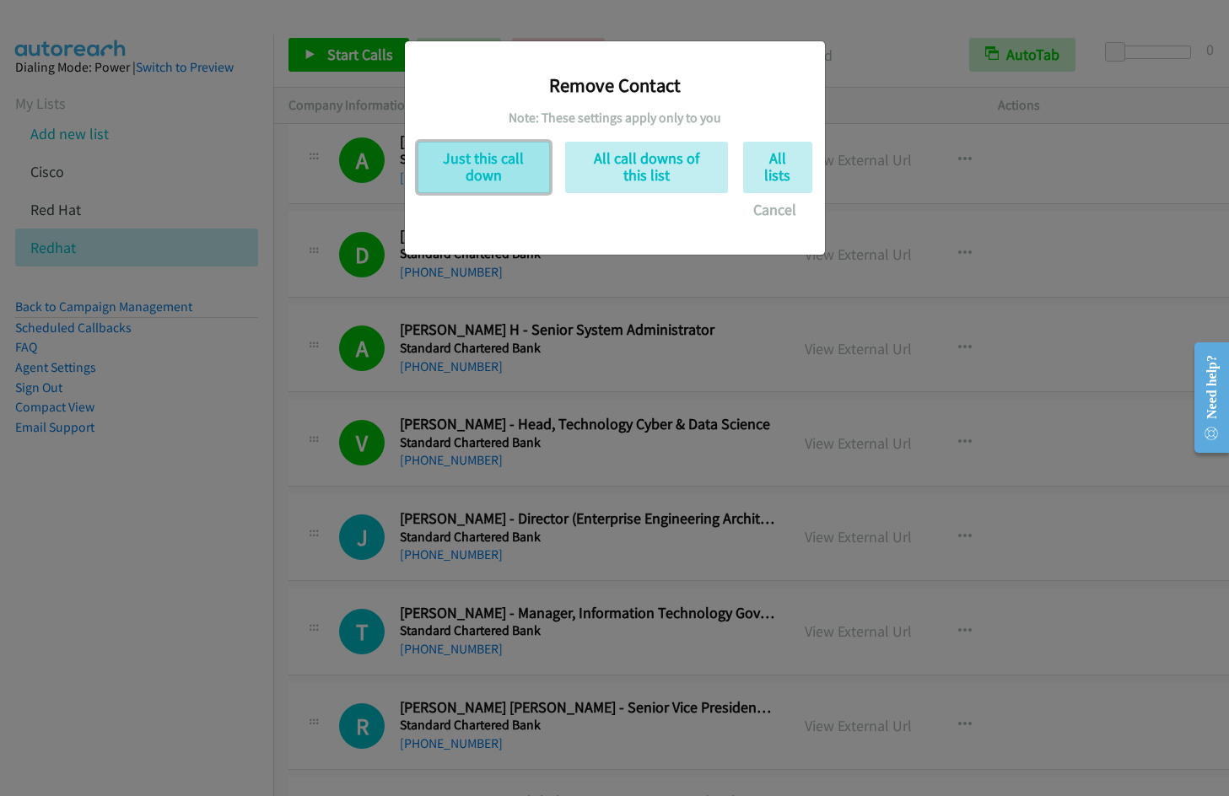
click at [516, 174] on button "Just this call down" at bounding box center [484, 167] width 132 height 51
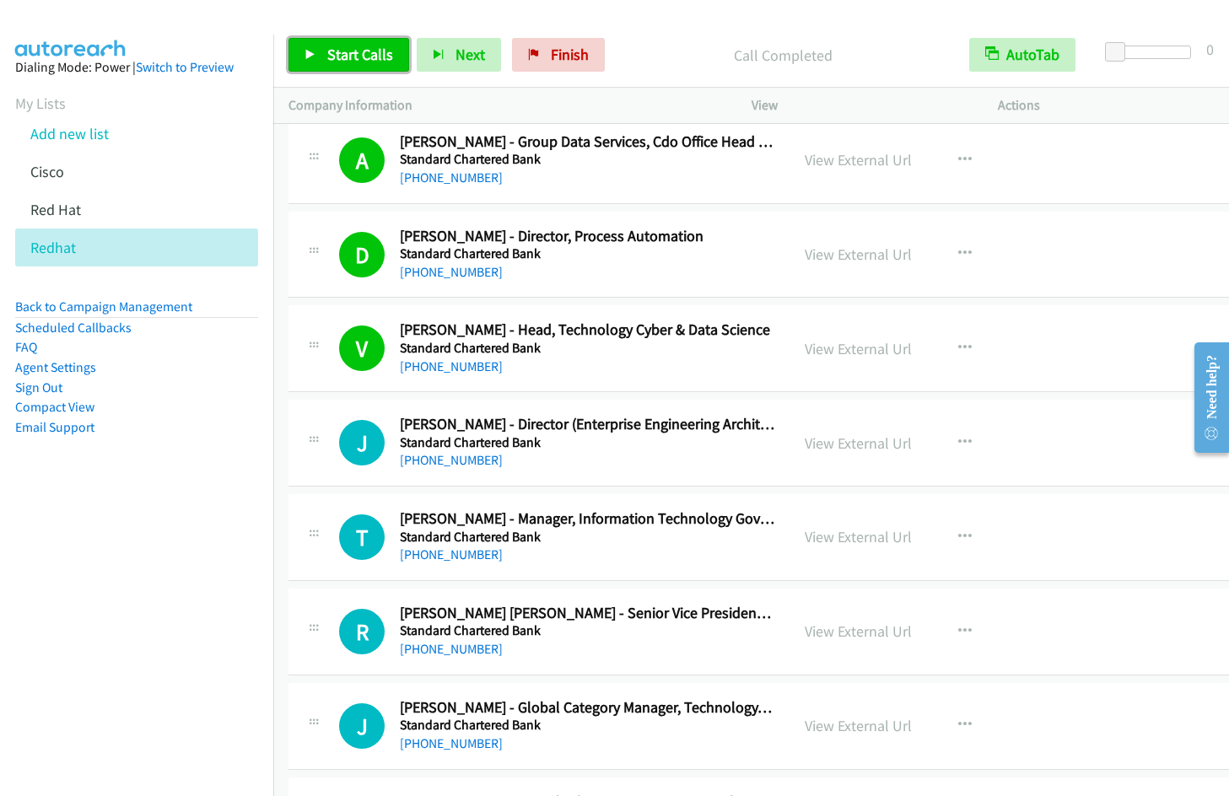
click at [339, 57] on span "Start Calls" at bounding box center [360, 54] width 66 height 19
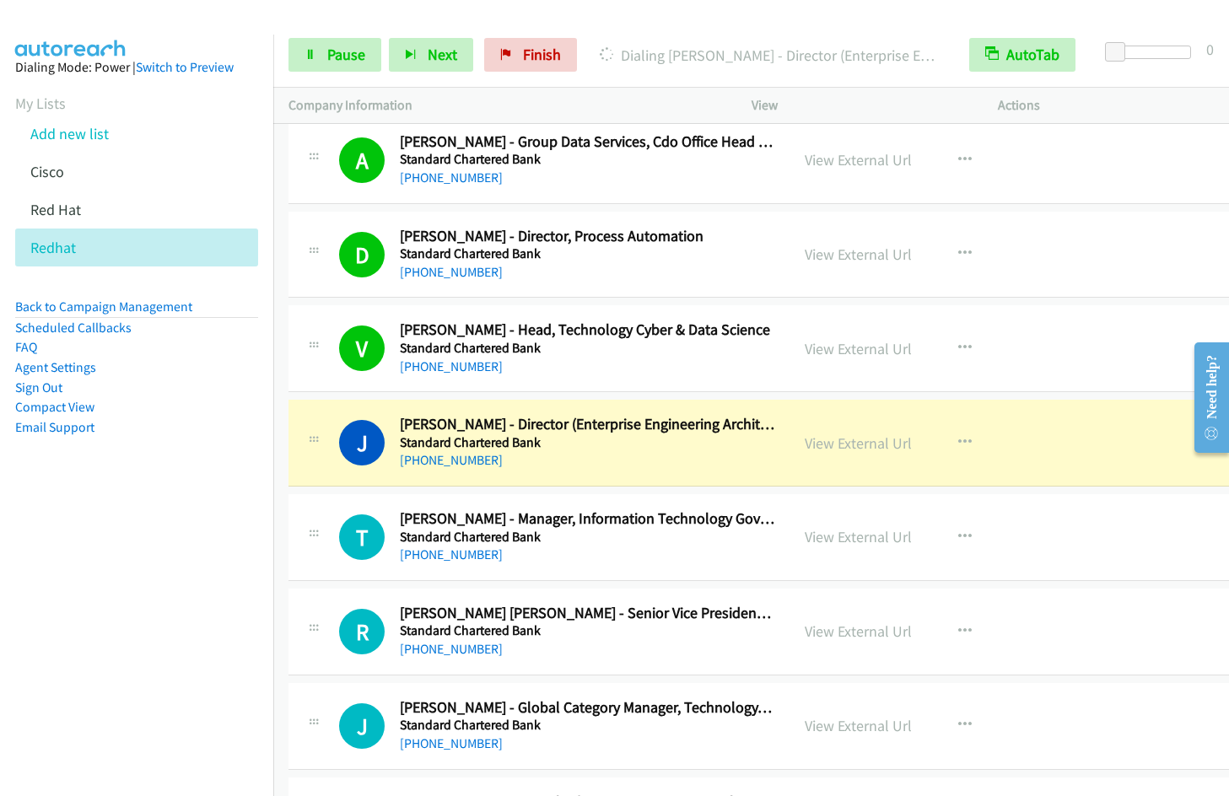
click at [216, 526] on nav "Dialing Mode: Power | Switch to Preview My Lists Add new list [GEOGRAPHIC_DATA]…" at bounding box center [137, 433] width 274 height 796
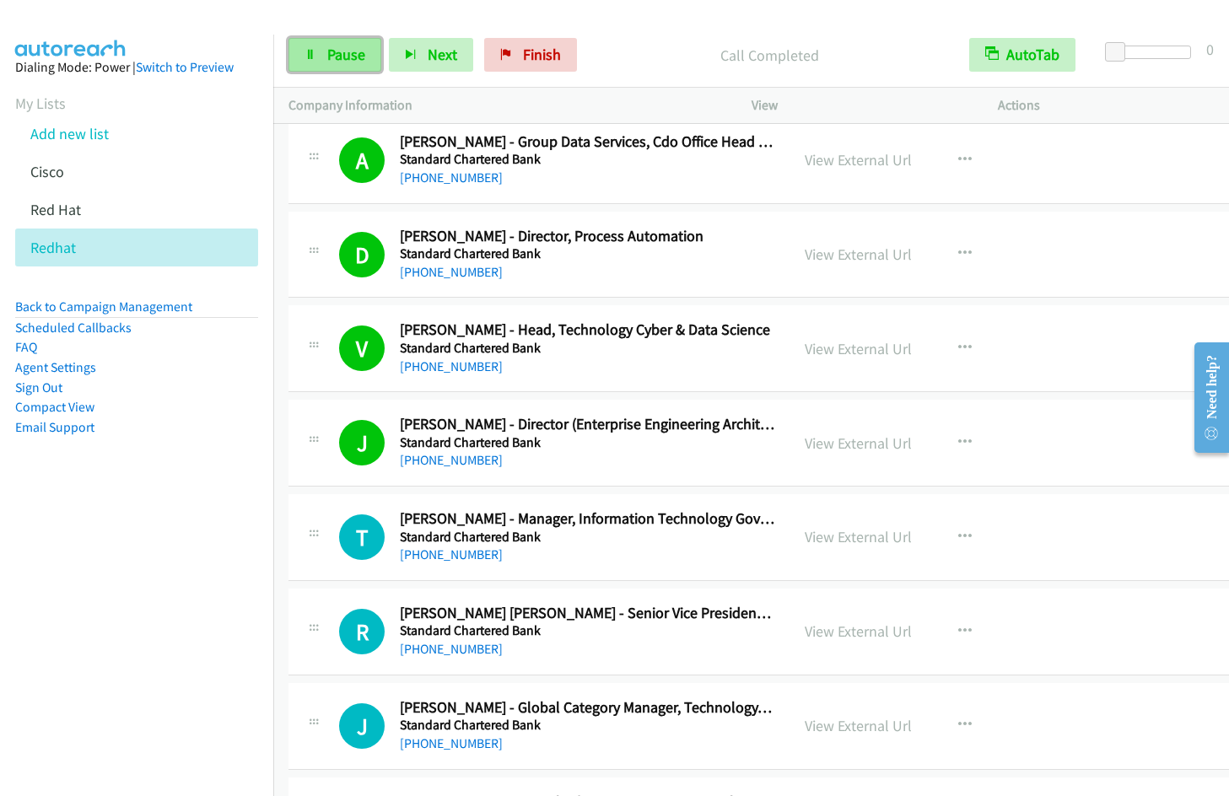
click at [344, 56] on span "Pause" at bounding box center [346, 54] width 38 height 19
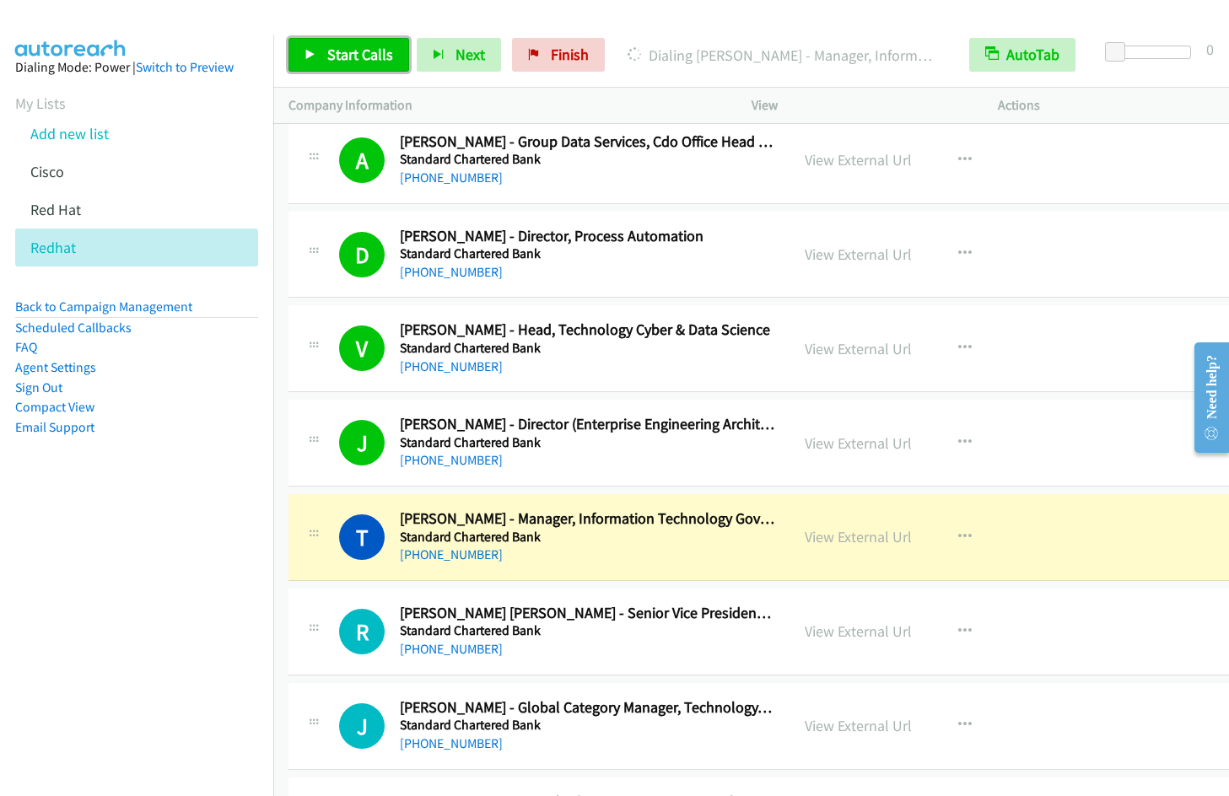
click at [361, 59] on span "Start Calls" at bounding box center [360, 54] width 66 height 19
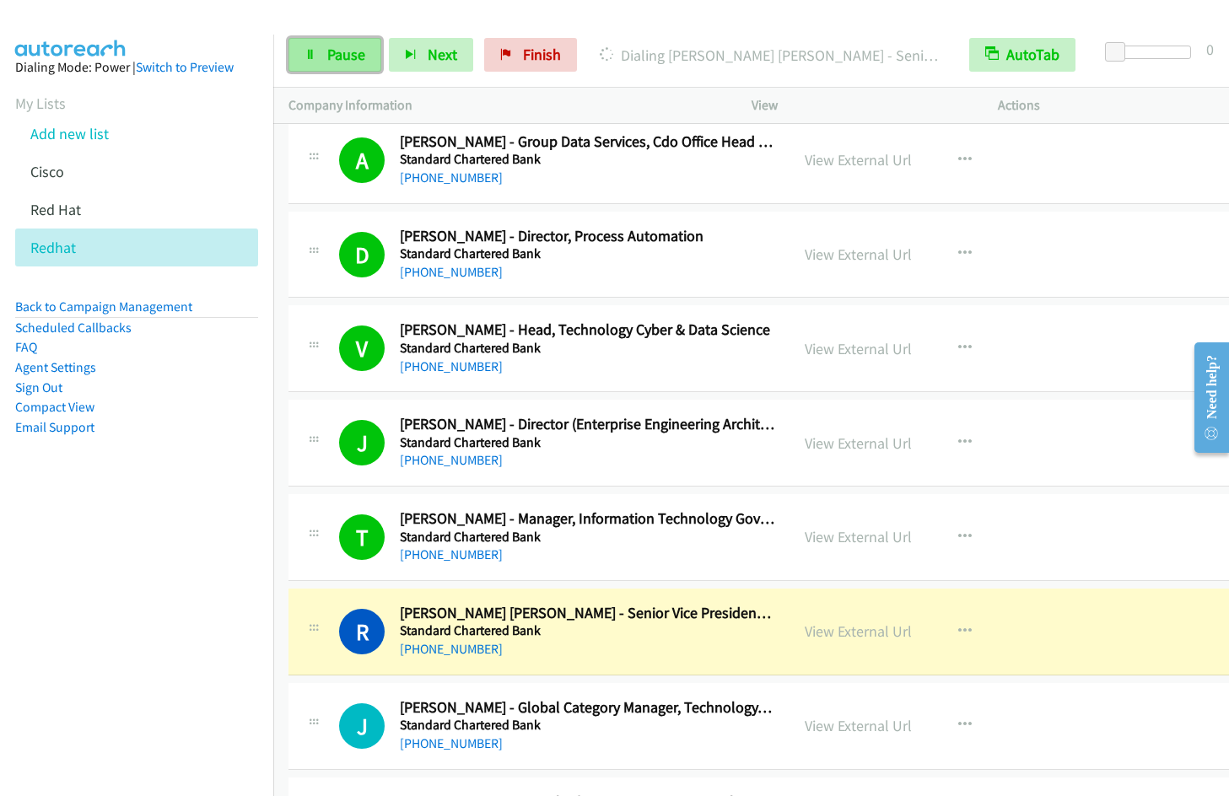
click at [328, 45] on span "Pause" at bounding box center [346, 54] width 38 height 19
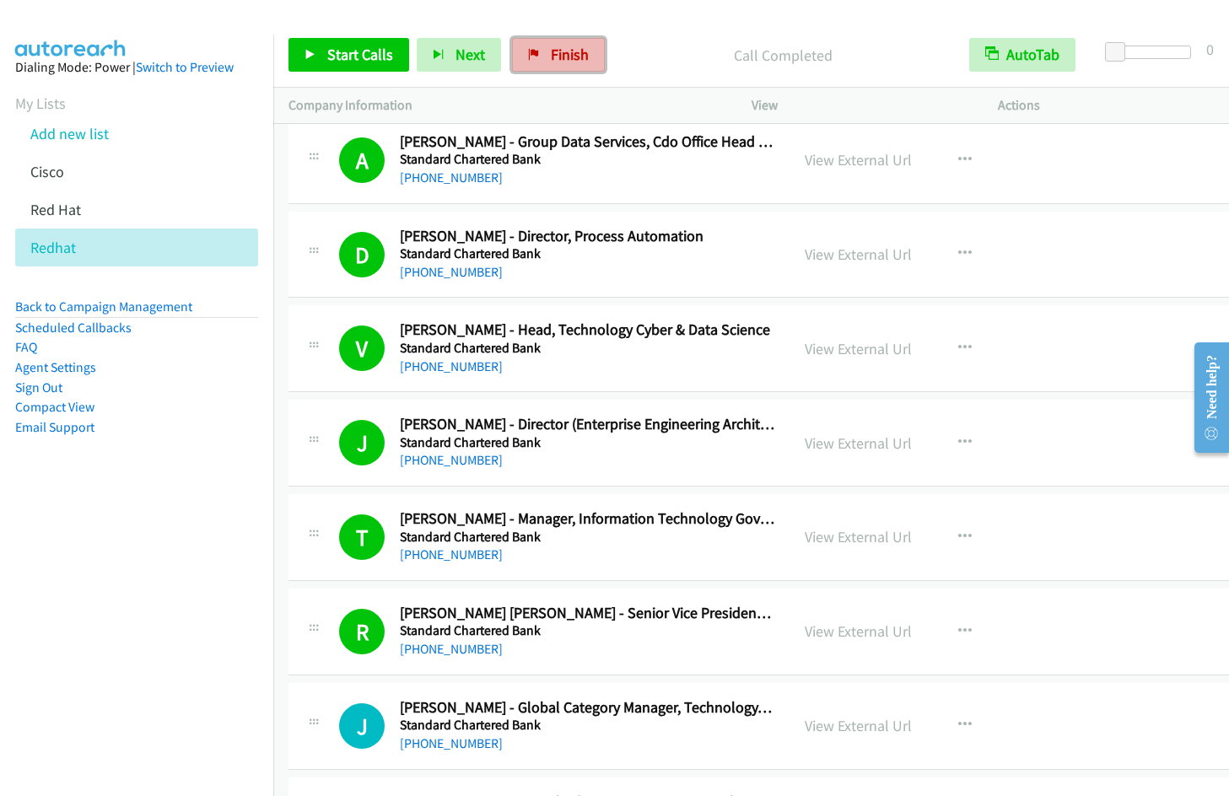
click at [551, 57] on span "Finish" at bounding box center [570, 54] width 38 height 19
